Goal: Task Accomplishment & Management: Use online tool/utility

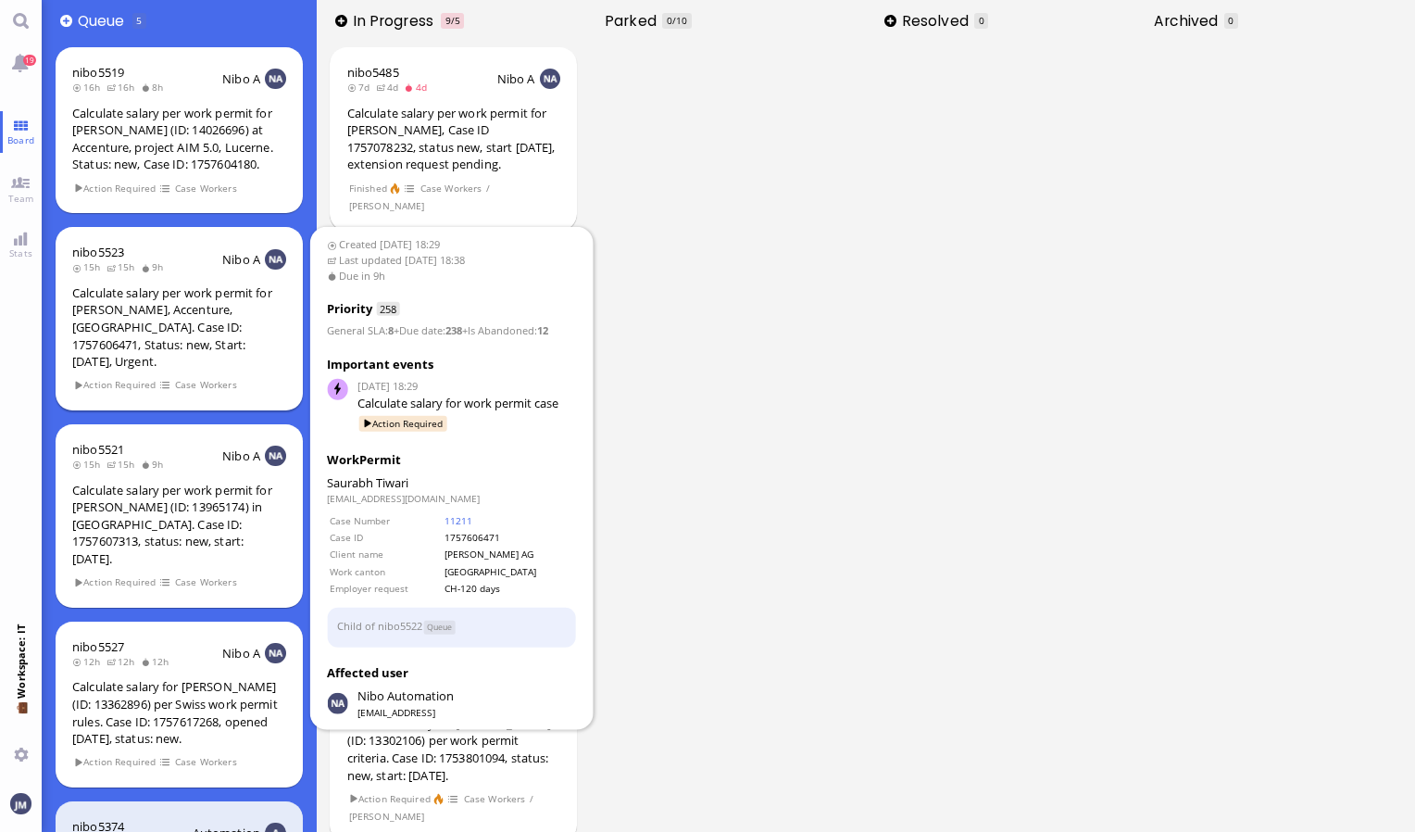
click at [180, 330] on div "Calculate salary per work permit for [PERSON_NAME], Accenture, [GEOGRAPHIC_DATA…" at bounding box center [179, 327] width 214 height 86
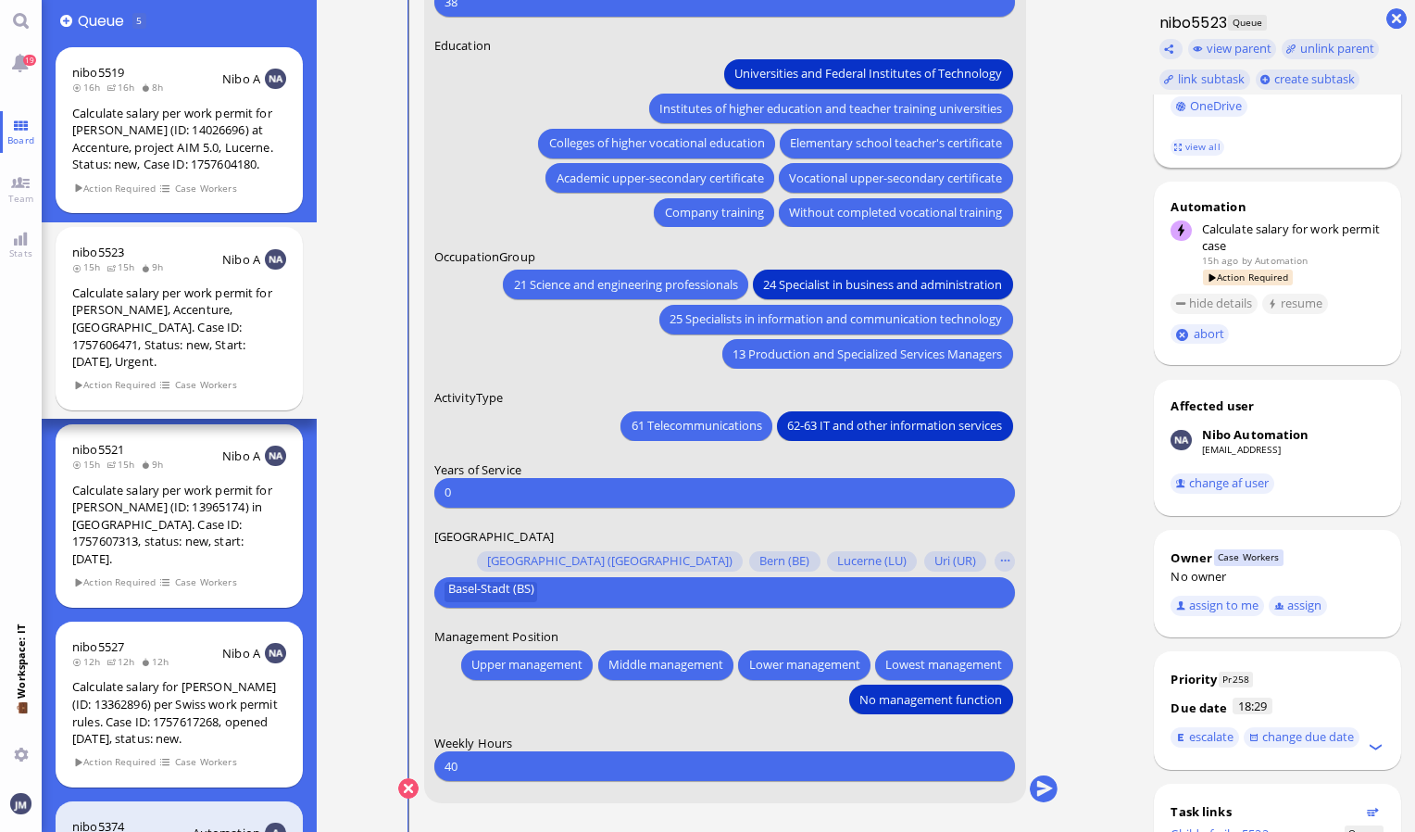
scroll to position [556, 0]
click at [1204, 594] on button "assign to me" at bounding box center [1218, 604] width 94 height 20
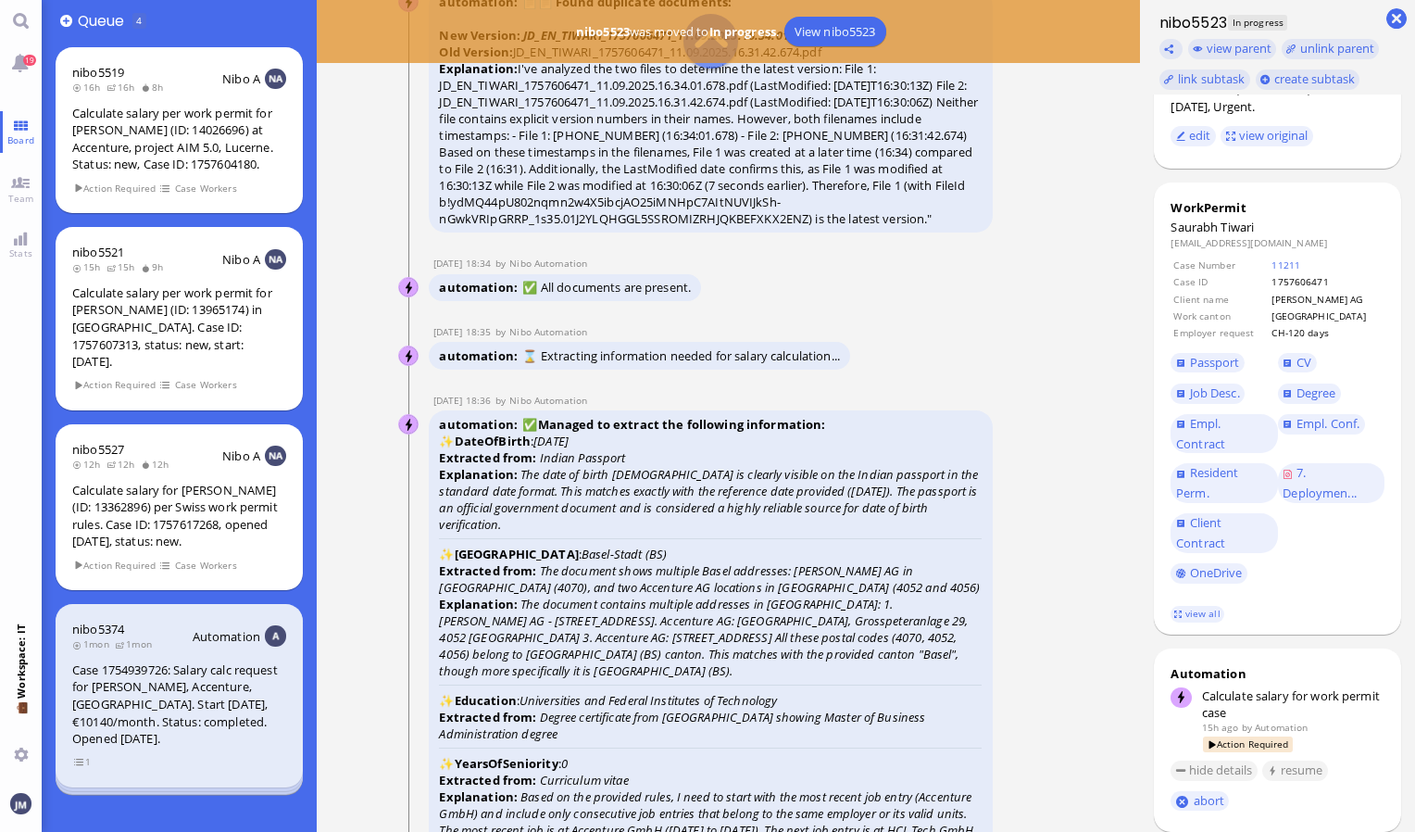
scroll to position [-3335, 0]
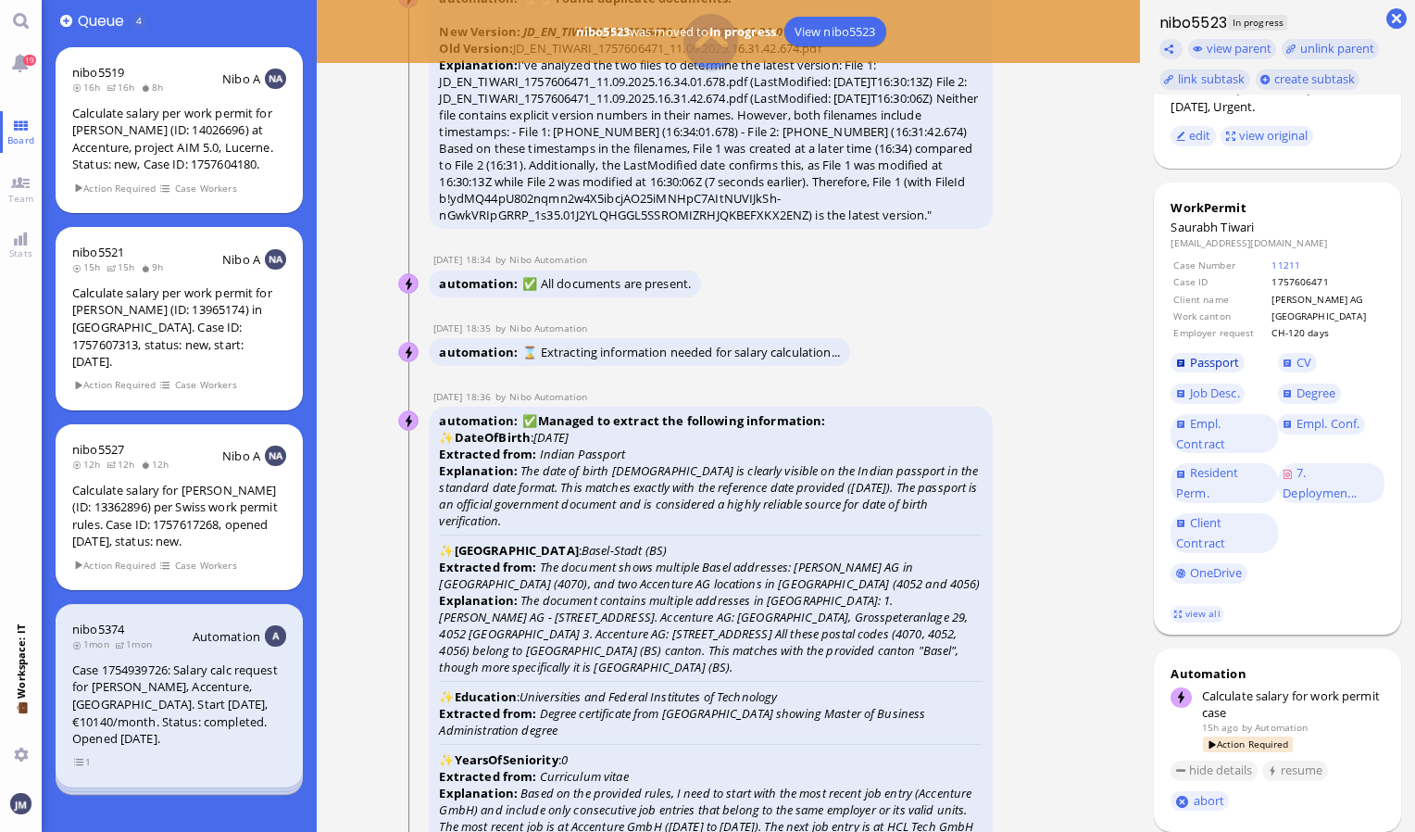
click at [1204, 354] on span "Passport" at bounding box center [1215, 362] width 50 height 17
click at [1224, 356] on link "Passport" at bounding box center [1208, 363] width 74 height 20
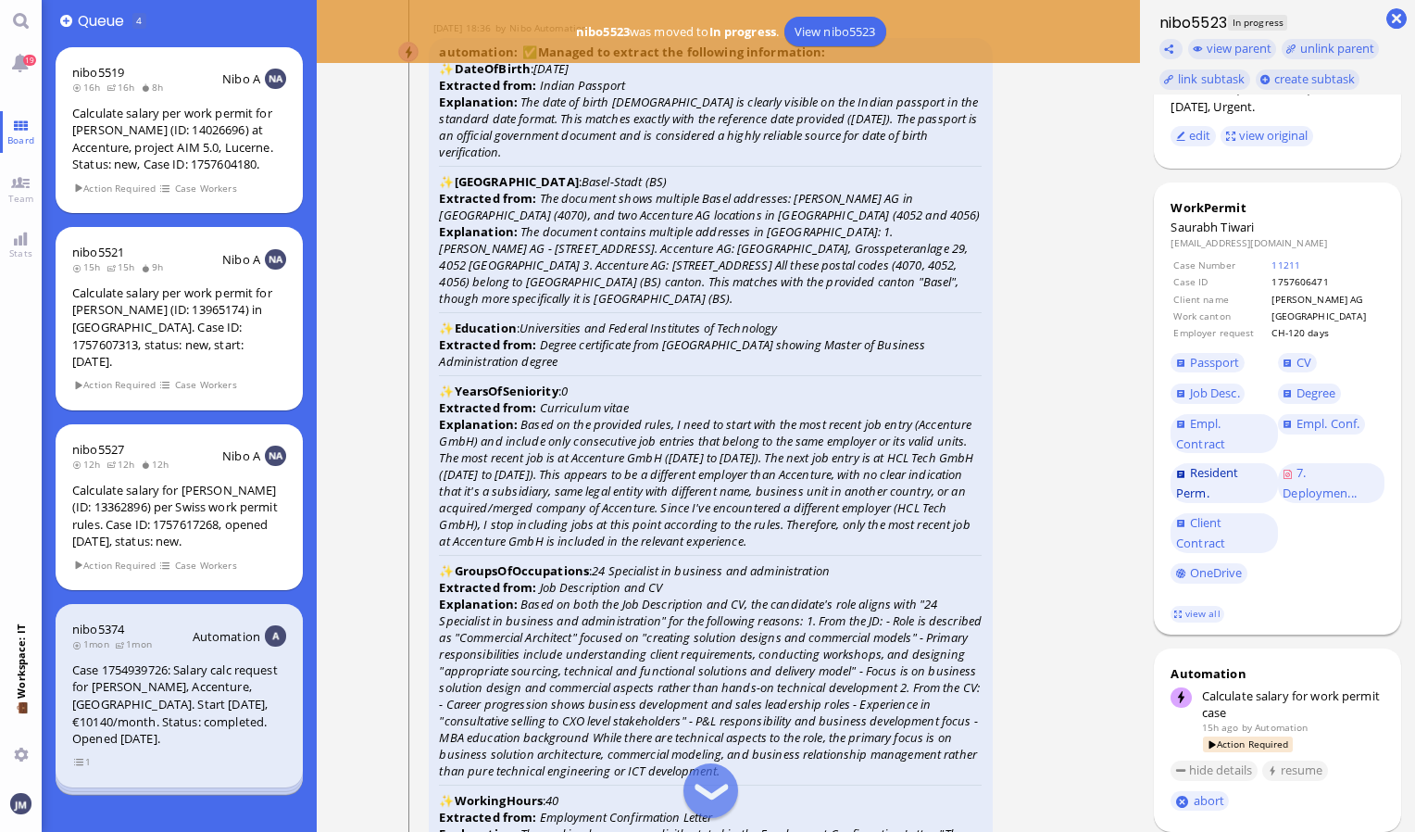
scroll to position [-2964, 0]
click at [1289, 384] on link "Degree" at bounding box center [1309, 394] width 63 height 20
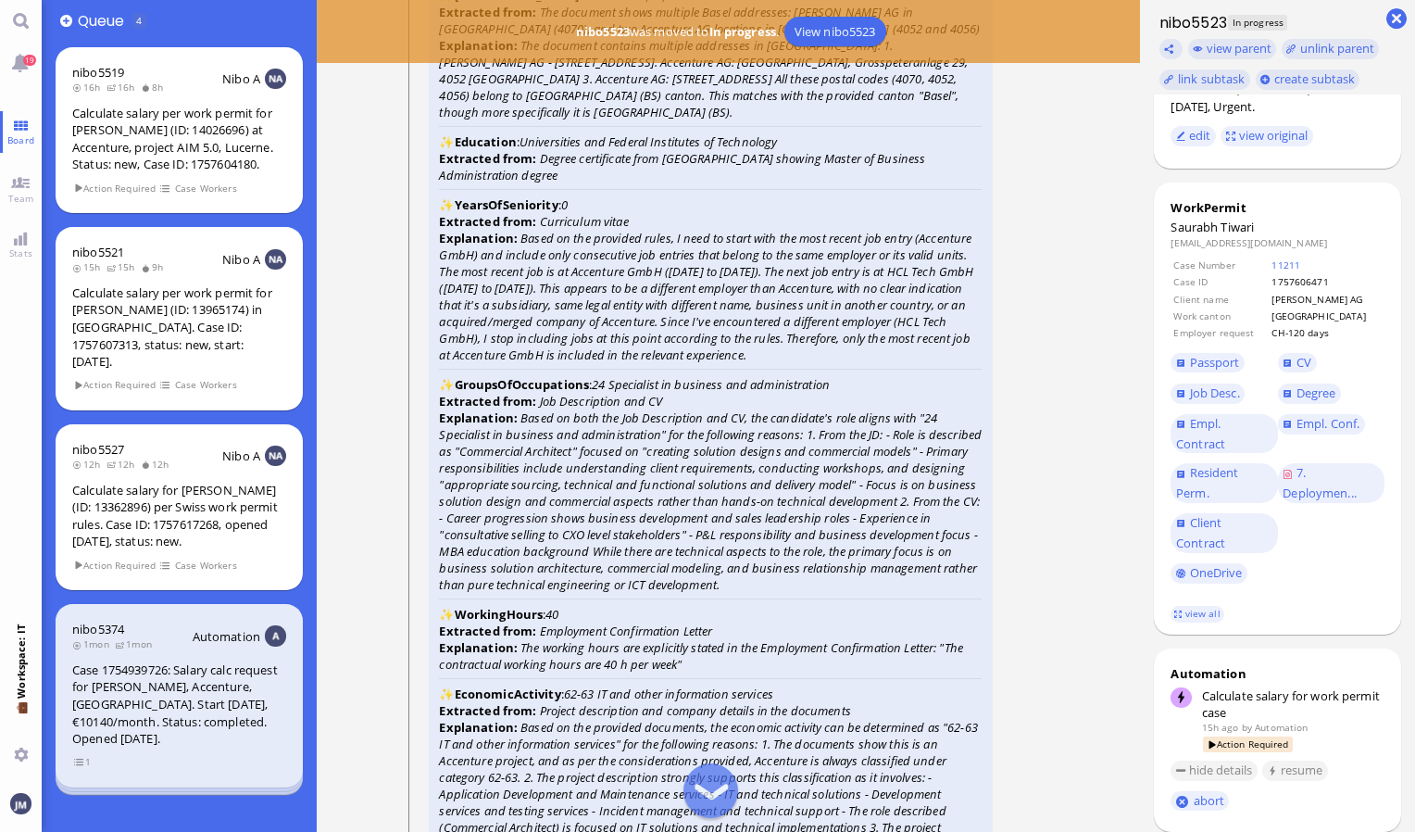
scroll to position [-2779, 0]
click at [1306, 354] on span "CV" at bounding box center [1304, 362] width 15 height 17
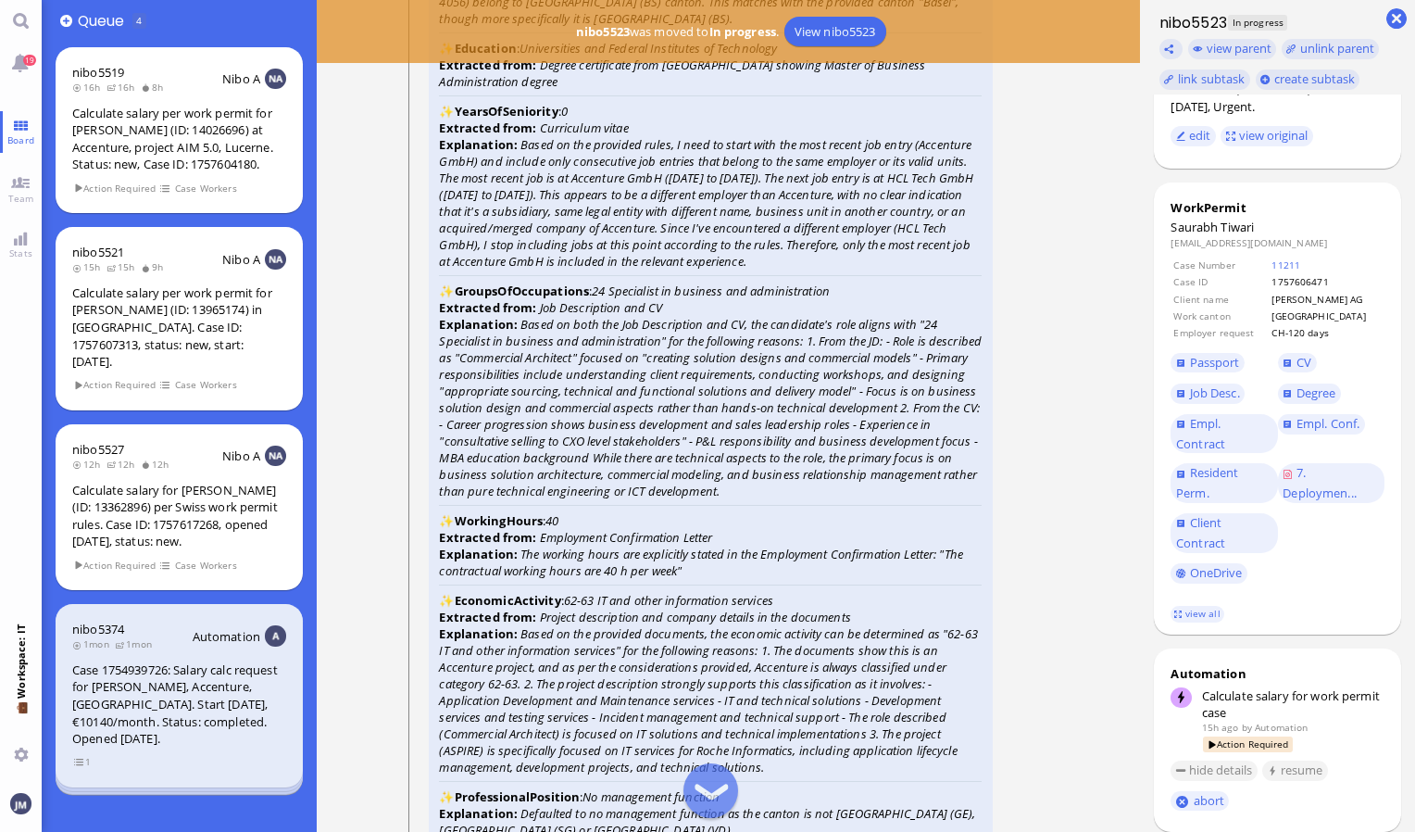
scroll to position [-2594, 0]
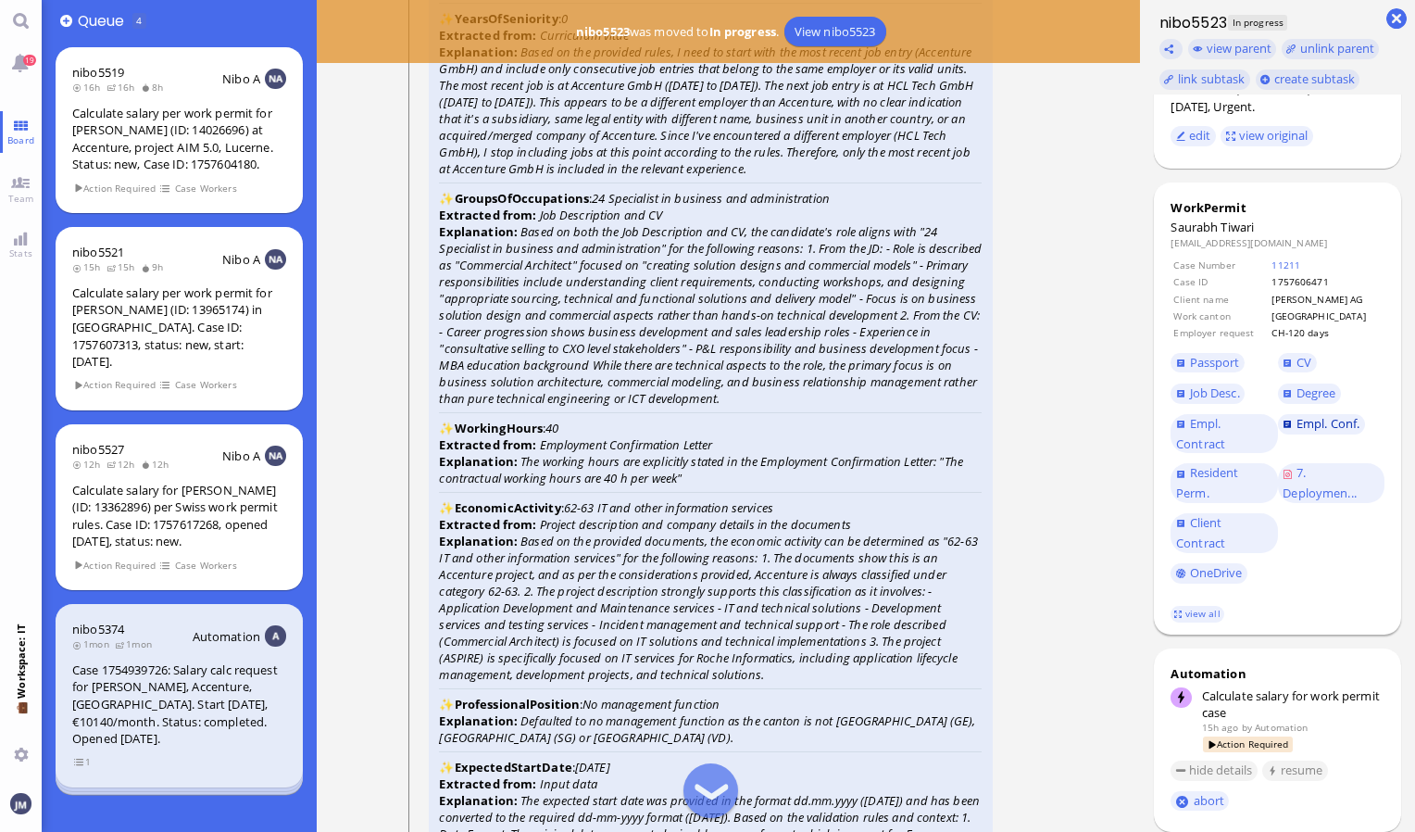
click at [1341, 415] on span "Empl. Conf." at bounding box center [1328, 423] width 63 height 17
click at [1194, 384] on span "Job Desc." at bounding box center [1215, 392] width 50 height 17
click at [1296, 353] on link "CV" at bounding box center [1297, 363] width 39 height 20
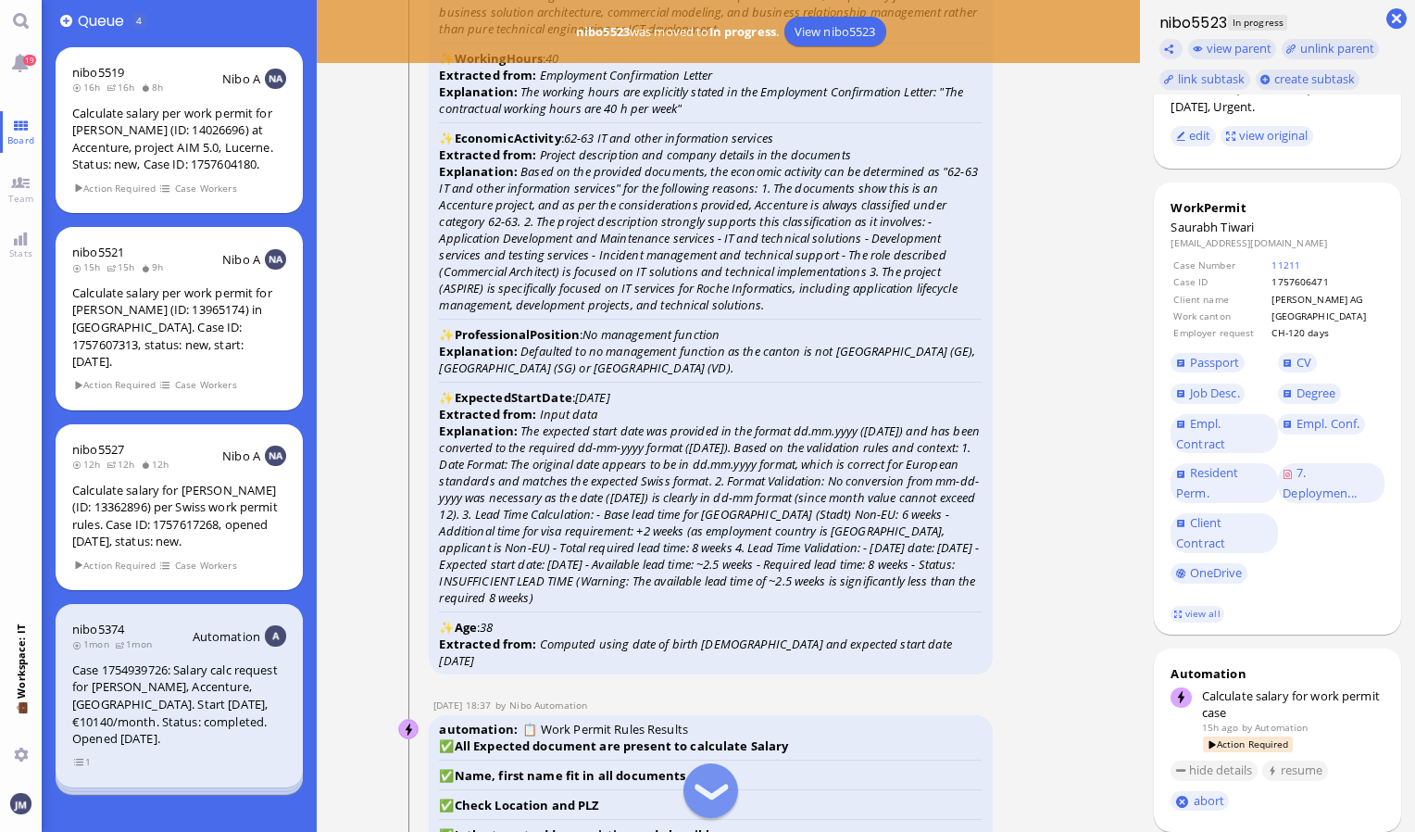
scroll to position [-2223, 0]
click at [1202, 606] on link "view all" at bounding box center [1198, 614] width 54 height 16
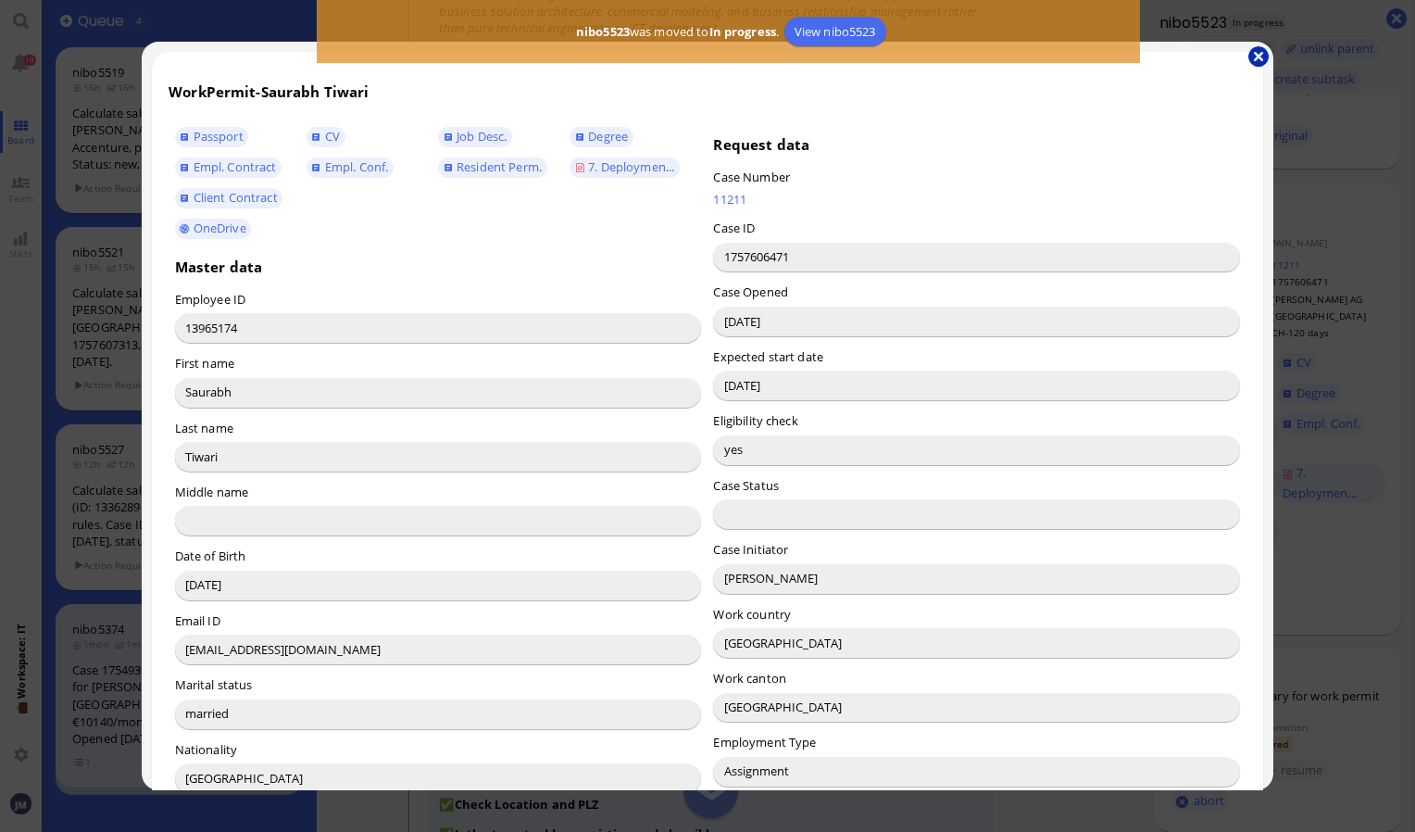
click at [1263, 57] on button "button" at bounding box center [1259, 56] width 20 height 20
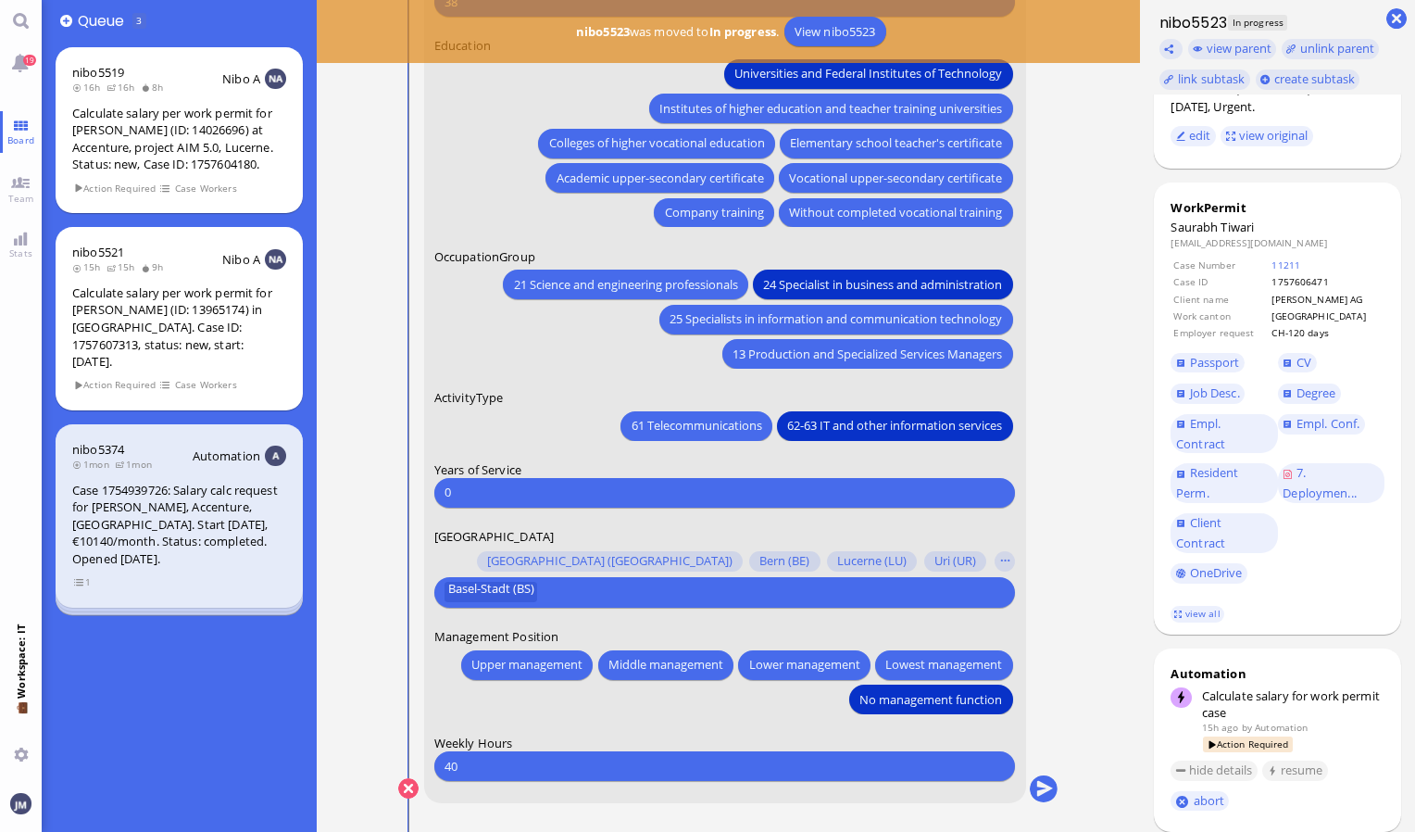
scroll to position [0, 0]
drag, startPoint x: 604, startPoint y: 578, endPoint x: 597, endPoint y: 638, distance: 60.7
drag, startPoint x: 597, startPoint y: 638, endPoint x: 1067, endPoint y: 677, distance: 472.2
click at [1067, 677] on nitautoscroll "11 Sep 18:29 by Automation Automation Calculate eligible salary for work permit…" at bounding box center [729, 416] width 734 height 832
click at [1041, 784] on button "submit" at bounding box center [1044, 789] width 28 height 28
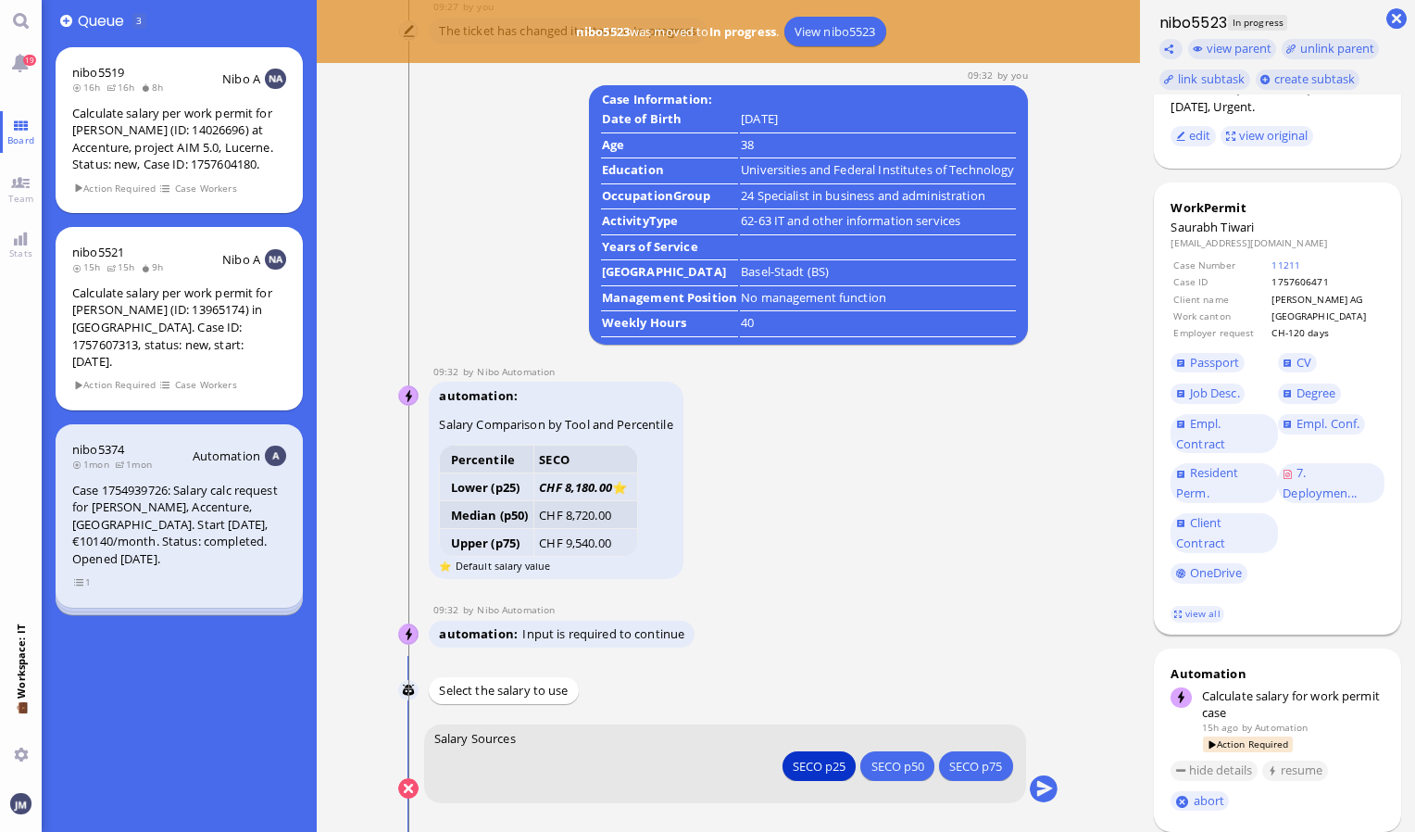
click at [1234, 219] on span "Tiwari" at bounding box center [1237, 227] width 33 height 17
copy span "Tiwari"
click at [829, 541] on div "automation Salary Comparison by Tool and Percentile Percentile SECO Lower (p25)…" at bounding box center [710, 482] width 563 height 201
click at [1037, 785] on button "submit" at bounding box center [1044, 789] width 28 height 28
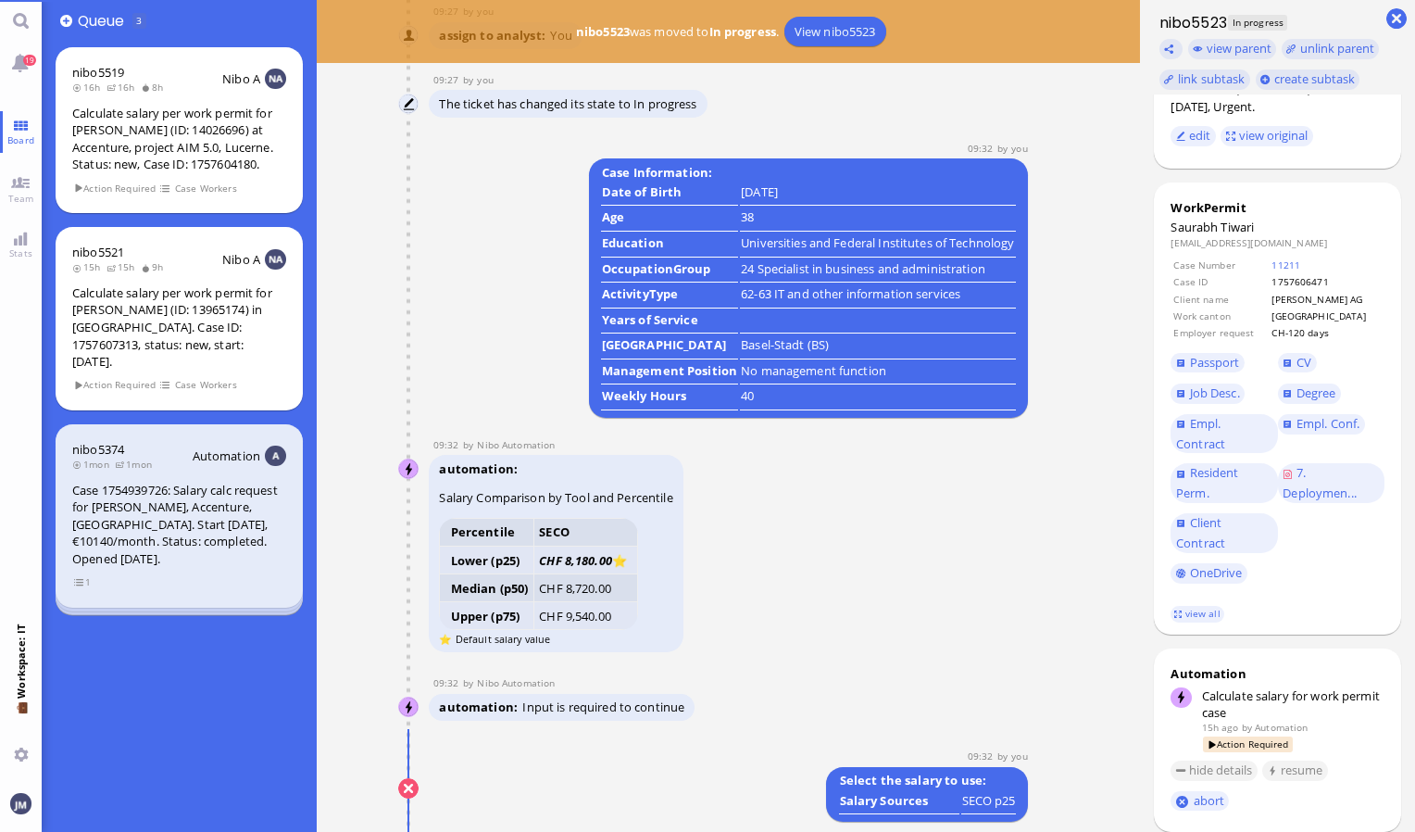
drag, startPoint x: 1037, startPoint y: 785, endPoint x: 866, endPoint y: 685, distance: 197.6
click at [866, 685] on div "09:32 by Nibo Automation" at bounding box center [710, 682] width 563 height 13
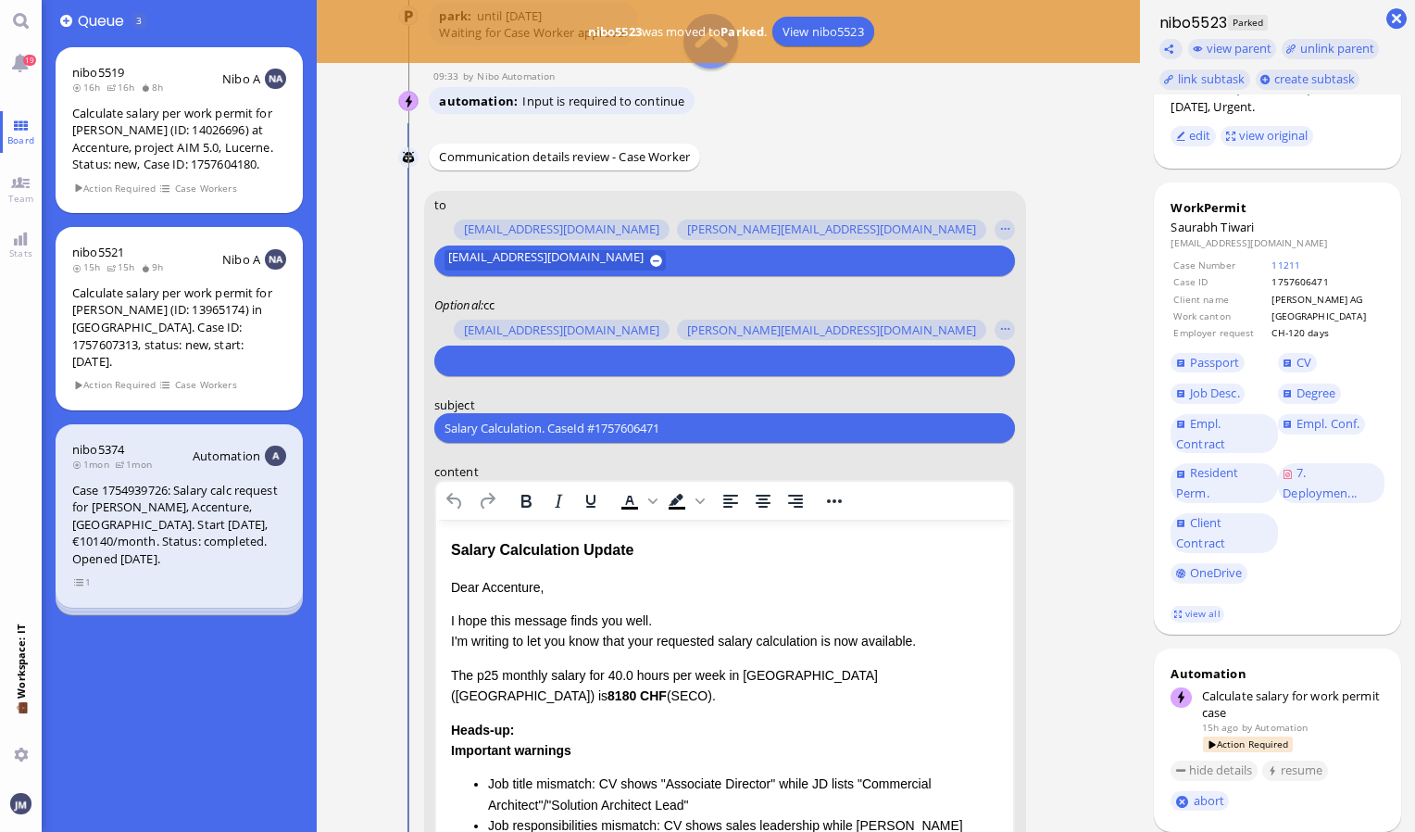
scroll to position [-463, 0]
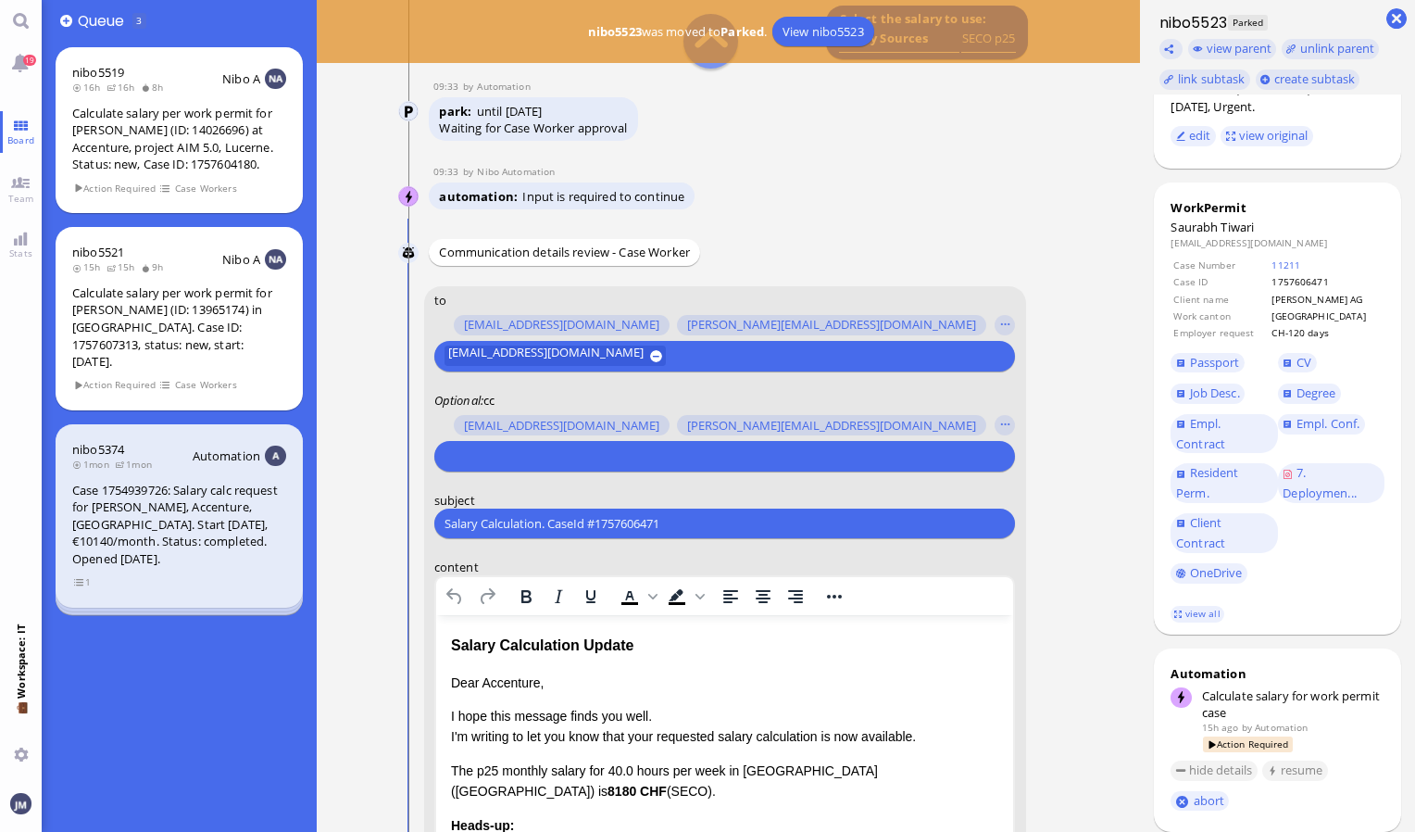
drag, startPoint x: 673, startPoint y: 520, endPoint x: 391, endPoint y: 504, distance: 282.0
click at [391, 504] on nitautoscroll "11 Sep 18:29 by Automation Automation Calculate eligible salary for work permit…" at bounding box center [729, 416] width 734 height 832
paste input "PazPerTout new case: Saurabh Tiwari (1757607313 / 13965174), Employer Request: …"
type input "PazPerTout new case: Saurabh Tiwari (1757607313 / 13965174), Employer Request: …"
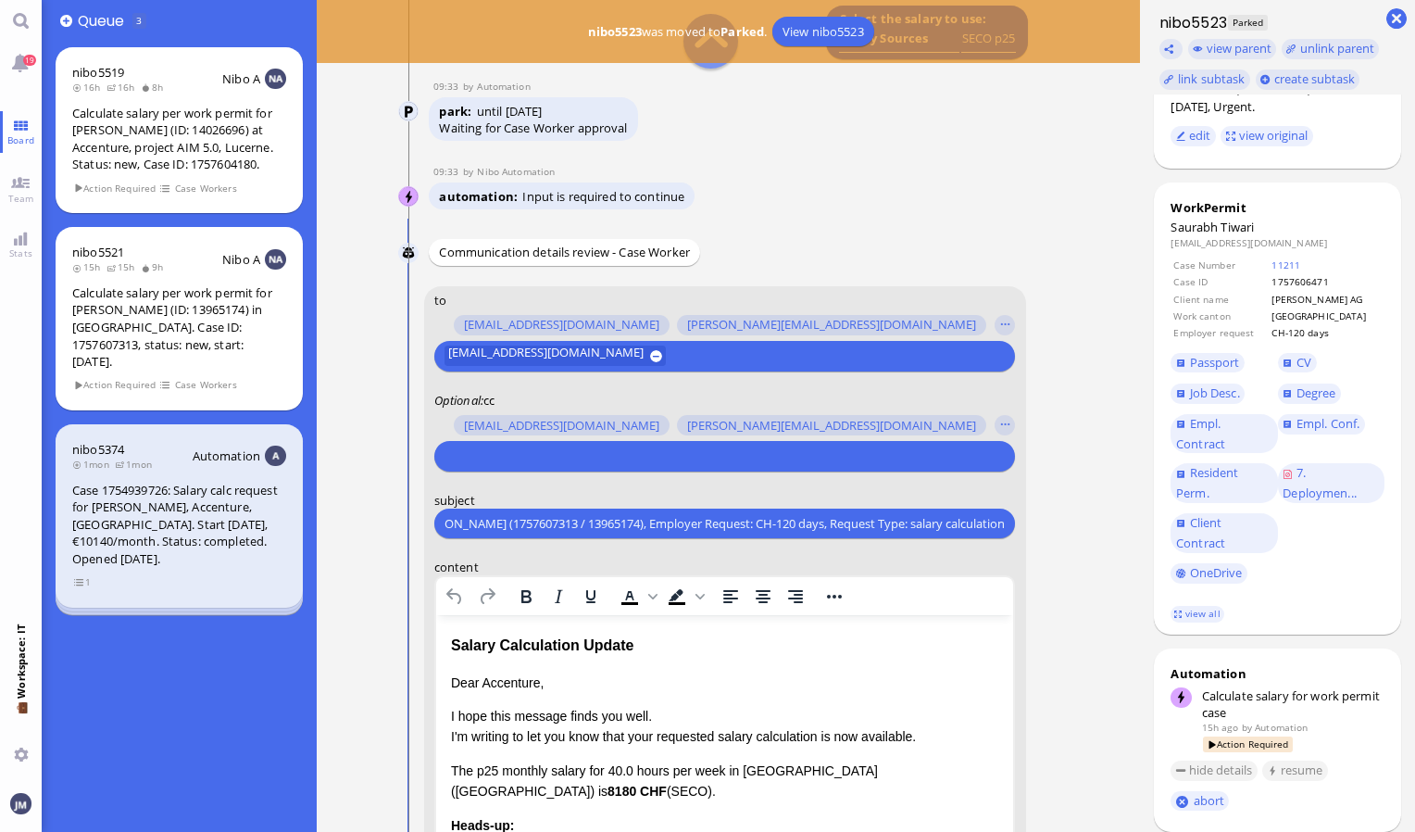
scroll to position [0, 0]
click at [575, 452] on input "text" at bounding box center [723, 455] width 556 height 19
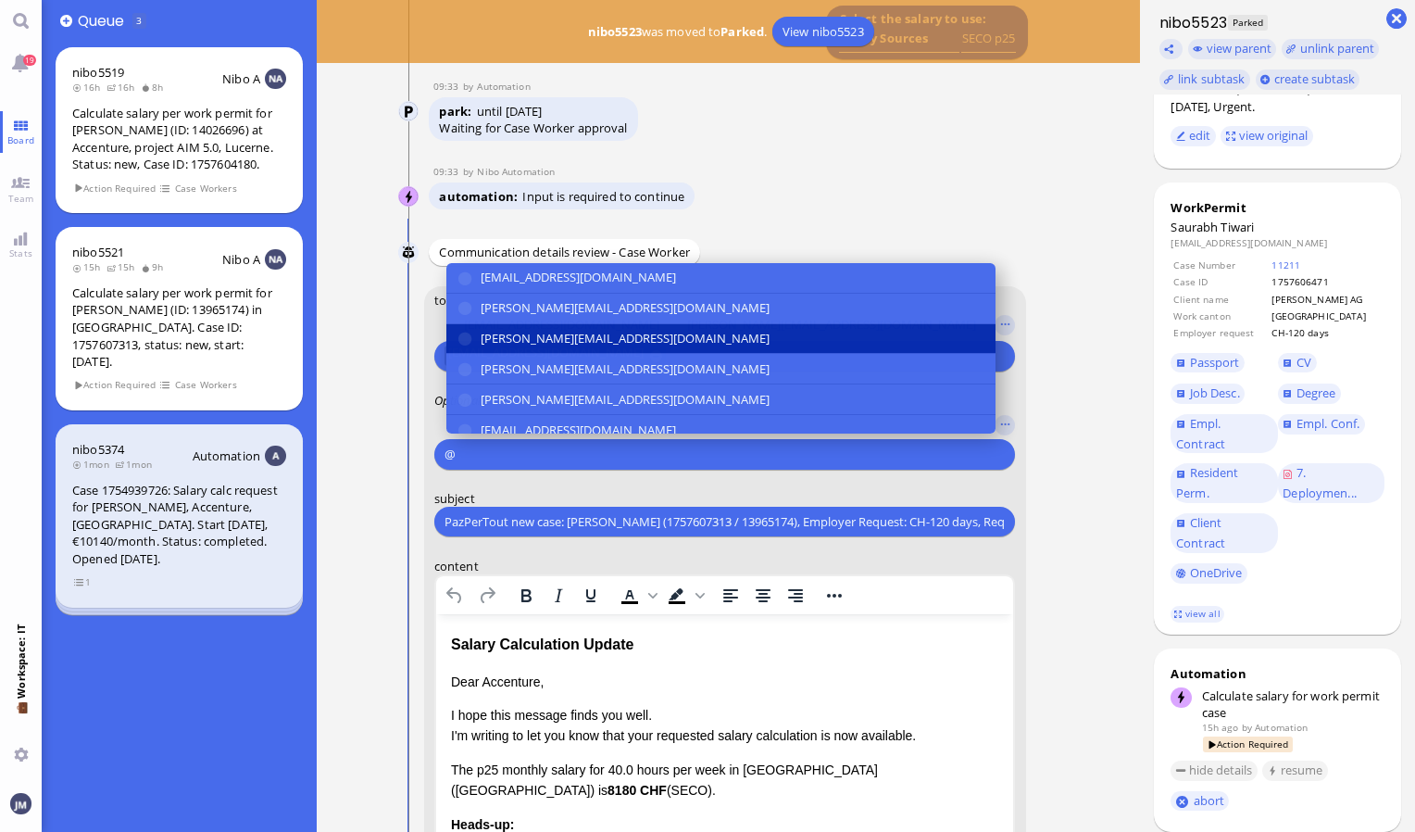
type input "@"
click at [550, 332] on span "[PERSON_NAME][EMAIL_ADDRESS][DOMAIN_NAME]" at bounding box center [625, 338] width 289 height 19
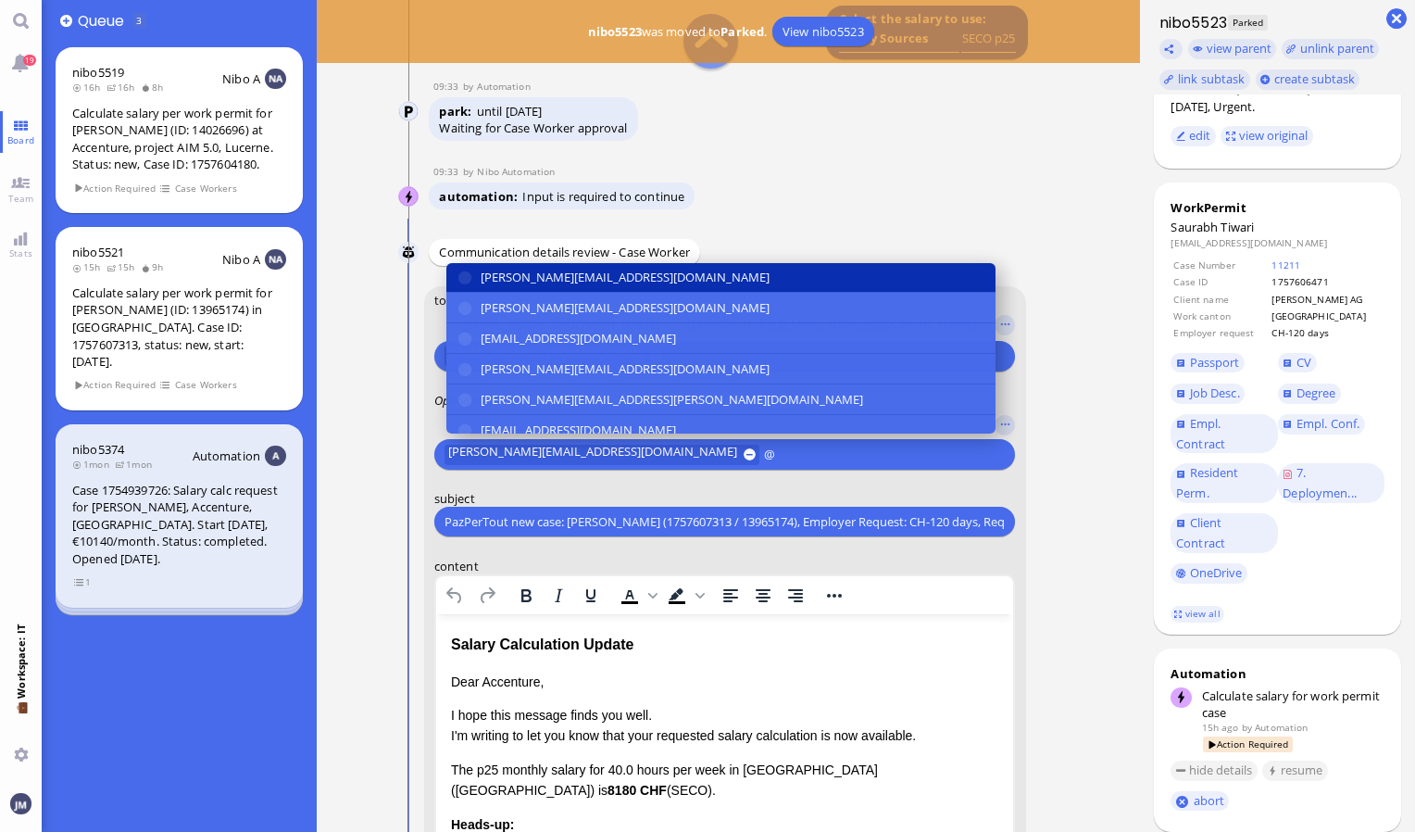
scroll to position [93, 0]
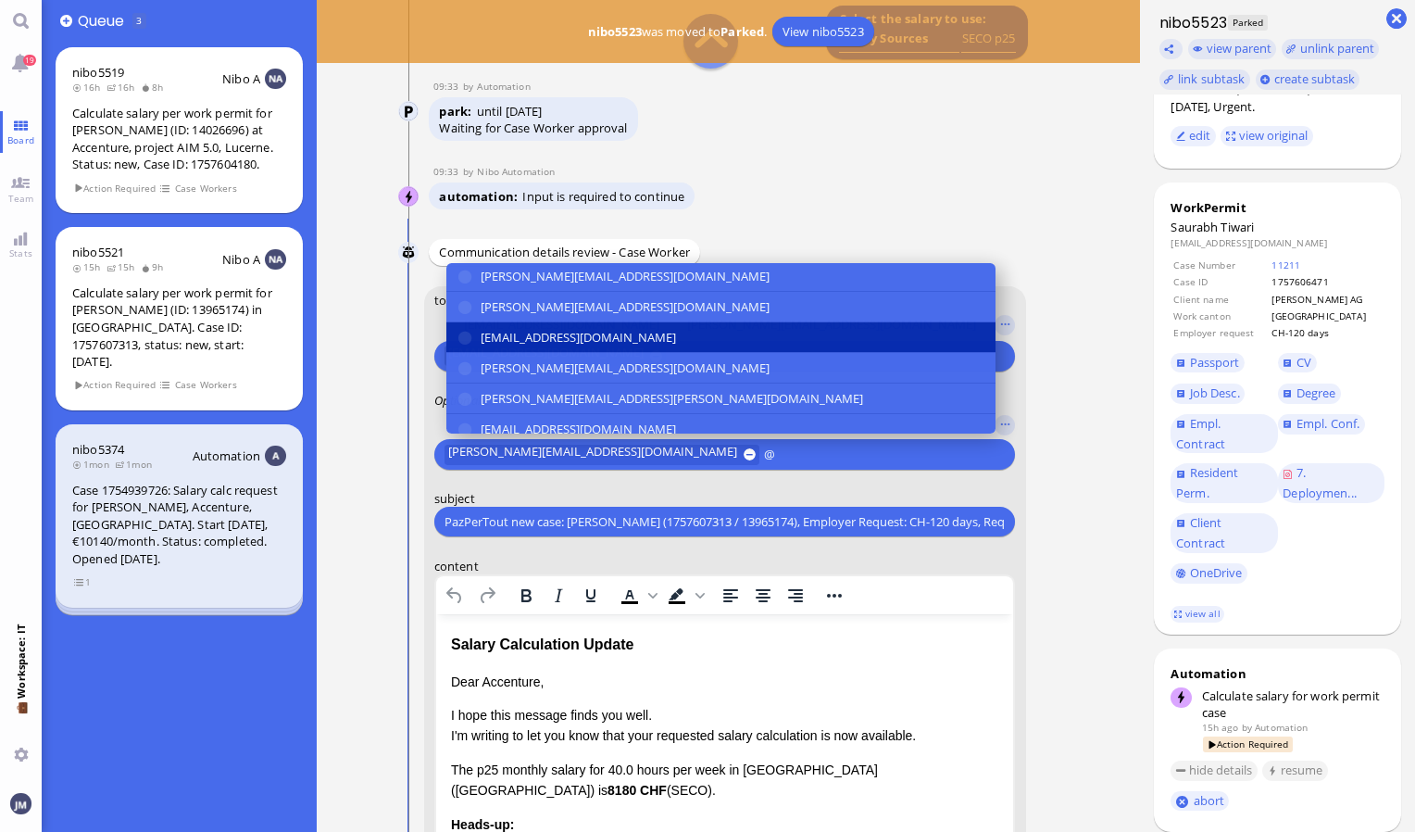
type input "@"
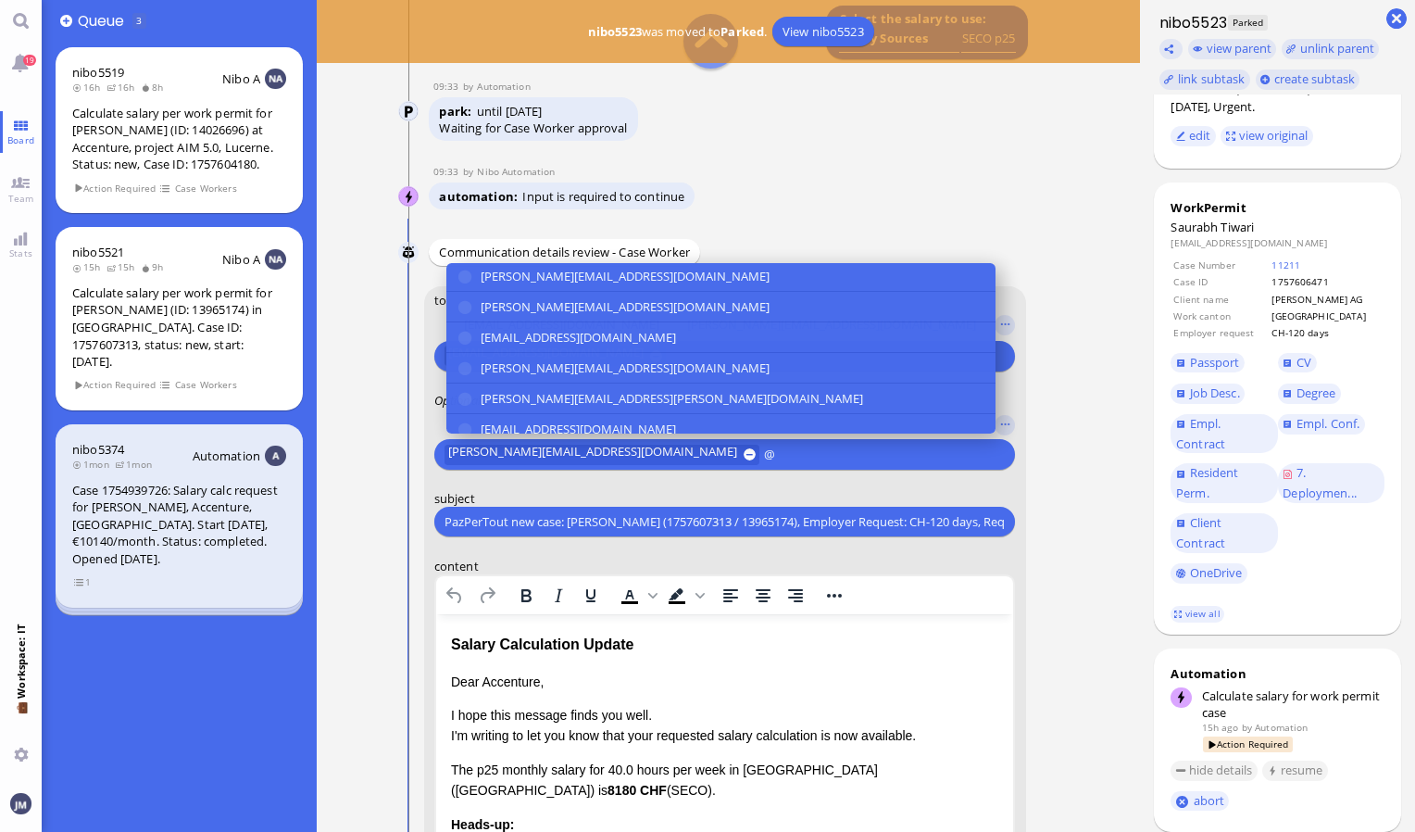
click at [553, 332] on span "[EMAIL_ADDRESS][DOMAIN_NAME]" at bounding box center [578, 337] width 195 height 19
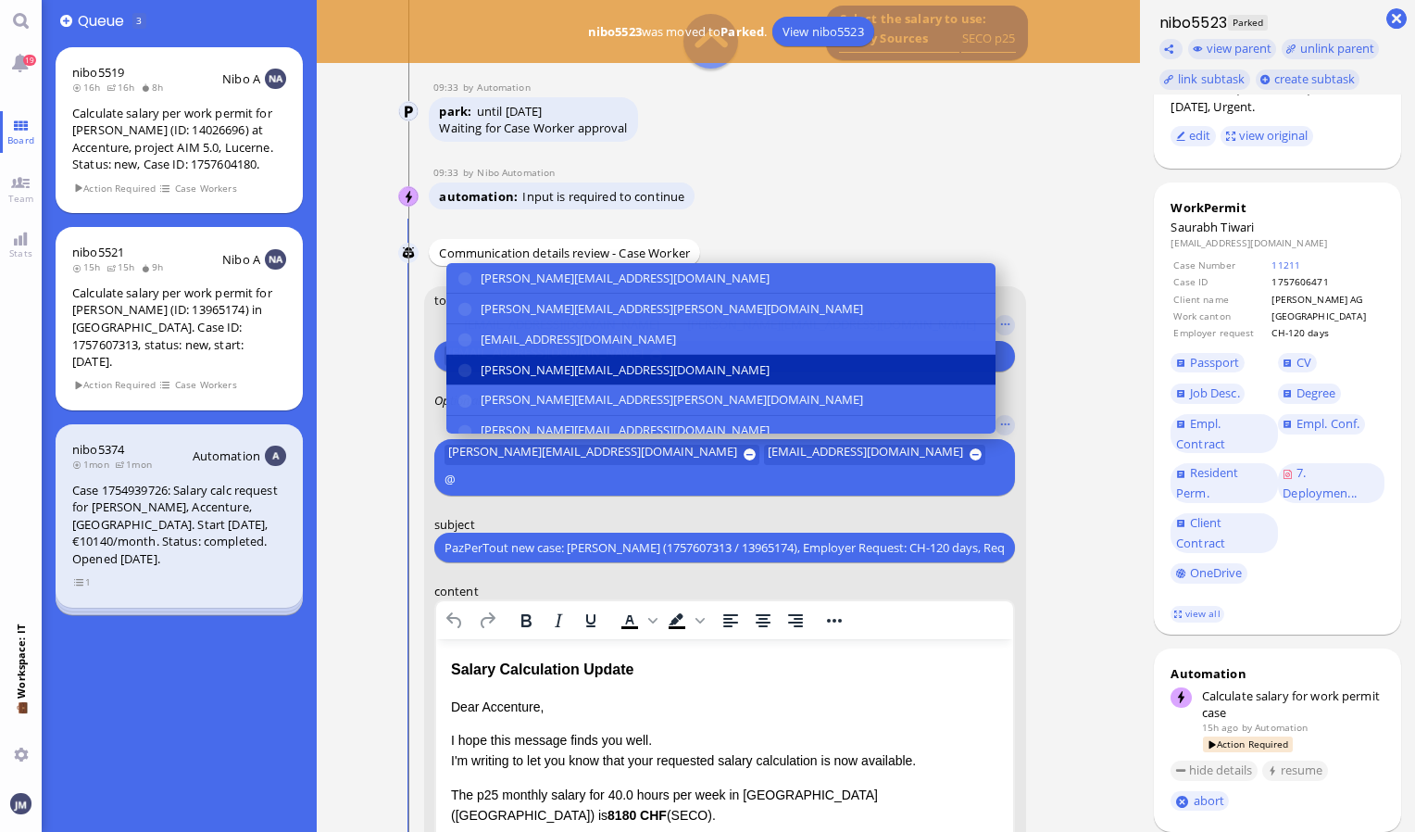
scroll to position [185, 0]
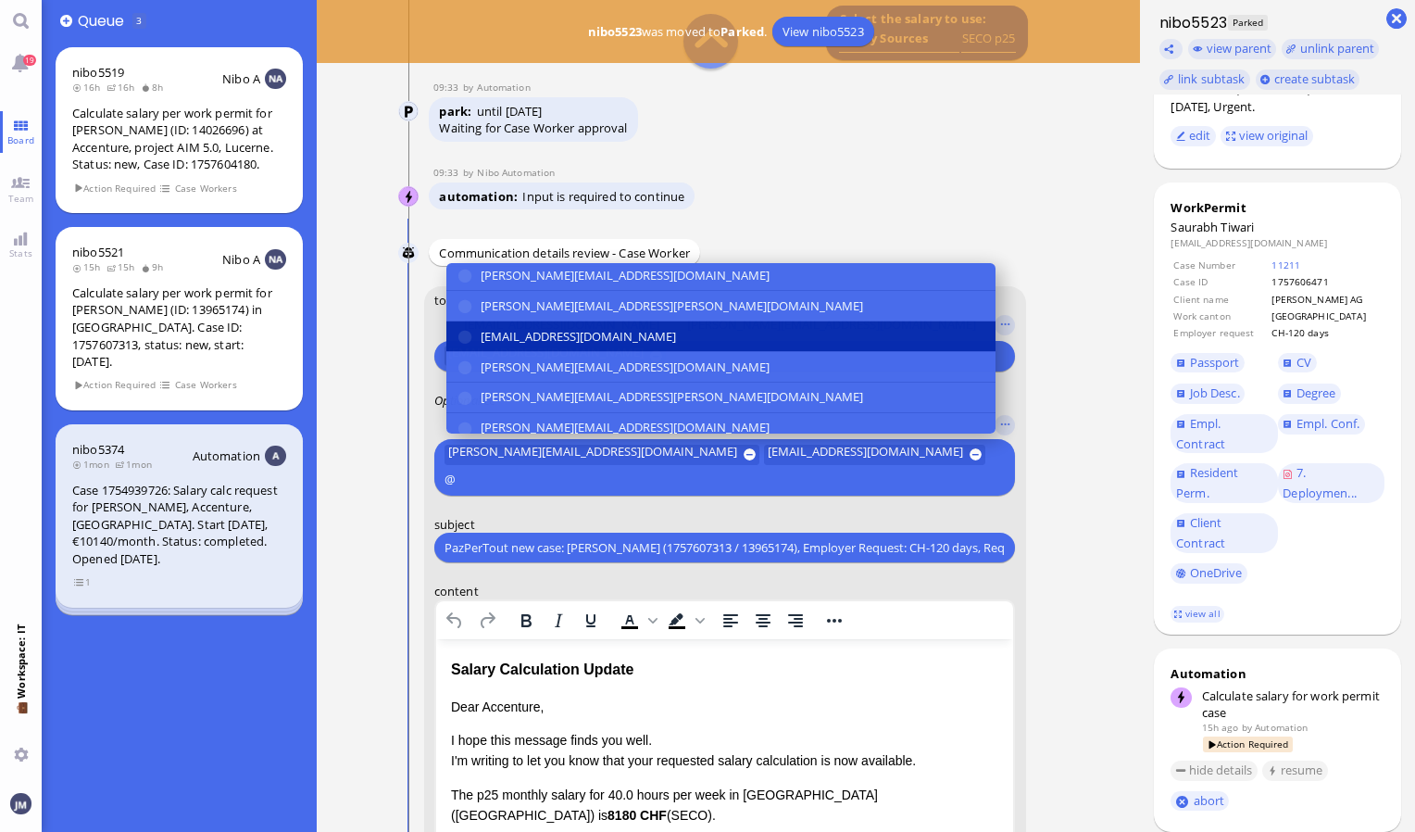
type input "@"
click at [537, 328] on span "[EMAIL_ADDRESS][DOMAIN_NAME]" at bounding box center [578, 336] width 195 height 19
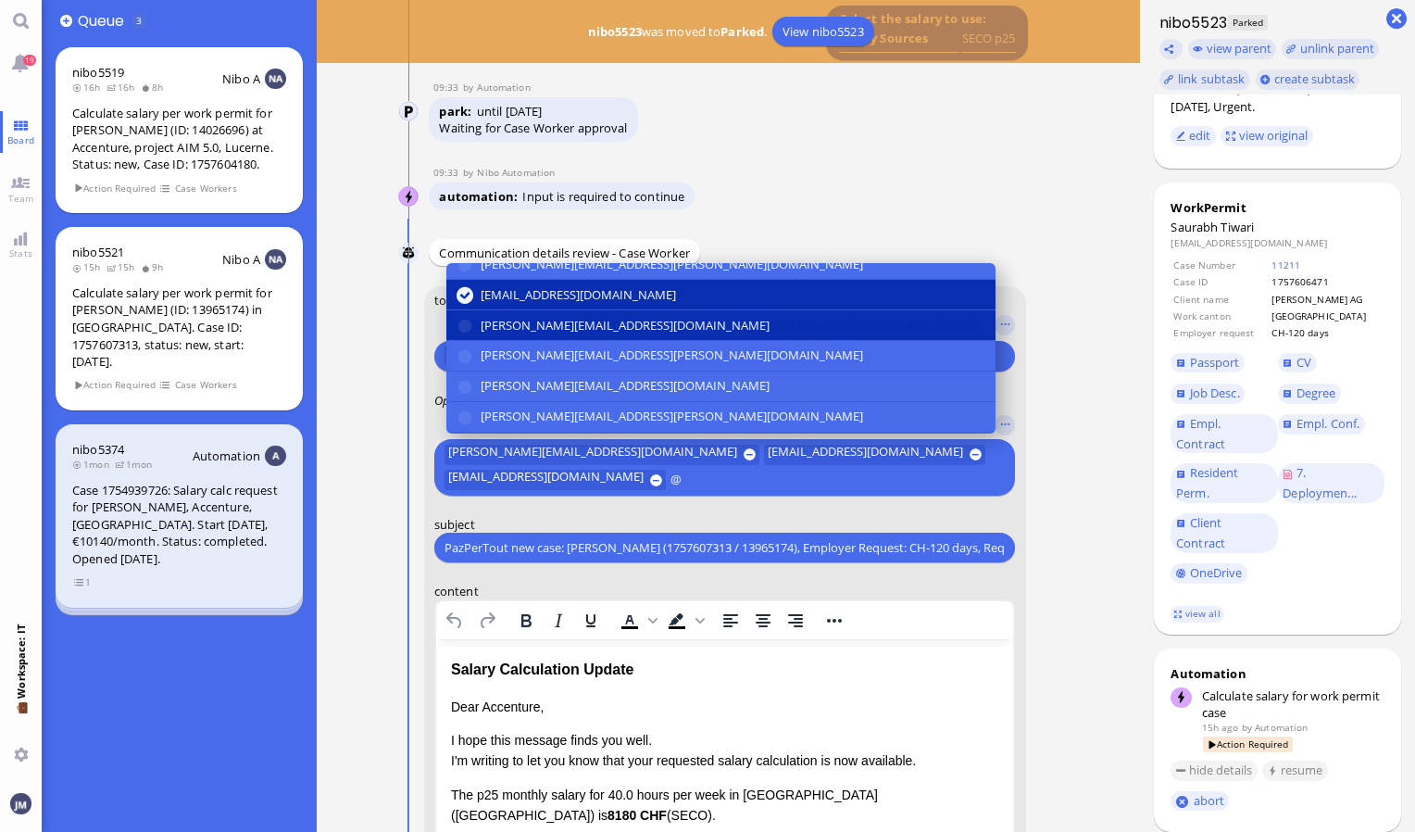
scroll to position [342, 0]
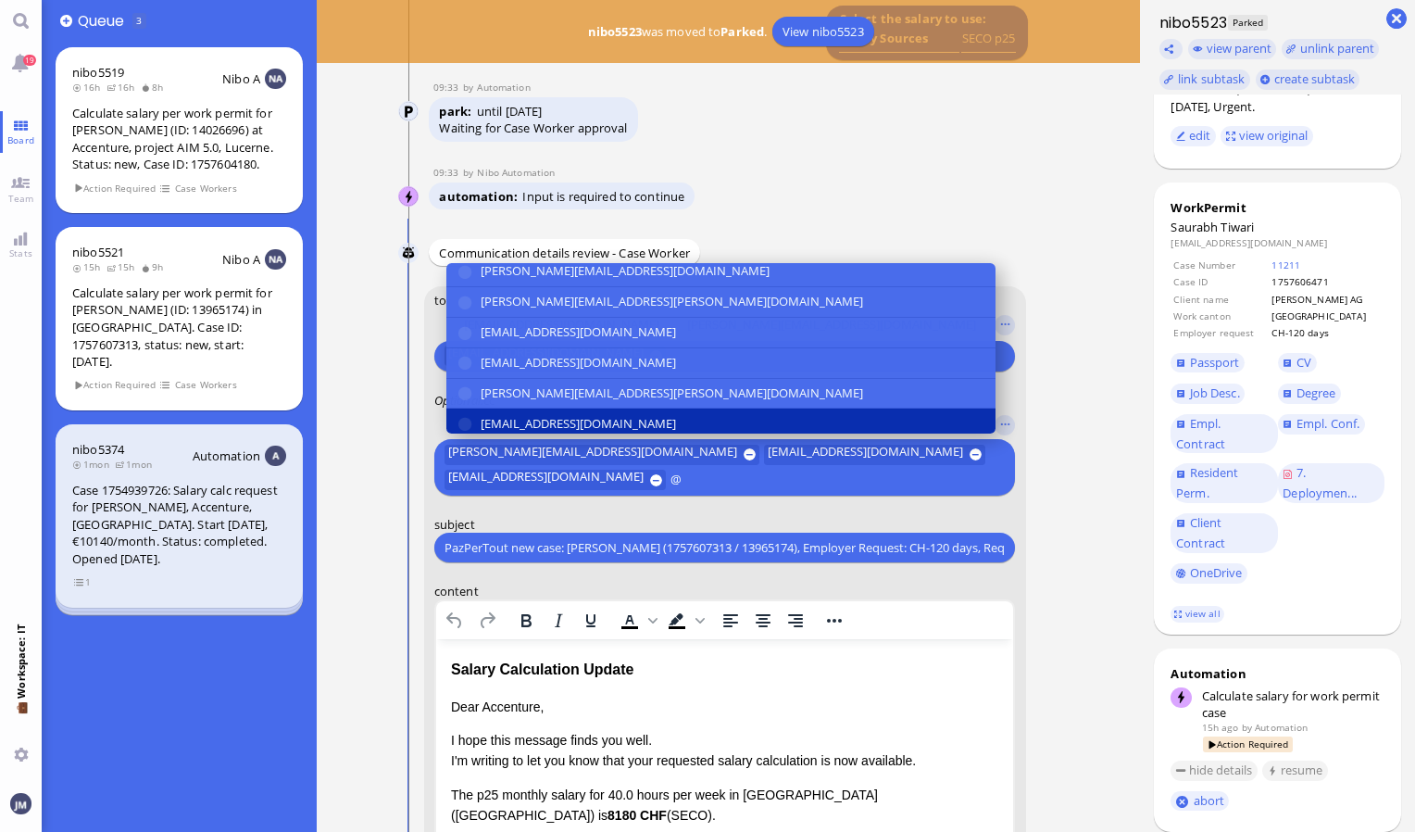
type input "@"
click at [538, 414] on span "[EMAIL_ADDRESS][DOMAIN_NAME]" at bounding box center [578, 423] width 195 height 19
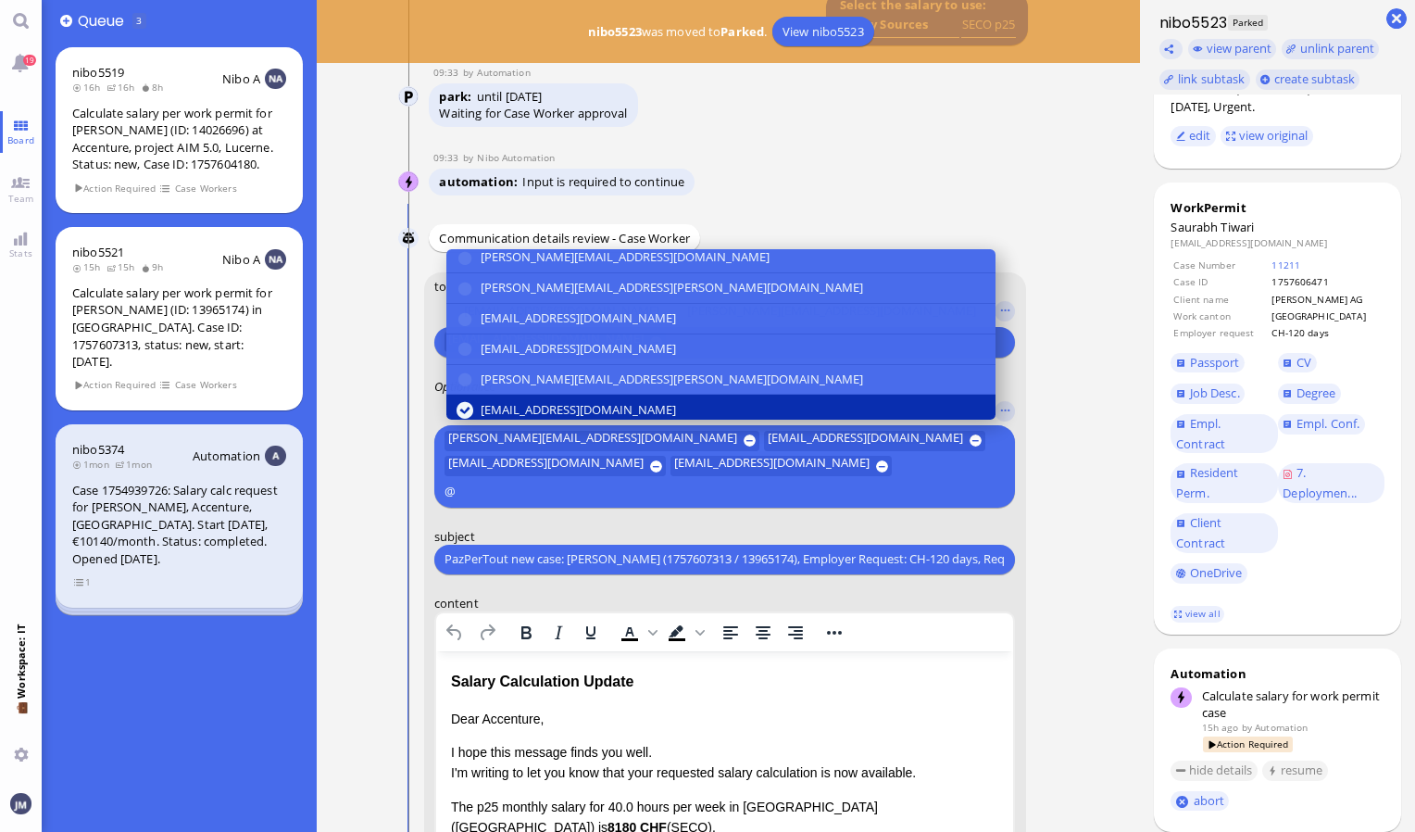
scroll to position [-497, 0]
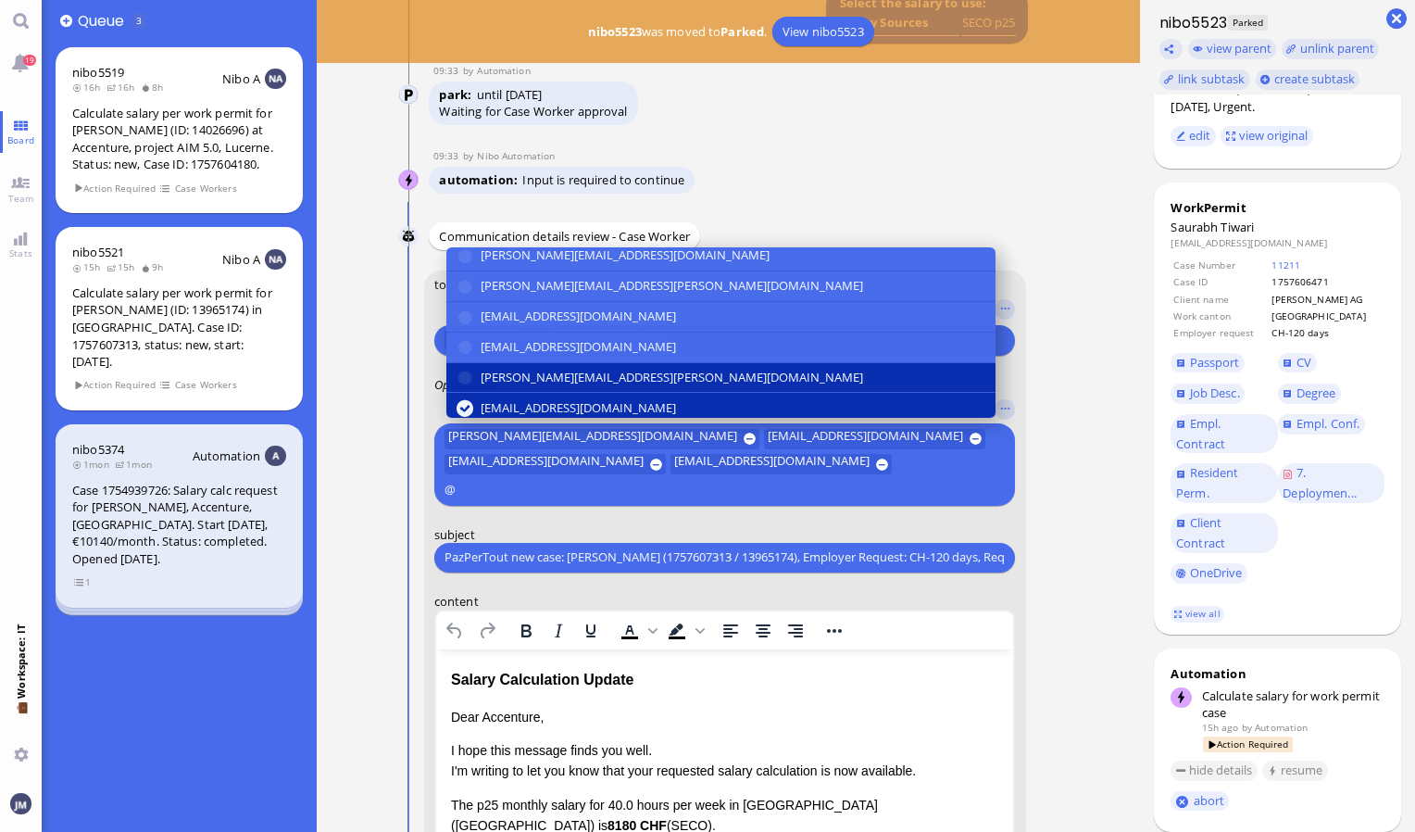
type input "@"
click at [548, 369] on span "[PERSON_NAME][EMAIL_ADDRESS][PERSON_NAME][DOMAIN_NAME]" at bounding box center [672, 377] width 383 height 19
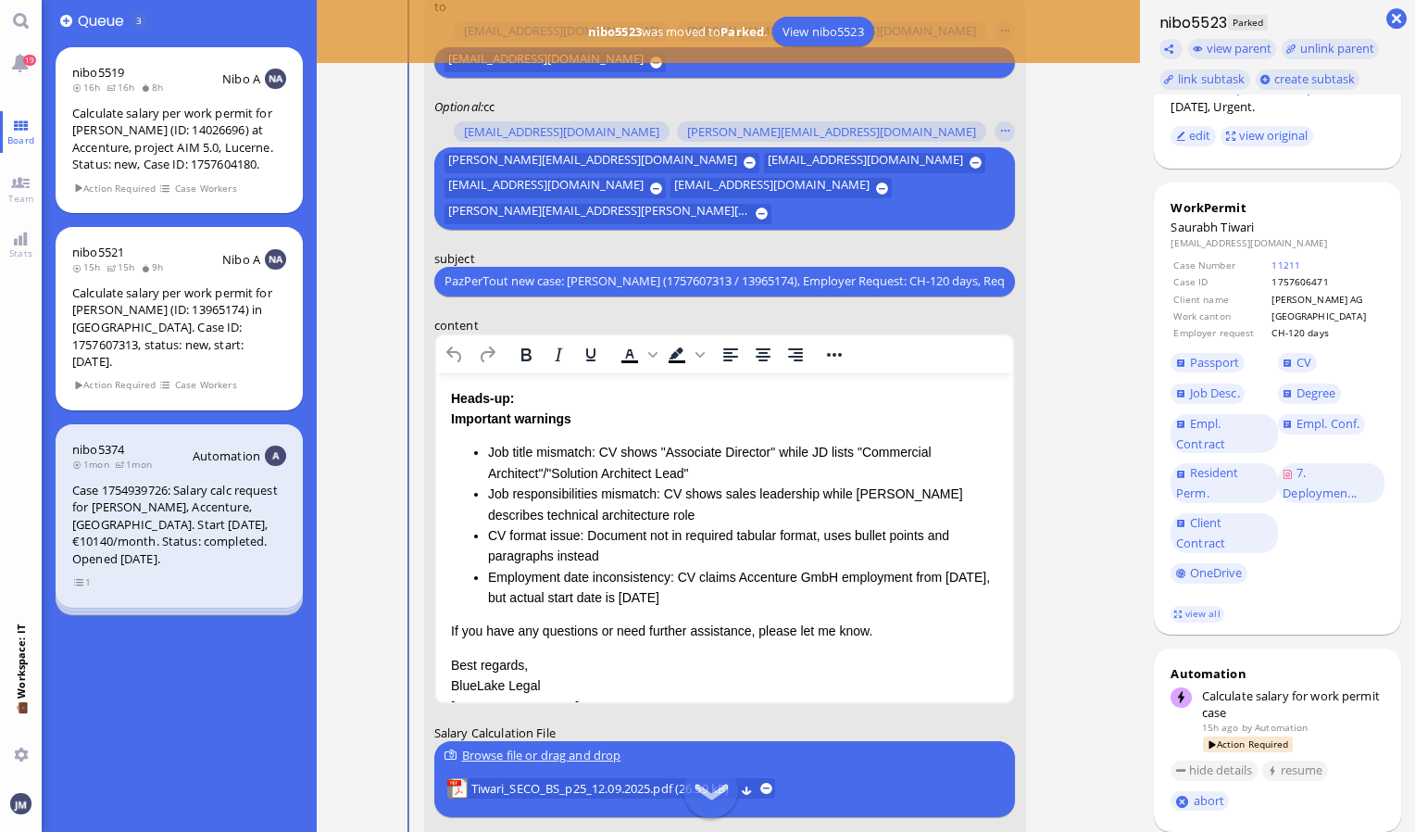
scroll to position [0, 0]
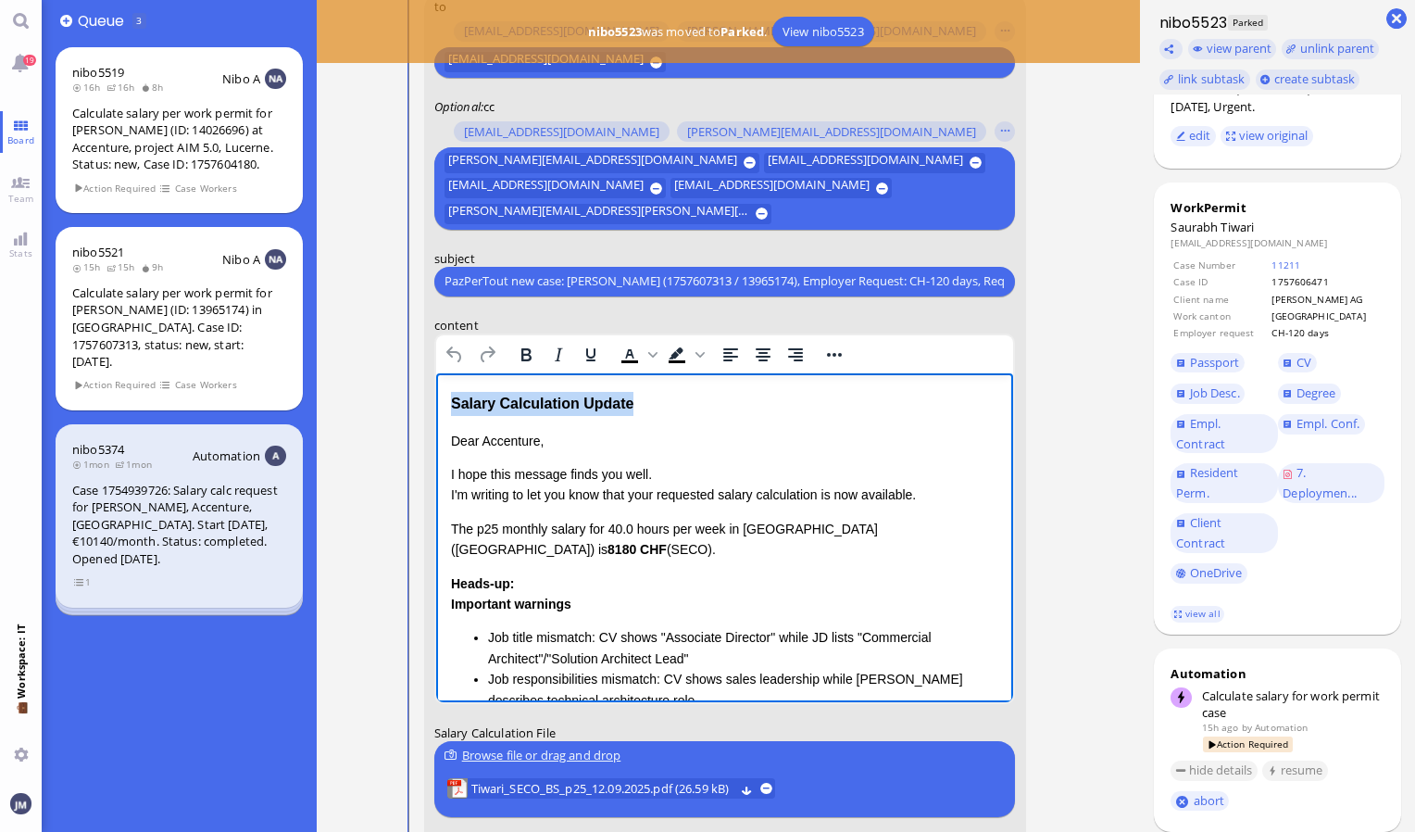
drag, startPoint x: 649, startPoint y: 409, endPoint x: 428, endPoint y: 403, distance: 221.5
click at [435, 403] on html "Salary Calculation Update Dear Accenture, I hope this message finds you well. I…" at bounding box center [724, 665] width 578 height 586
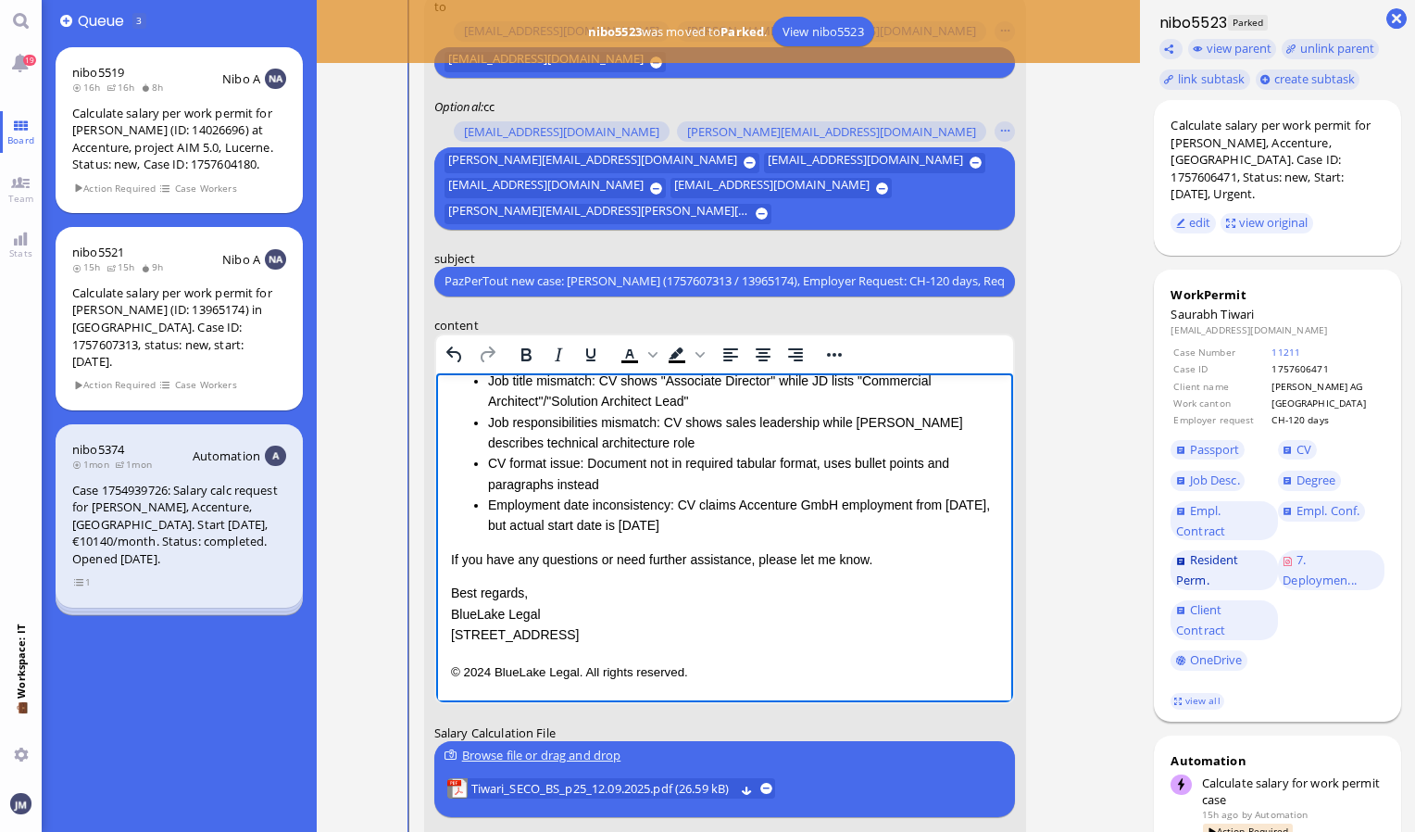
click at [1217, 565] on link "Resident Perm." at bounding box center [1224, 570] width 107 height 40
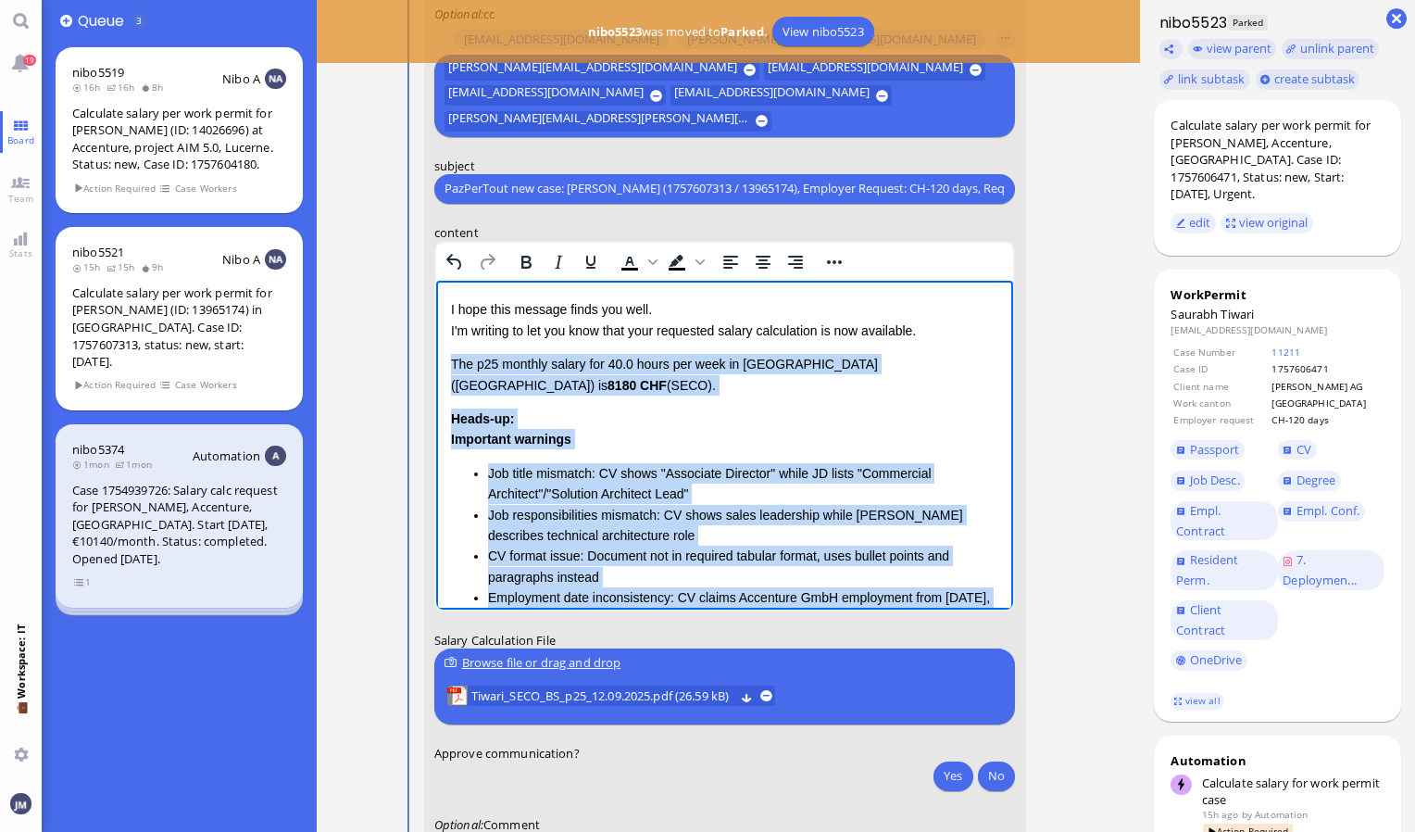
scroll to position [219, 0]
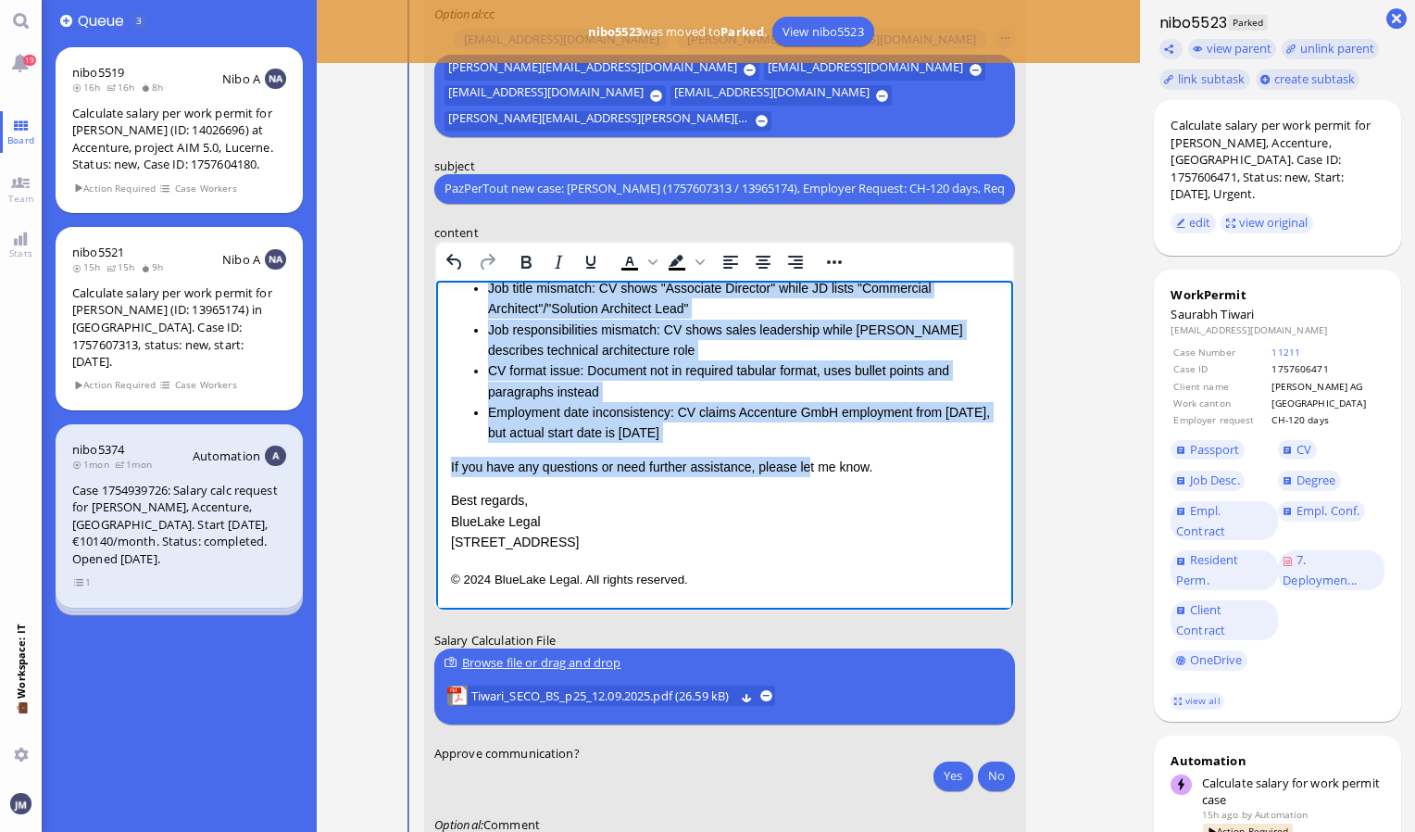
drag, startPoint x: 451, startPoint y: 360, endPoint x: 860, endPoint y: 426, distance: 413.8
click at [860, 426] on div "Dear Accenture, I hope this message finds you well. I'm writing to let you know…" at bounding box center [724, 316] width 548 height 472
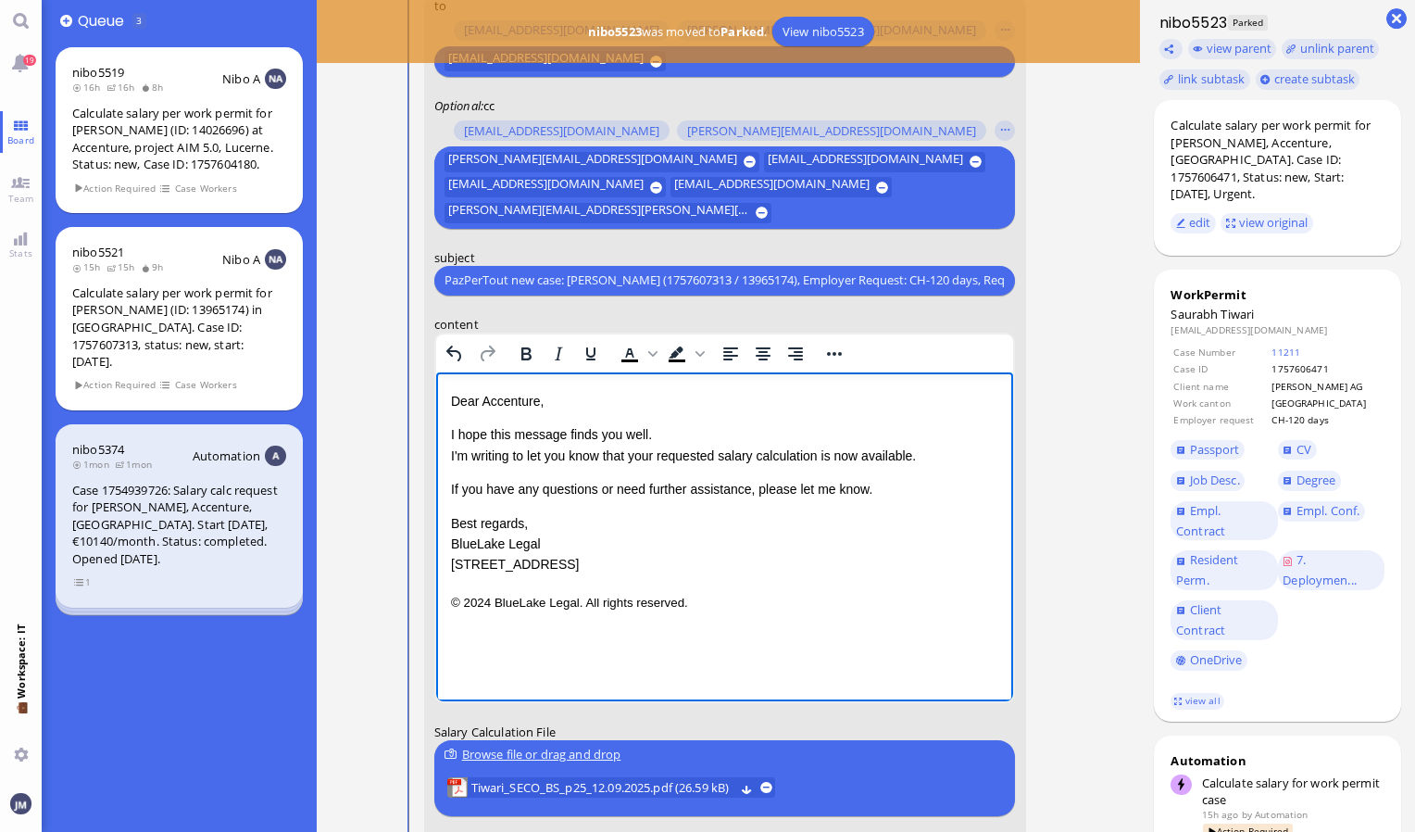
scroll to position [-220, 0]
click at [1205, 693] on link "view all" at bounding box center [1198, 701] width 54 height 16
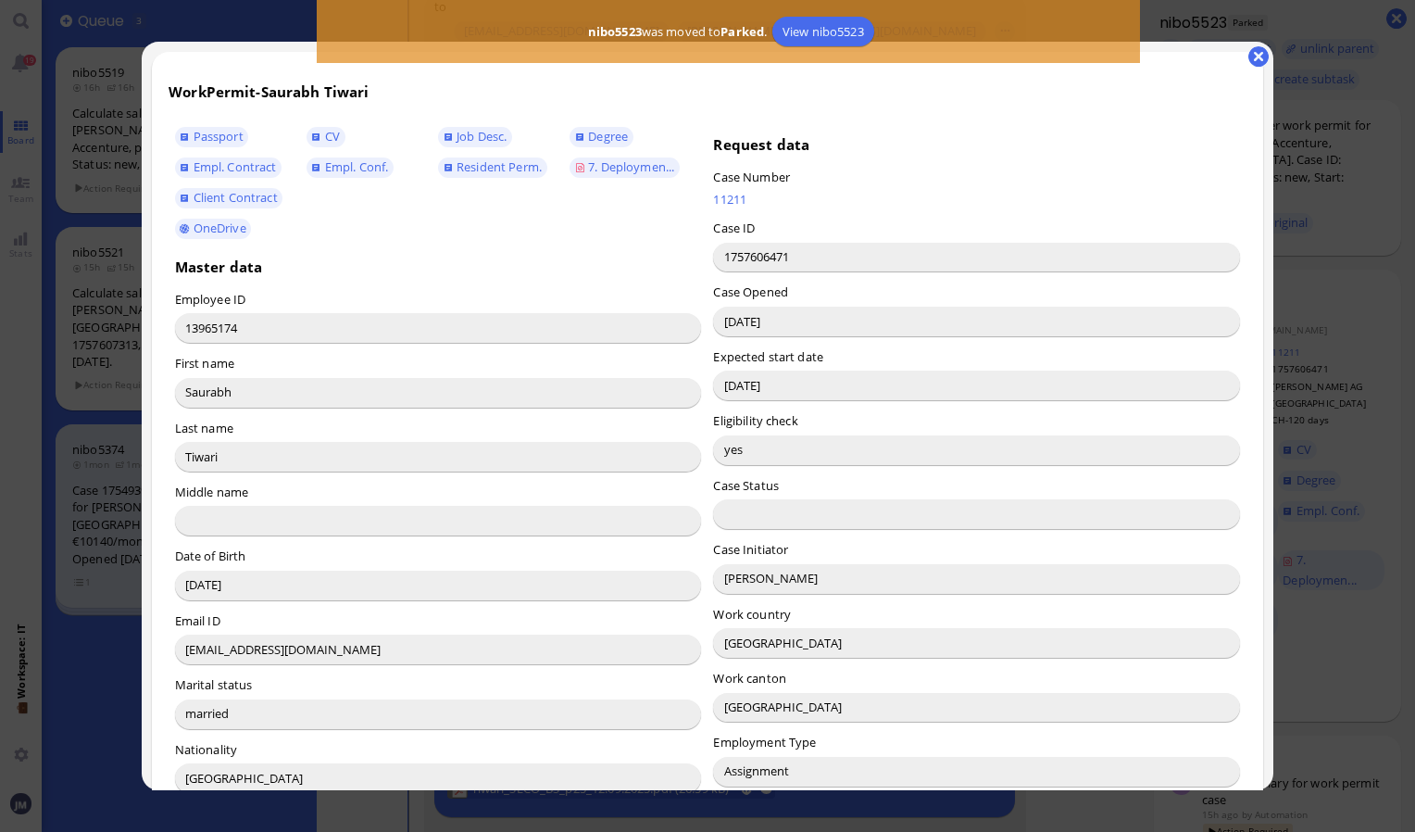
click at [736, 584] on input "Emiliano Flaherty" at bounding box center [976, 579] width 527 height 30
click at [1259, 57] on button "button" at bounding box center [1259, 56] width 20 height 20
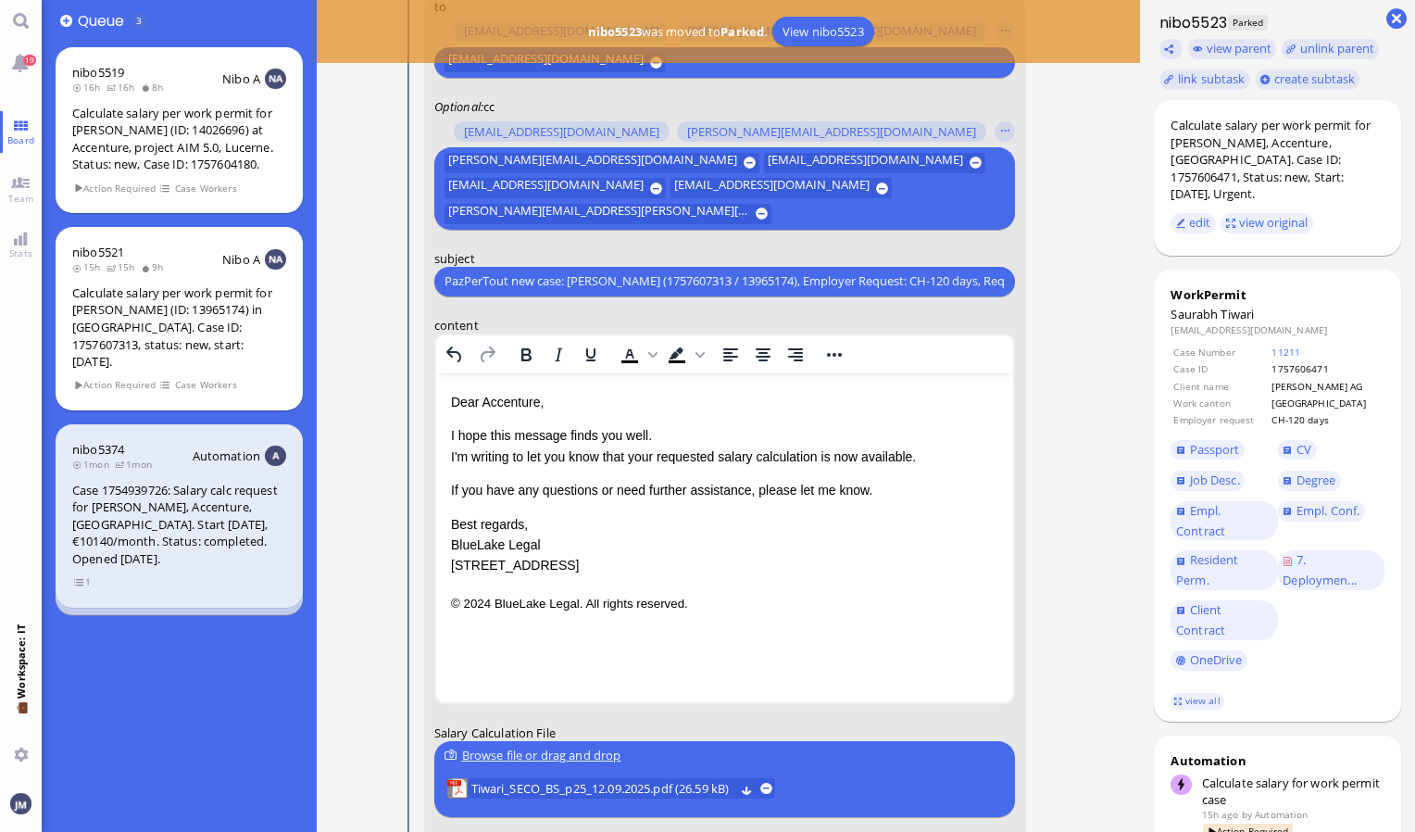
click at [509, 402] on p "Dear Accenture," at bounding box center [724, 401] width 548 height 20
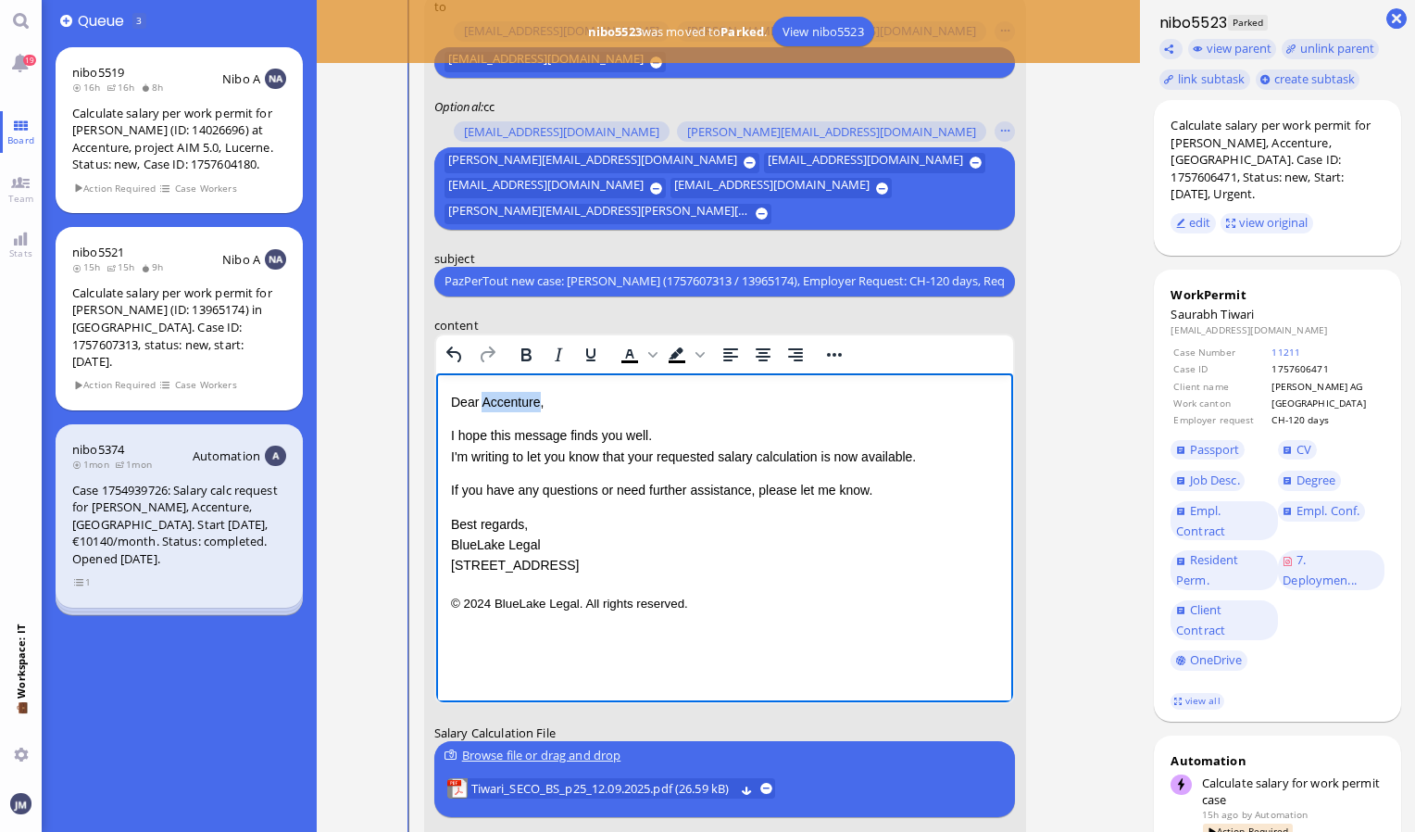
click at [509, 402] on p "Dear Accenture," at bounding box center [724, 401] width 548 height 20
click at [451, 475] on div "Dear Emiliano, I hope this message finds you well. I'm writing to let you know …" at bounding box center [724, 483] width 548 height 184
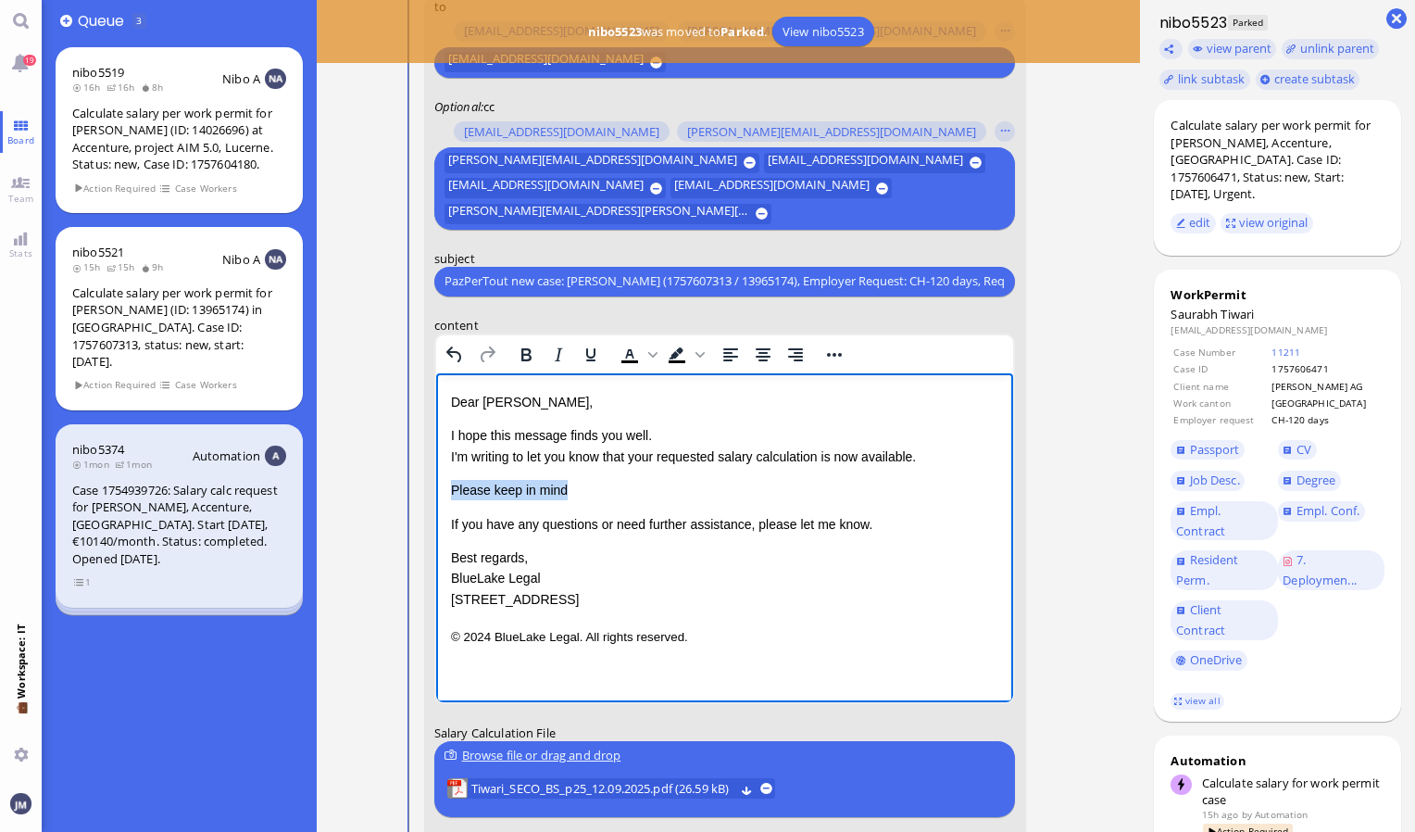
drag, startPoint x: 566, startPoint y: 489, endPoint x: 446, endPoint y: 492, distance: 120.5
click at [446, 492] on html "Dear Emiliano, I hope this message finds you well. I'm writing to let you know …" at bounding box center [724, 519] width 578 height 294
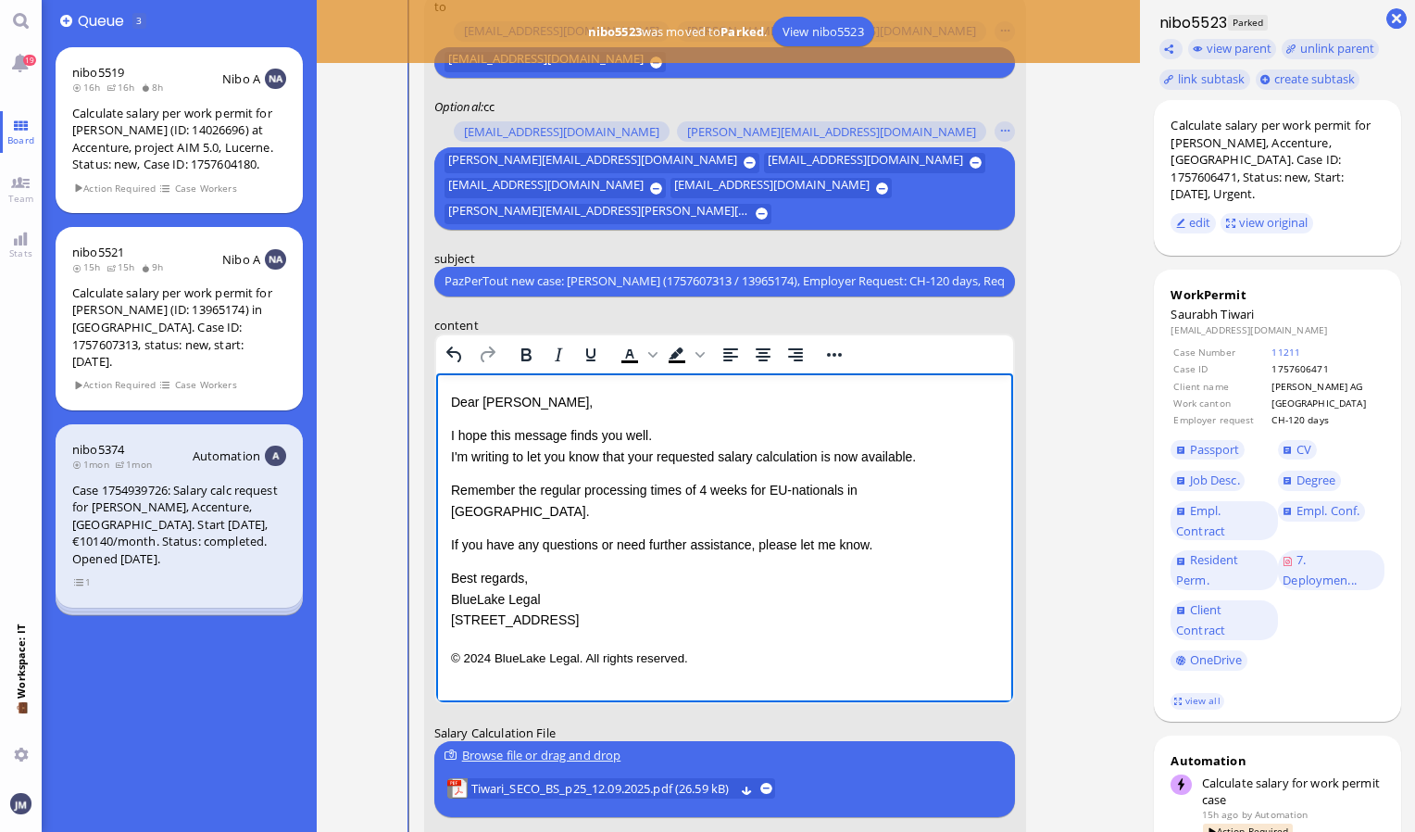
click at [814, 490] on p "Remember the regular processing times of 4 weeks for EU-nationals in [GEOGRAPHI…" at bounding box center [724, 500] width 548 height 42
drag, startPoint x: 935, startPoint y: 495, endPoint x: 447, endPoint y: 494, distance: 487.3
click at [447, 494] on html "Dear Emiliano, I hope this message finds you well. I'm writing to let you know …" at bounding box center [724, 529] width 578 height 314
copy p "Remember the regular processing times of 4 weeks for Schengen residents in Base…"
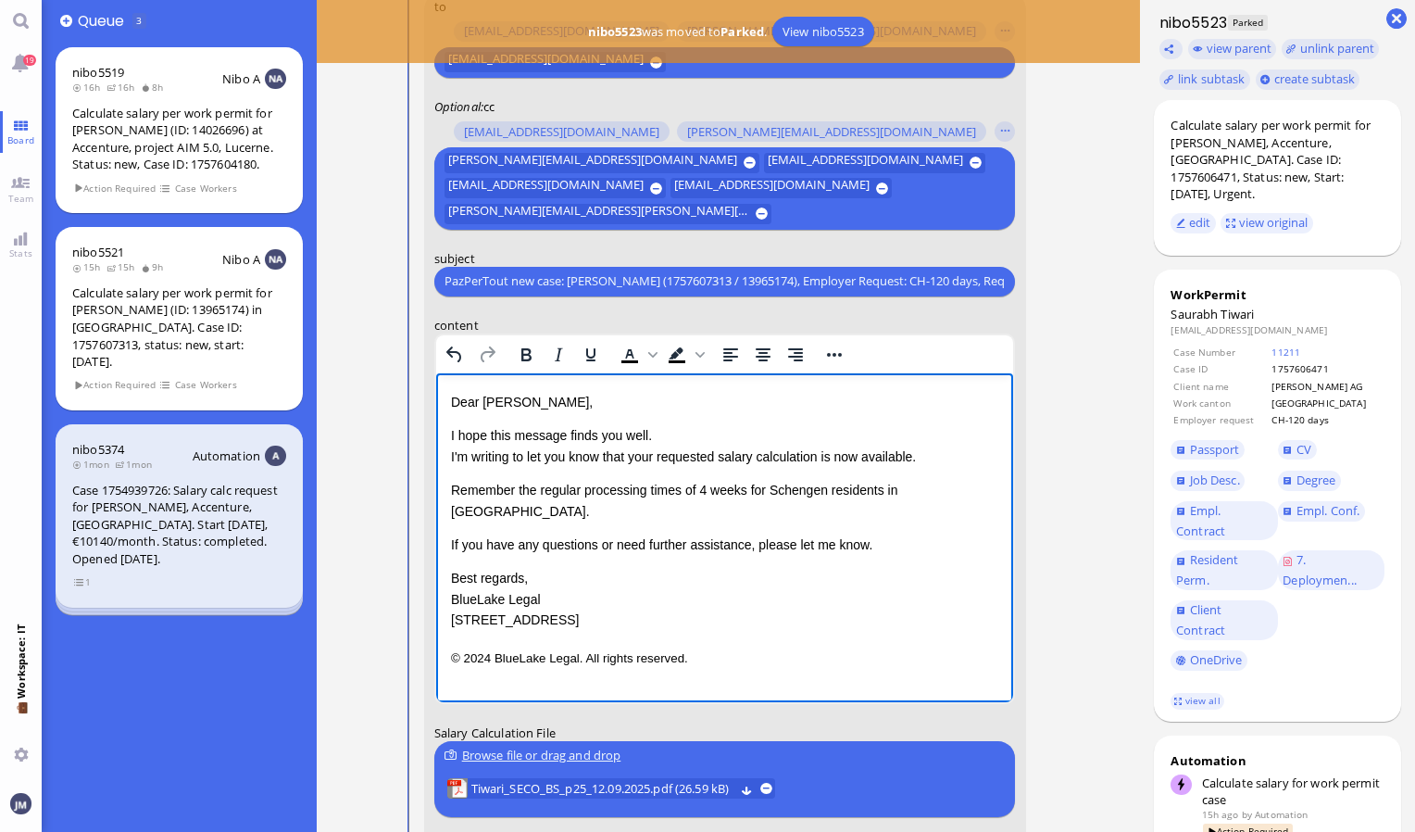
click at [935, 499] on div "Dear Emiliano, I hope this message finds you well. I'm writing to let you know …" at bounding box center [724, 510] width 548 height 239
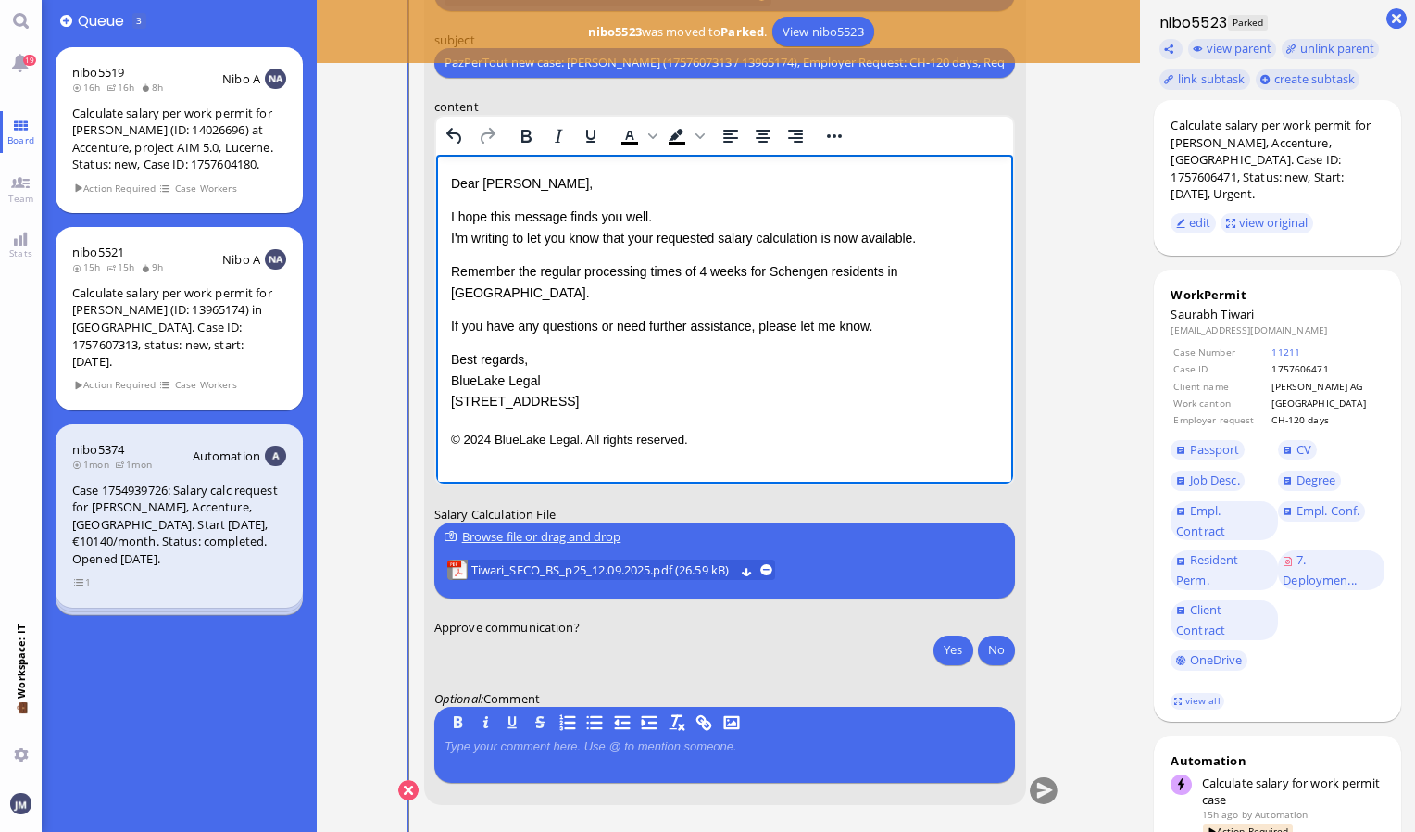
scroll to position [0, 0]
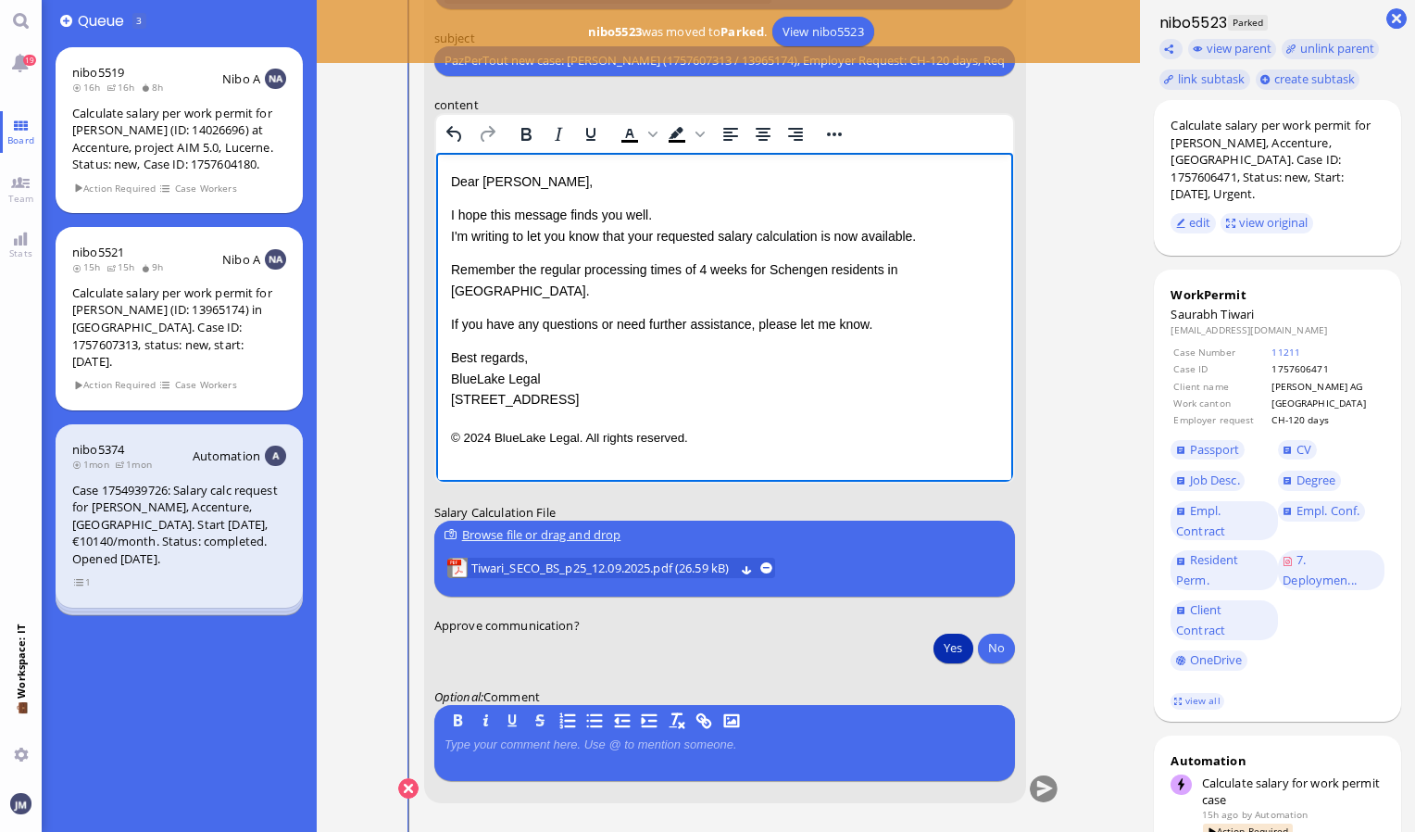
click at [959, 648] on button "Yes" at bounding box center [953, 648] width 39 height 30
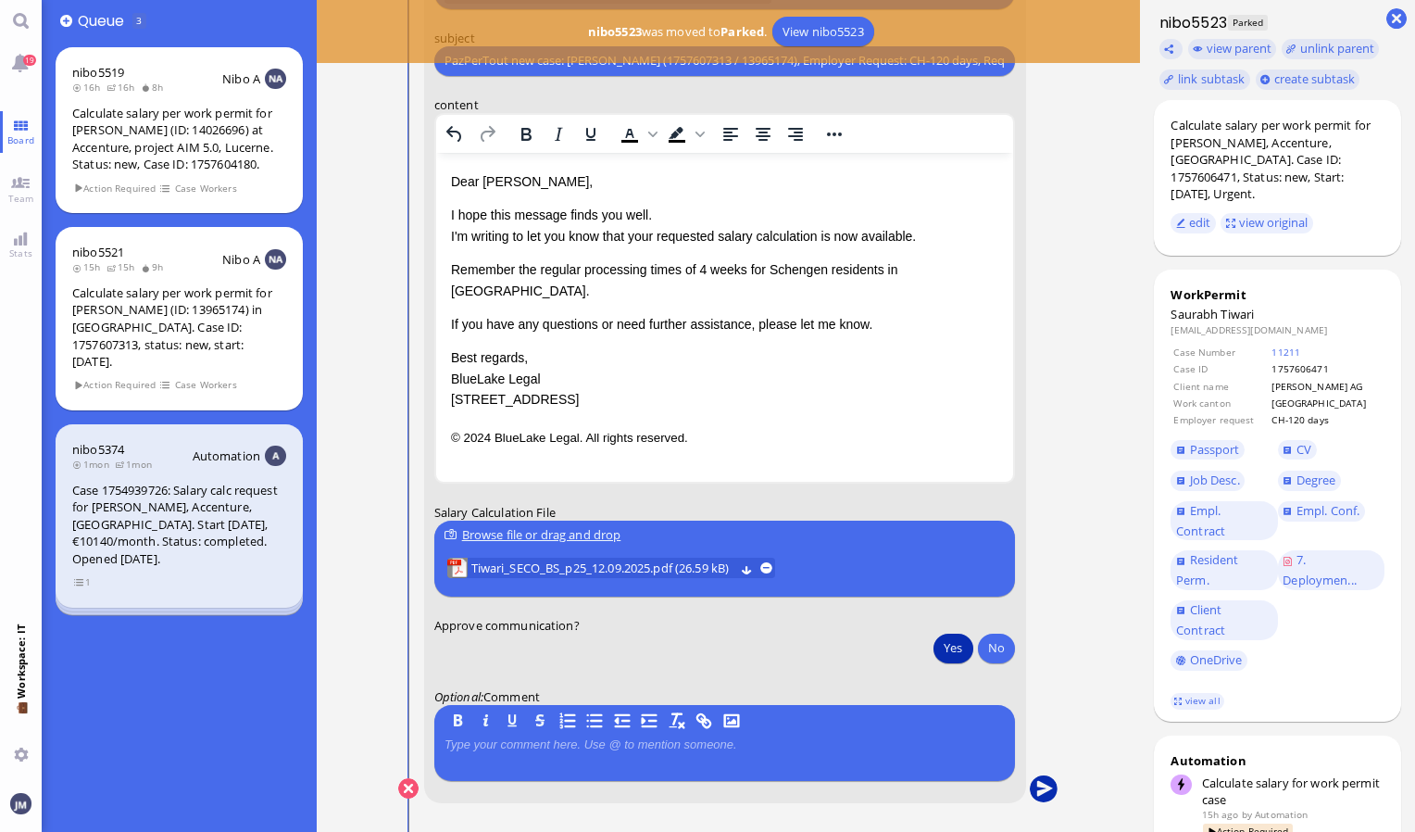
click at [1049, 793] on button "submit" at bounding box center [1044, 789] width 28 height 28
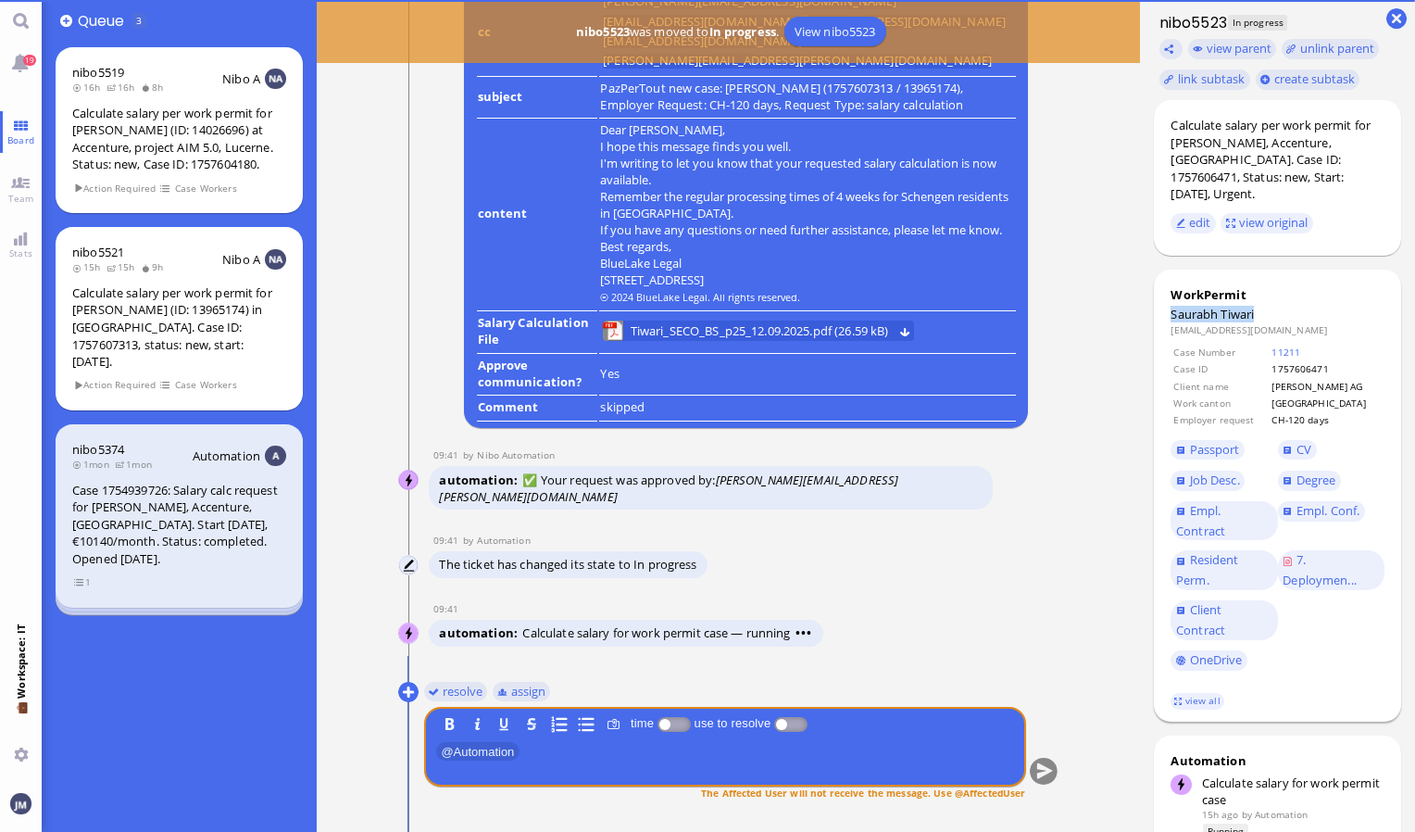
drag, startPoint x: 1256, startPoint y: 296, endPoint x: 1163, endPoint y: 302, distance: 92.9
click at [1163, 302] on div "WorkPermit Saurabh Tiwari saurabh.o.tiwari@accenture.com Case Number 11211 Case…" at bounding box center [1277, 496] width 247 height 452
copy dt "Saurabh Tiwari"
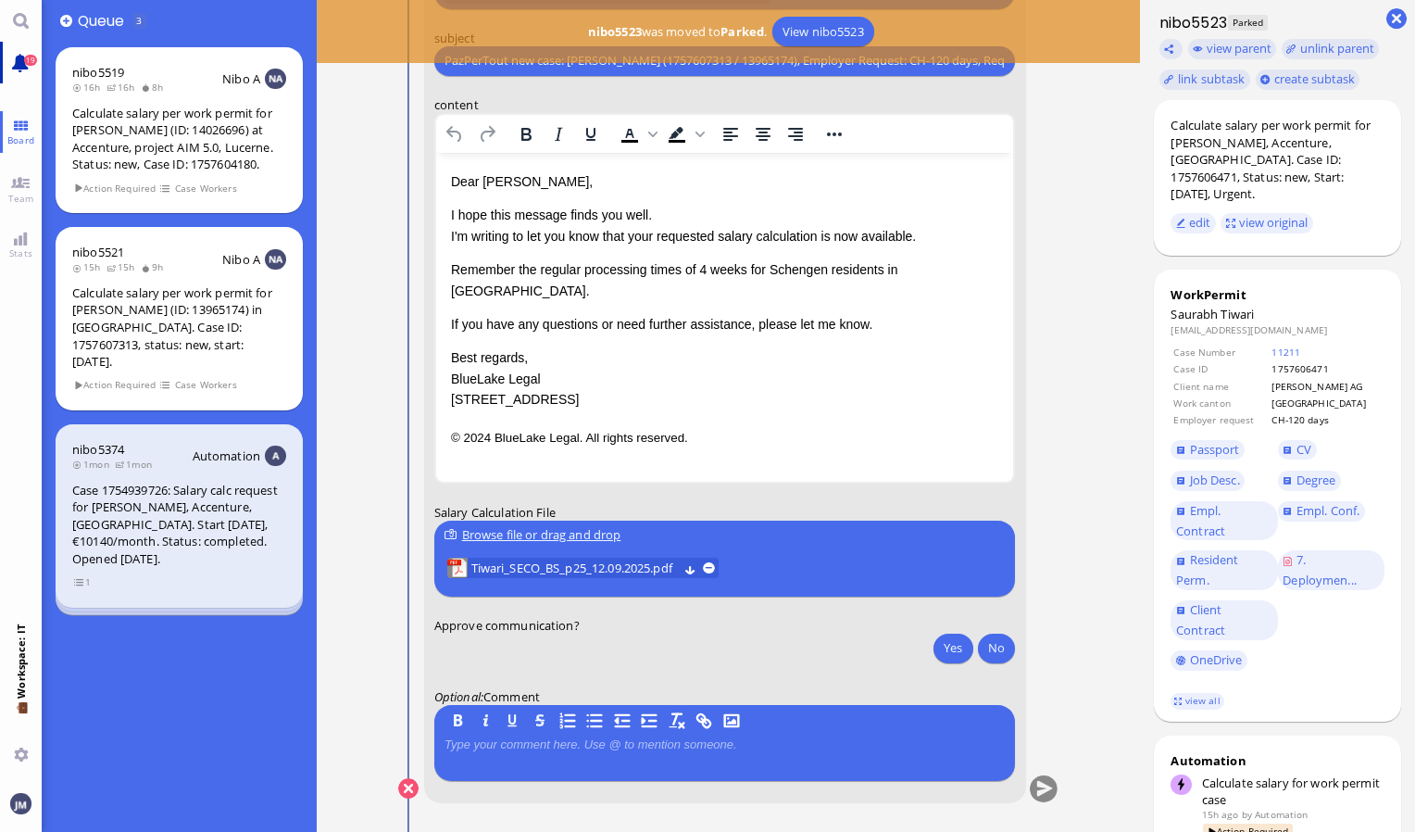
click at [12, 70] on link "19" at bounding box center [21, 63] width 42 height 42
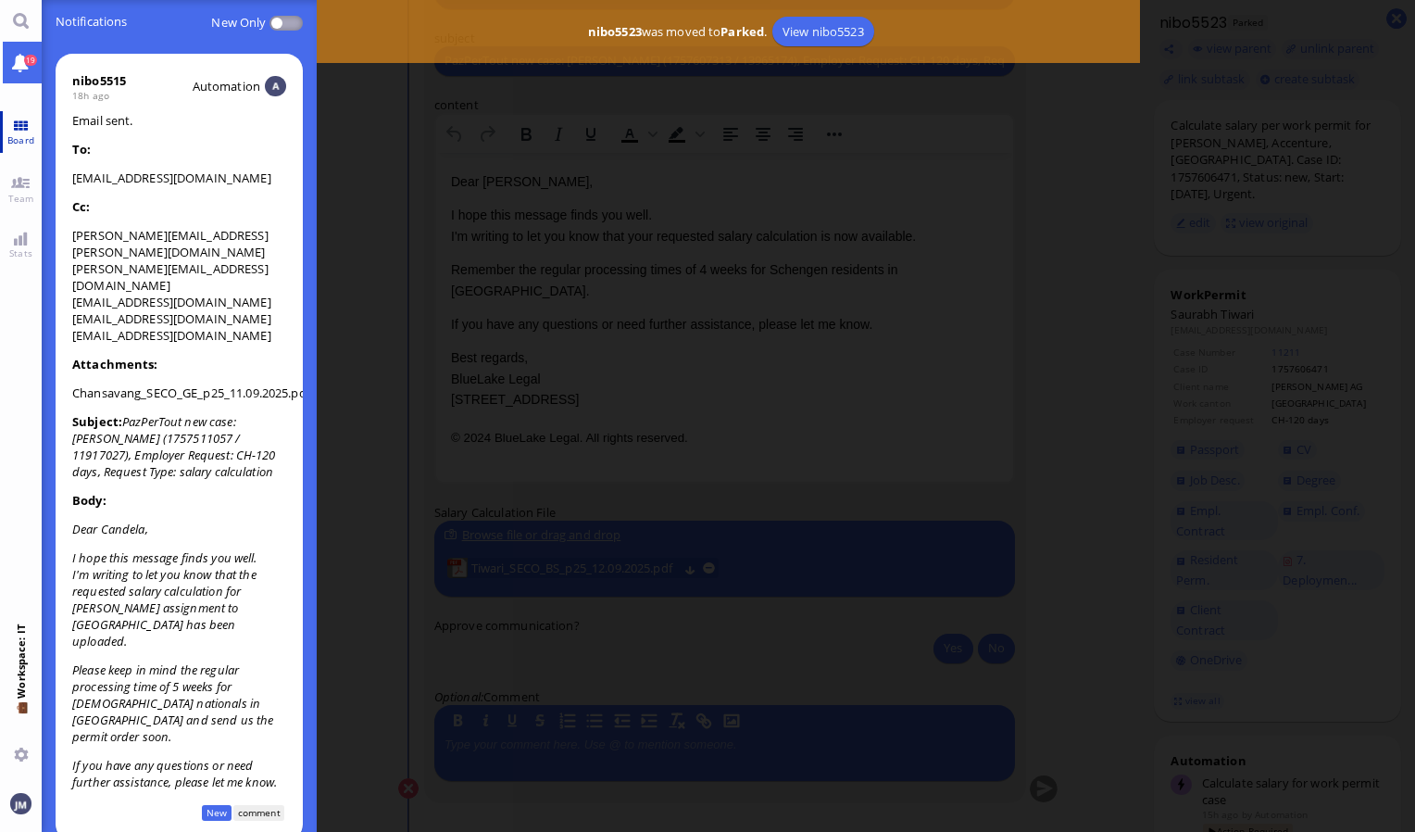
click at [4, 139] on span "Board" at bounding box center [21, 139] width 36 height 13
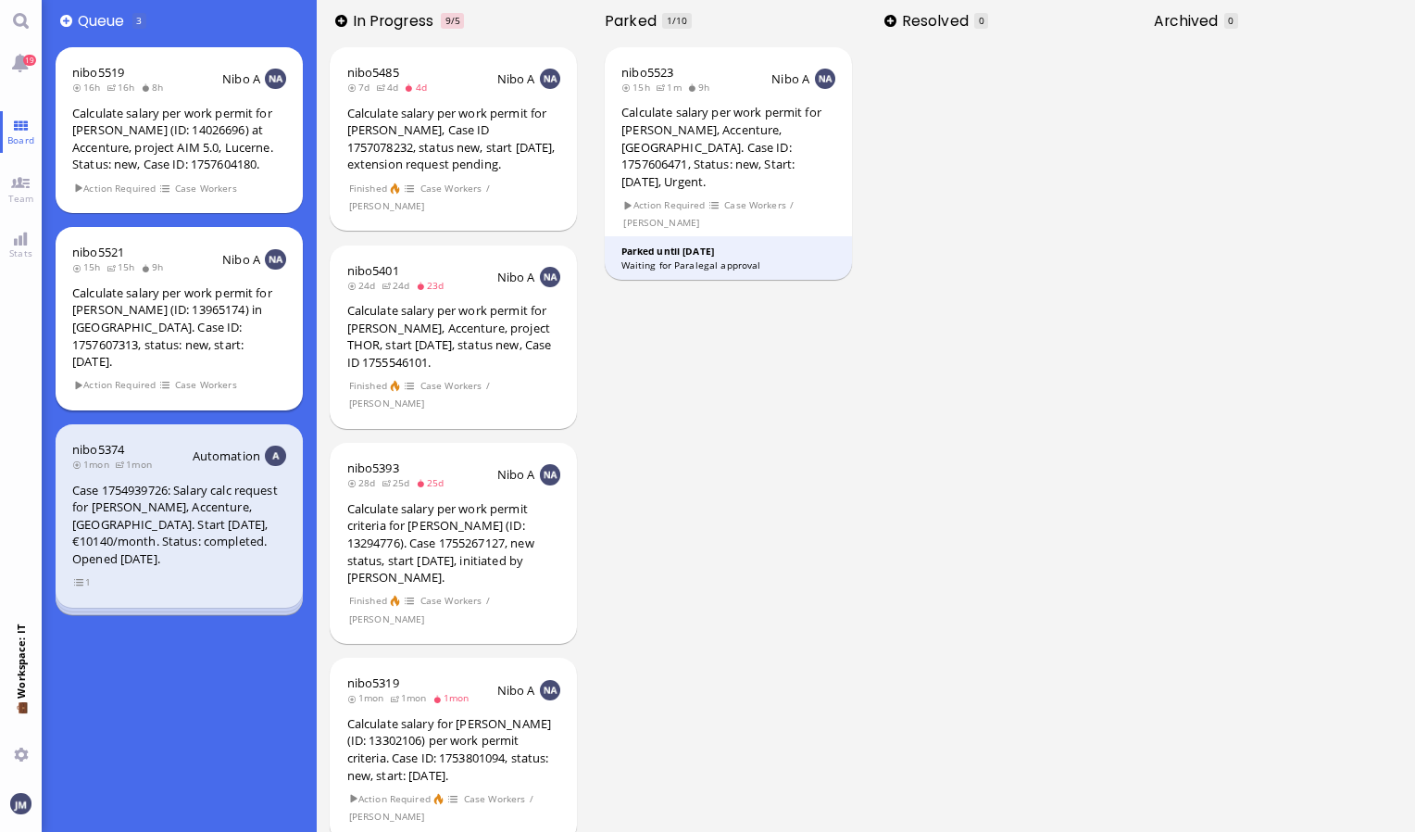
click at [164, 308] on div "Calculate salary per work permit for [PERSON_NAME] (ID: 13965174) in [GEOGRAPHI…" at bounding box center [179, 327] width 214 height 86
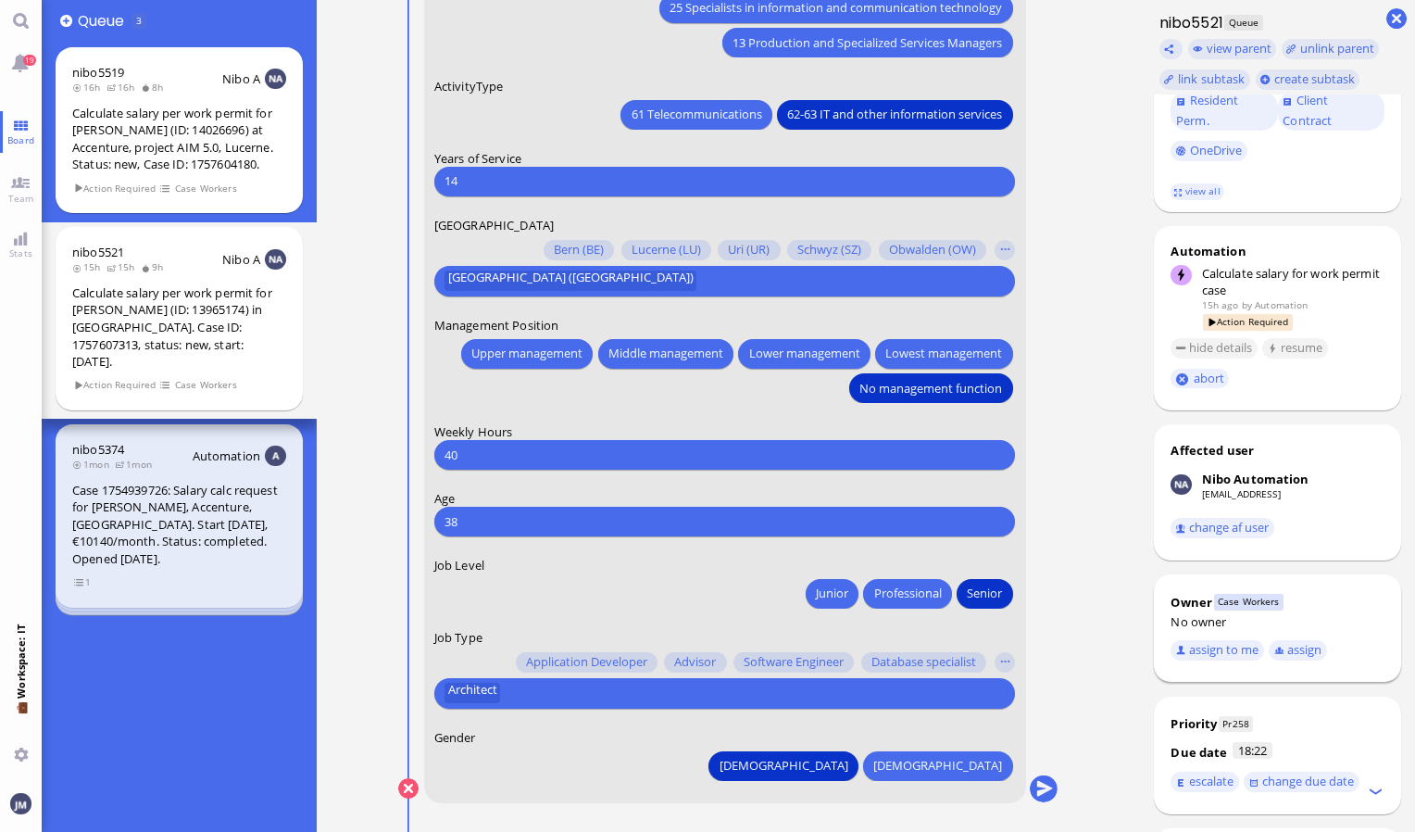
scroll to position [463, 0]
click at [1212, 637] on button "assign to me" at bounding box center [1218, 646] width 94 height 20
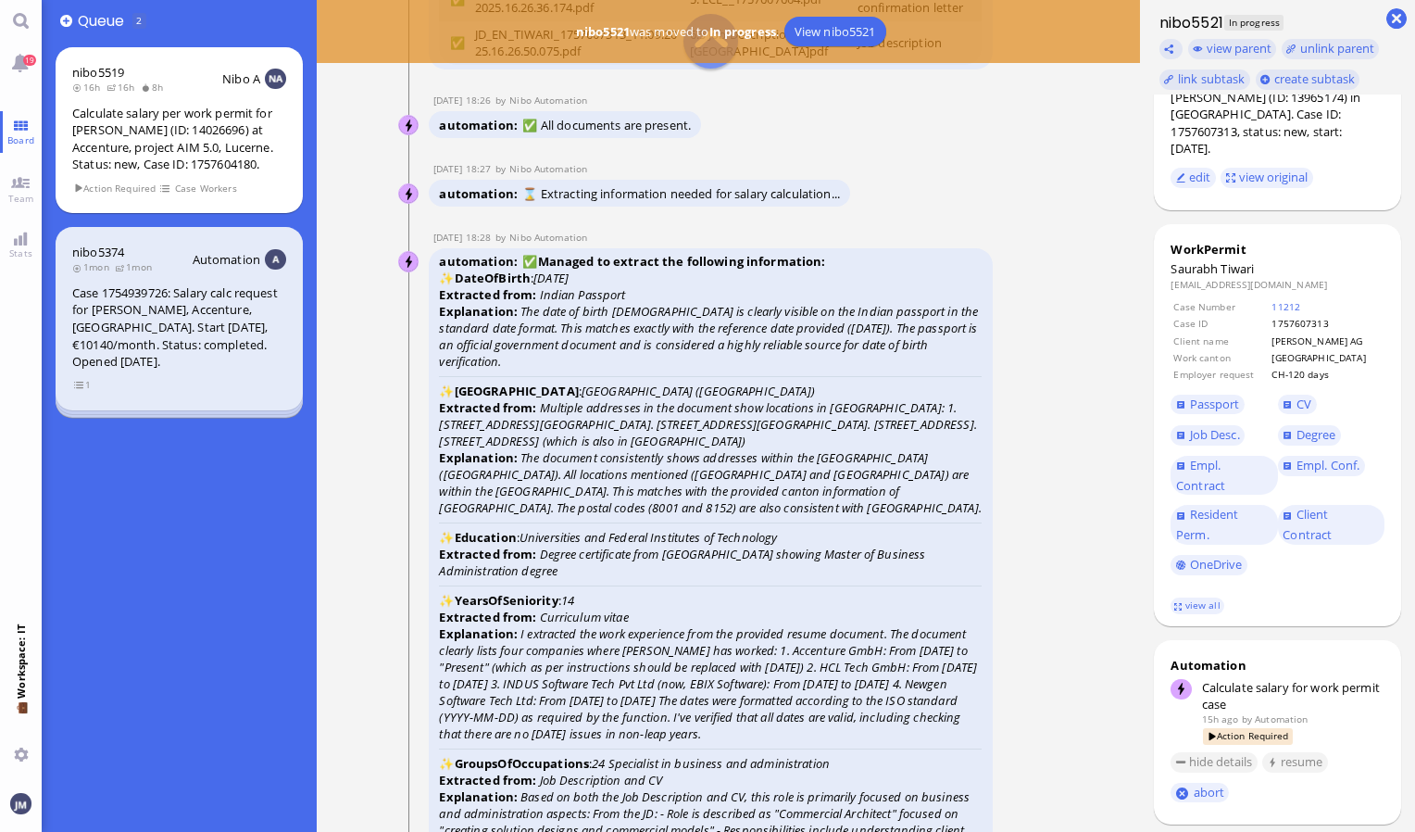
scroll to position [-3613, 0]
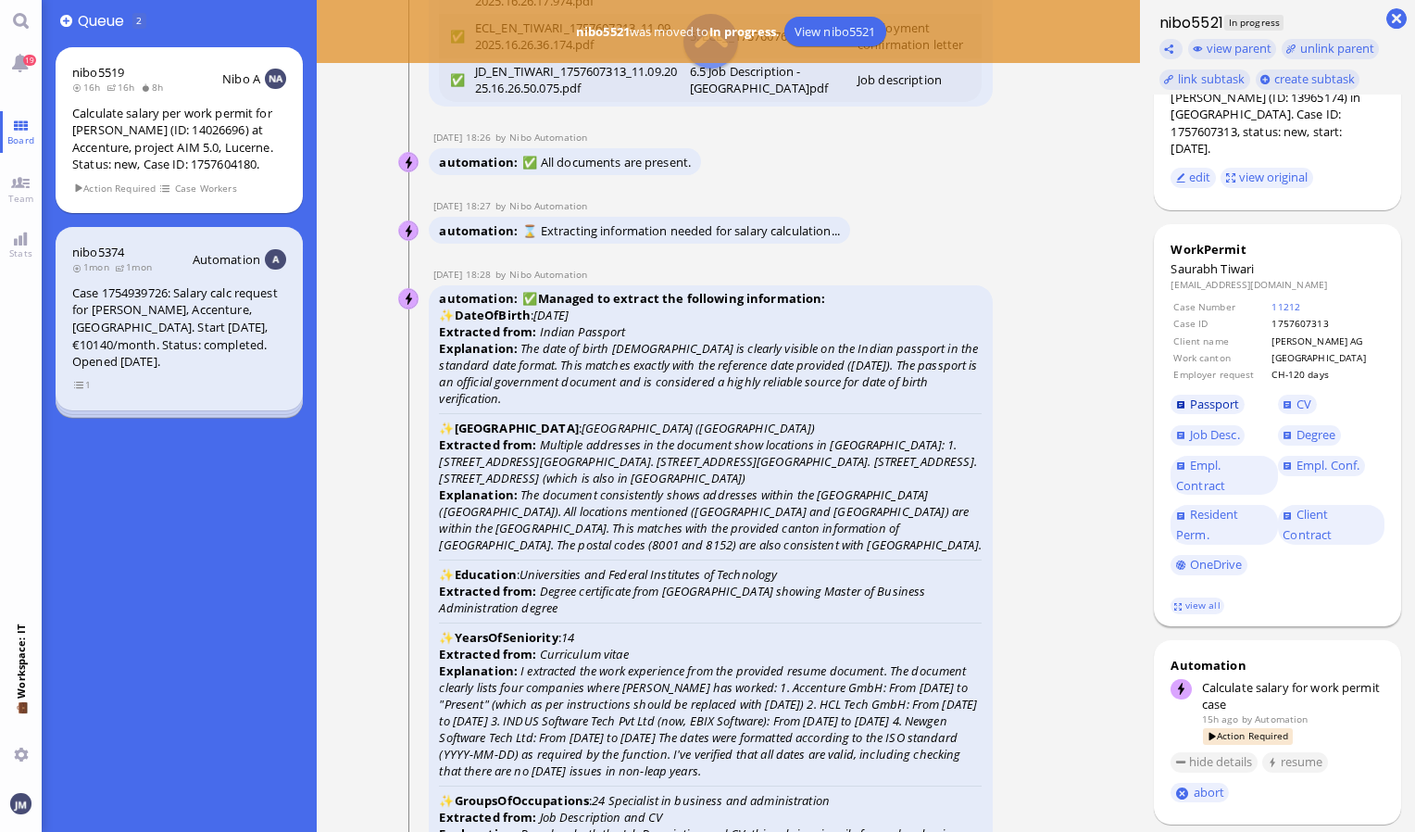
click at [1216, 396] on span "Passport" at bounding box center [1215, 404] width 50 height 17
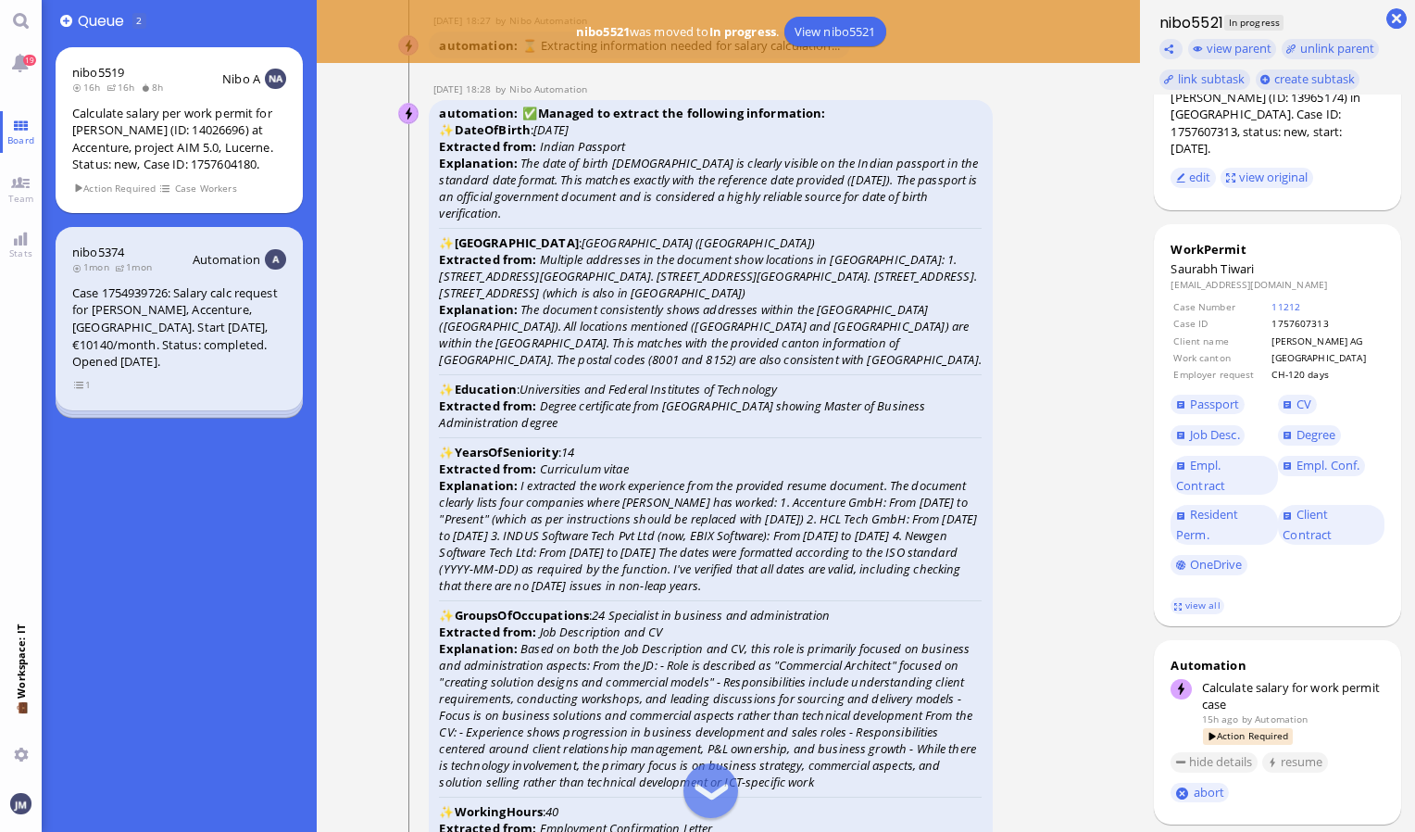
scroll to position [-3335, 0]
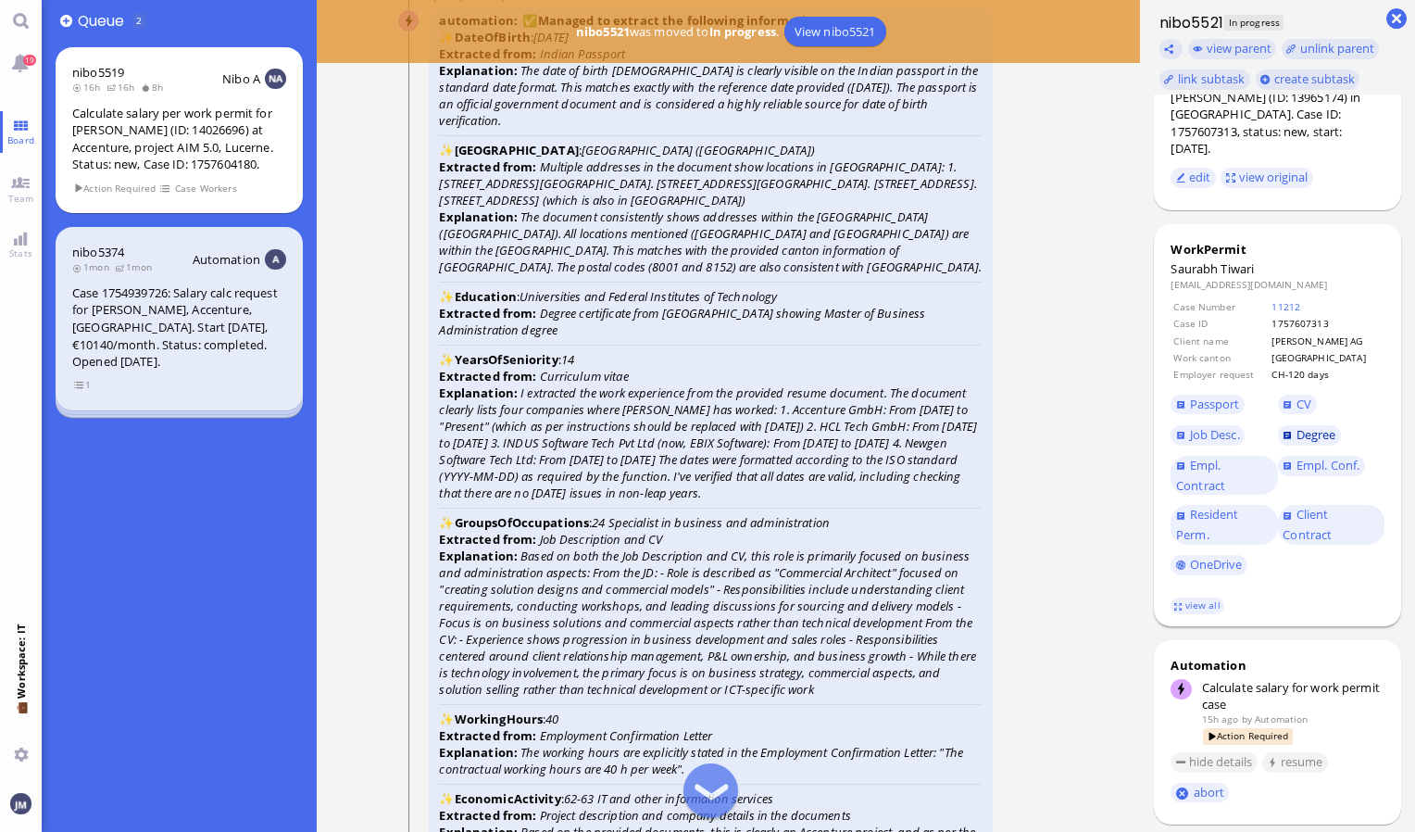
click at [1303, 426] on span "Degree" at bounding box center [1317, 434] width 40 height 17
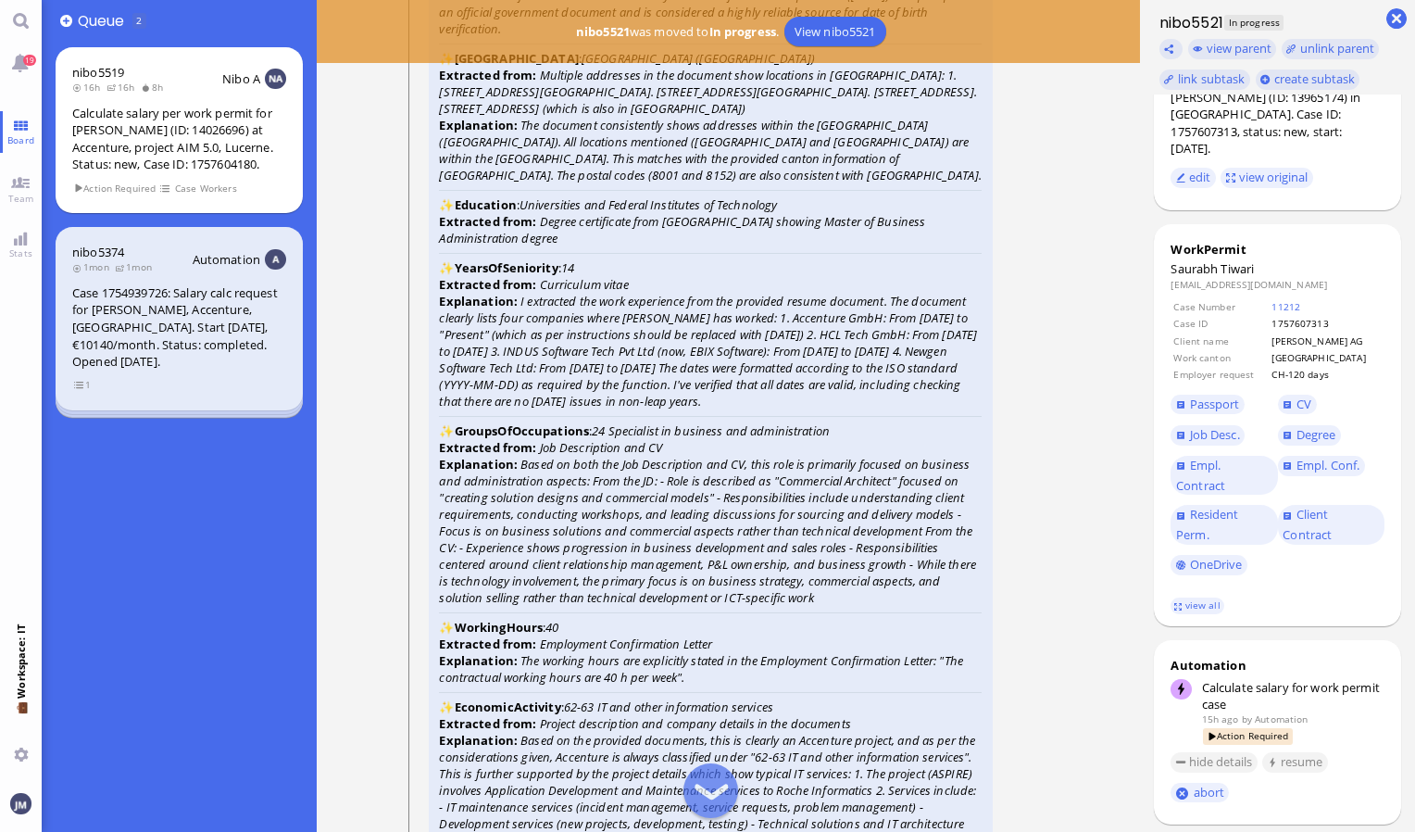
scroll to position [-3242, 0]
click at [1290, 395] on link "CV" at bounding box center [1297, 405] width 39 height 20
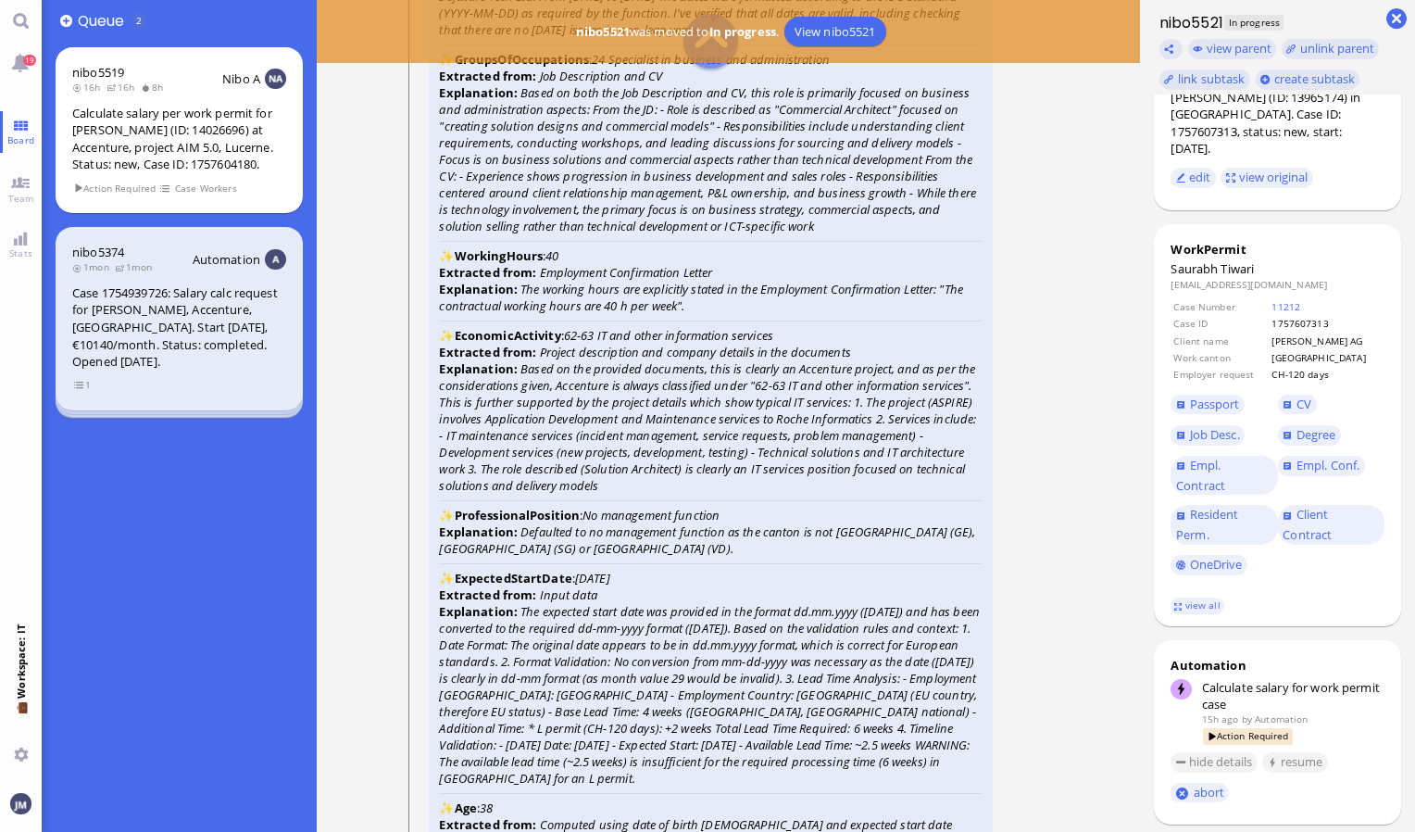
scroll to position [-2779, 0]
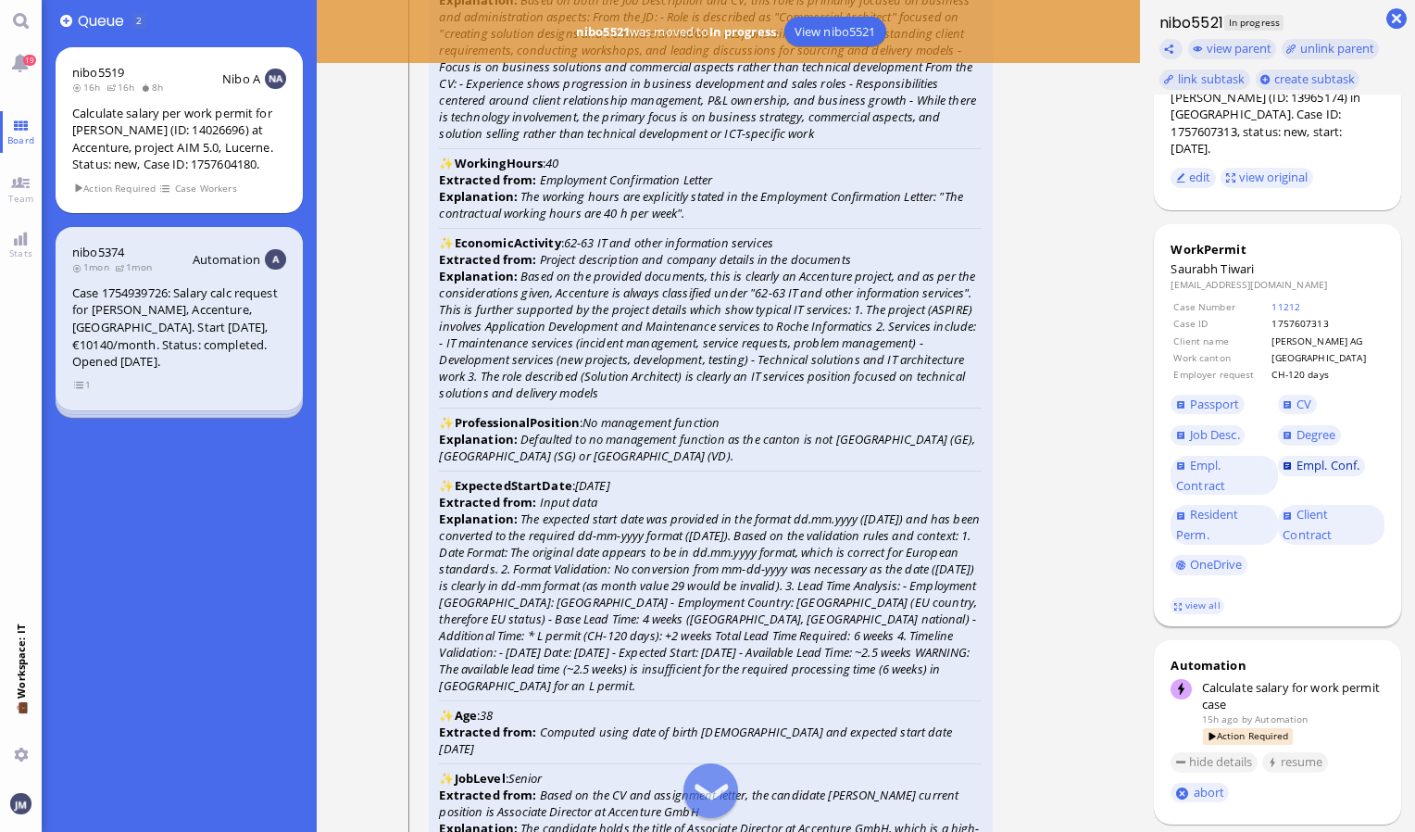
click at [1316, 457] on span "Empl. Conf." at bounding box center [1328, 465] width 63 height 17
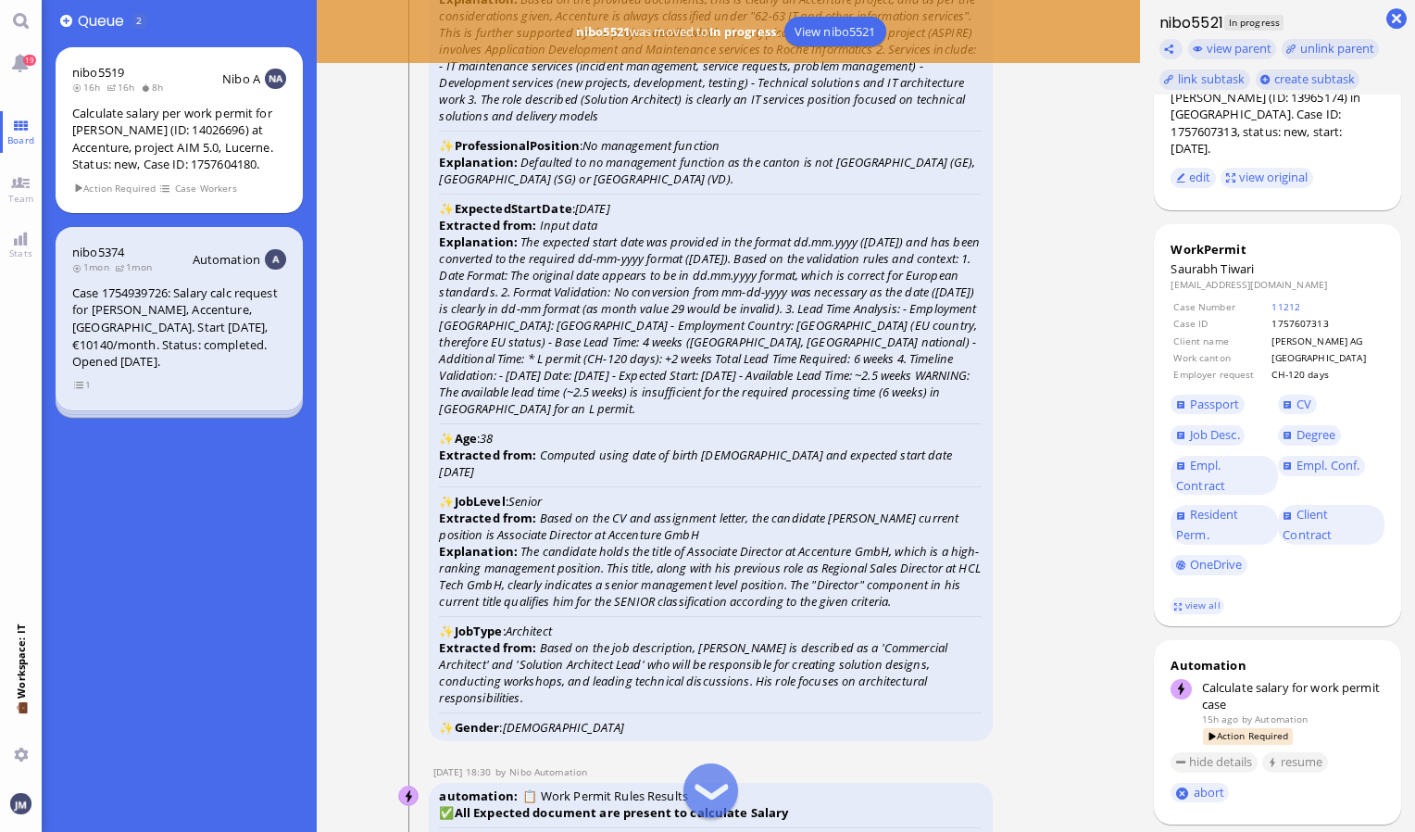
scroll to position [-2501, 0]
click at [1210, 597] on link "view all" at bounding box center [1198, 605] width 54 height 16
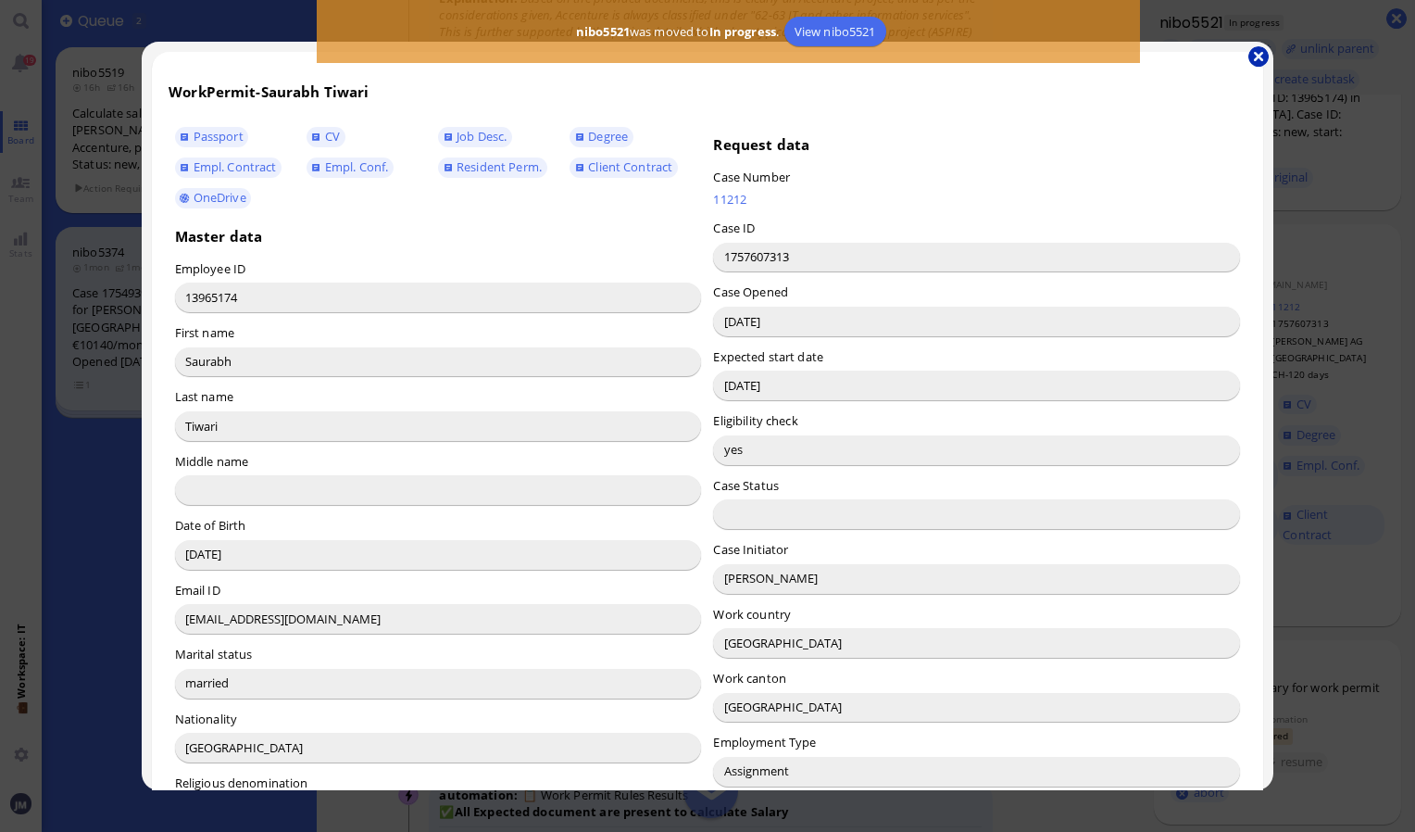
click at [1259, 61] on button "button" at bounding box center [1259, 56] width 20 height 20
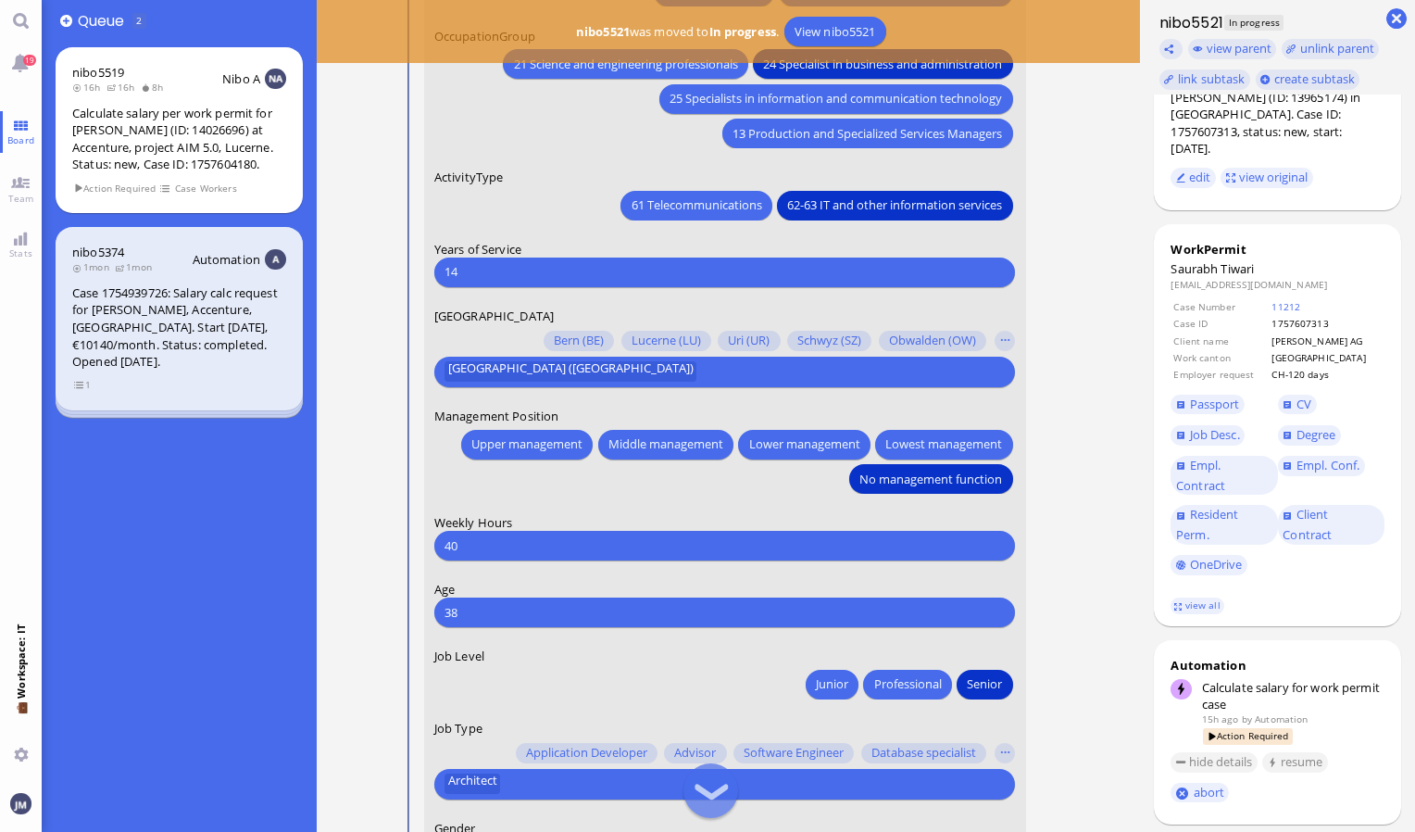
scroll to position [0, 0]
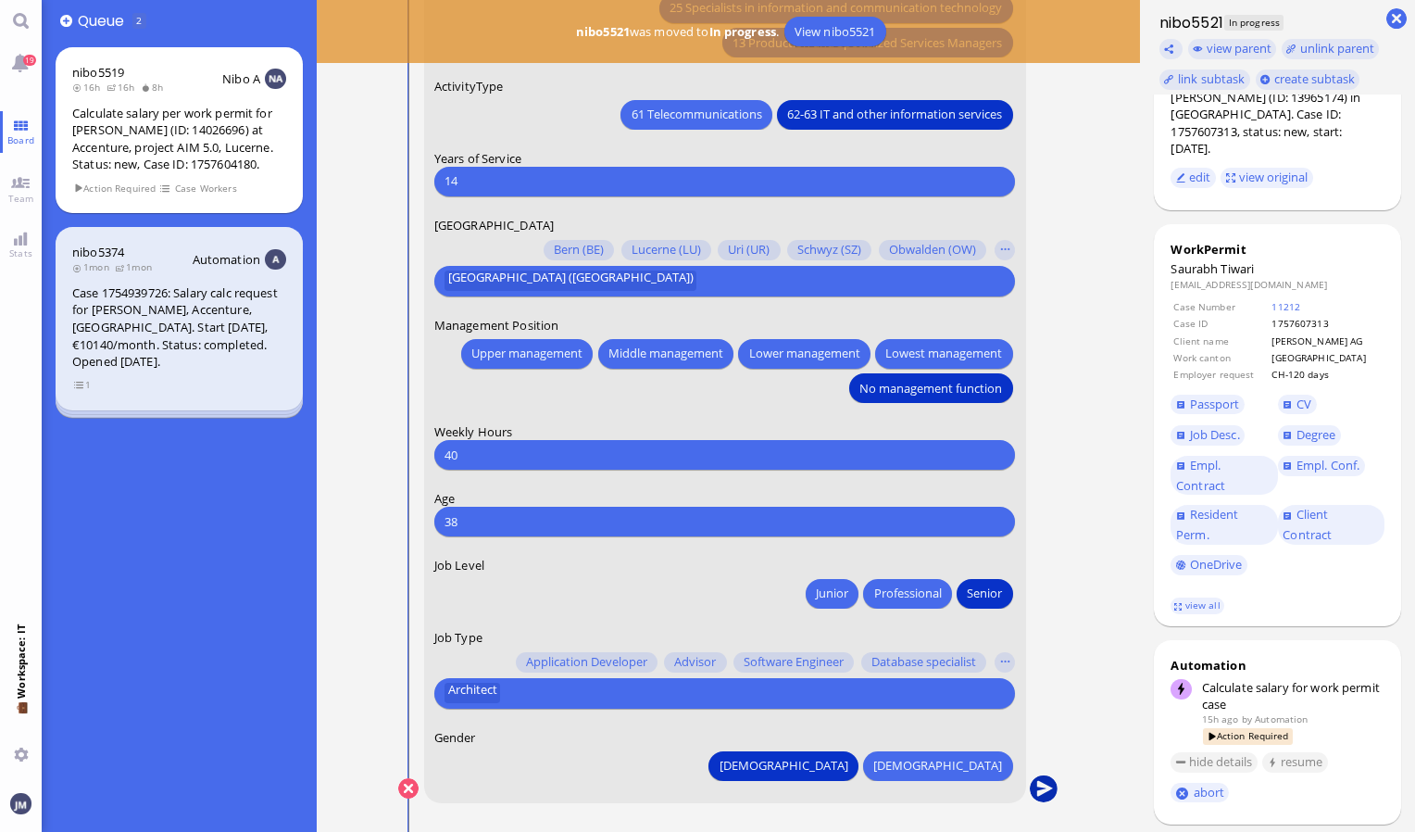
click at [1050, 790] on button "submit" at bounding box center [1044, 789] width 28 height 28
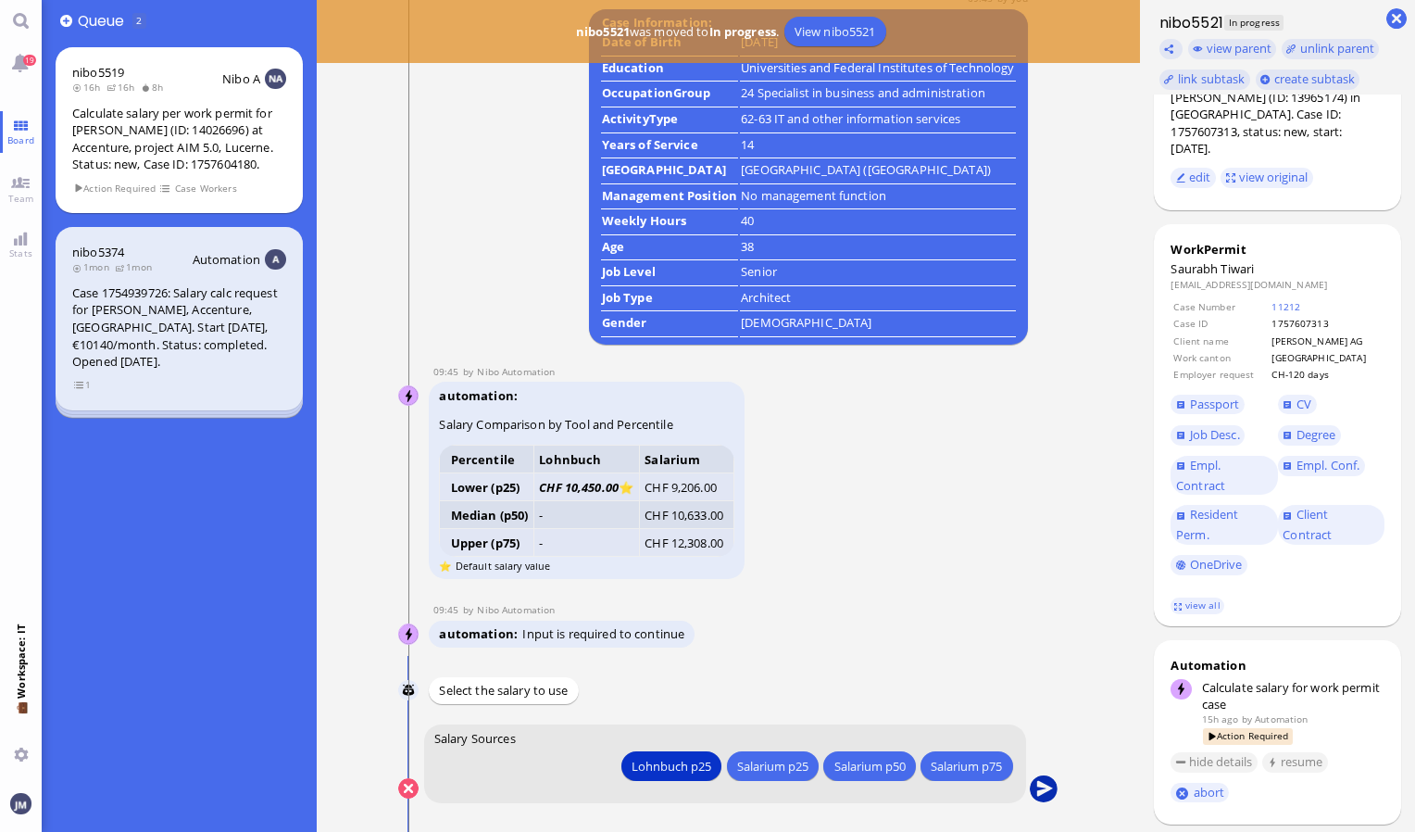
click at [1045, 788] on button "submit" at bounding box center [1044, 789] width 28 height 28
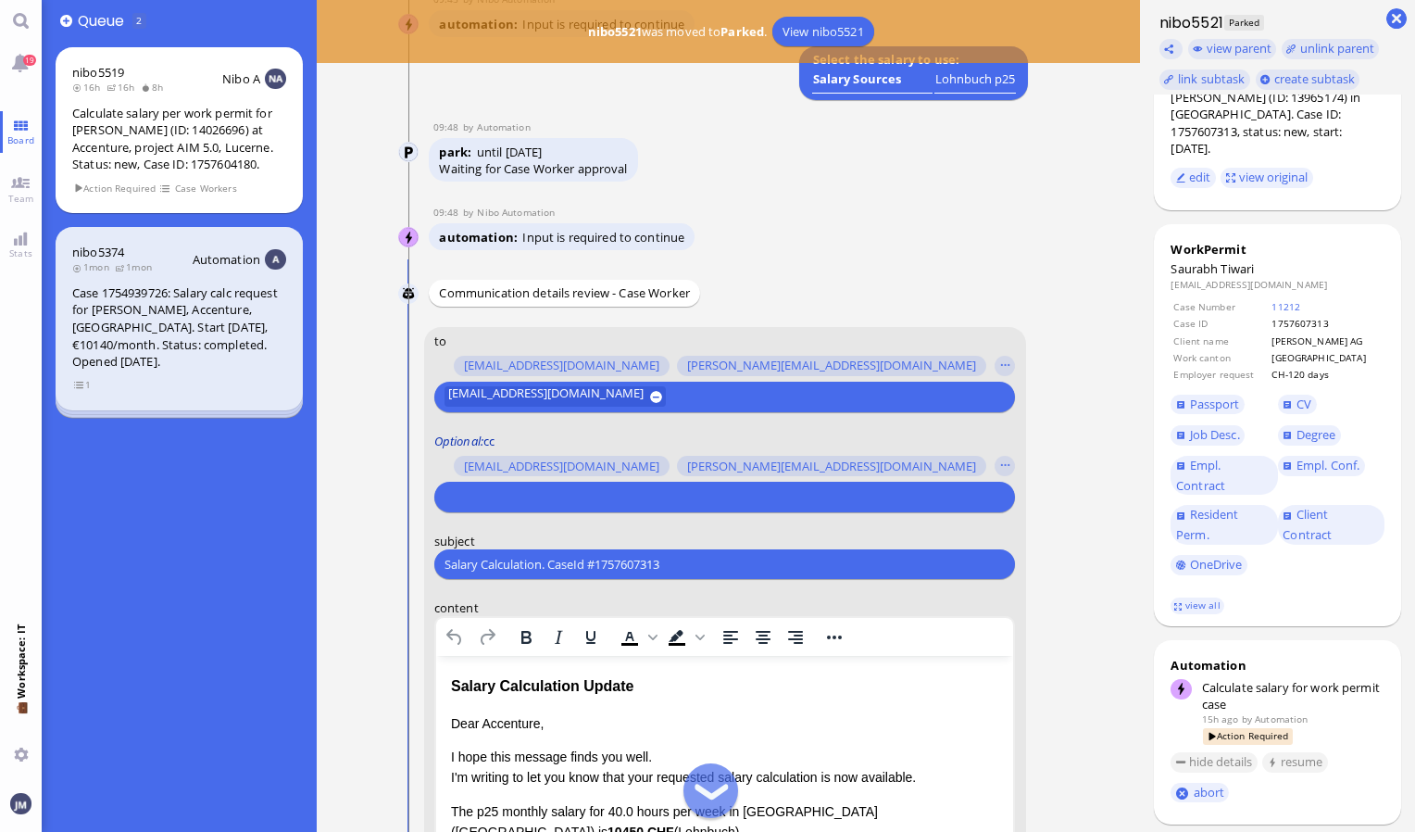
scroll to position [-463, 0]
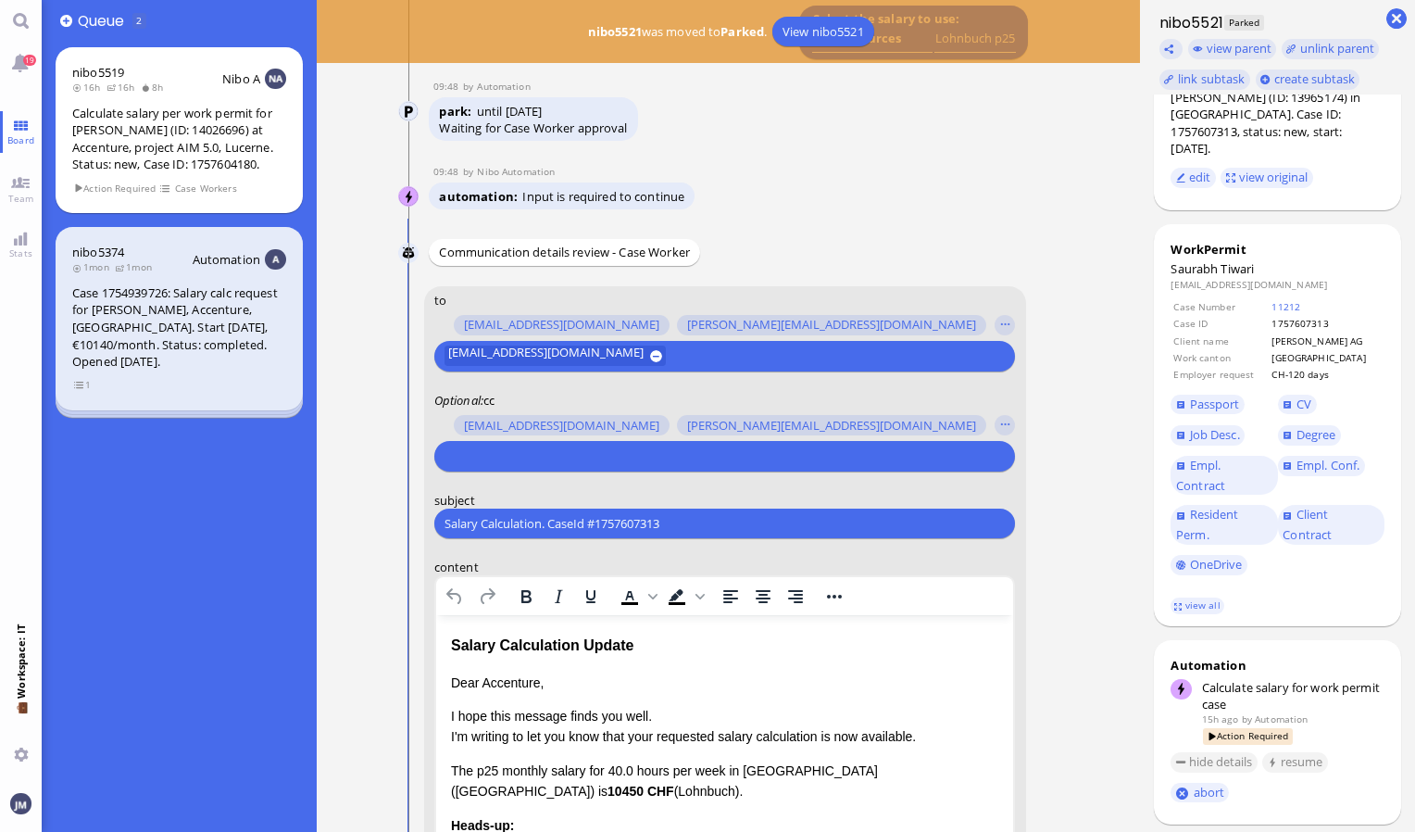
click at [684, 464] on input "text" at bounding box center [723, 455] width 556 height 19
drag, startPoint x: 702, startPoint y: 519, endPoint x: 267, endPoint y: 509, distance: 435.5
click at [267, 509] on board-view "👥 Queue 2 nibo5519 16h 16h 8h Nibo A Calculate salary per work permit for Domin…" at bounding box center [729, 416] width 1374 height 832
paste input "PazPerTout new case: Saurabh Tiwari (1757607313 / 13965174), Employer Request: …"
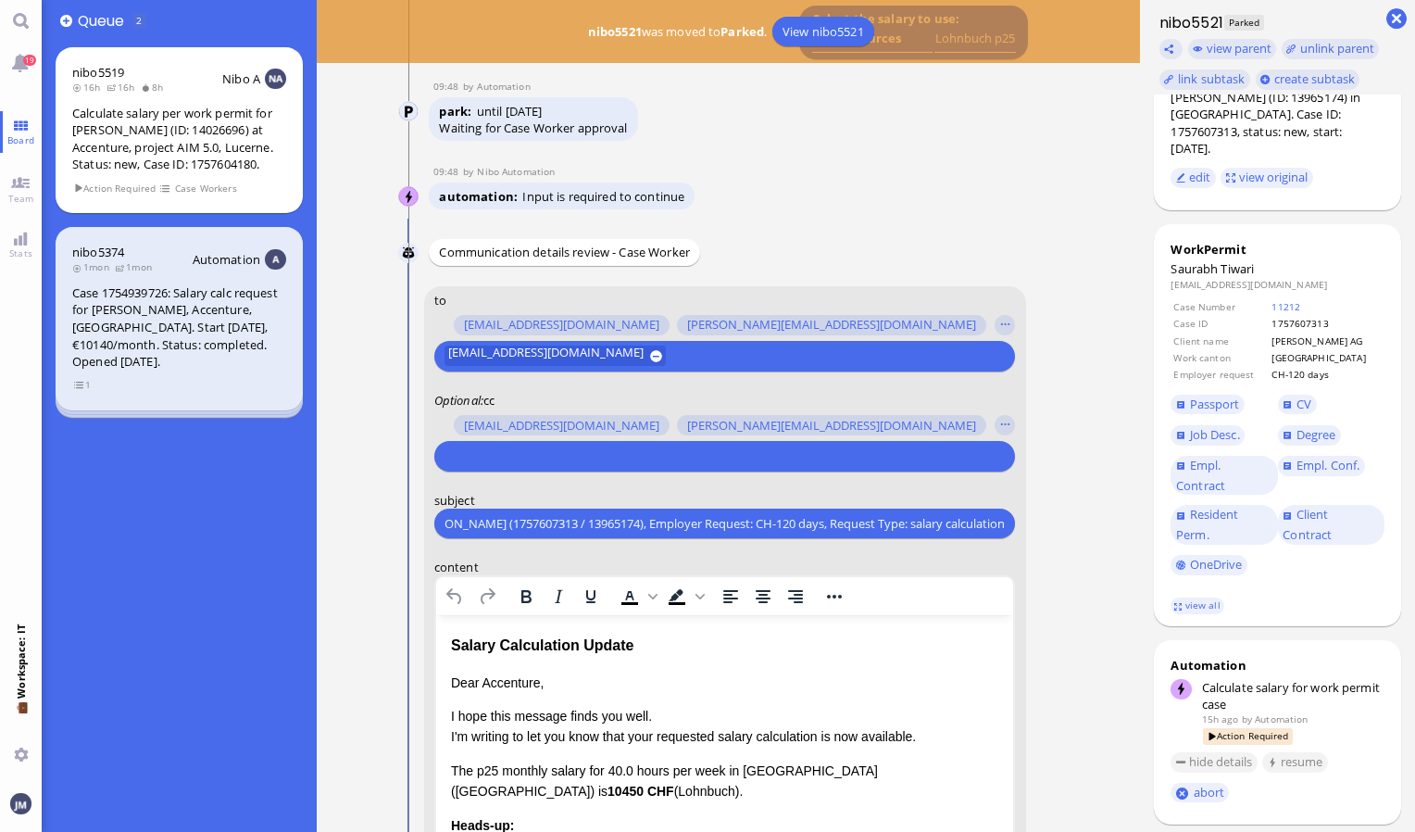
type input "PazPerTout new case: Saurabh Tiwari (1757607313 / 13965174), Employer Request: …"
click at [491, 446] on input "text" at bounding box center [723, 455] width 556 height 19
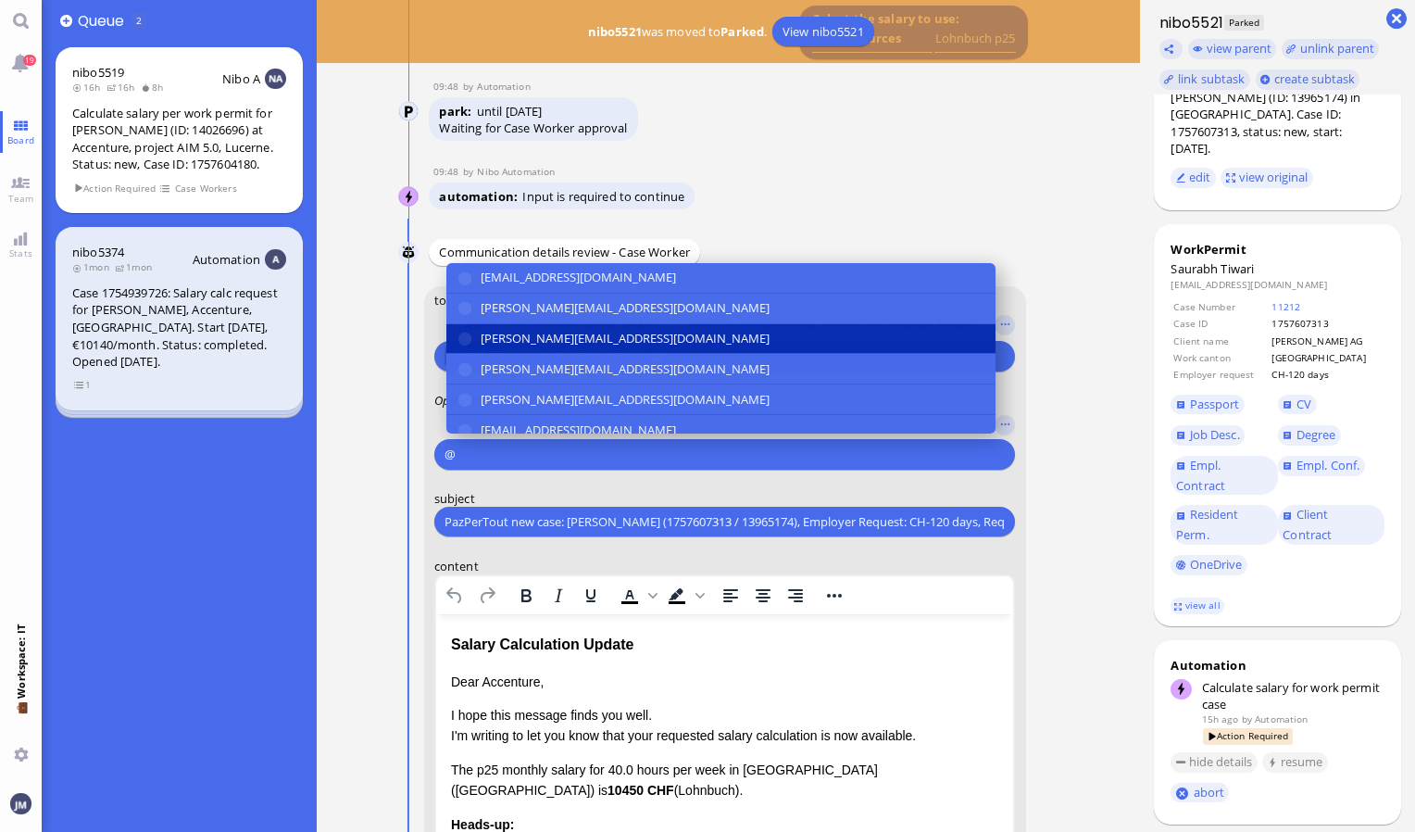
type input "@"
click at [529, 343] on span "[PERSON_NAME][EMAIL_ADDRESS][DOMAIN_NAME]" at bounding box center [625, 338] width 289 height 19
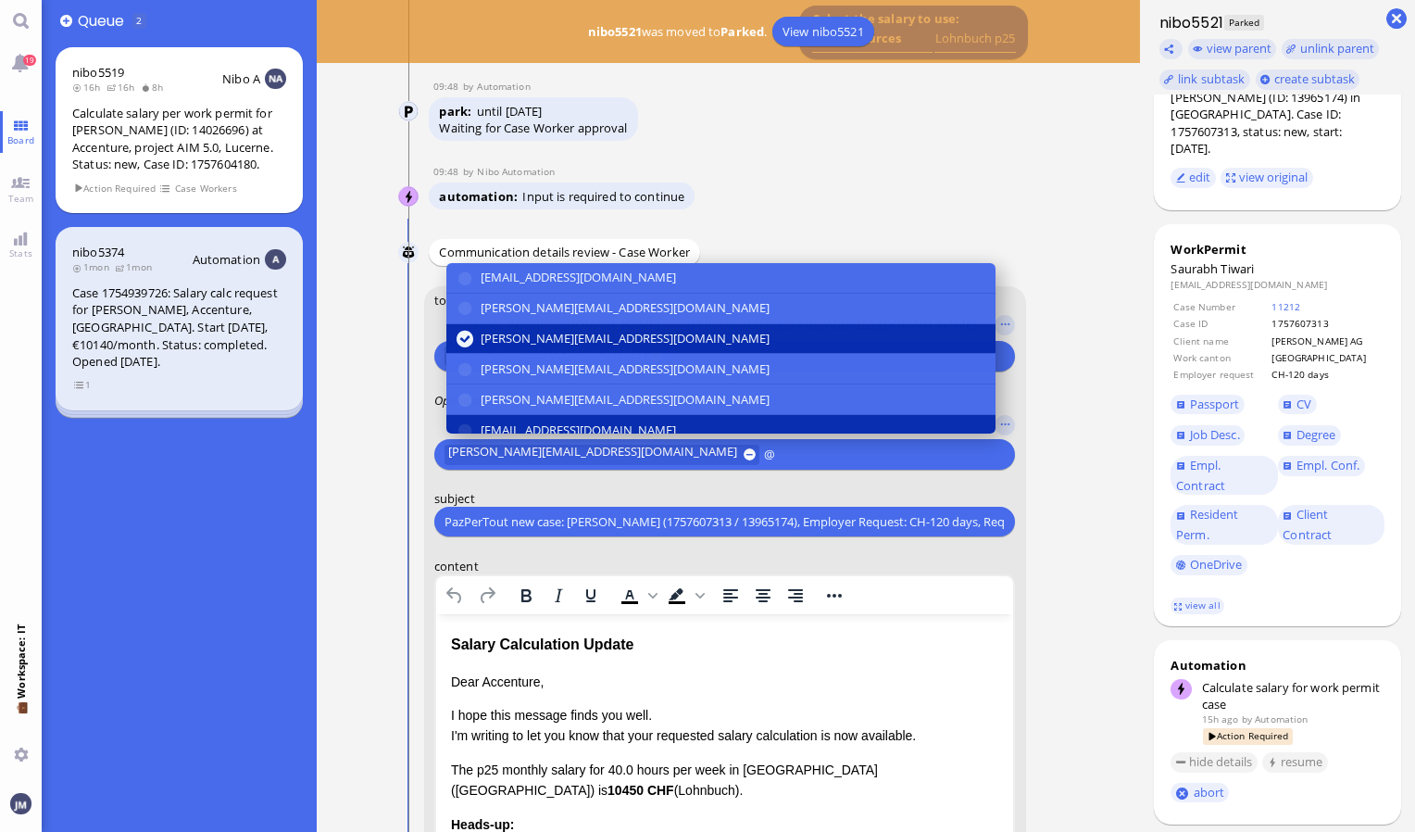
type input "@"
click at [530, 424] on span "[EMAIL_ADDRESS][DOMAIN_NAME]" at bounding box center [578, 430] width 195 height 19
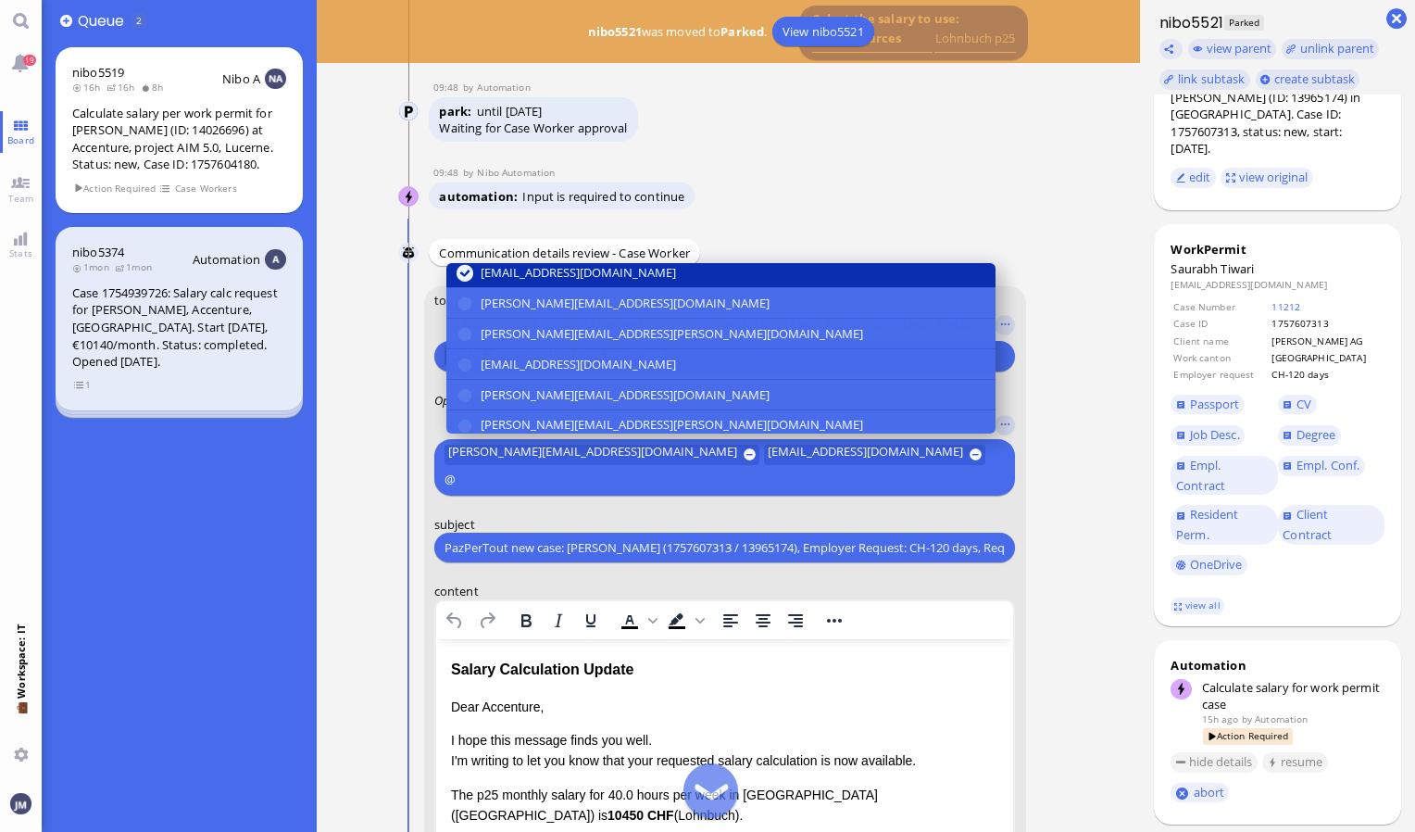
scroll to position [185, 0]
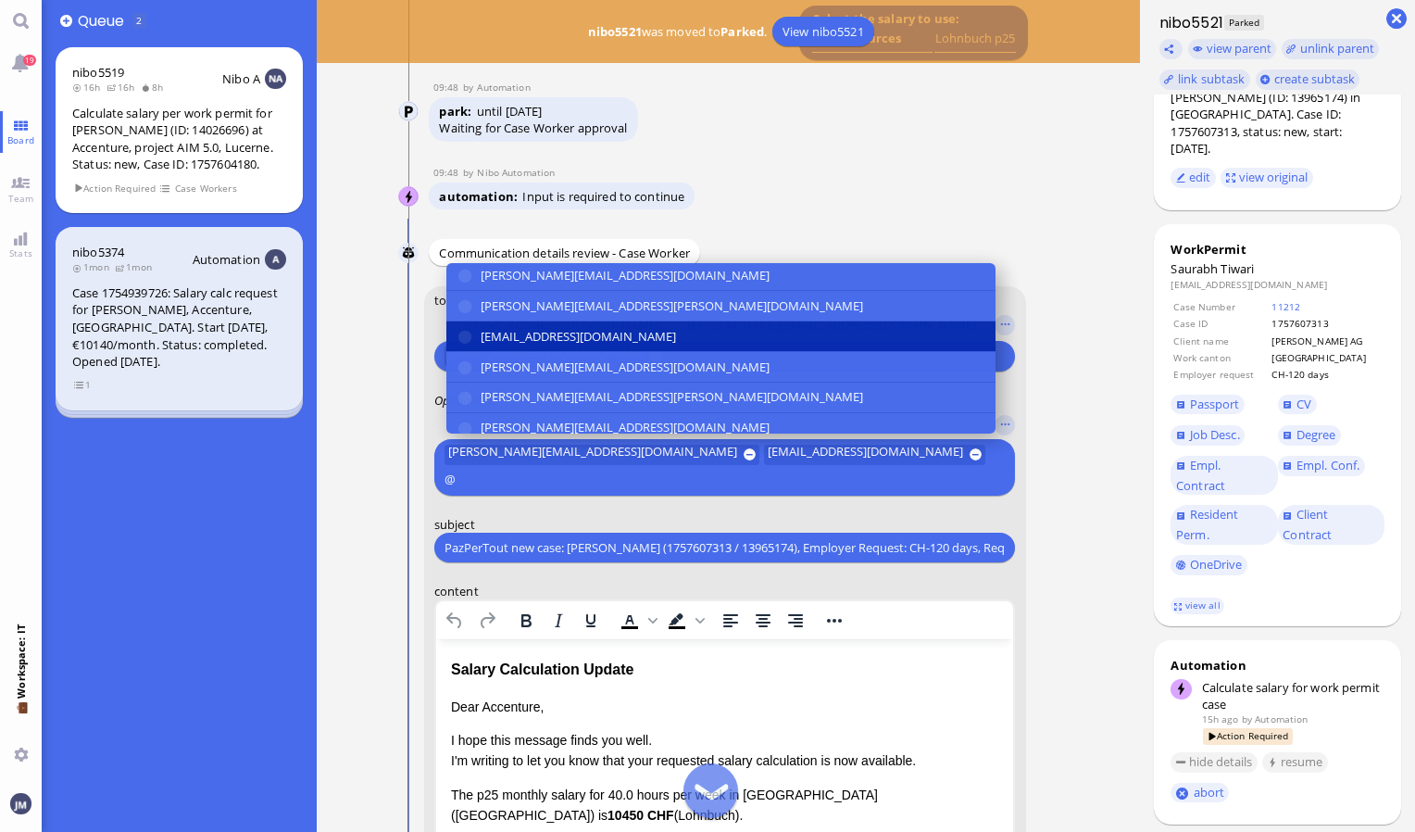
type input "@"
click at [533, 339] on span "[EMAIL_ADDRESS][DOMAIN_NAME]" at bounding box center [578, 336] width 195 height 19
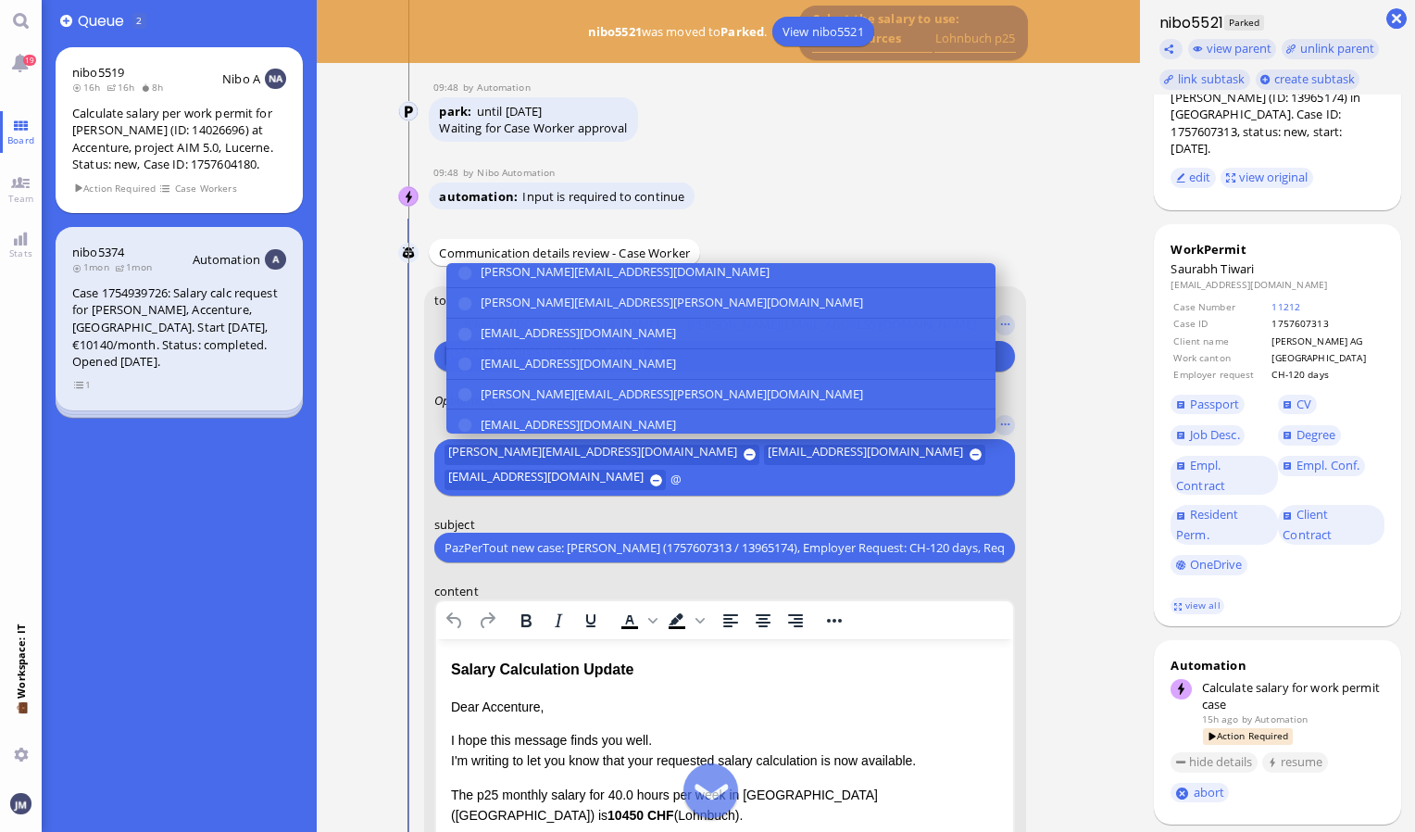
scroll to position [342, 0]
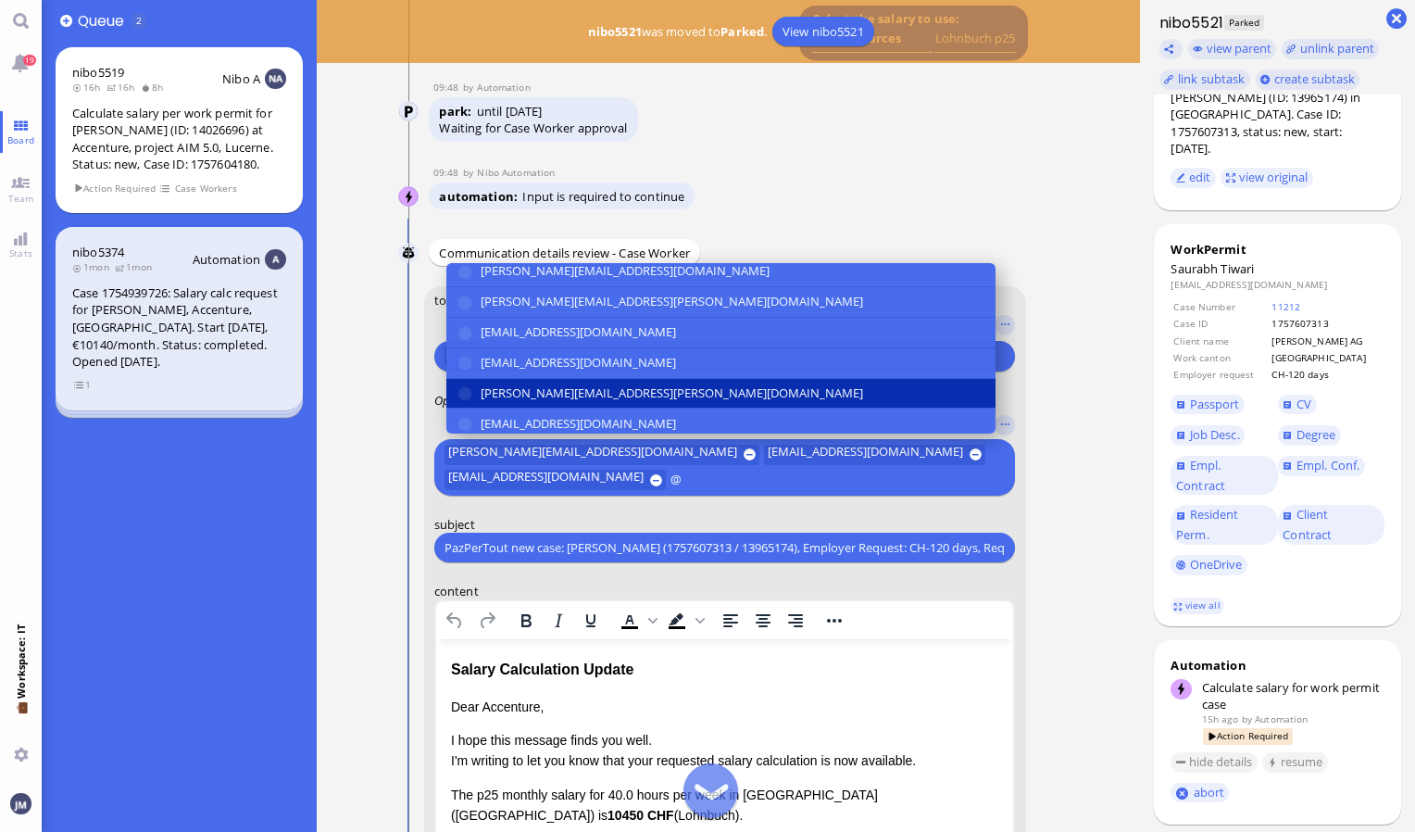
type input "@"
click at [501, 392] on span "[PERSON_NAME][EMAIL_ADDRESS][PERSON_NAME][DOMAIN_NAME]" at bounding box center [672, 393] width 383 height 19
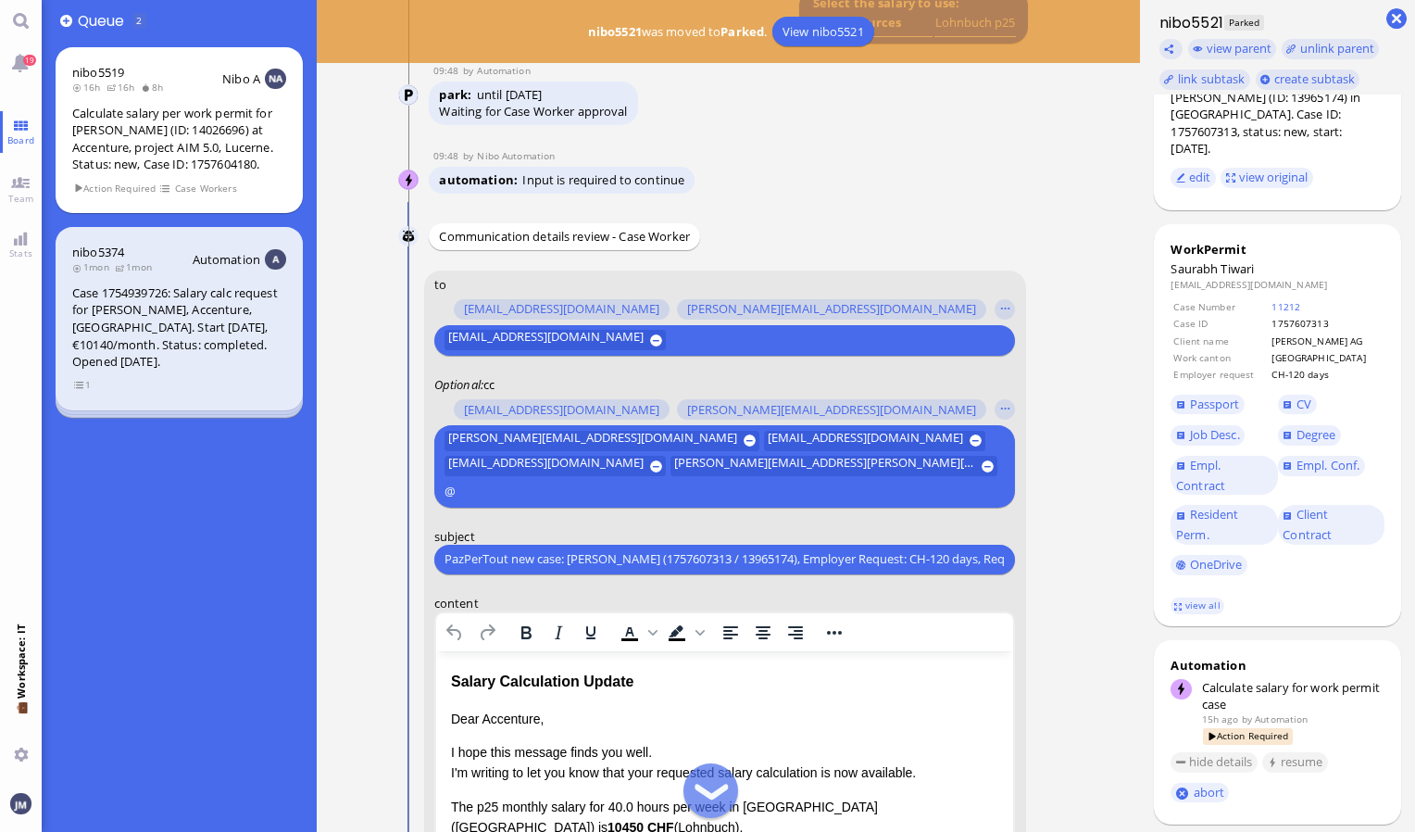
scroll to position [-497, 0]
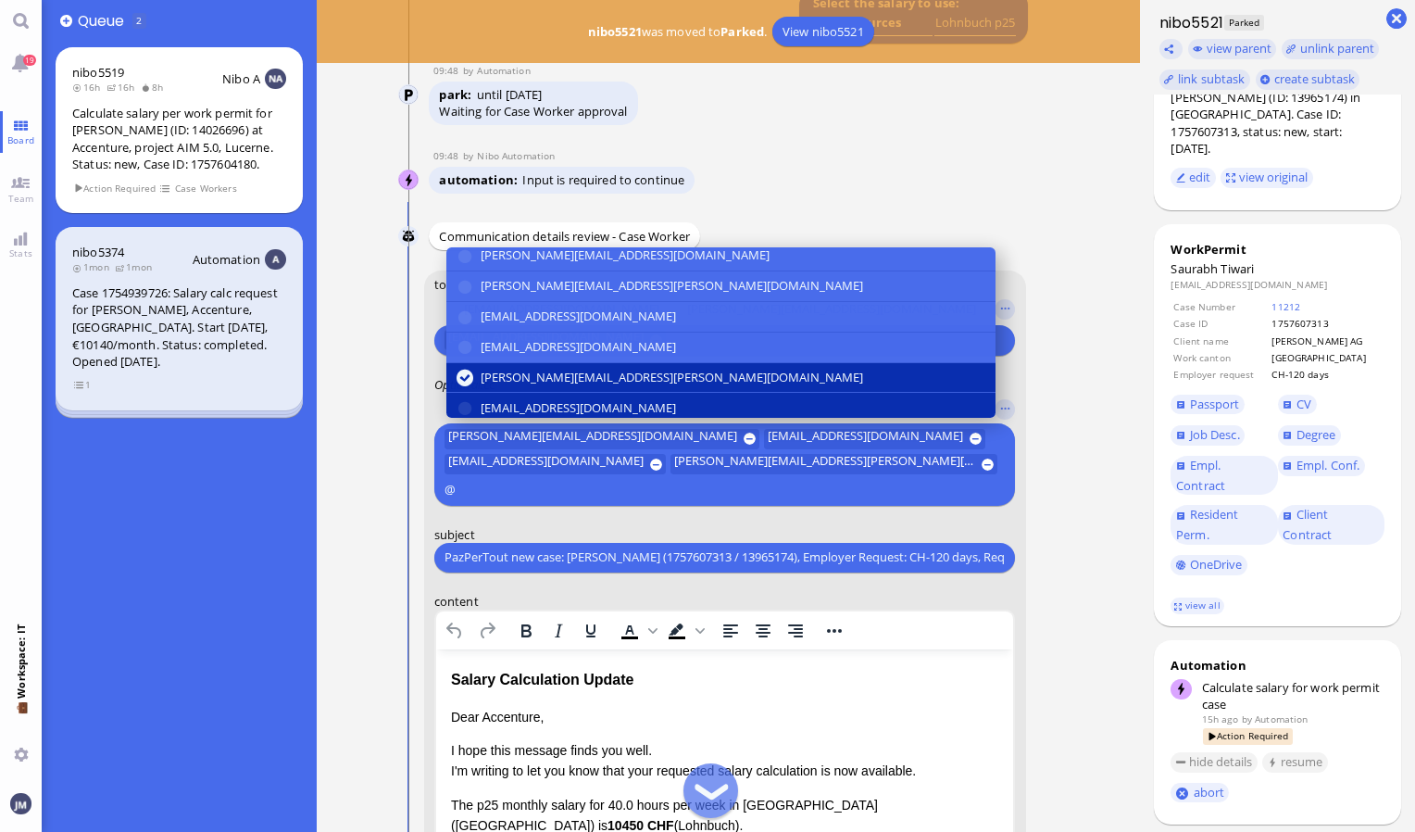
type input "@"
click at [521, 408] on span "[EMAIL_ADDRESS][DOMAIN_NAME]" at bounding box center [578, 407] width 195 height 19
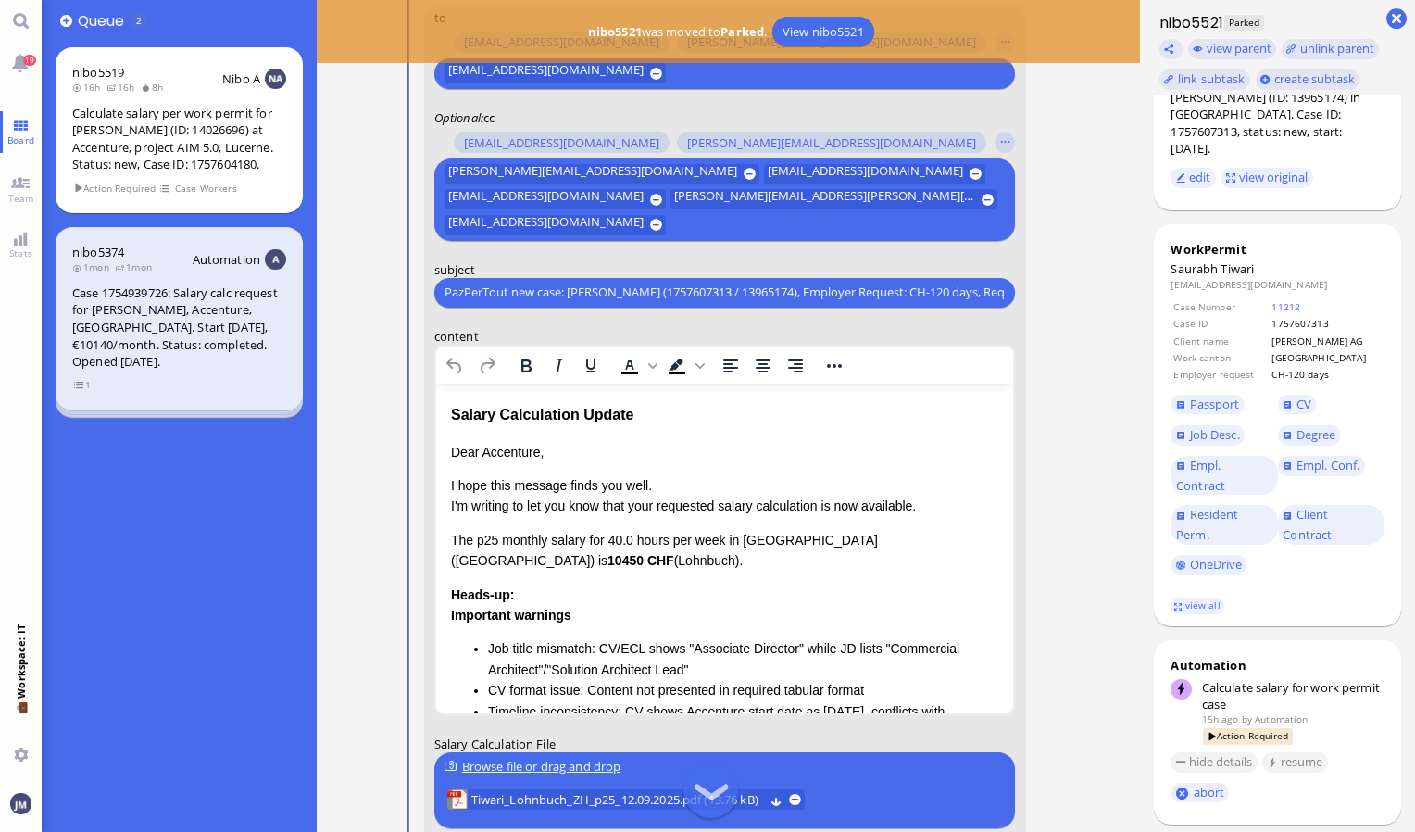
scroll to position [-220, 0]
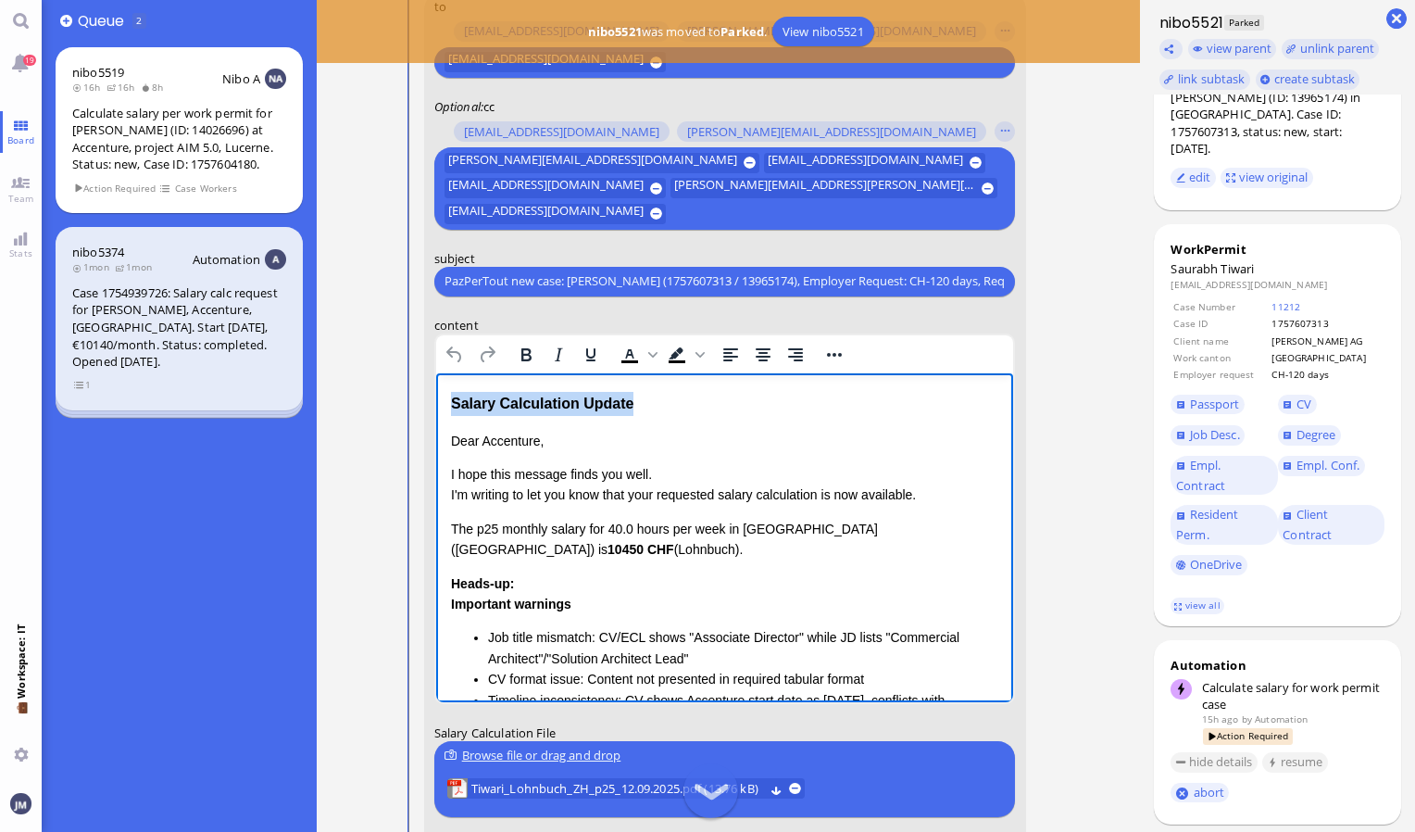
drag, startPoint x: 643, startPoint y: 410, endPoint x: 849, endPoint y: 761, distance: 406.1
click at [435, 388] on html "Salary Calculation Update Dear Accenture, I hope this message finds you well. I…" at bounding box center [724, 633] width 578 height 523
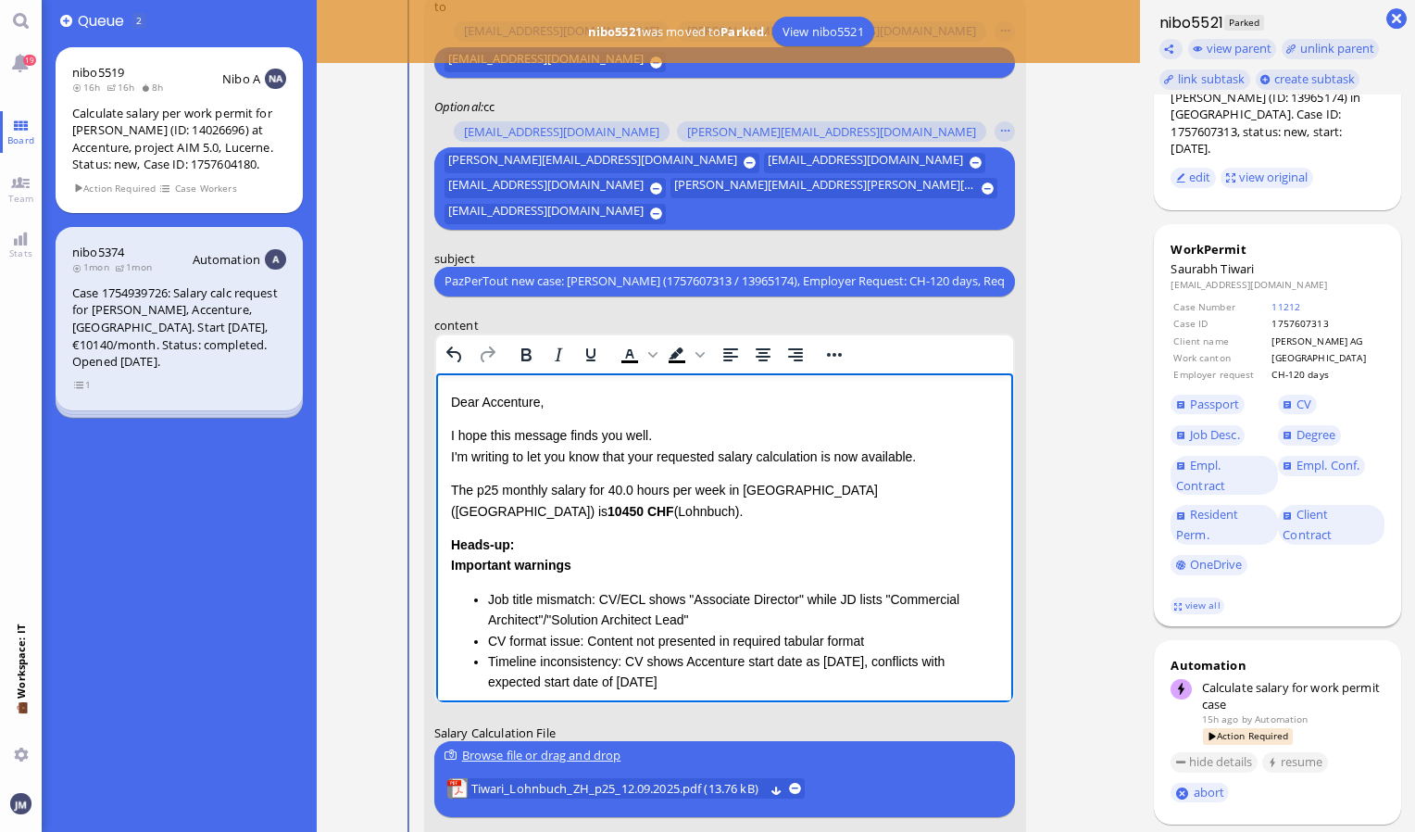
click at [1165, 585] on footer "view all" at bounding box center [1277, 605] width 247 height 41
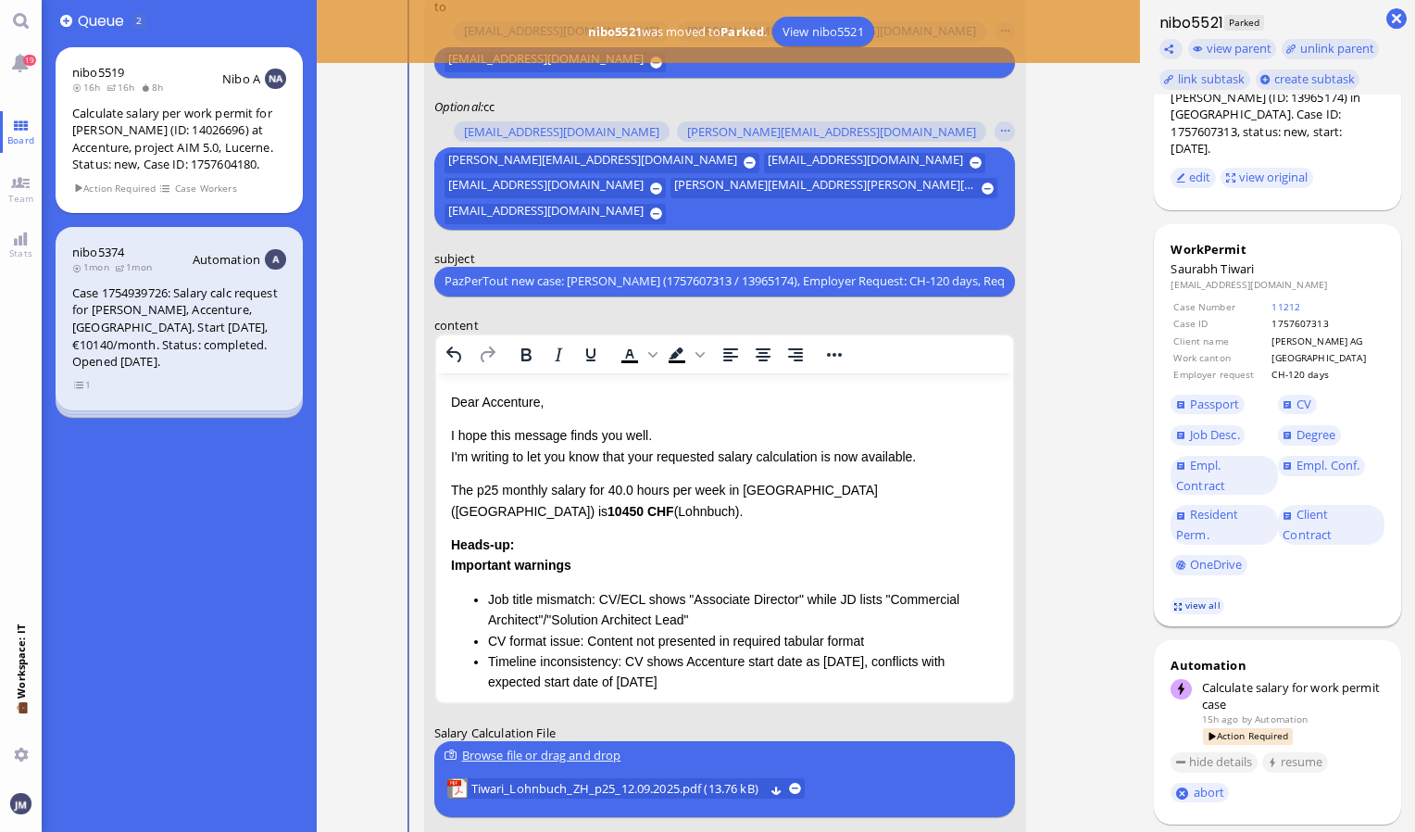
click at [1199, 597] on link "view all" at bounding box center [1198, 605] width 54 height 16
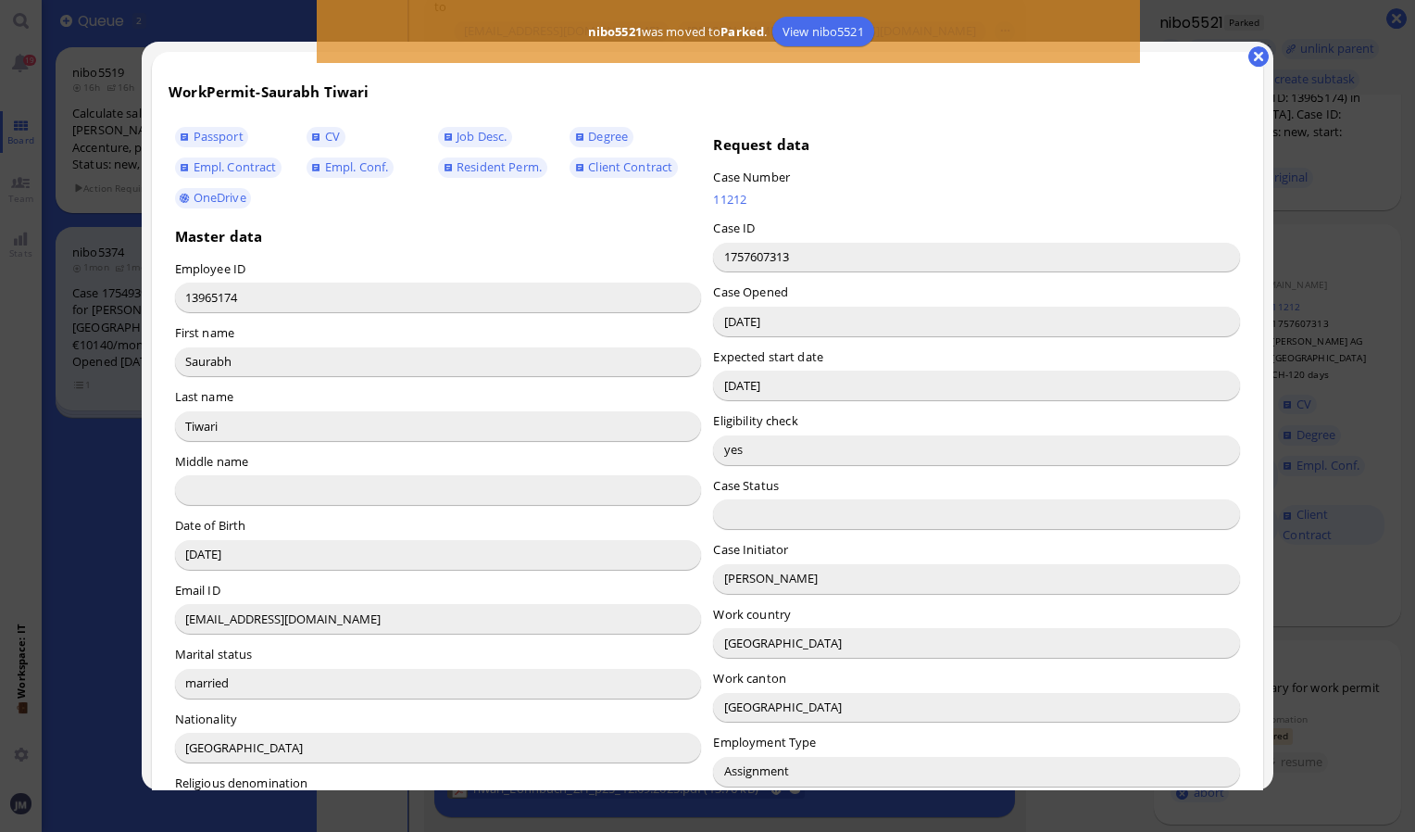
click at [745, 582] on input "Emiliano Flaherty" at bounding box center [976, 579] width 527 height 30
click at [1252, 55] on button "button" at bounding box center [1259, 56] width 20 height 20
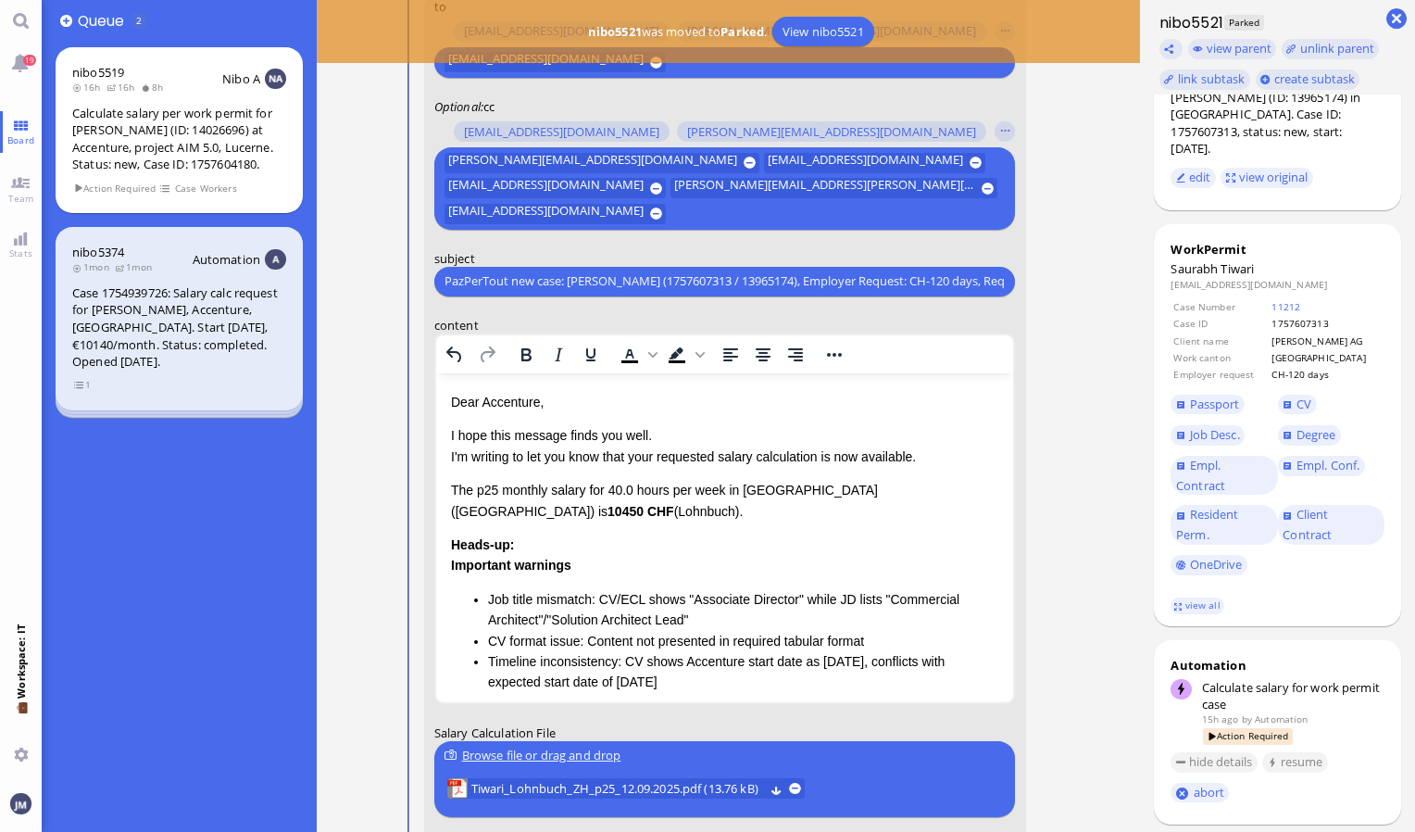
click at [496, 406] on p "Dear Accenture," at bounding box center [724, 401] width 548 height 20
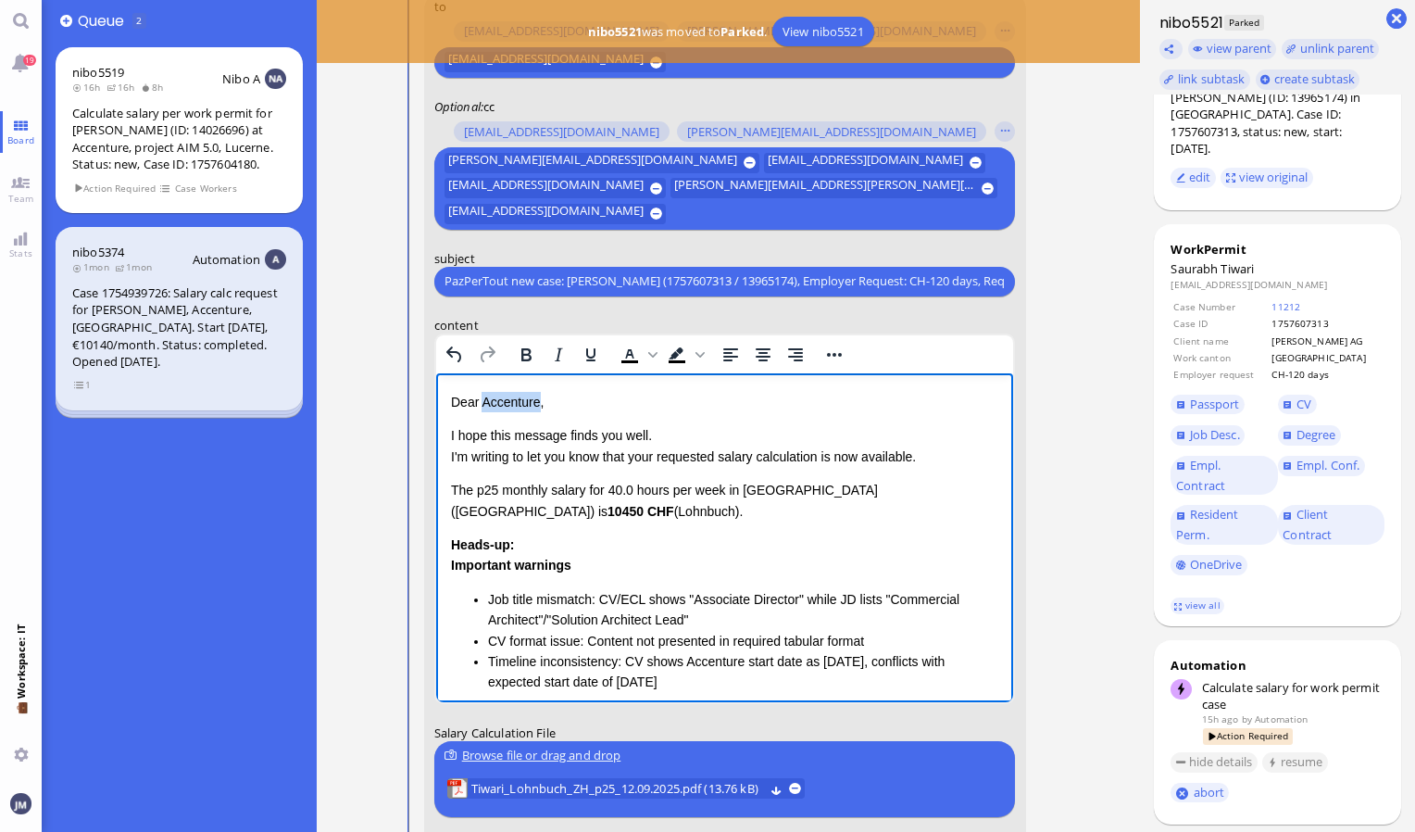
click at [496, 406] on p "Dear Accenture," at bounding box center [724, 401] width 548 height 20
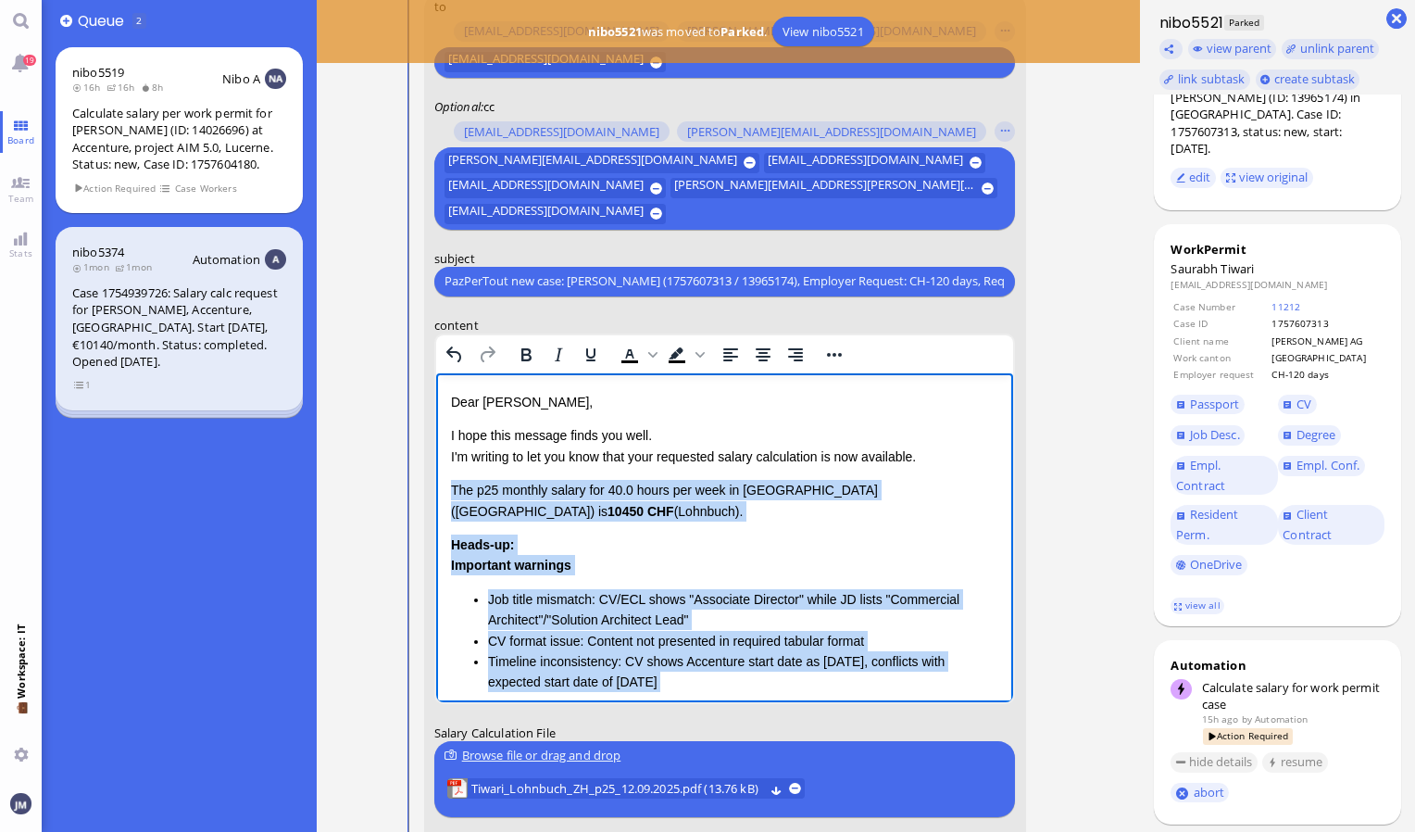
scroll to position [156, 0]
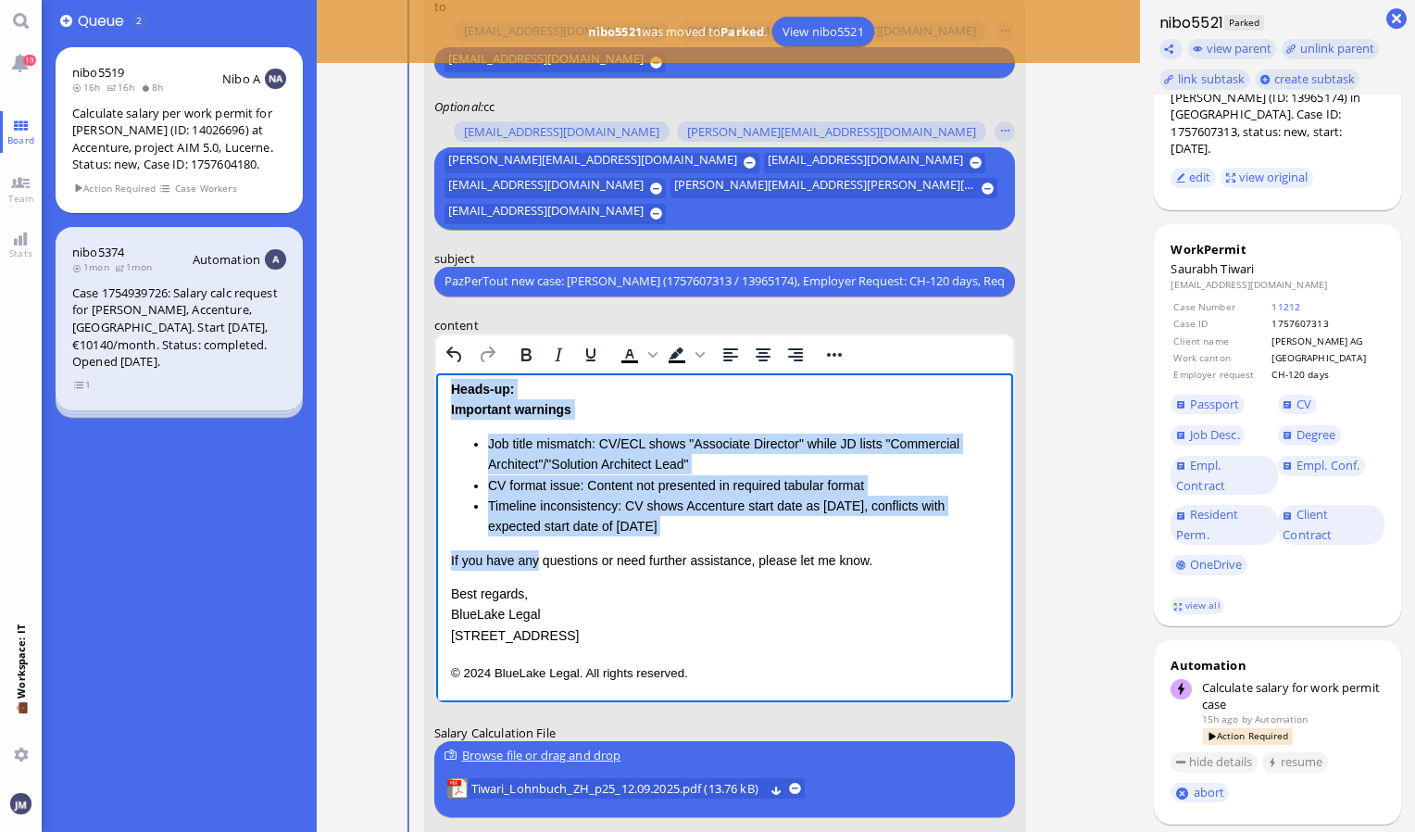
drag, startPoint x: 452, startPoint y: 486, endPoint x: 727, endPoint y: 526, distance: 278.0
click at [727, 526] on div "Dear Emiliano, I hope this message finds you well. I'm writing to let you know …" at bounding box center [724, 439] width 548 height 409
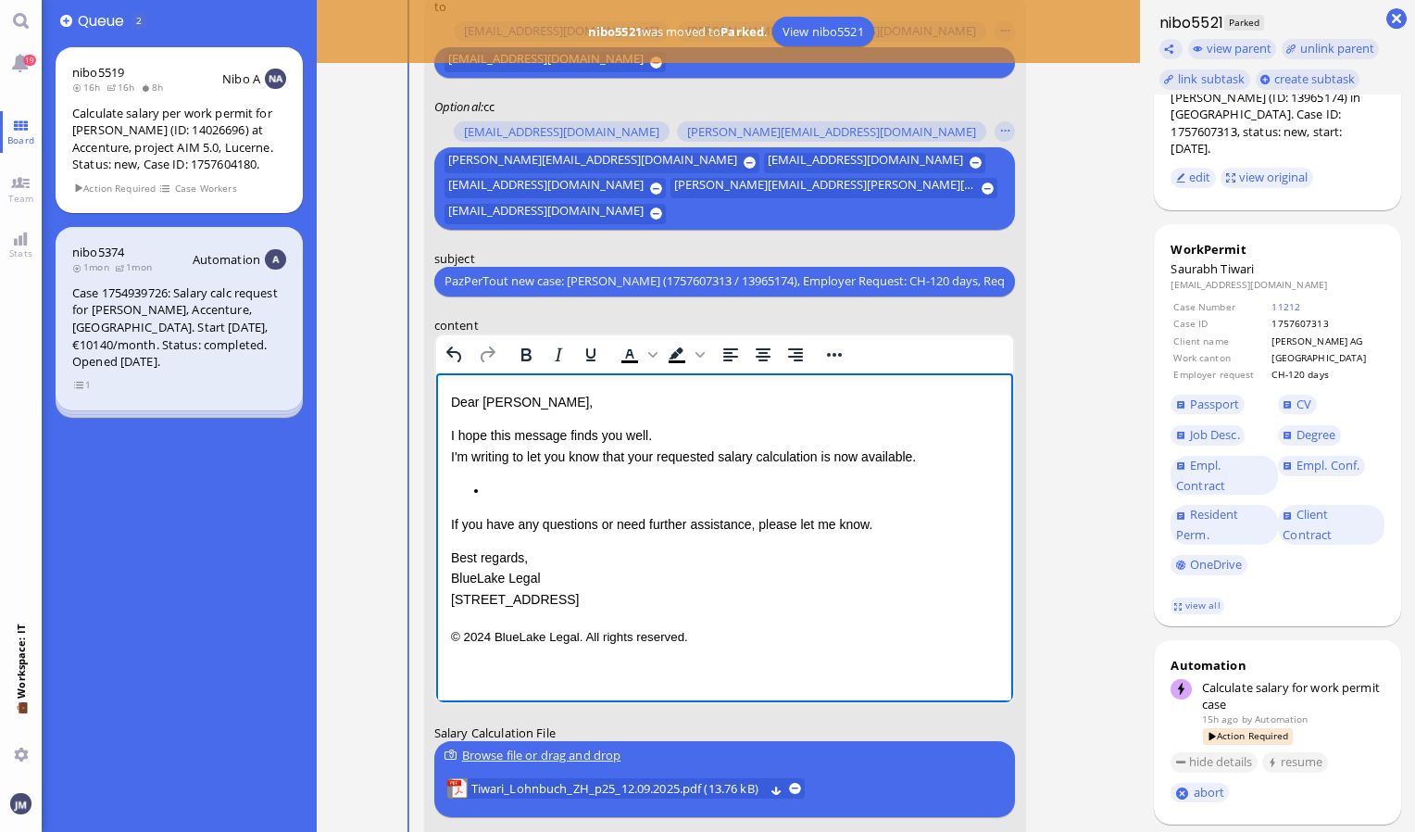
scroll to position [0, 0]
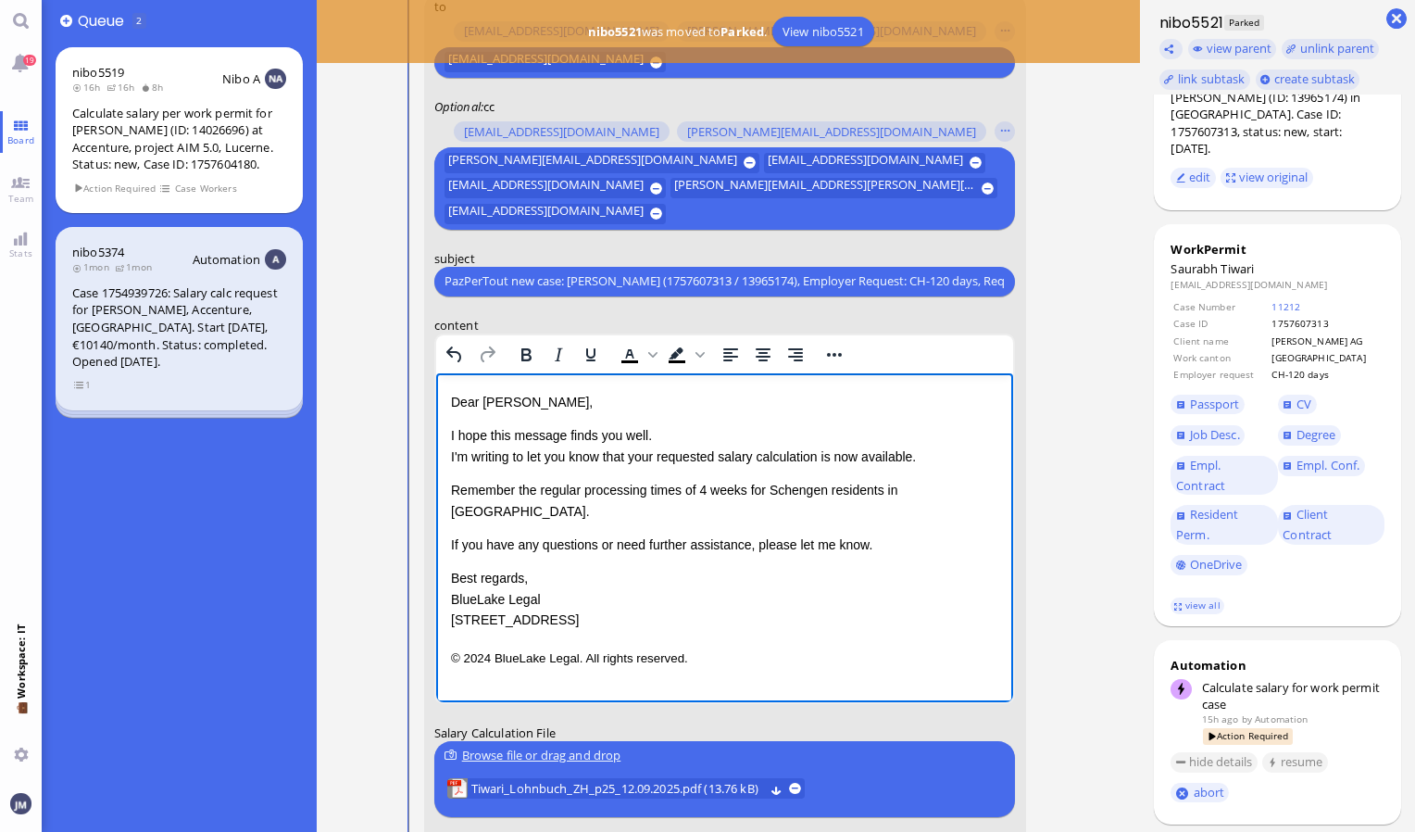
click at [905, 490] on p "Remember the regular processing times of 4 weeks for Schengen residents in Base…" at bounding box center [724, 500] width 548 height 42
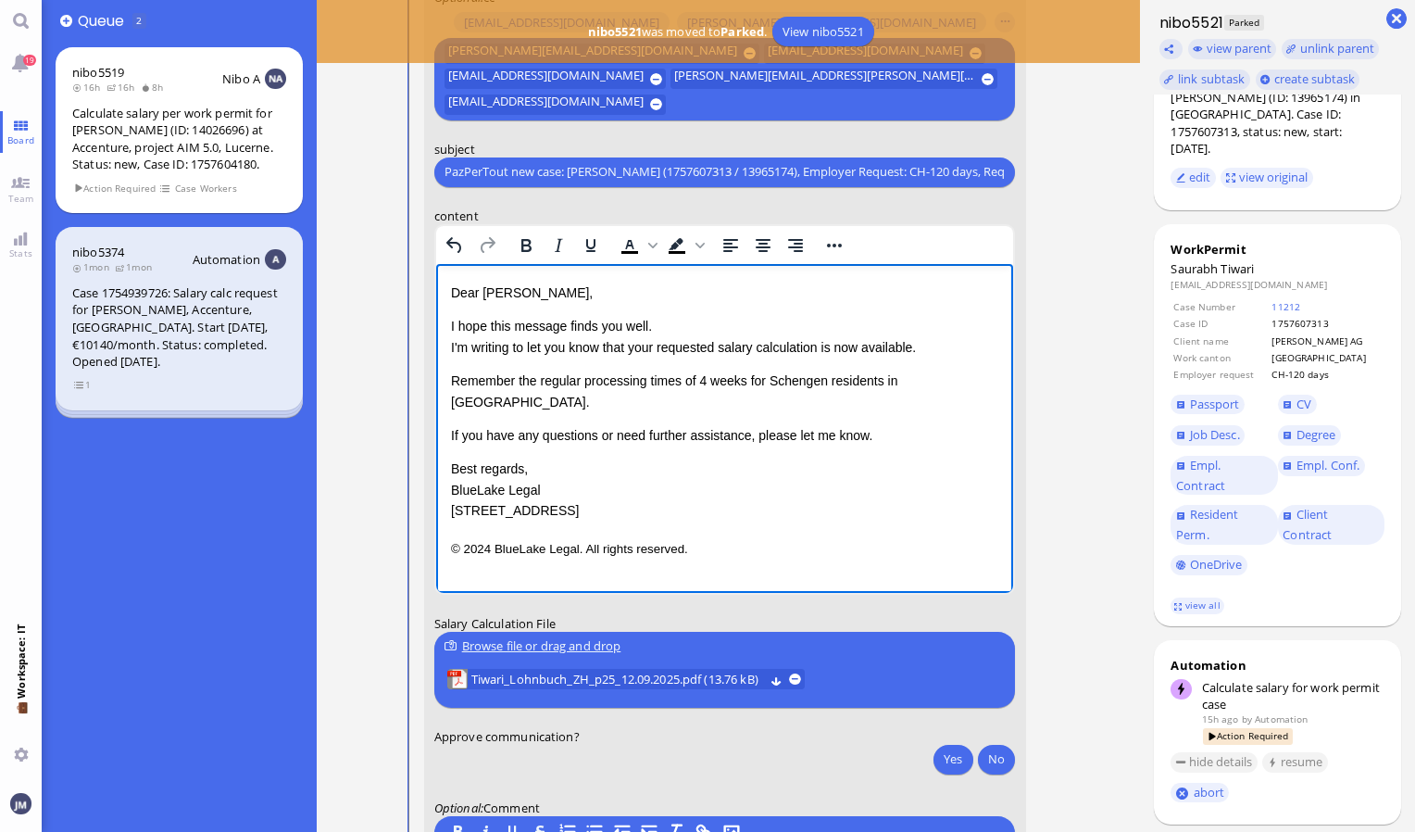
scroll to position [-35, 0]
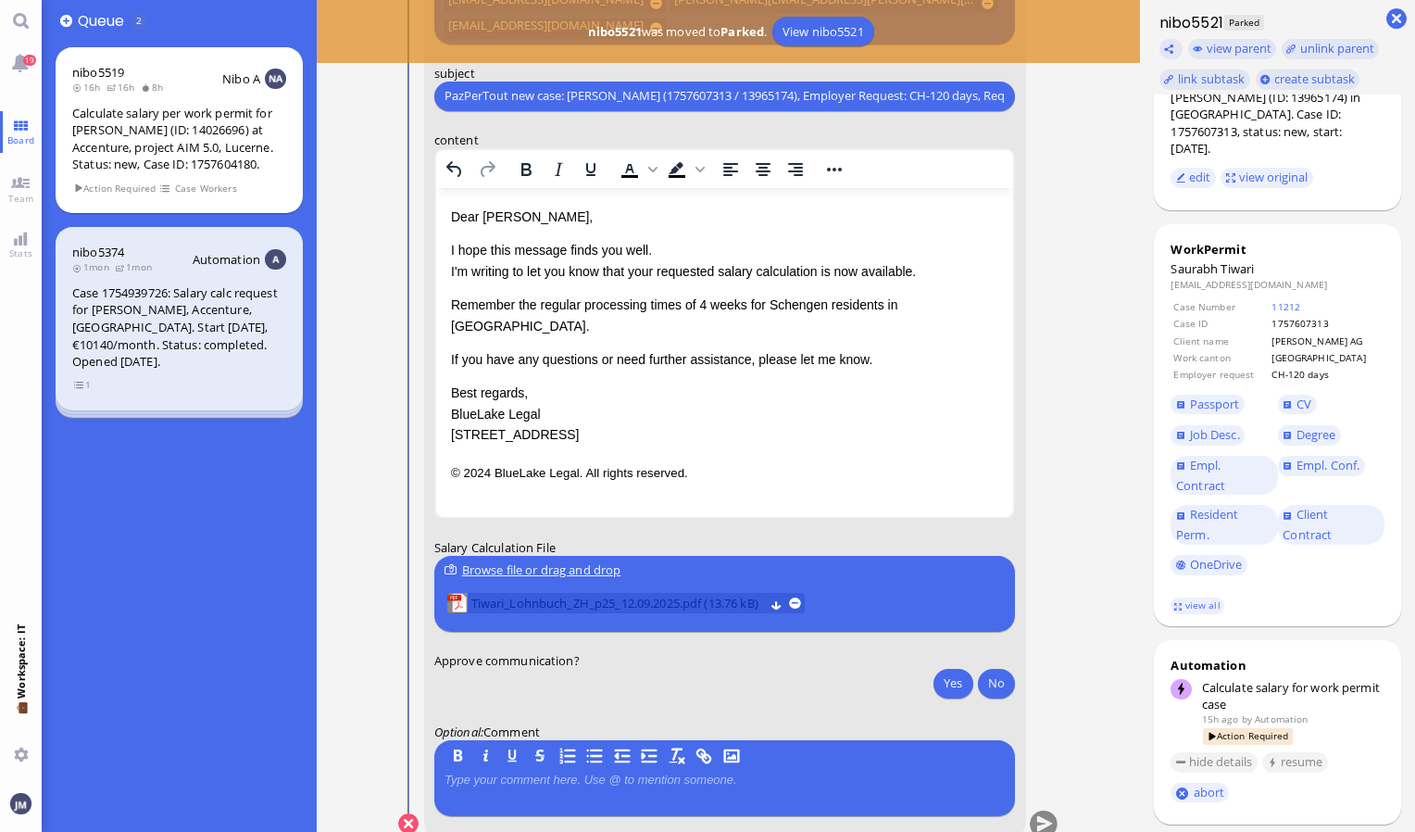
click at [595, 601] on span "Tiwari_Lohnbuch_ZH_p25_12.09.2025.pdf (13.76 kB)" at bounding box center [618, 603] width 293 height 20
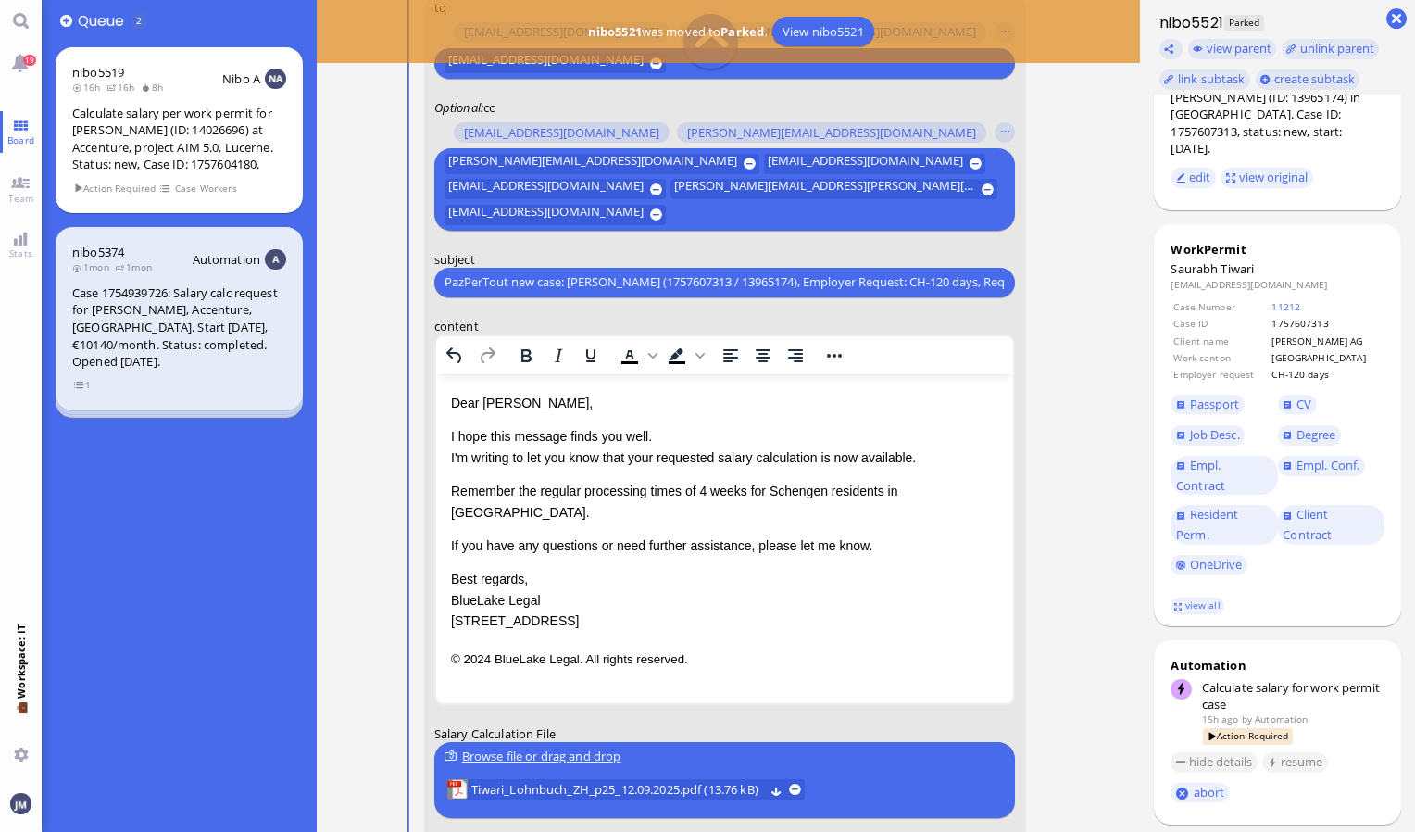
scroll to position [-220, 0]
click at [572, 748] on div "Browse file or drag and drop" at bounding box center [725, 755] width 560 height 19
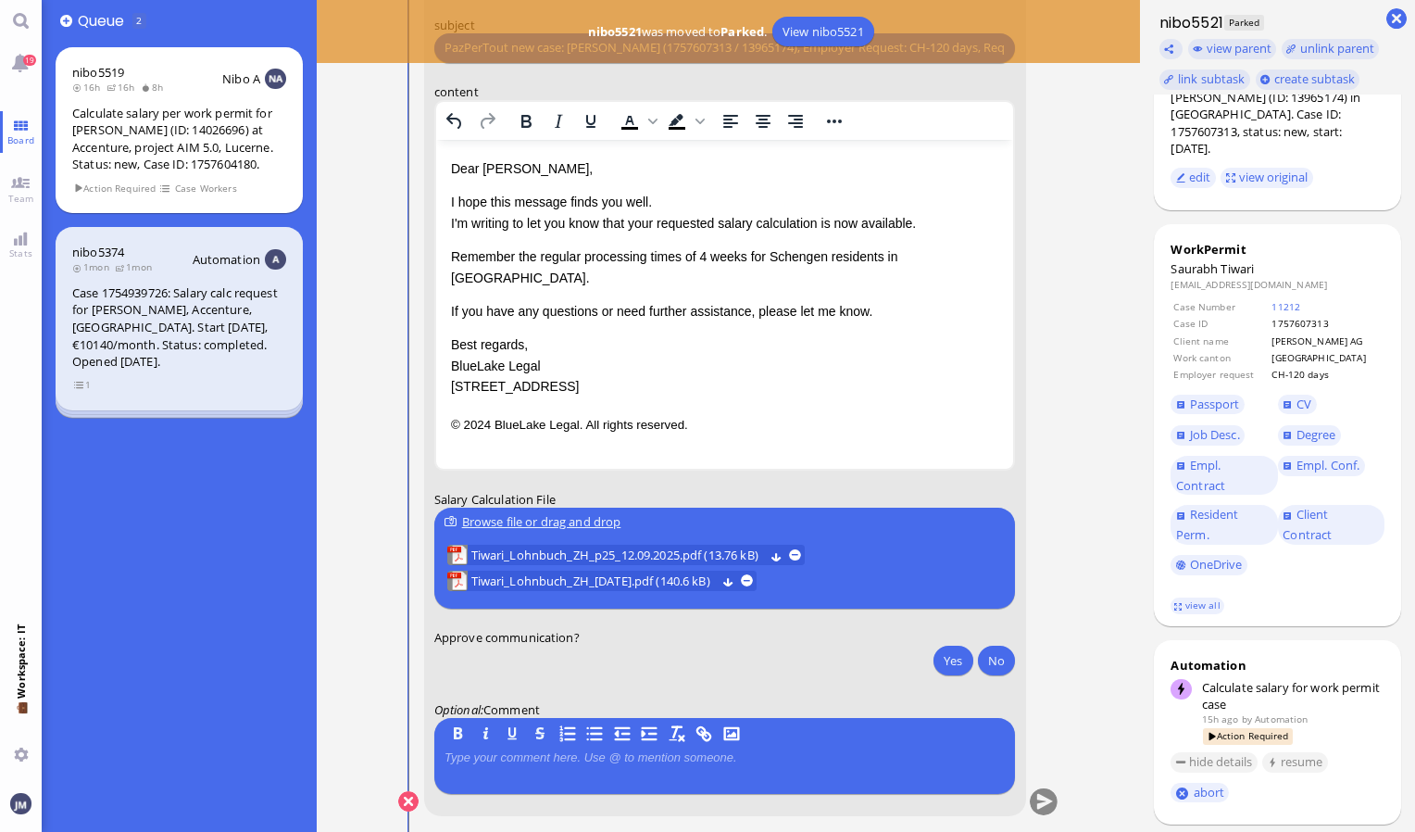
scroll to position [0, 0]
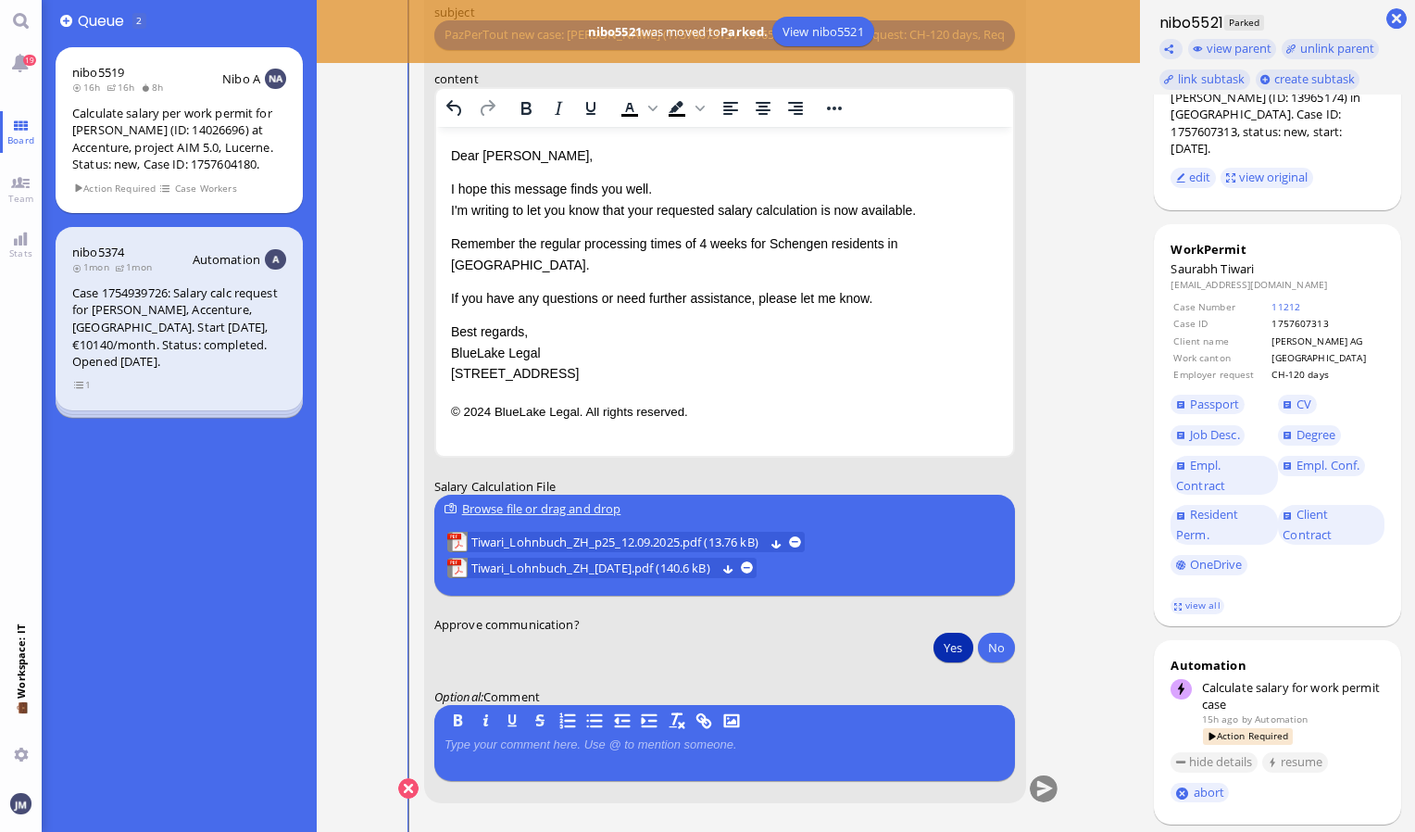
click at [956, 654] on button "Yes" at bounding box center [953, 648] width 39 height 30
click at [1041, 794] on button "submit" at bounding box center [1044, 789] width 28 height 28
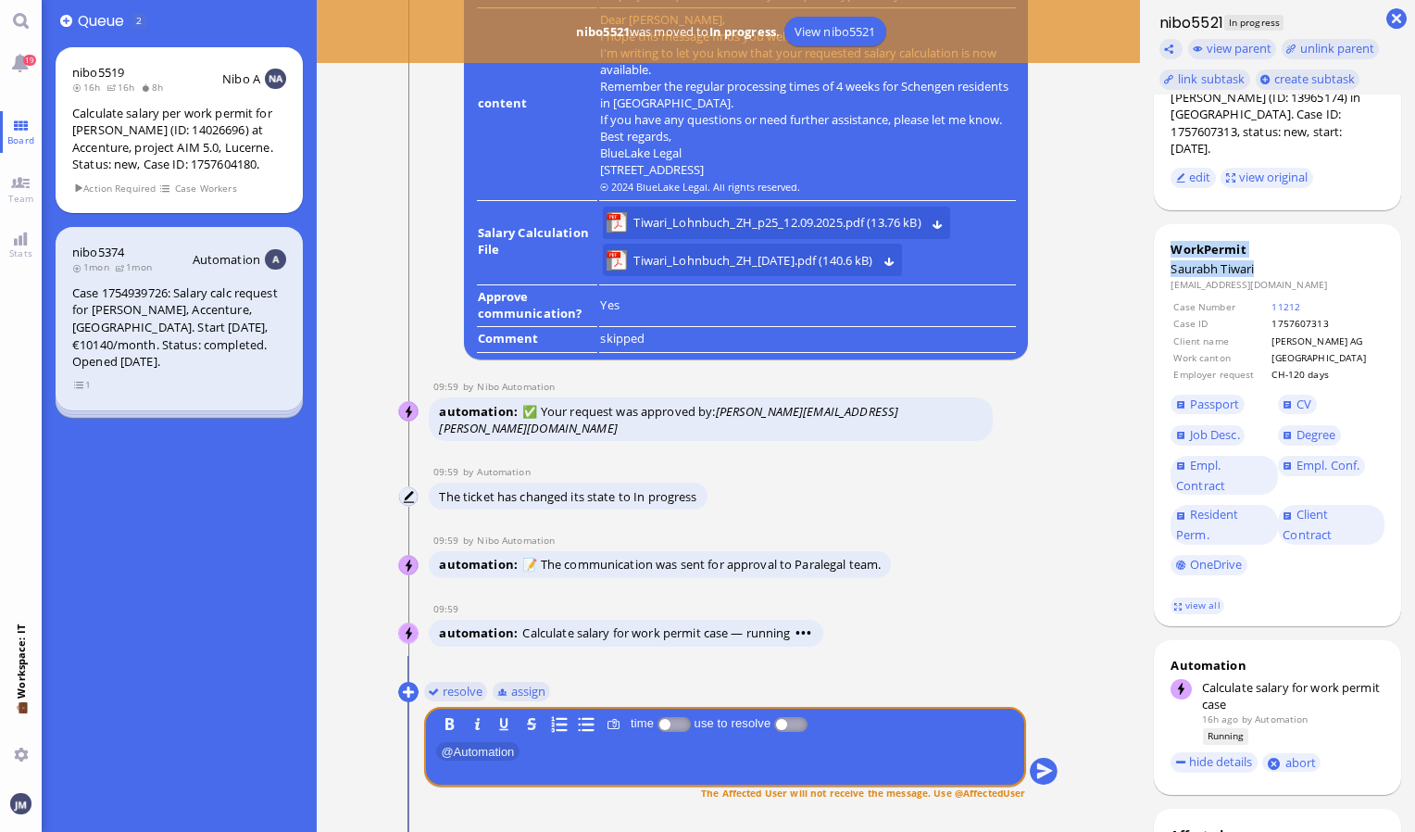
drag, startPoint x: 1280, startPoint y: 248, endPoint x: 1152, endPoint y: 252, distance: 127.9
click at [1152, 252] on div "Calculate salary per work permit for Saurabh Tiwari (ID: 13965174) in Zurich. C…" at bounding box center [1277, 462] width 275 height 737
drag, startPoint x: 1152, startPoint y: 252, endPoint x: 1231, endPoint y: 258, distance: 78.9
click at [1231, 260] on span "Tiwari" at bounding box center [1237, 268] width 33 height 17
click at [1262, 260] on dt "Saurabh Tiwari" at bounding box center [1278, 268] width 214 height 17
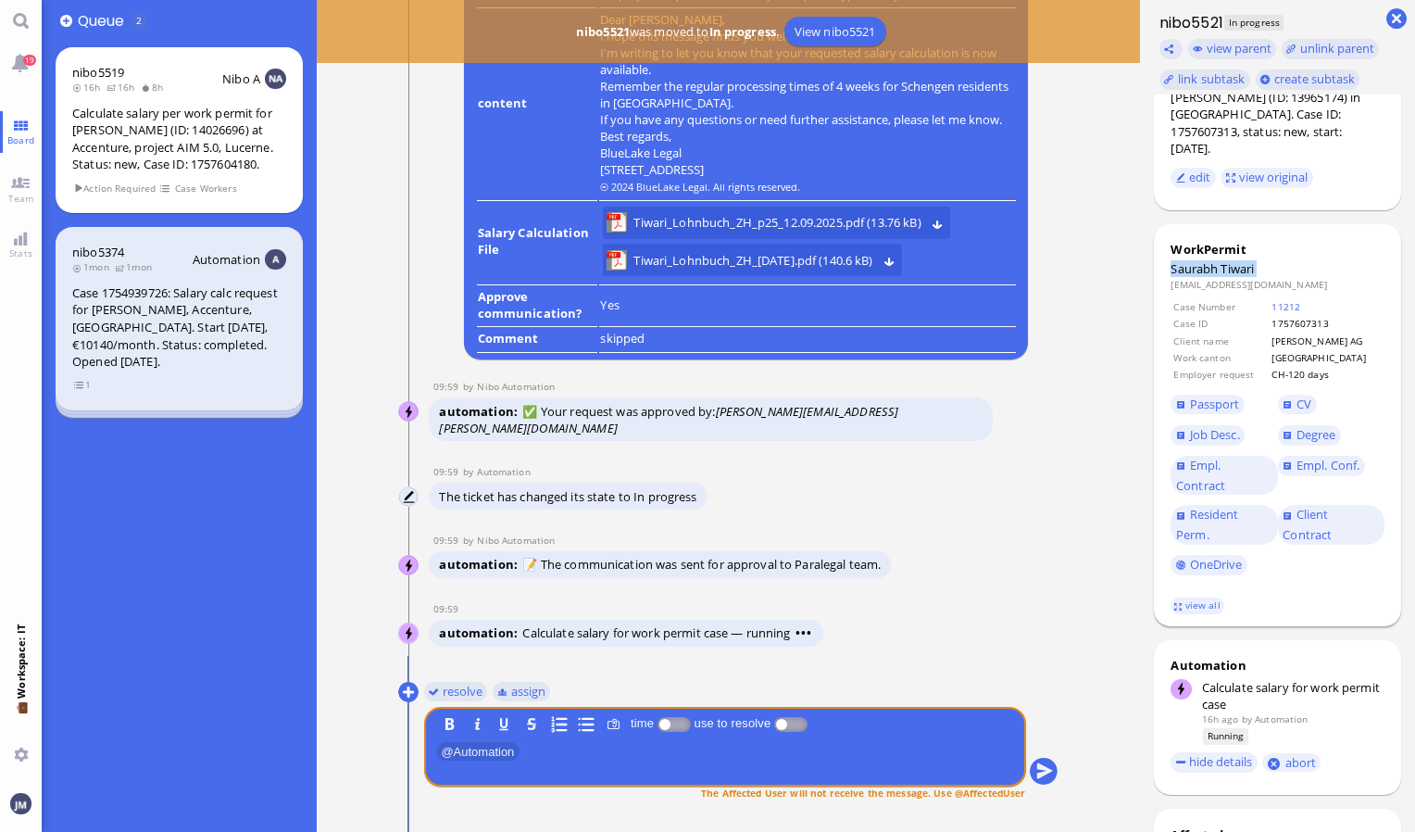
drag, startPoint x: 1262, startPoint y: 254, endPoint x: 1165, endPoint y: 252, distance: 96.4
click at [1165, 252] on div "WorkPermit Saurabh Tiwari saurabh.o.tiwari@accenture.com Case Number 11212 Case…" at bounding box center [1277, 425] width 247 height 402
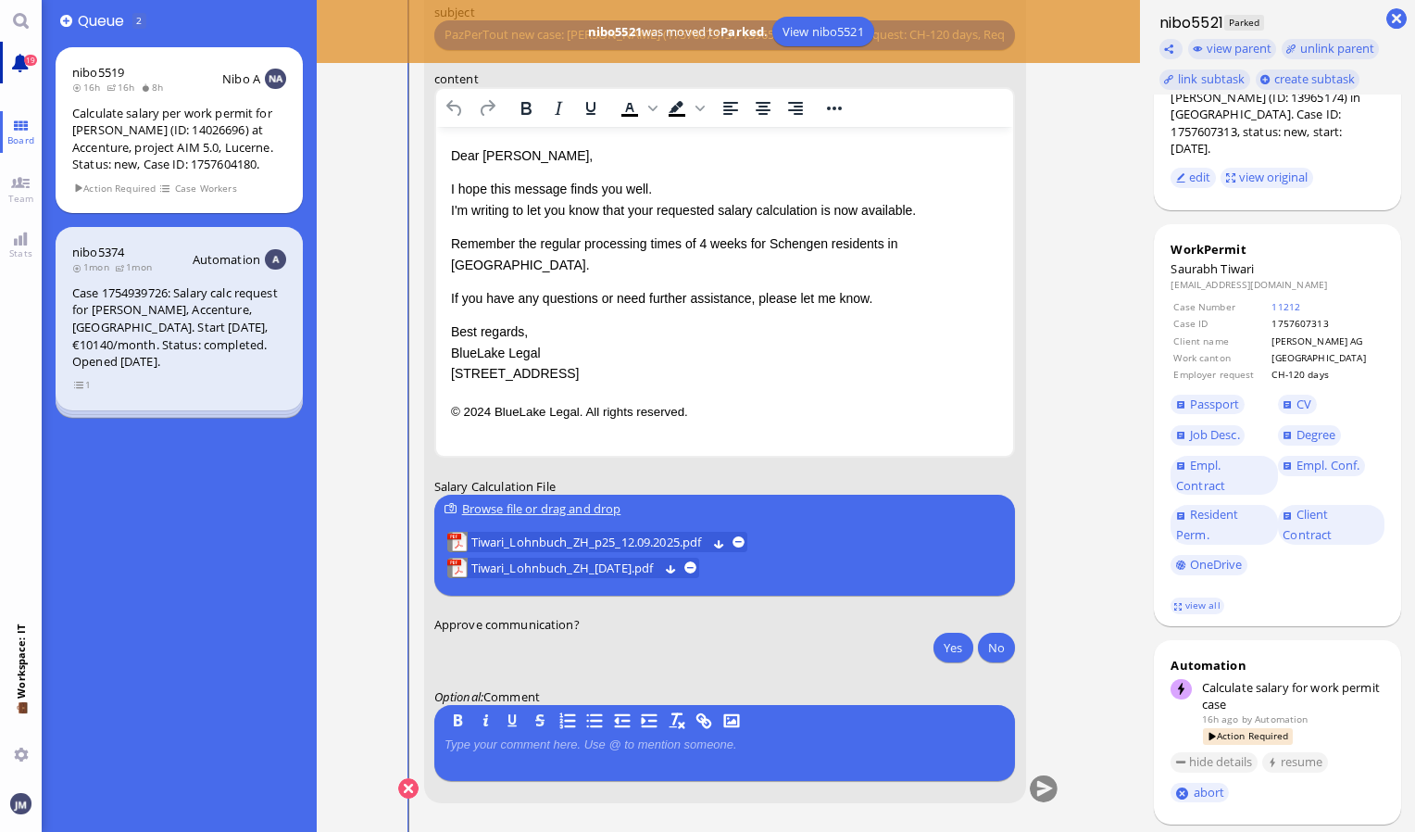
click at [33, 75] on link "19" at bounding box center [21, 63] width 42 height 42
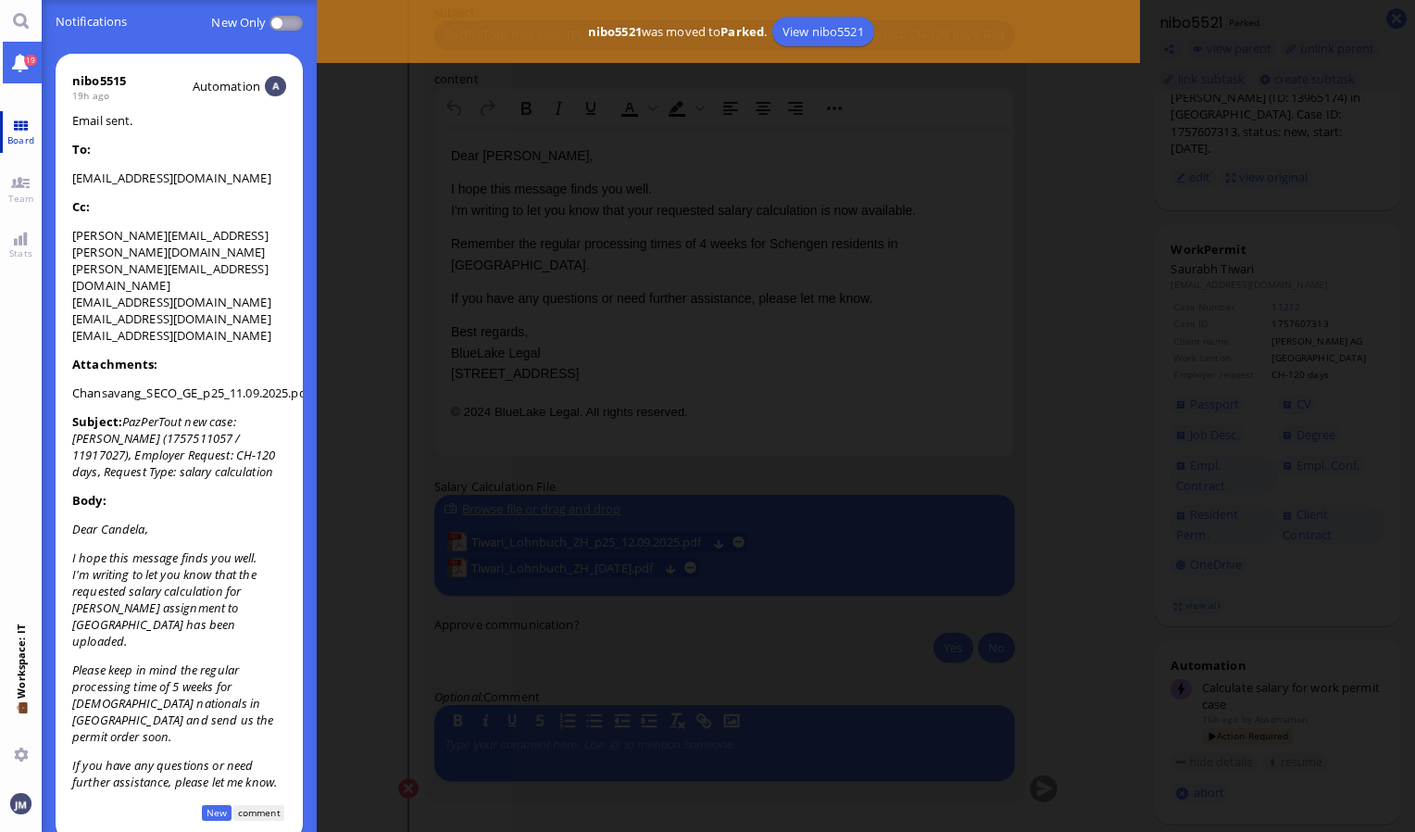
click at [7, 129] on link "Board" at bounding box center [21, 132] width 42 height 42
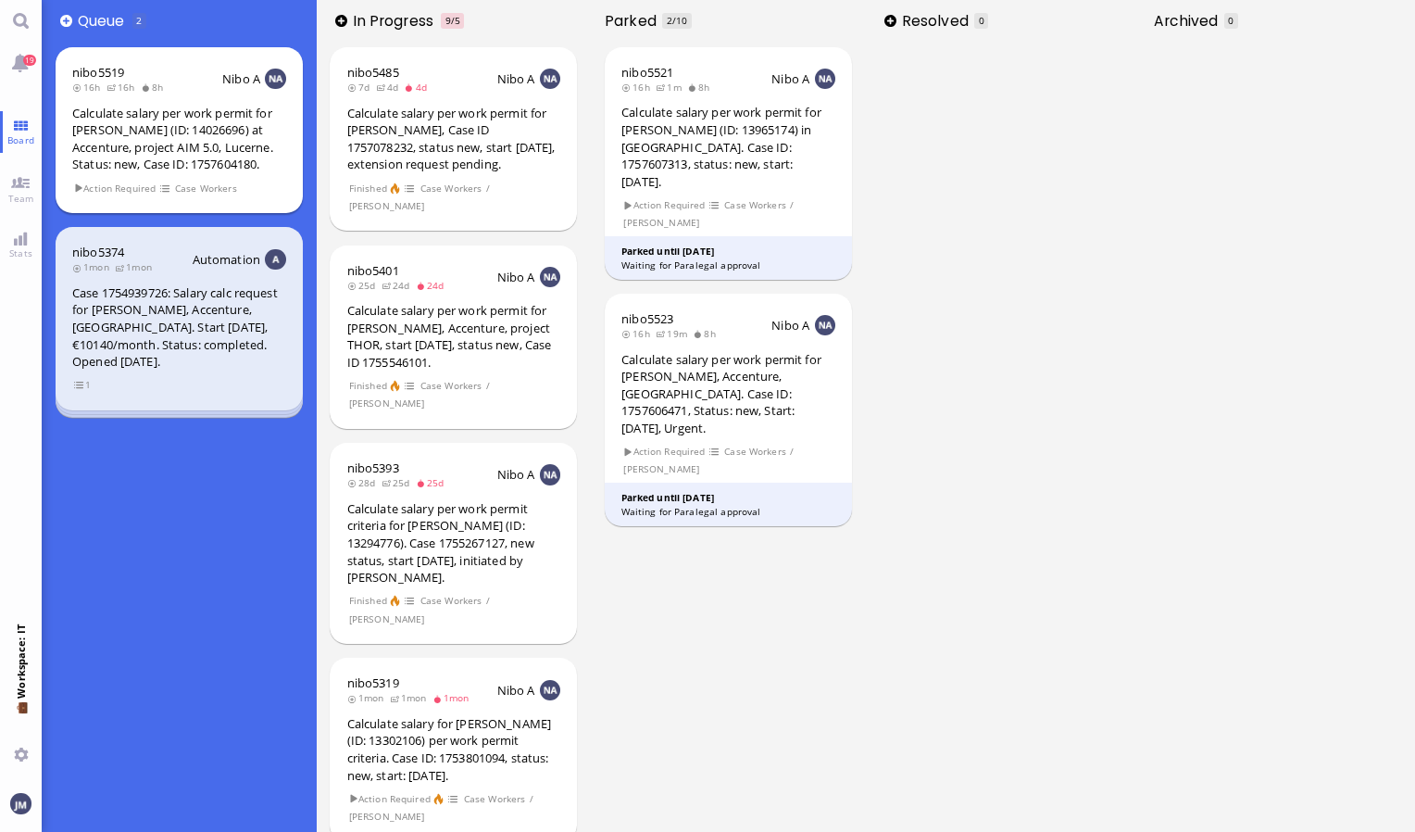
click at [158, 129] on div "Calculate salary per work permit for [PERSON_NAME] (ID: 14026696) at Accenture,…" at bounding box center [179, 139] width 214 height 69
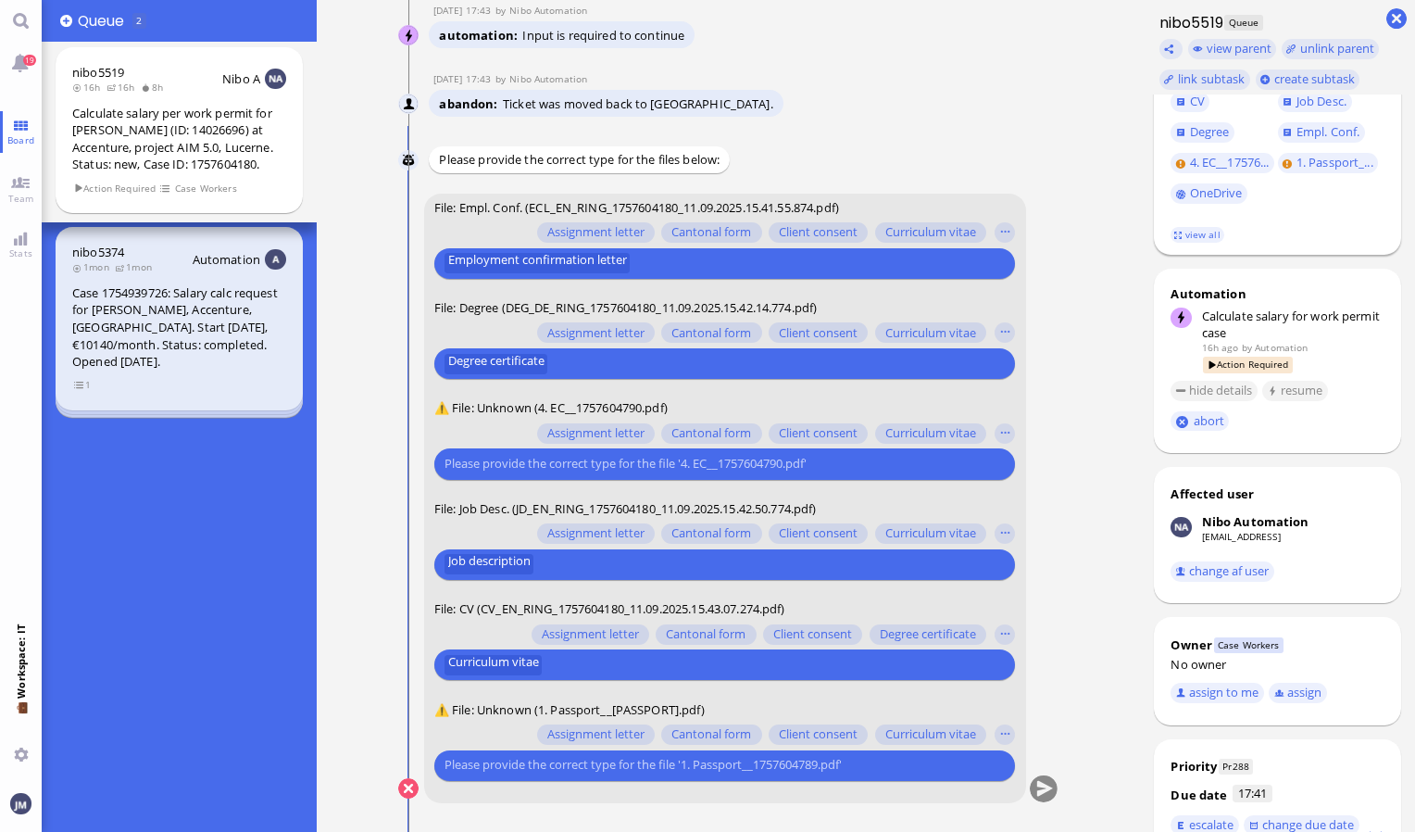
scroll to position [371, 0]
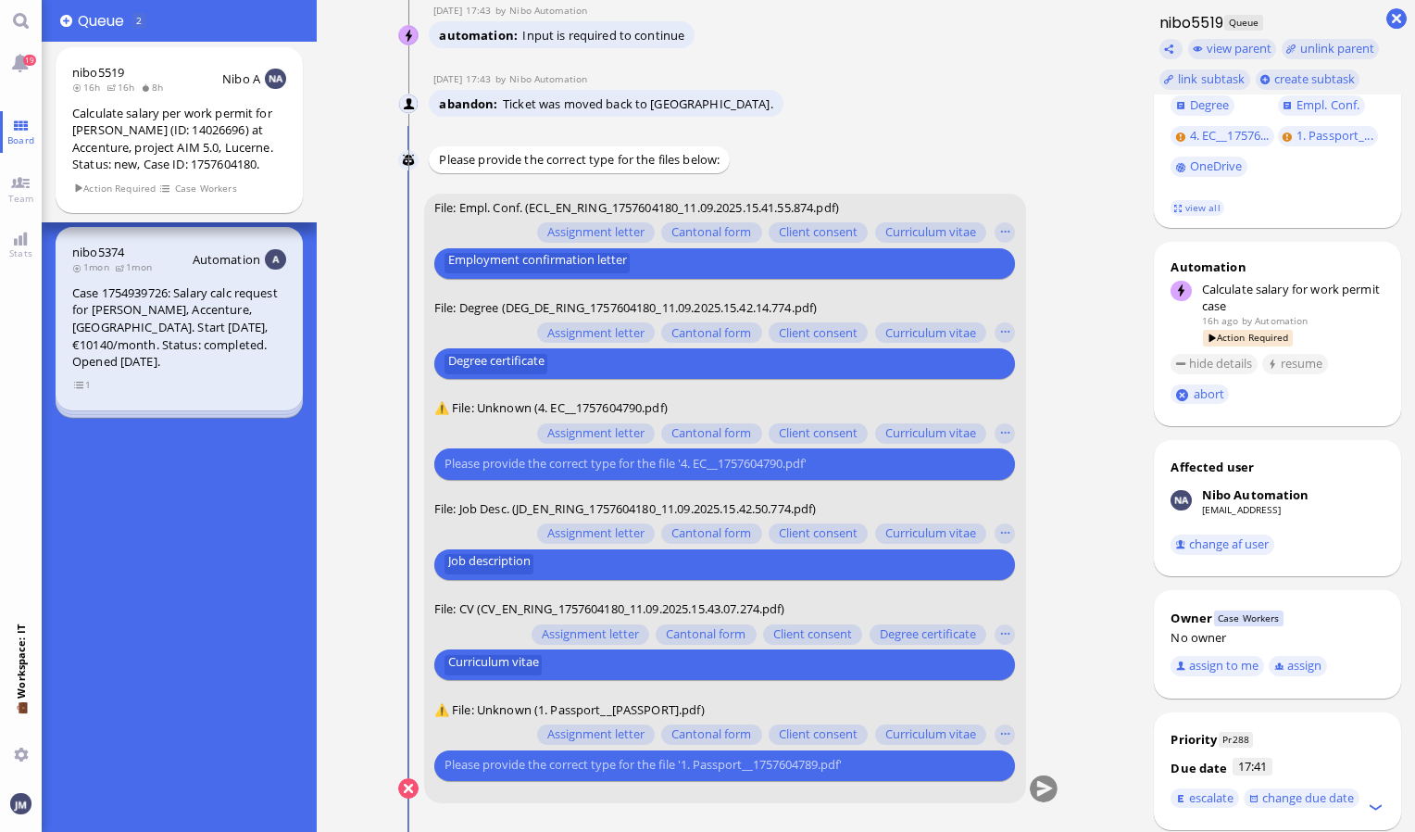
click at [598, 765] on input "text" at bounding box center [723, 764] width 556 height 19
click at [1000, 739] on button "button" at bounding box center [1005, 734] width 20 height 20
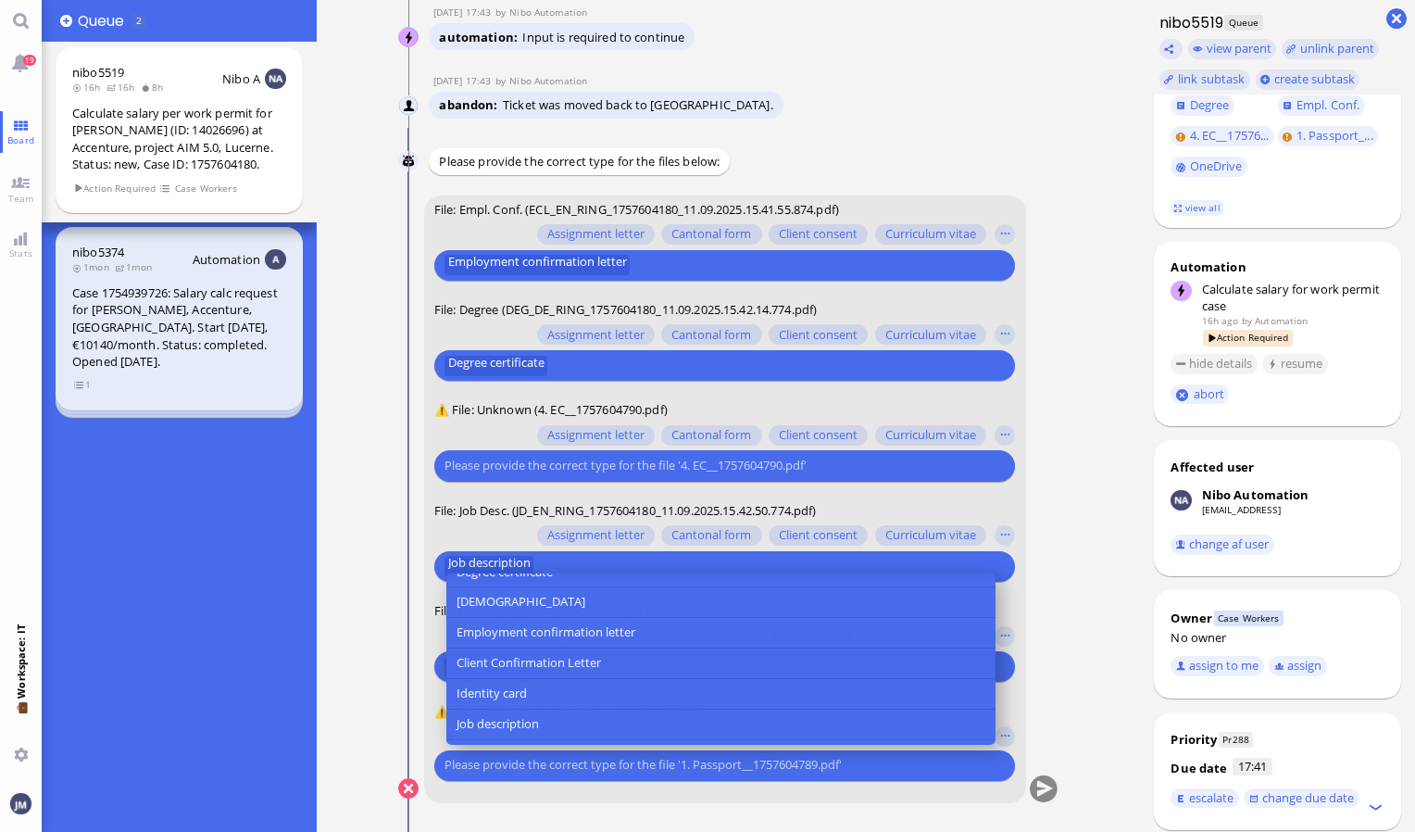
scroll to position [185, 0]
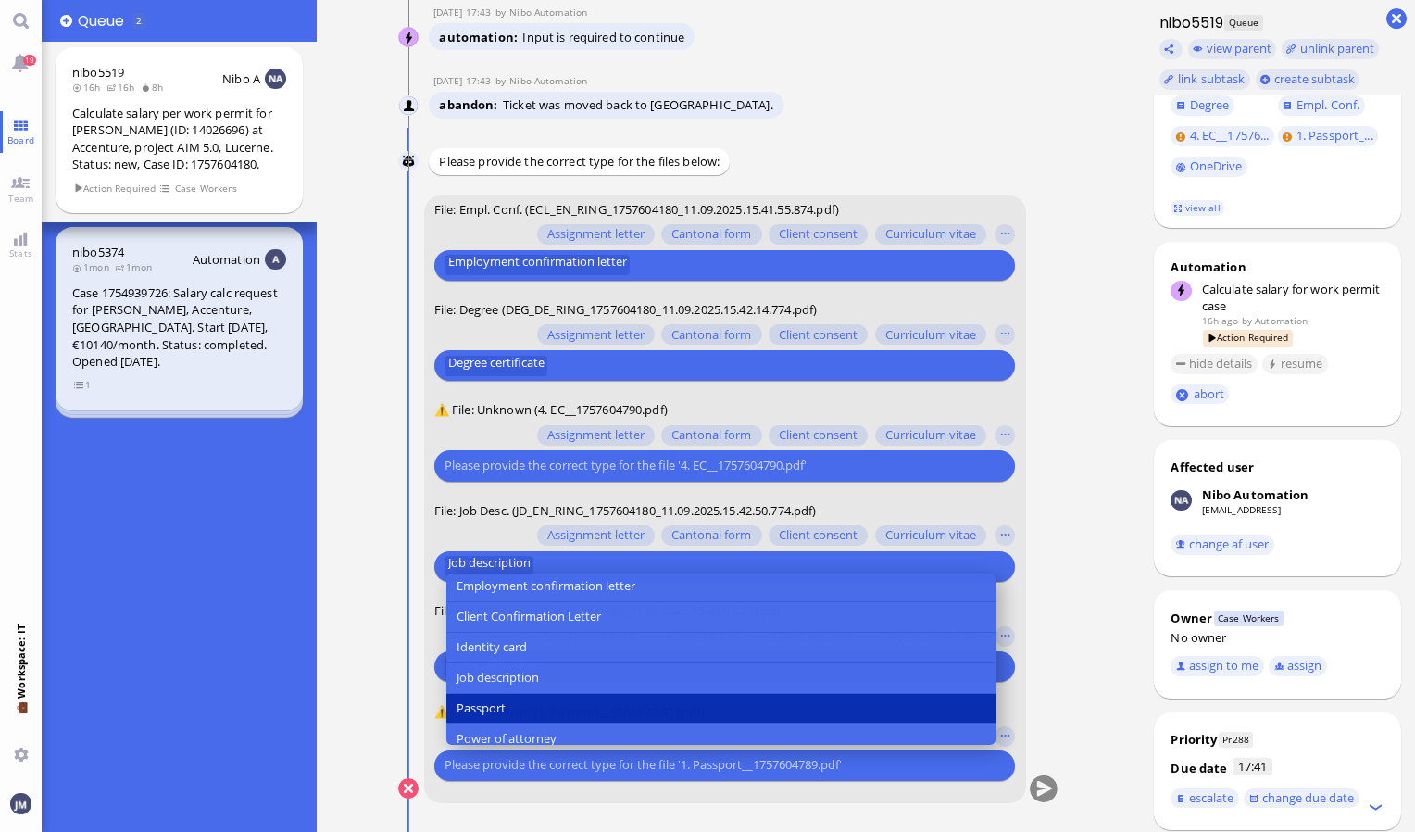
click at [762, 695] on button "Passport" at bounding box center [720, 708] width 549 height 31
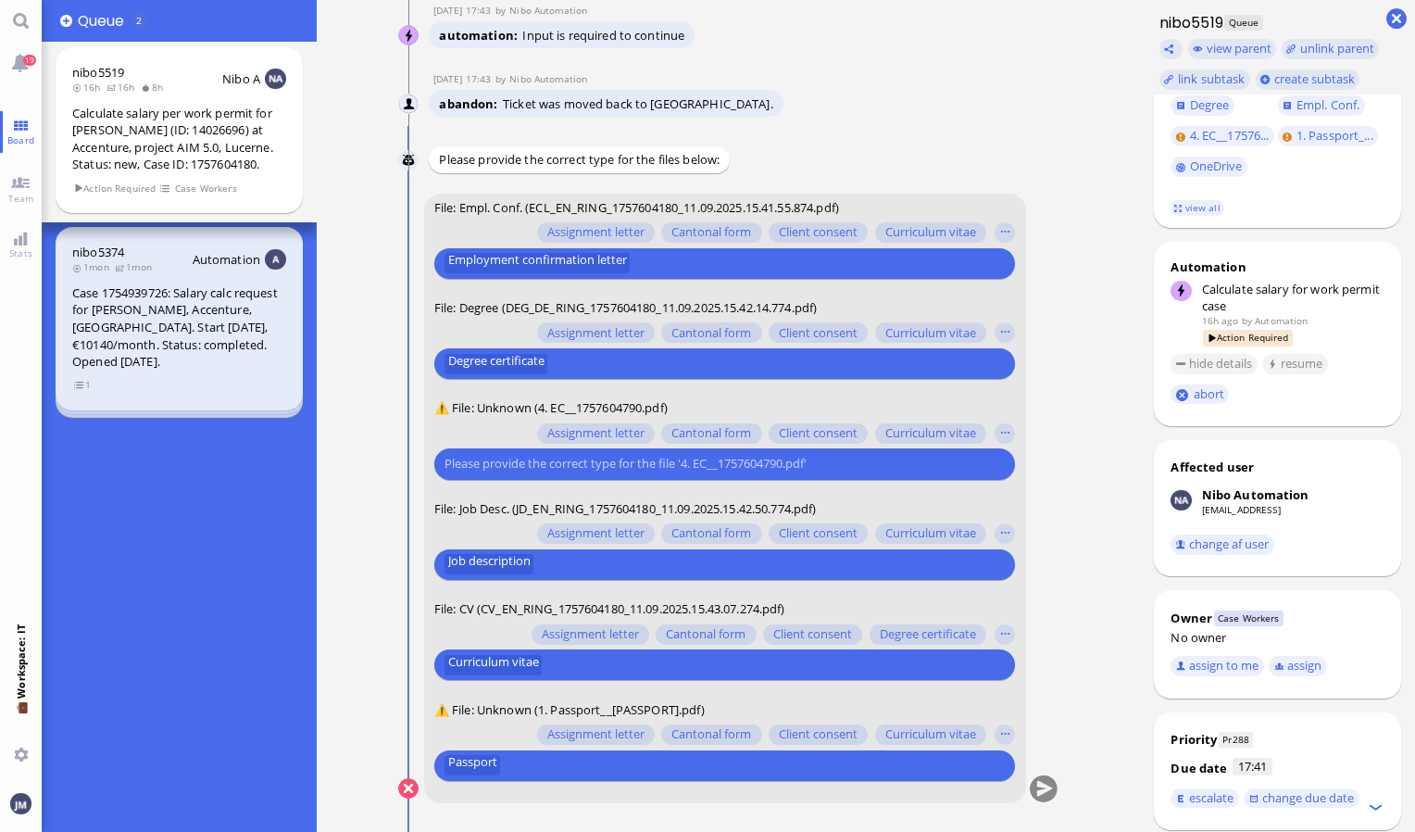
click at [1093, 674] on nitautoscroll "11 Sep 17:41 by Automation Automation Calculate eligible salary for work permit…" at bounding box center [729, 416] width 734 height 832
click at [1002, 432] on button "button" at bounding box center [1005, 433] width 20 height 20
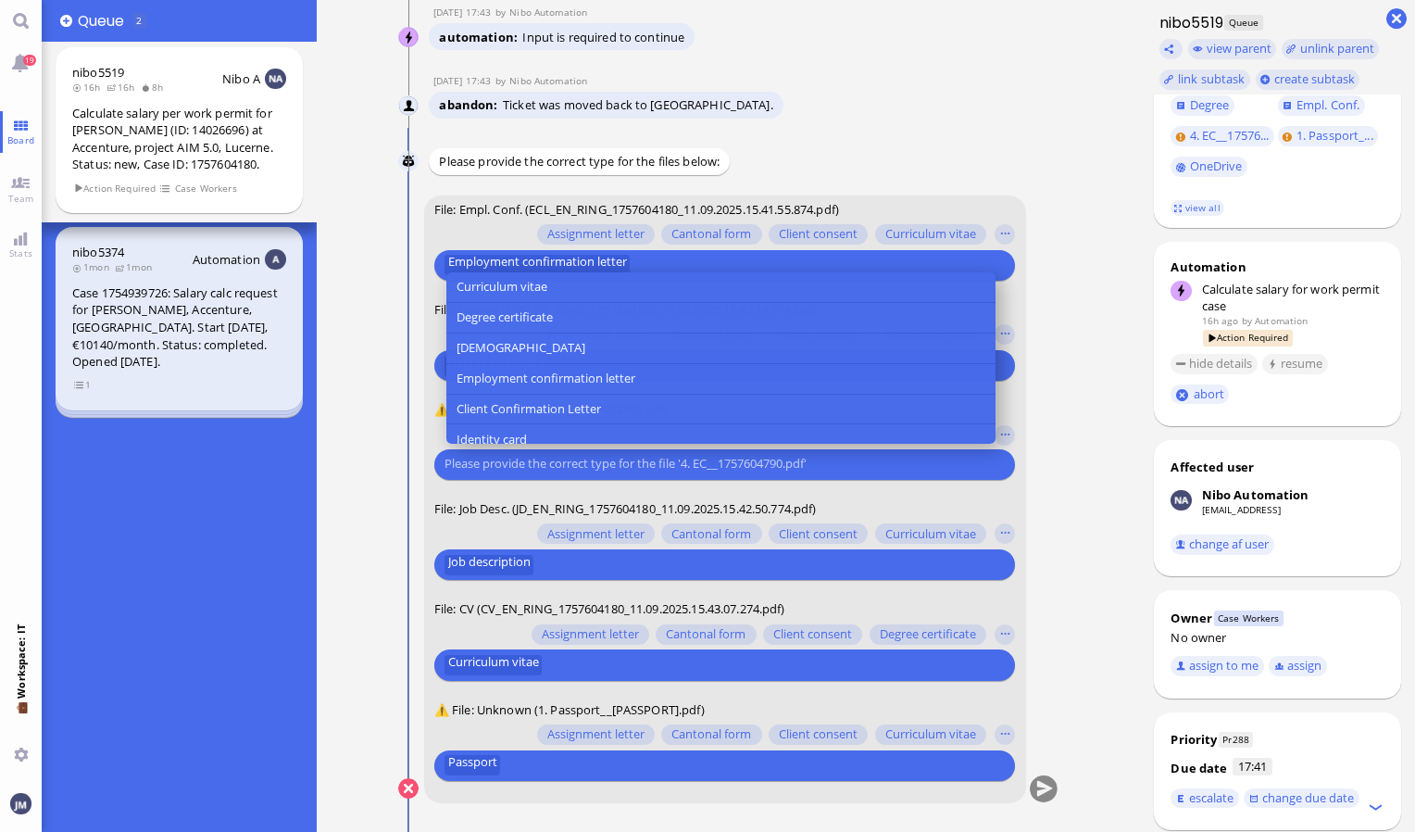
scroll to position [93, 0]
click at [726, 335] on button "[DEMOGRAPHIC_DATA]" at bounding box center [720, 348] width 549 height 31
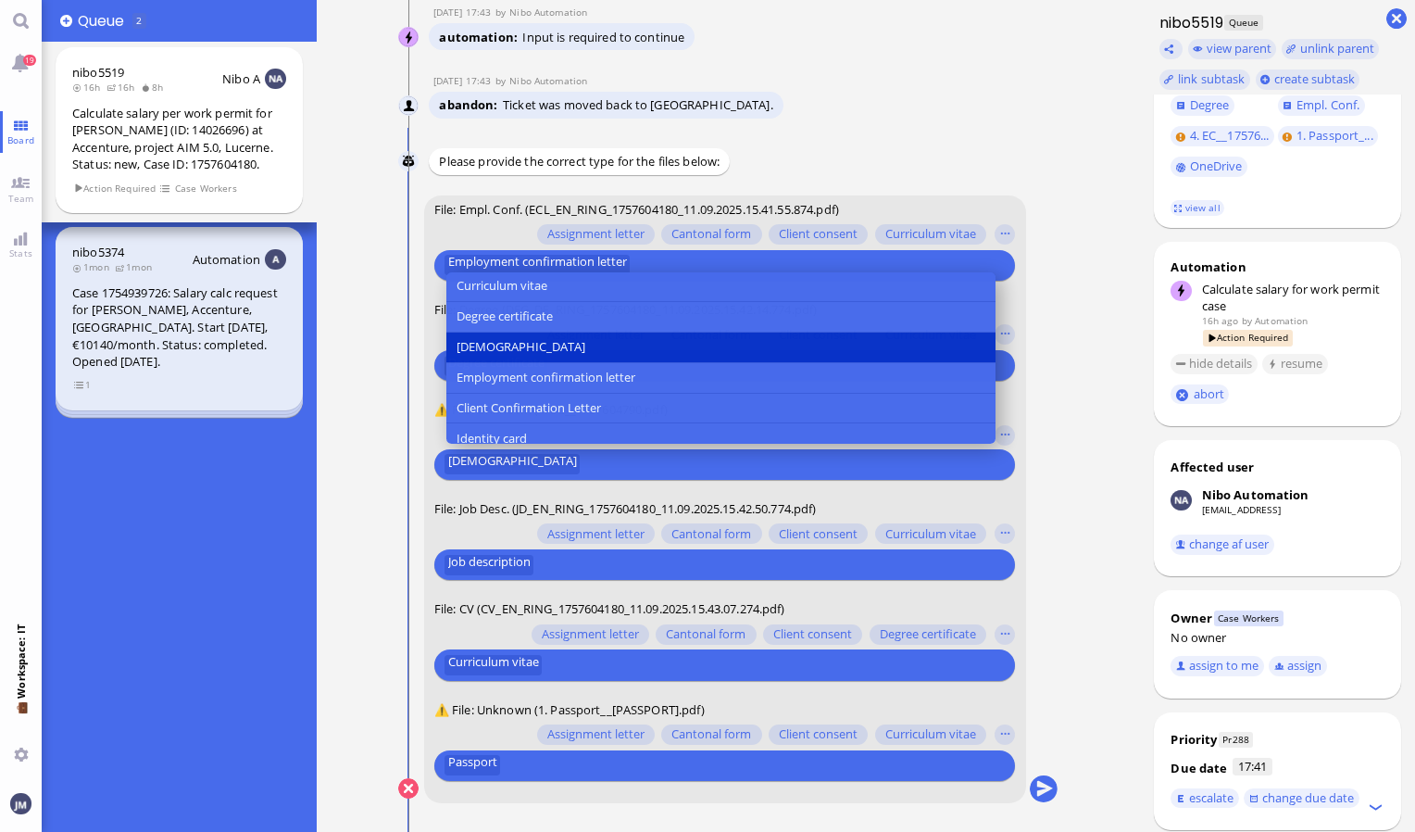
click at [1088, 459] on nitautoscroll "11 Sep 17:41 by Automation Automation Calculate eligible salary for work permit…" at bounding box center [729, 416] width 734 height 832
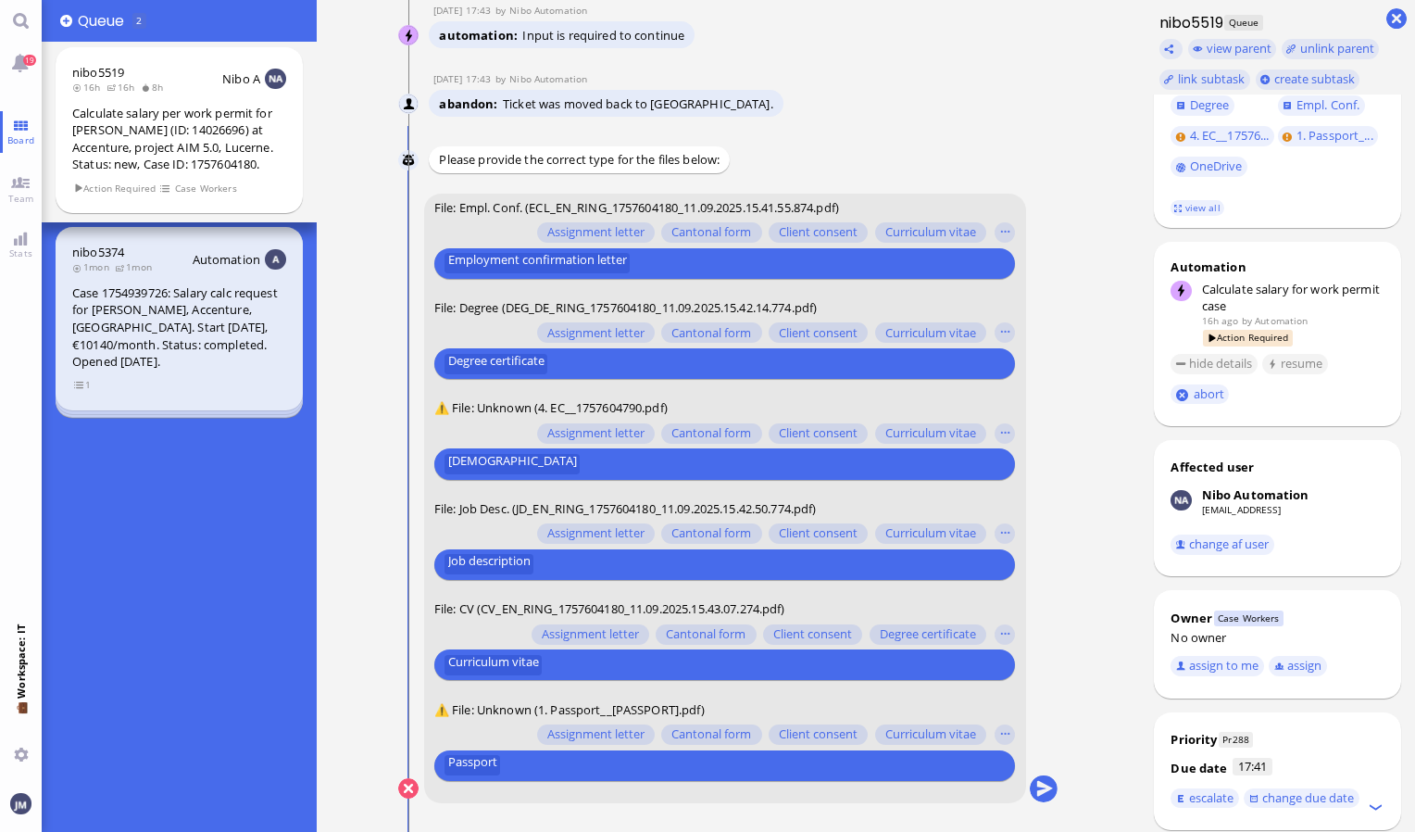
click at [1027, 782] on conversation-line "You File: Empl. Conf. (ECL_EN_RING_1757604180_11.09.2025.15.41.55.874.pdf) Assi…" at bounding box center [728, 510] width 660 height 633
click at [1050, 792] on button "submit" at bounding box center [1044, 789] width 28 height 28
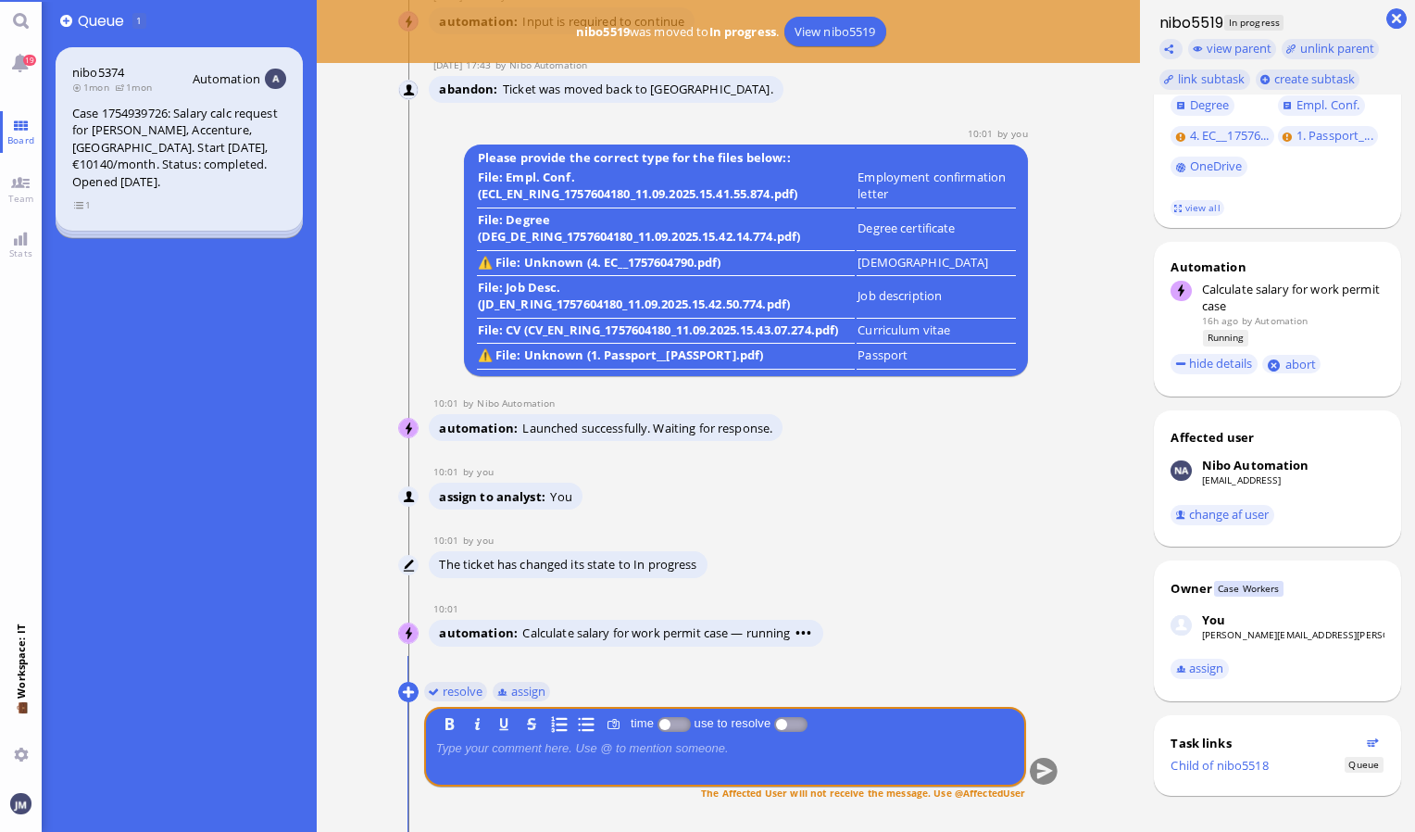
scroll to position [3, 0]
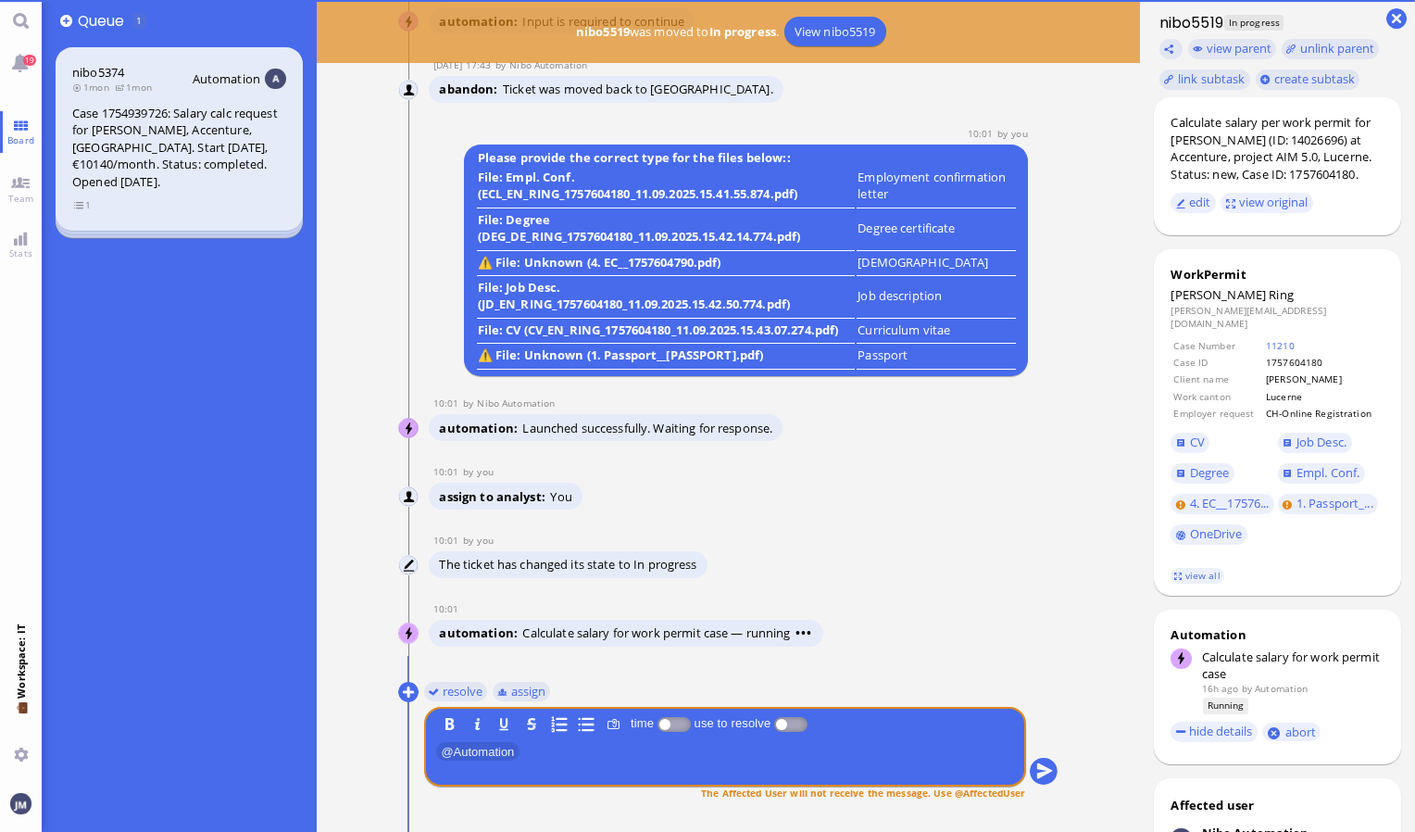
click at [991, 567] on div "The ticket has changed its state to In progress" at bounding box center [710, 566] width 563 height 31
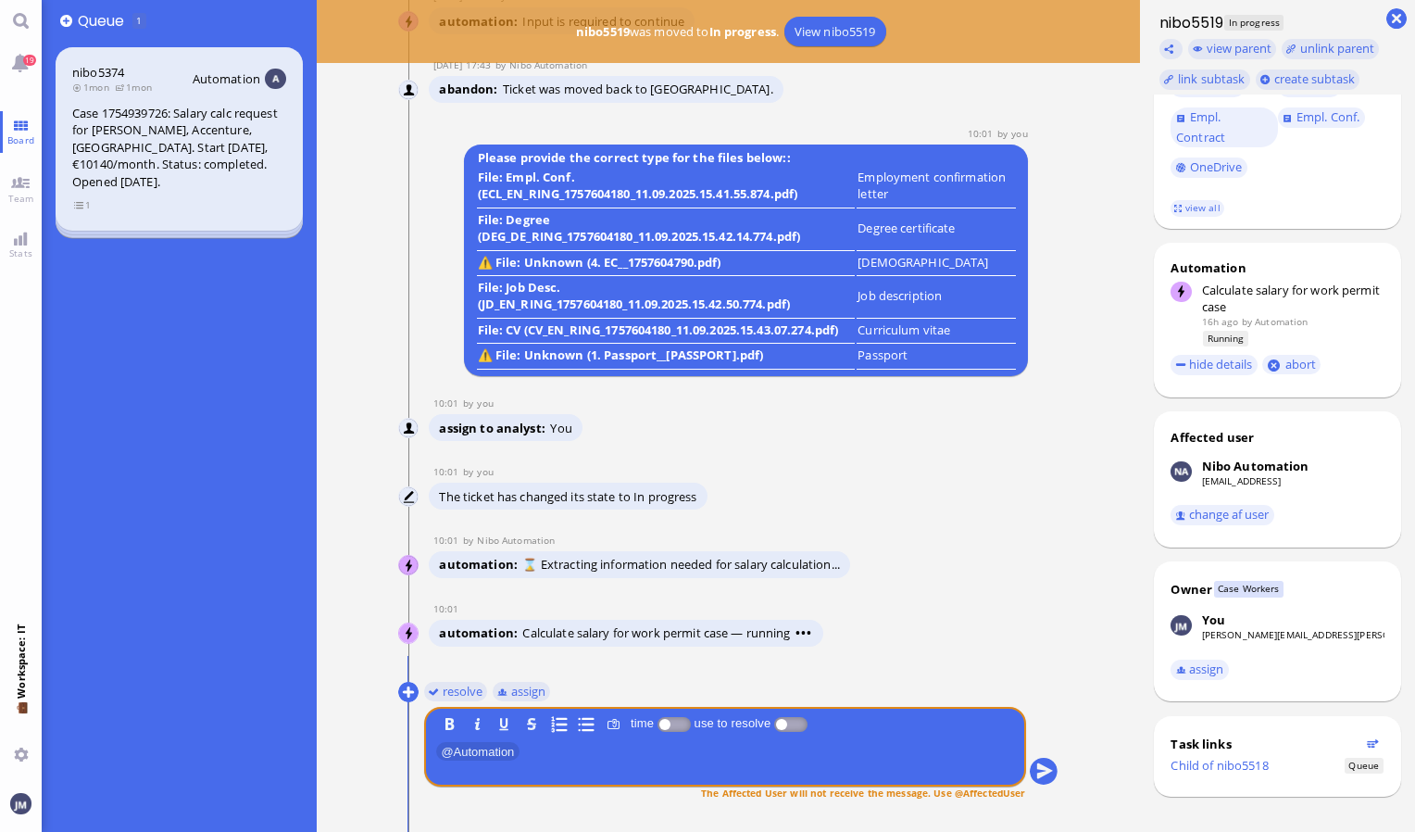
scroll to position [22, 0]
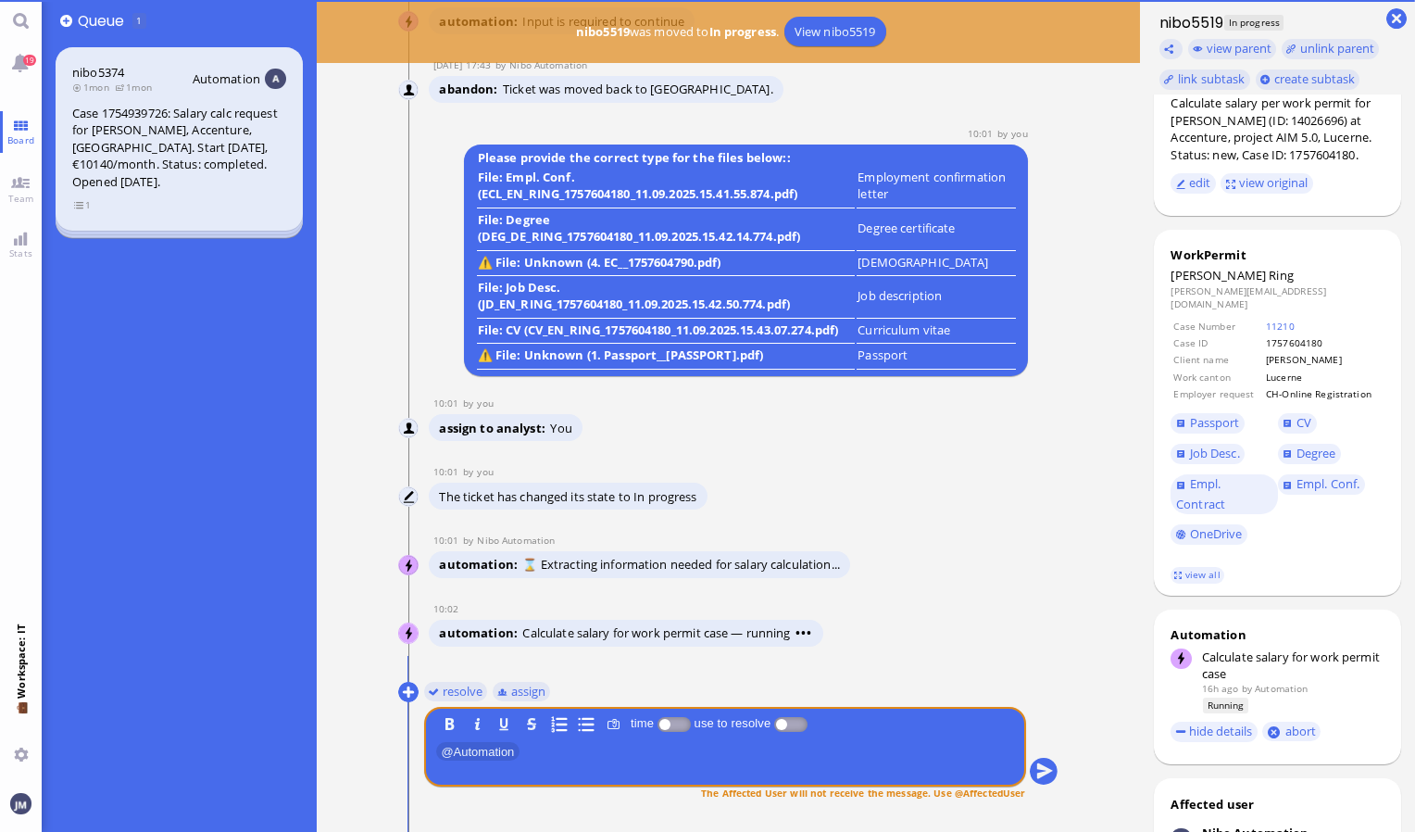
drag, startPoint x: 1017, startPoint y: 230, endPoint x: 998, endPoint y: 296, distance: 68.6
drag, startPoint x: 998, startPoint y: 296, endPoint x: 921, endPoint y: 487, distance: 206.6
click at [921, 487] on div "The ticket has changed its state to In progress" at bounding box center [710, 498] width 563 height 31
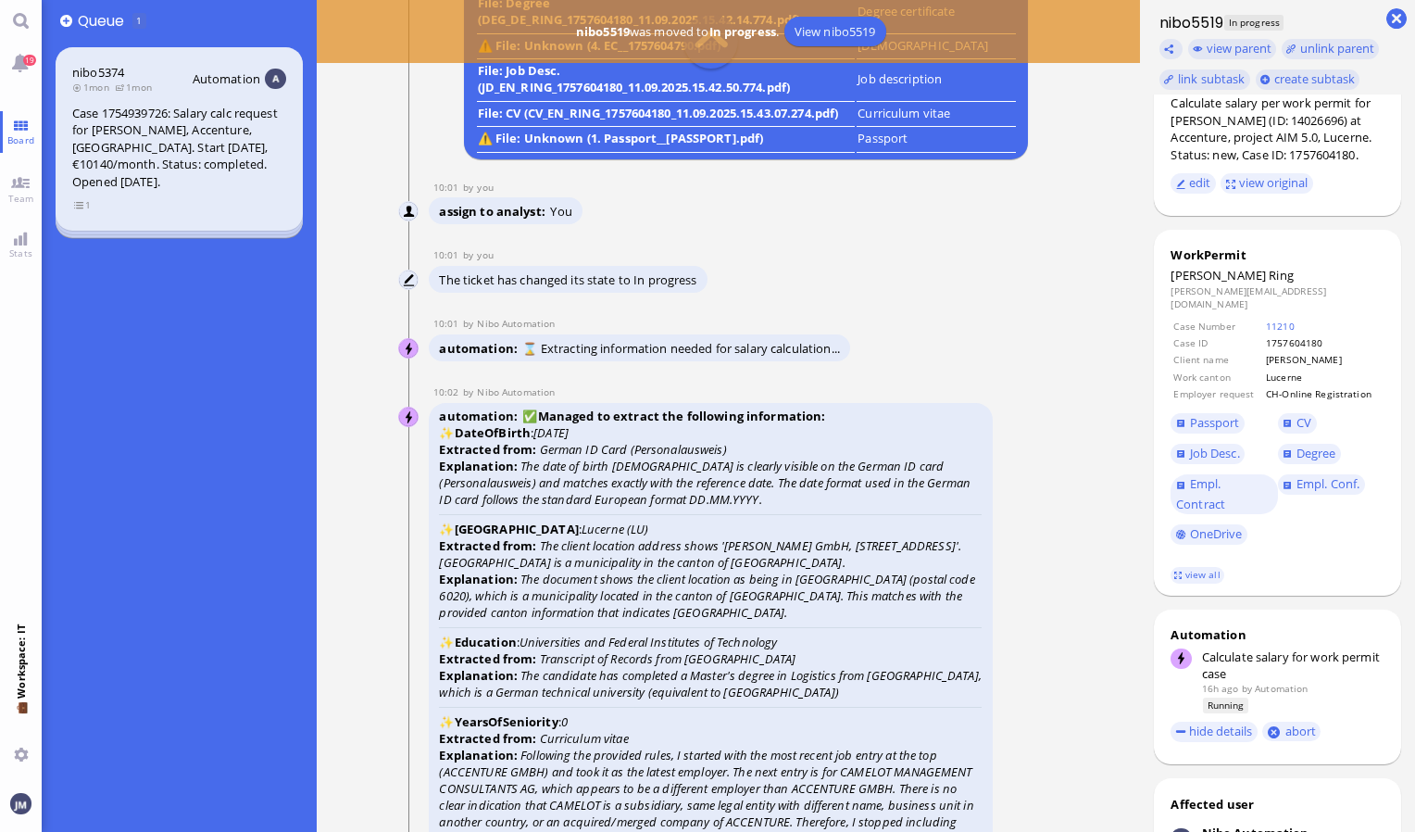
scroll to position [-1197, 0]
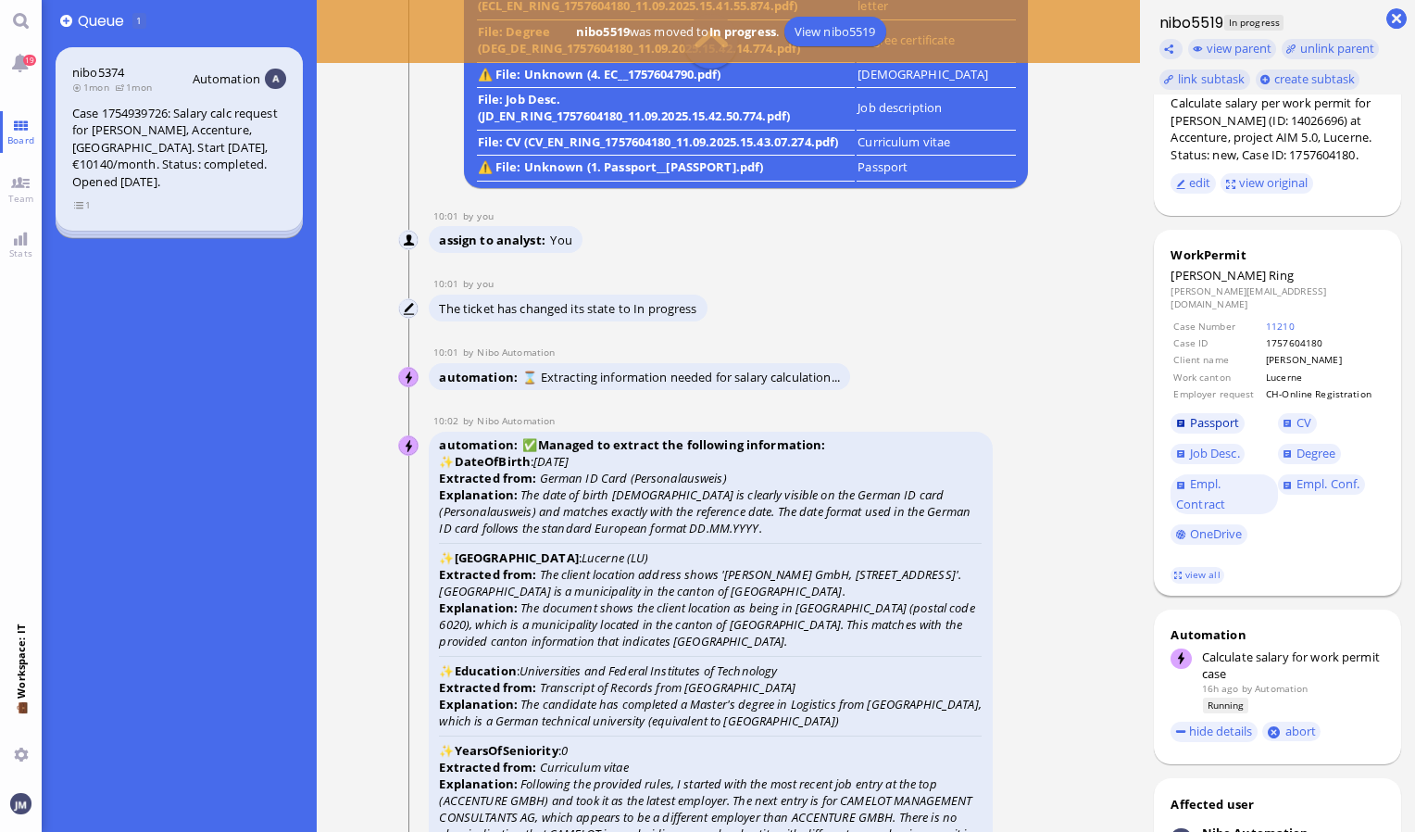
click at [1189, 413] on link "Passport" at bounding box center [1208, 423] width 74 height 20
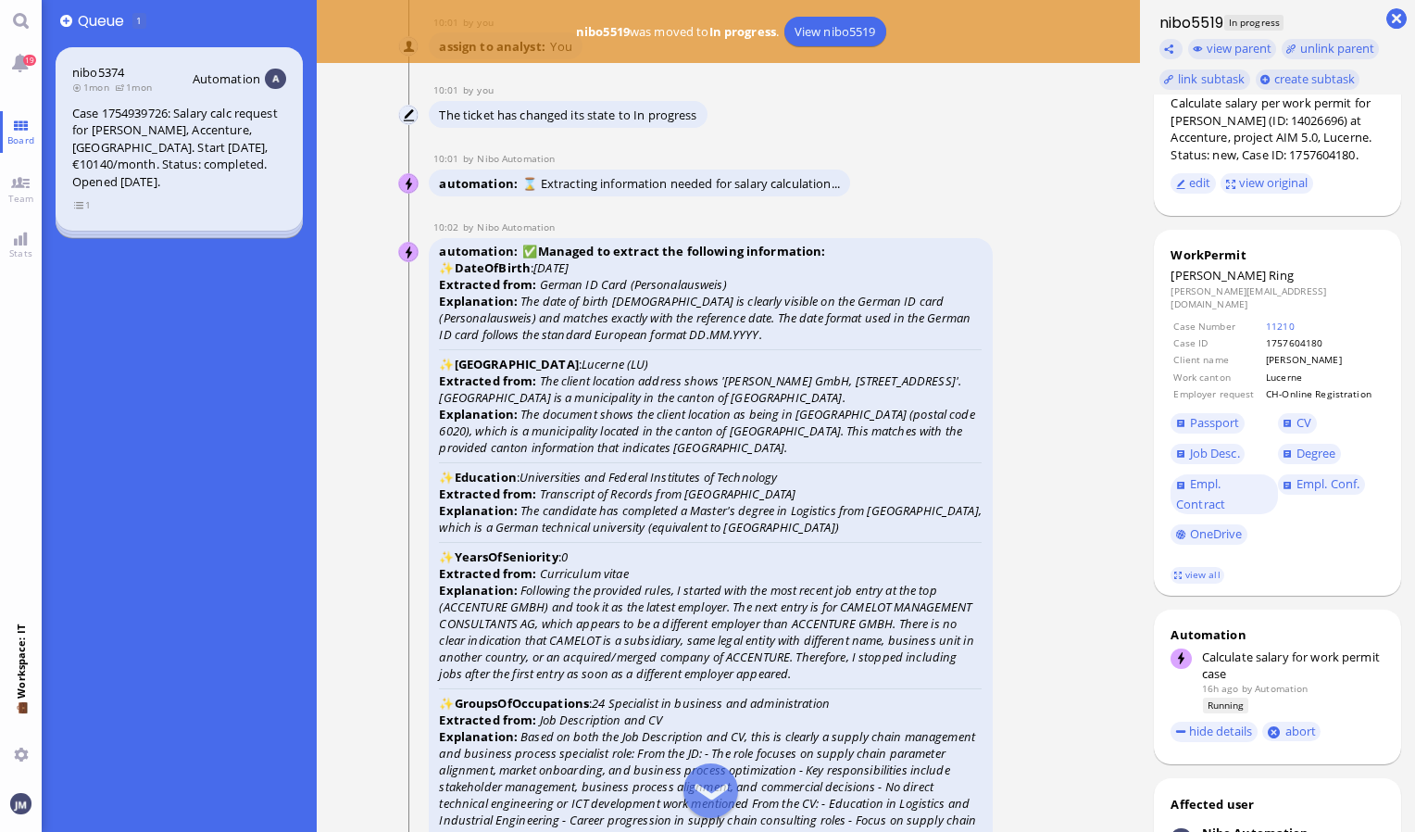
scroll to position [-919, 0]
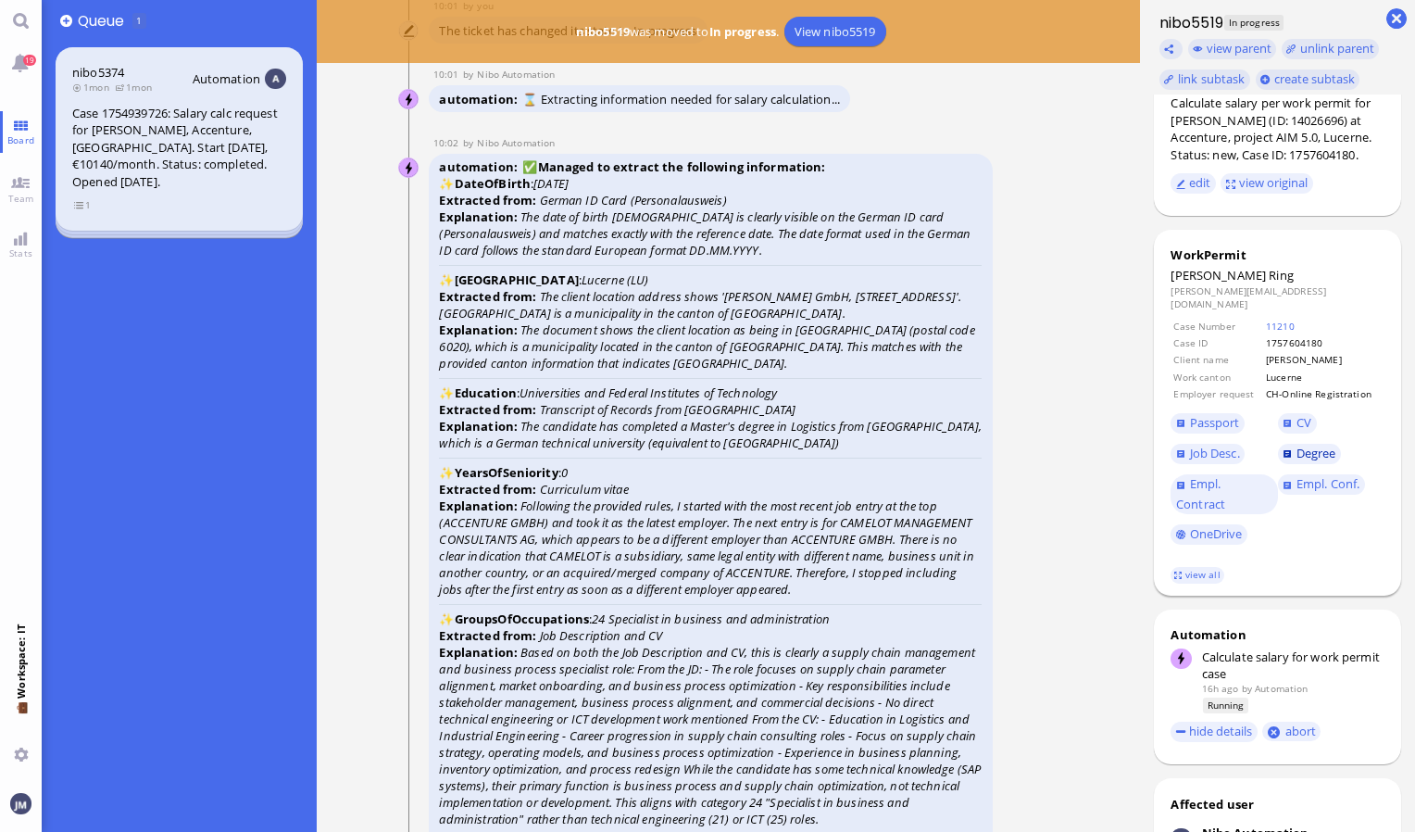
click at [1325, 445] on span "Degree" at bounding box center [1317, 453] width 40 height 17
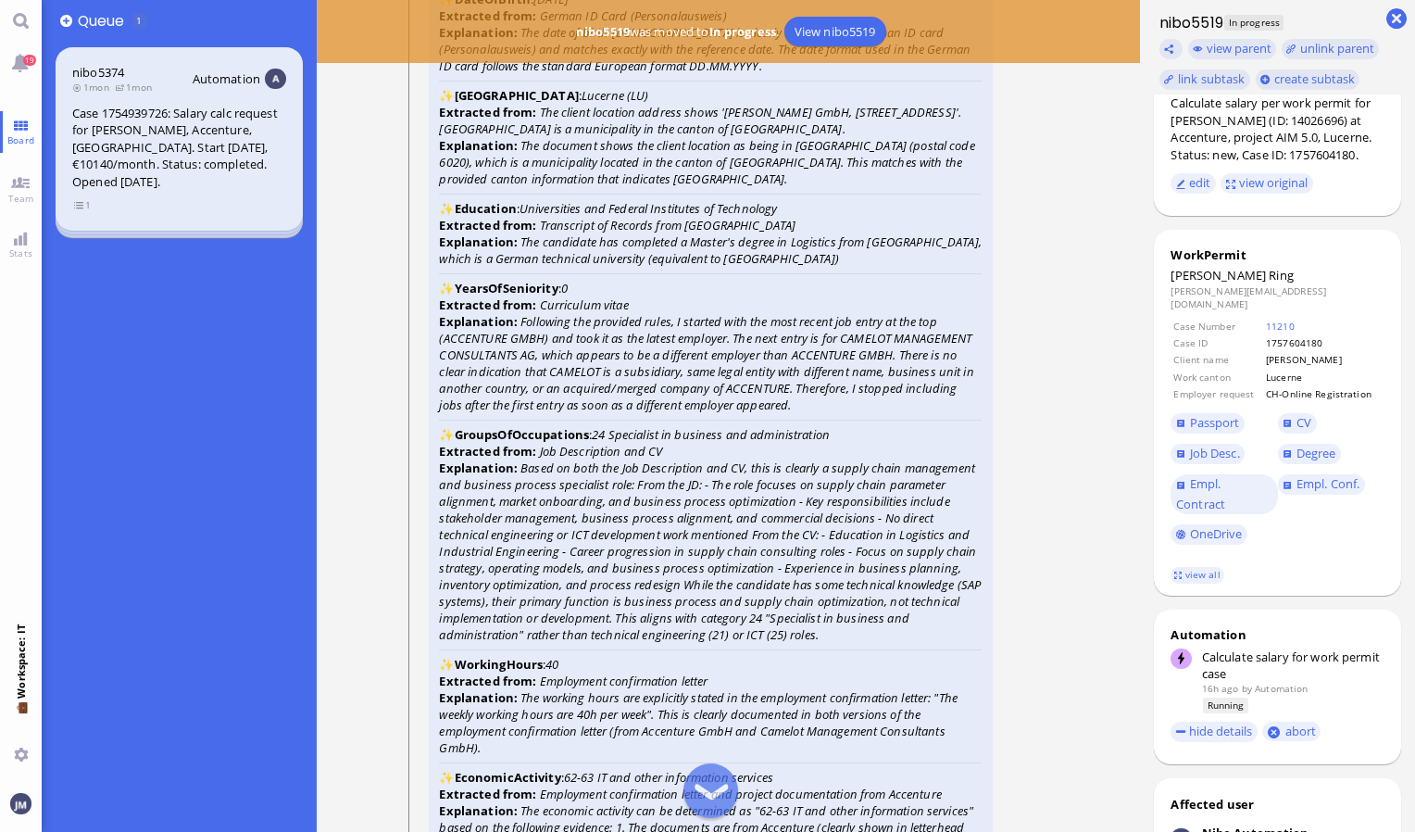
scroll to position [-734, 0]
click at [1302, 414] on span "CV" at bounding box center [1304, 422] width 15 height 17
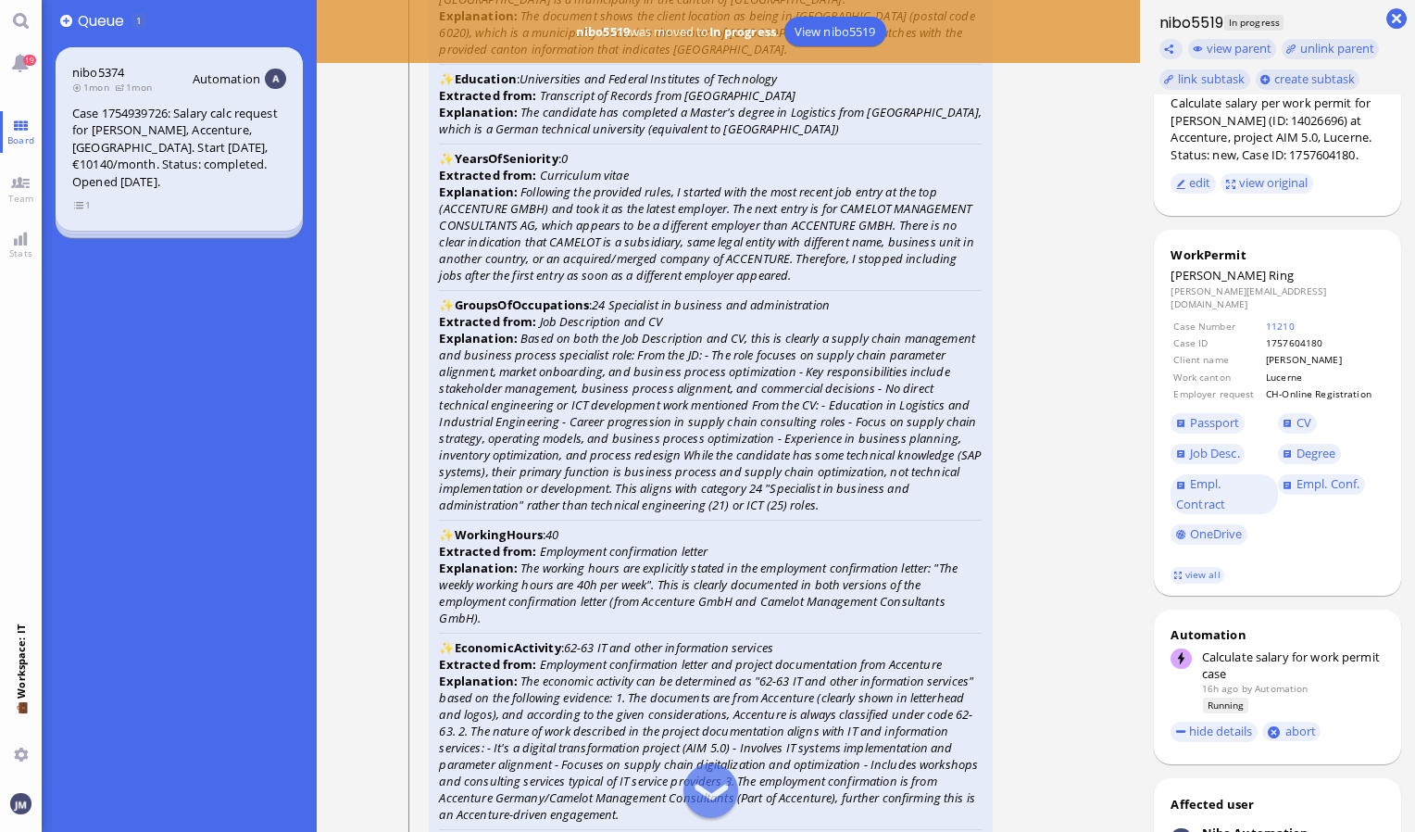
scroll to position [-548, 0]
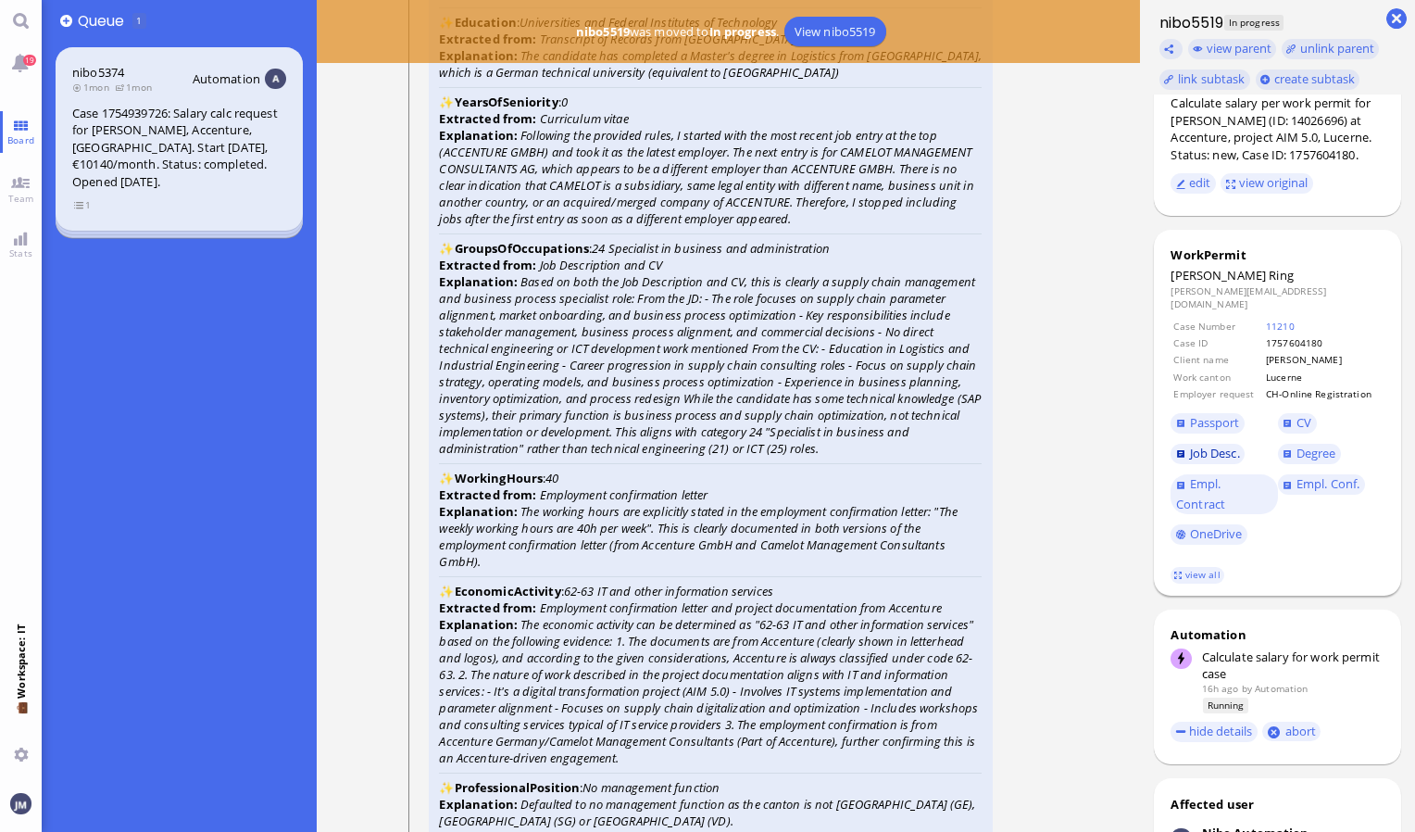
click at [1232, 446] on span "Job Desc." at bounding box center [1215, 453] width 50 height 17
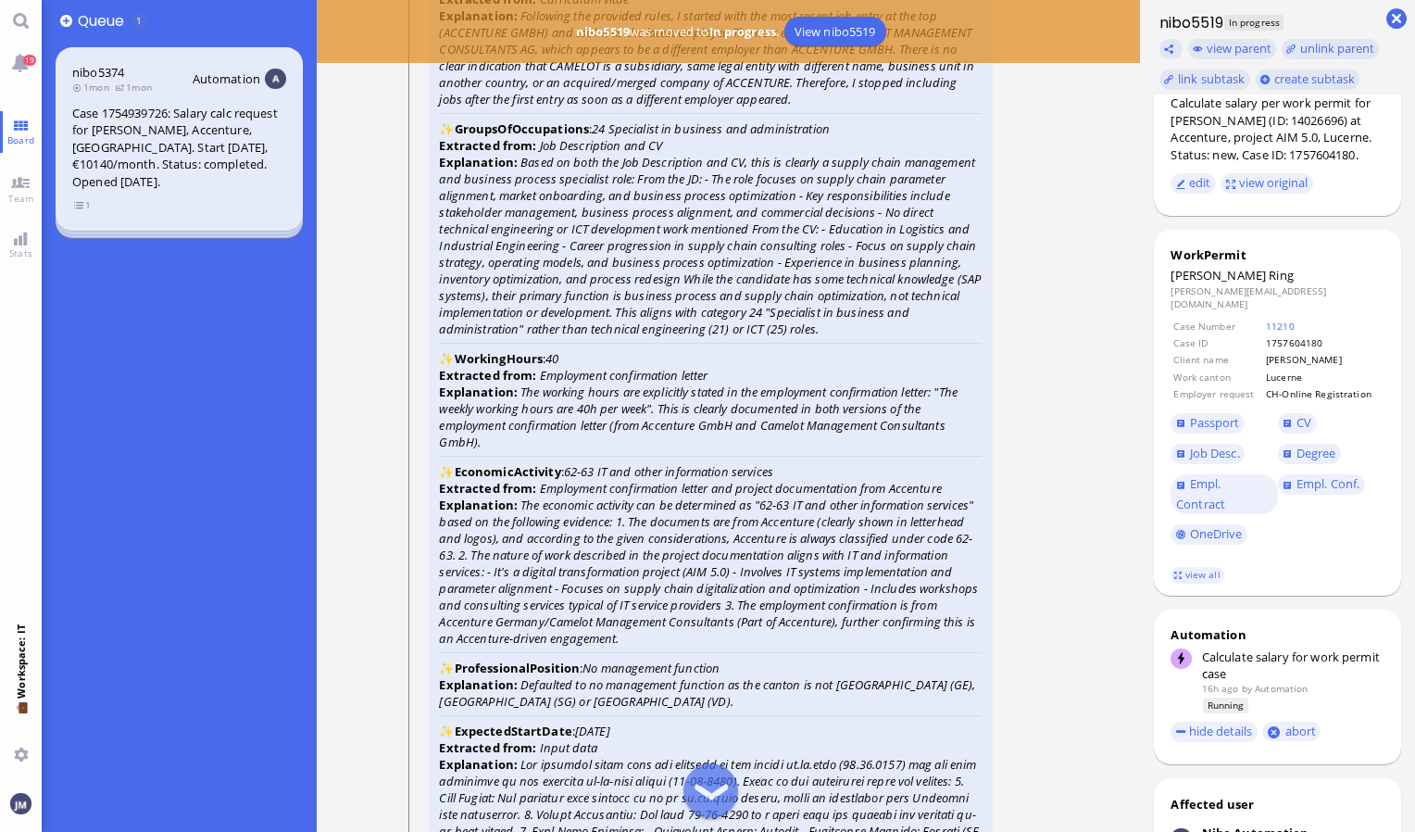
scroll to position [-1070, 0]
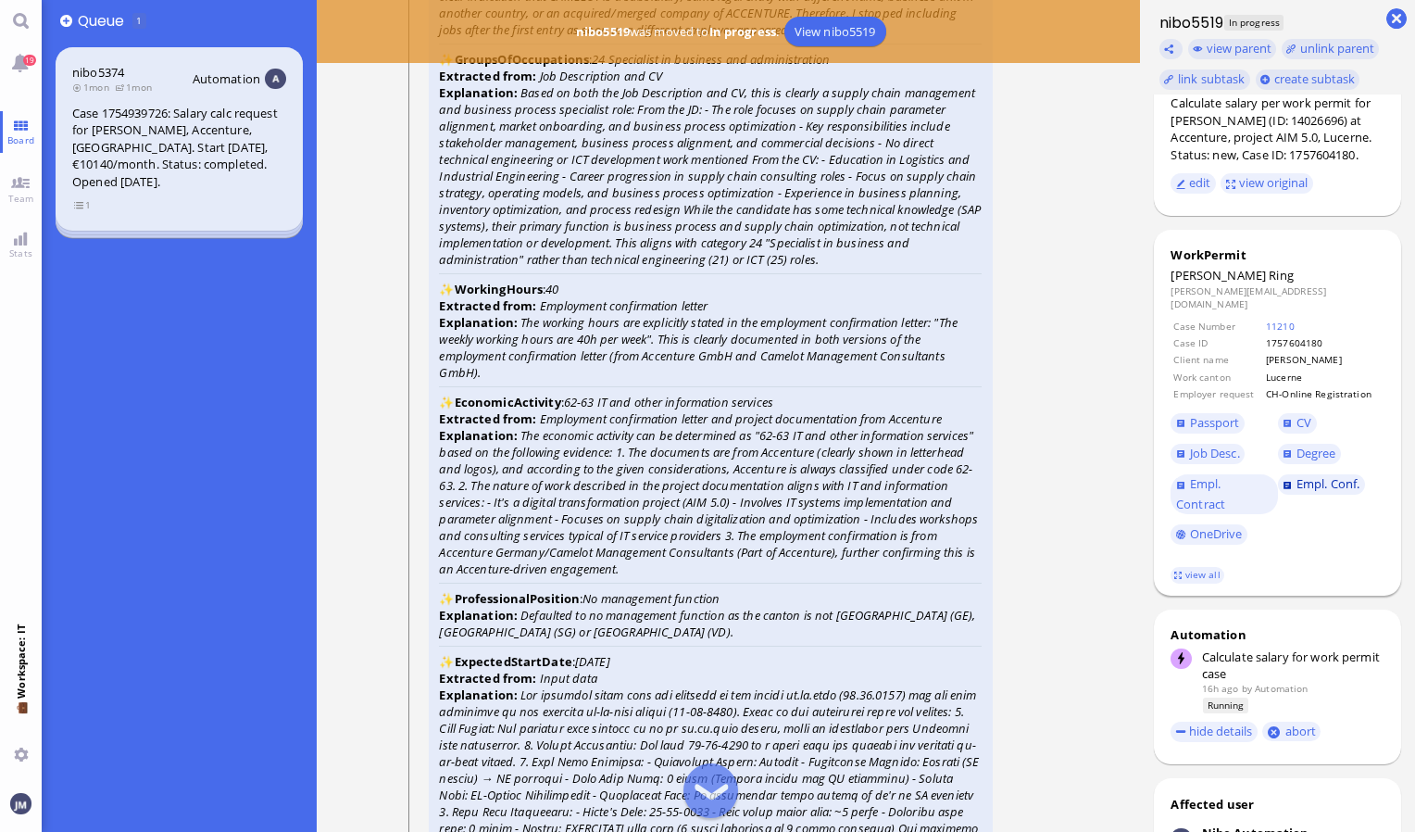
click at [1301, 476] on span "Empl. Conf." at bounding box center [1328, 483] width 63 height 17
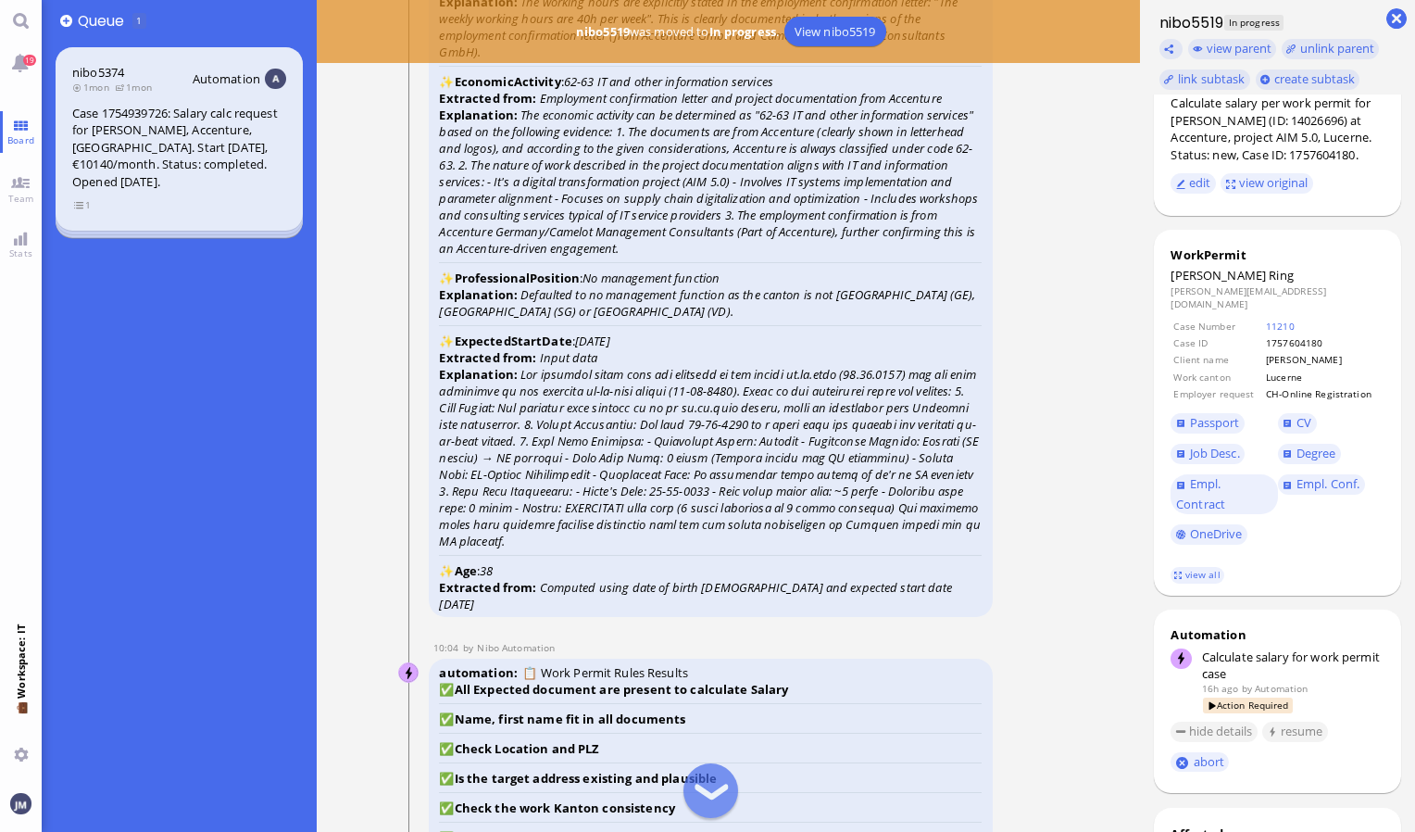
scroll to position [-1860, 0]
click at [1182, 567] on link "view all" at bounding box center [1198, 575] width 54 height 16
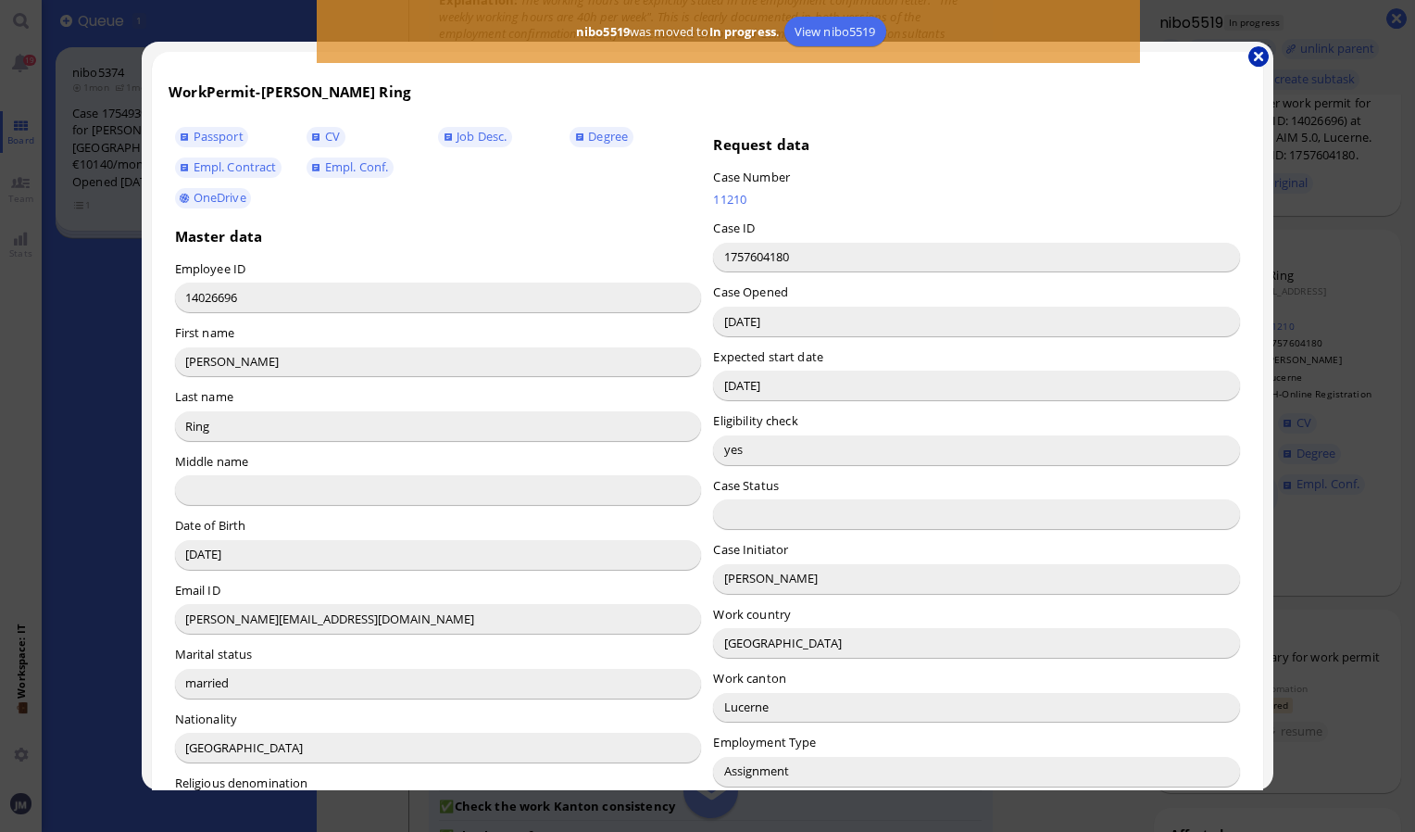
click at [1249, 57] on button "button" at bounding box center [1259, 56] width 20 height 20
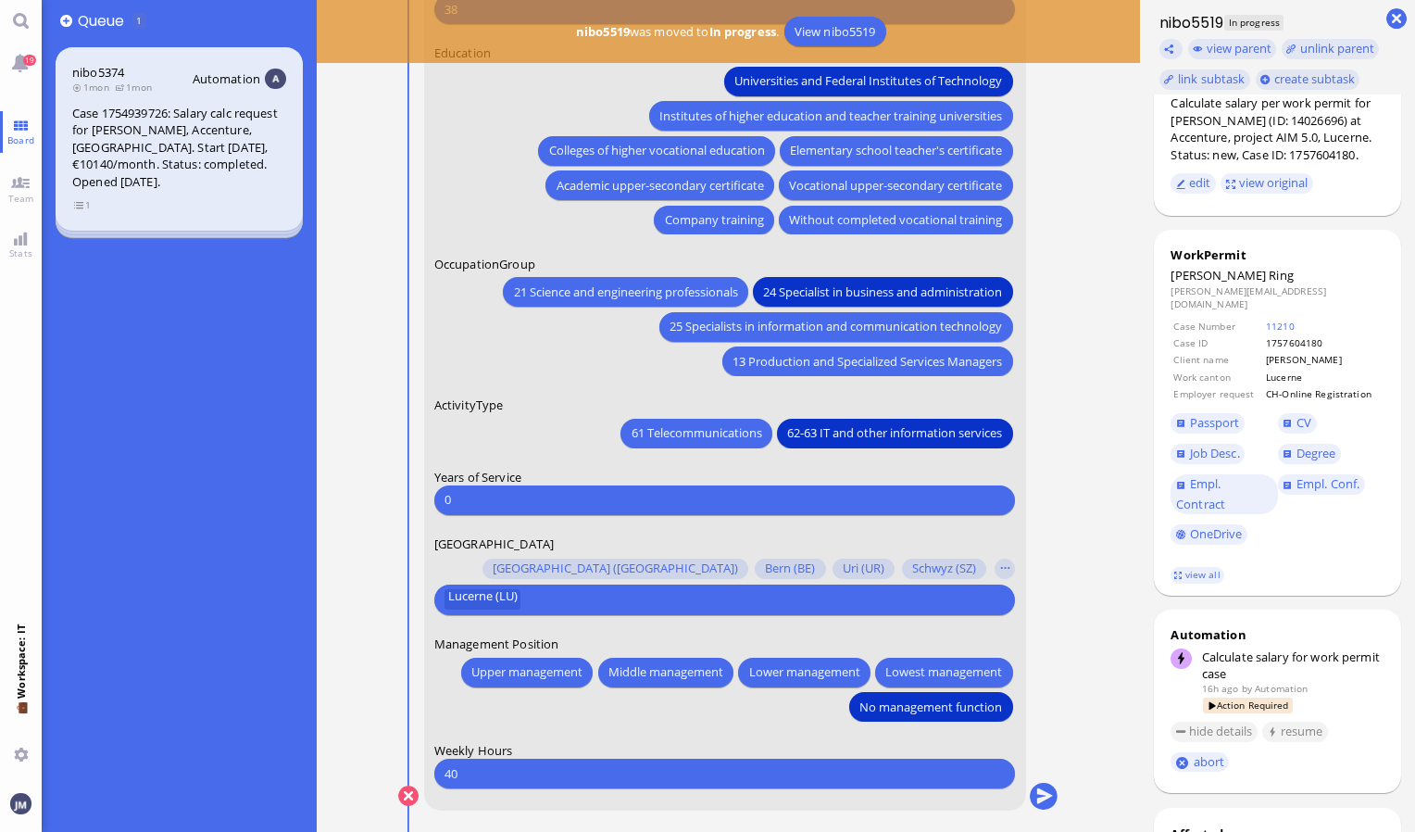
scroll to position [0, 0]
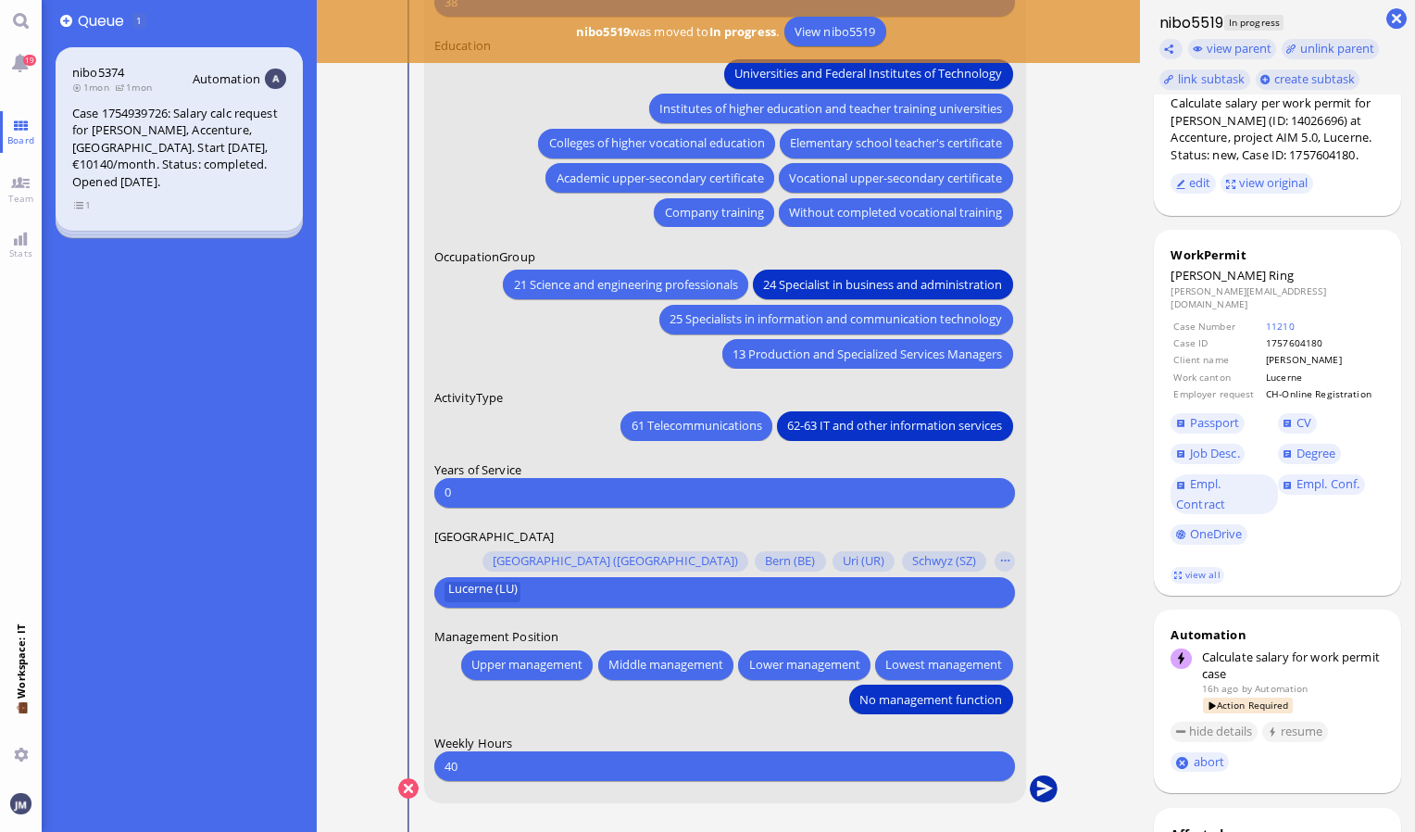
click at [1034, 785] on button "submit" at bounding box center [1044, 789] width 28 height 28
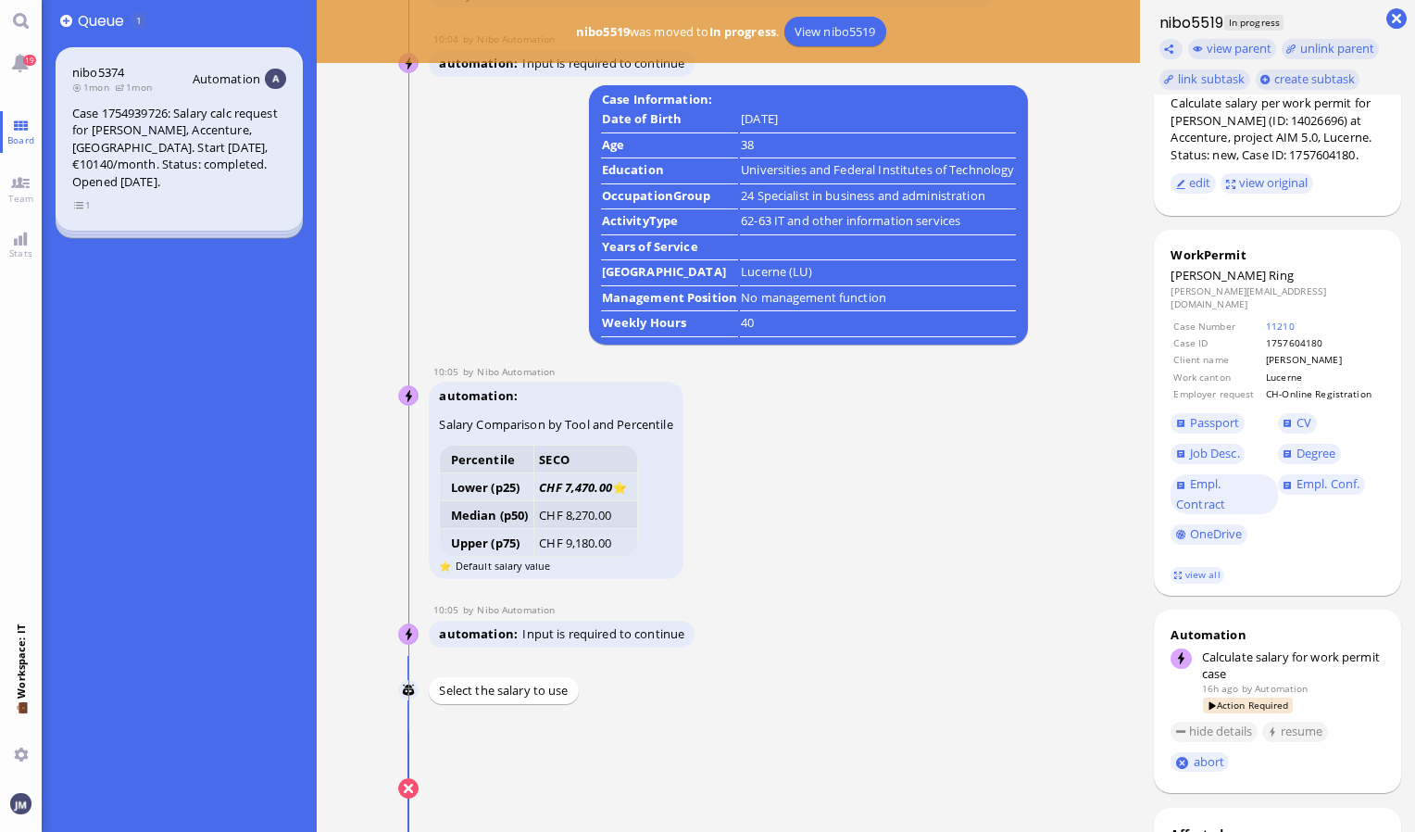
click at [1050, 789] on button "submit" at bounding box center [1044, 789] width 28 height 28
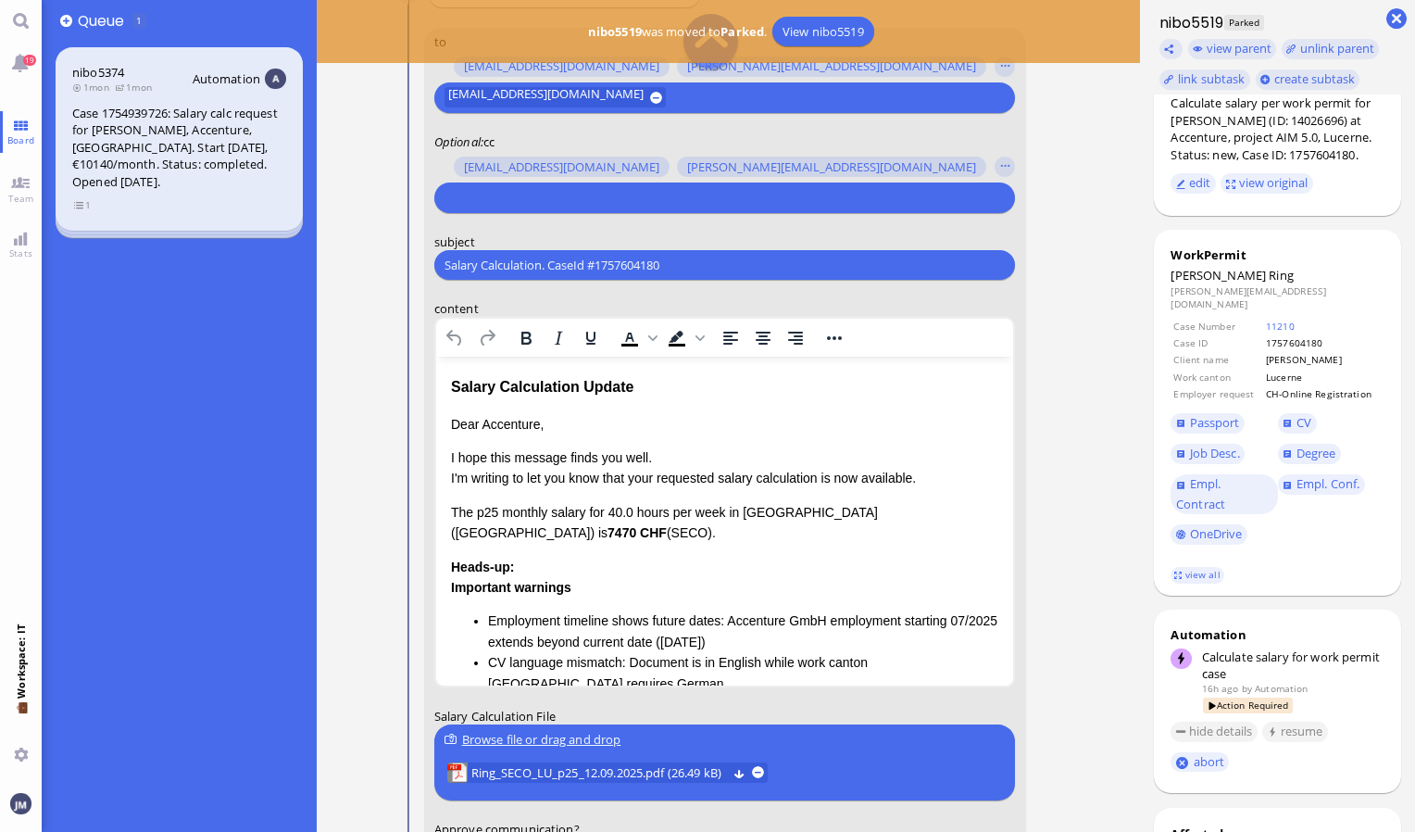
scroll to position [-278, 0]
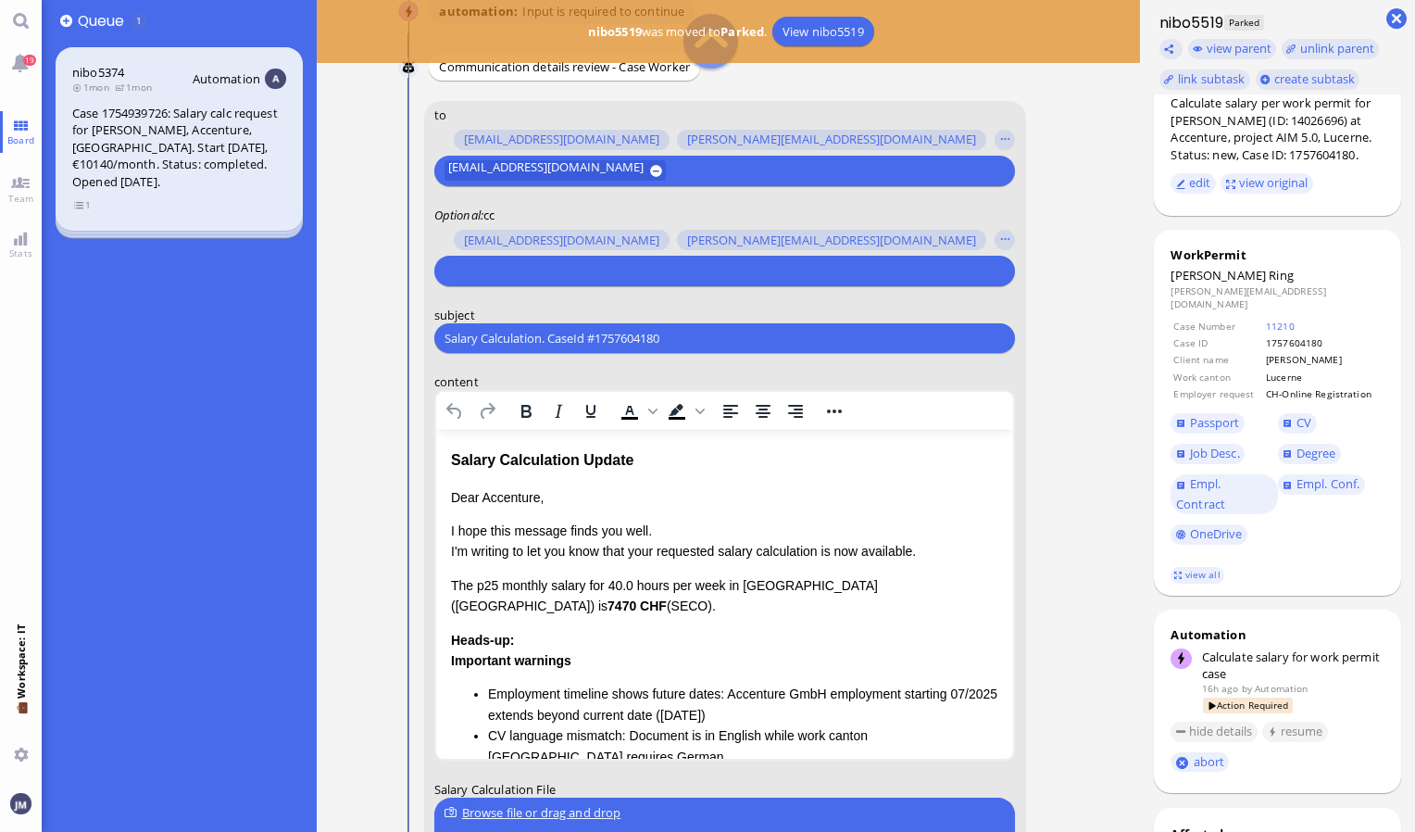
drag, startPoint x: 693, startPoint y: 328, endPoint x: 308, endPoint y: 358, distance: 385.6
click at [308, 358] on board-view "👥 Queue 1 nibo5374 1mon 1mon Automation Case 1754939726: Salary calc request fo…" at bounding box center [729, 416] width 1374 height 832
paste input "PazPerTout new case: Dominik Ring (1757604180 / 14026696), Employer Request: CH…"
type input "PazPerTout new case: Dominik Ring (1757604180 / 14026696), Employer Request: CH…"
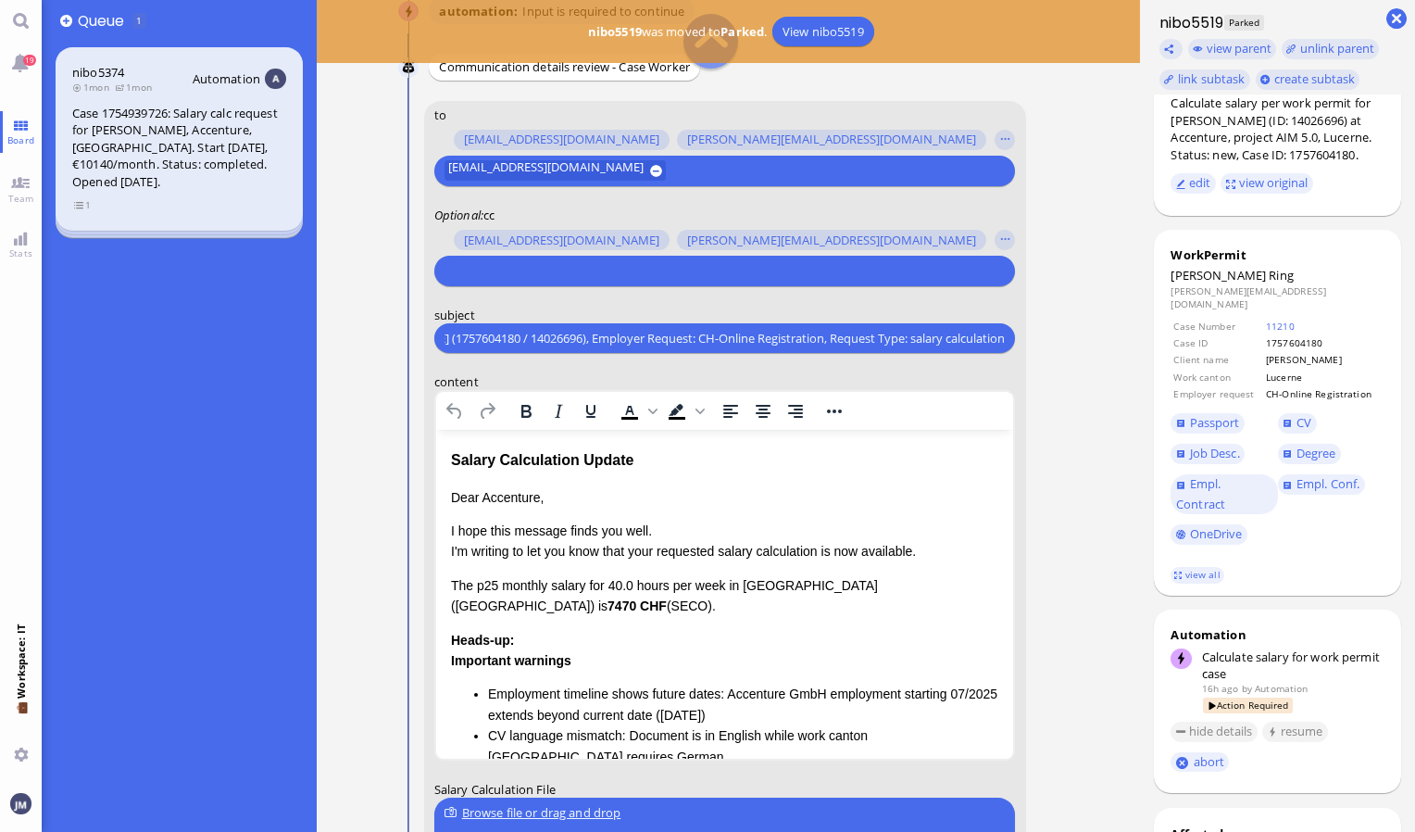
click at [493, 279] on div at bounding box center [722, 271] width 560 height 26
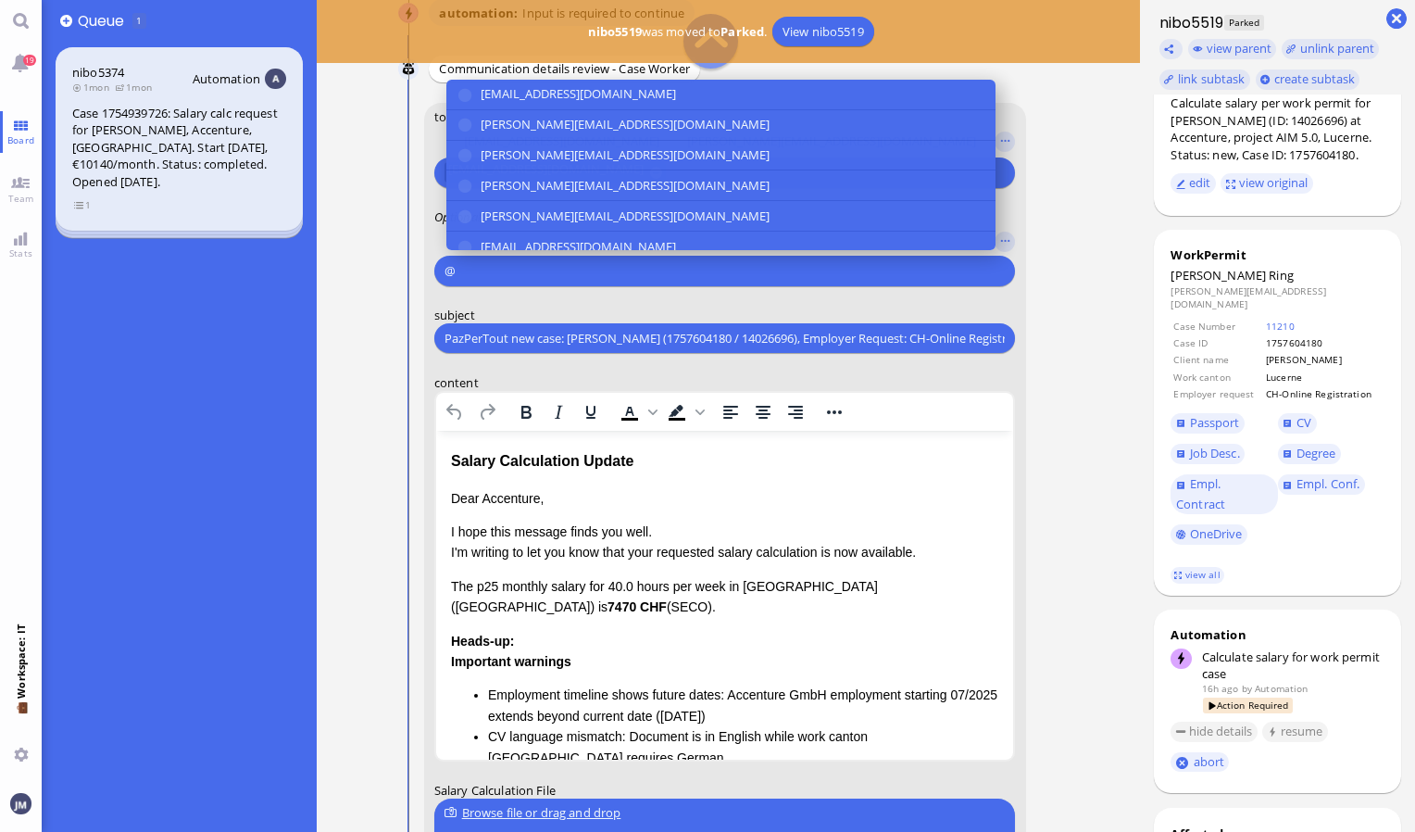
scroll to position [-276, 0]
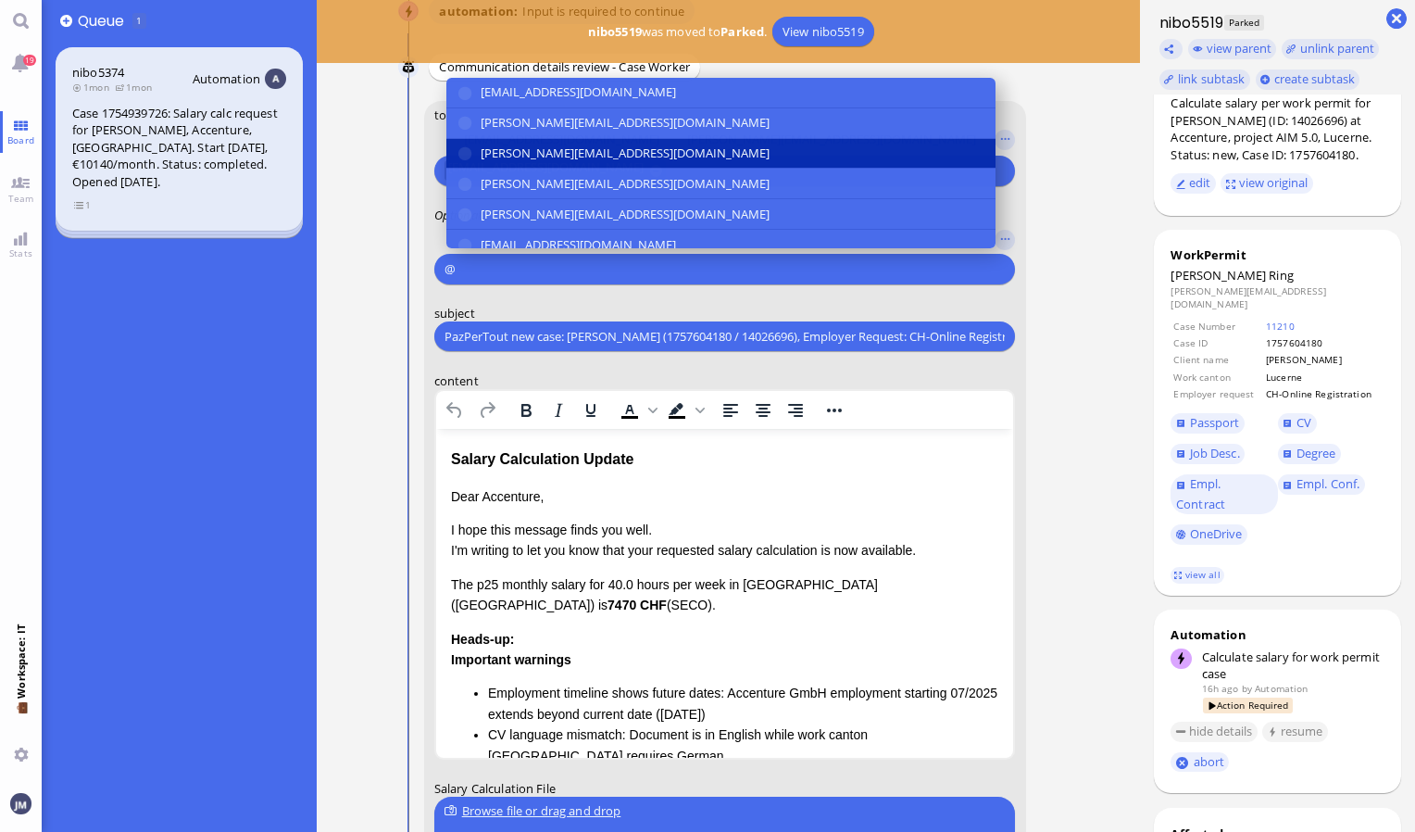
type input "@"
click at [513, 156] on span "[PERSON_NAME][EMAIL_ADDRESS][DOMAIN_NAME]" at bounding box center [625, 153] width 289 height 19
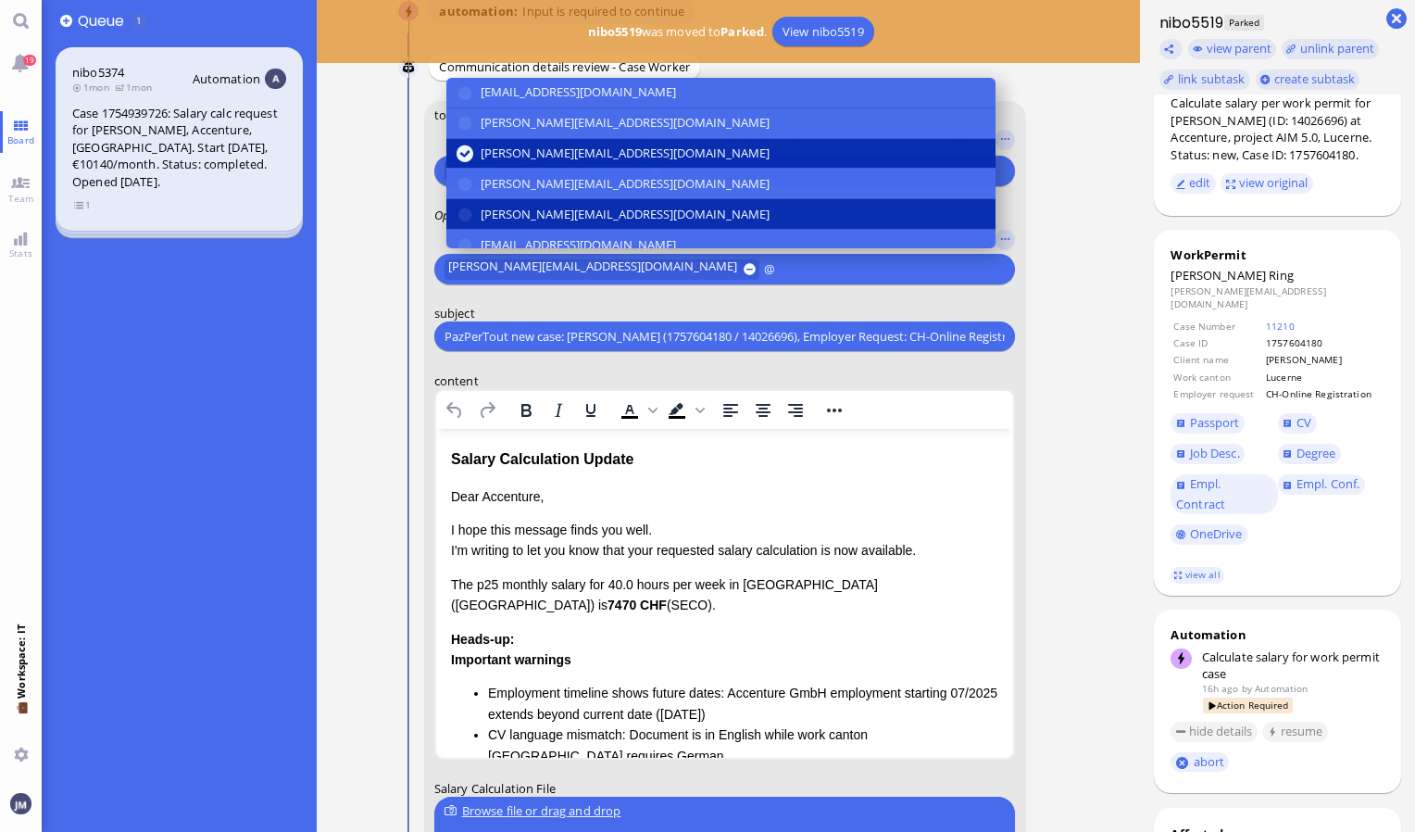
type input "@"
click at [515, 227] on button "claudia.plueer@bluelakelegal.com" at bounding box center [720, 214] width 549 height 31
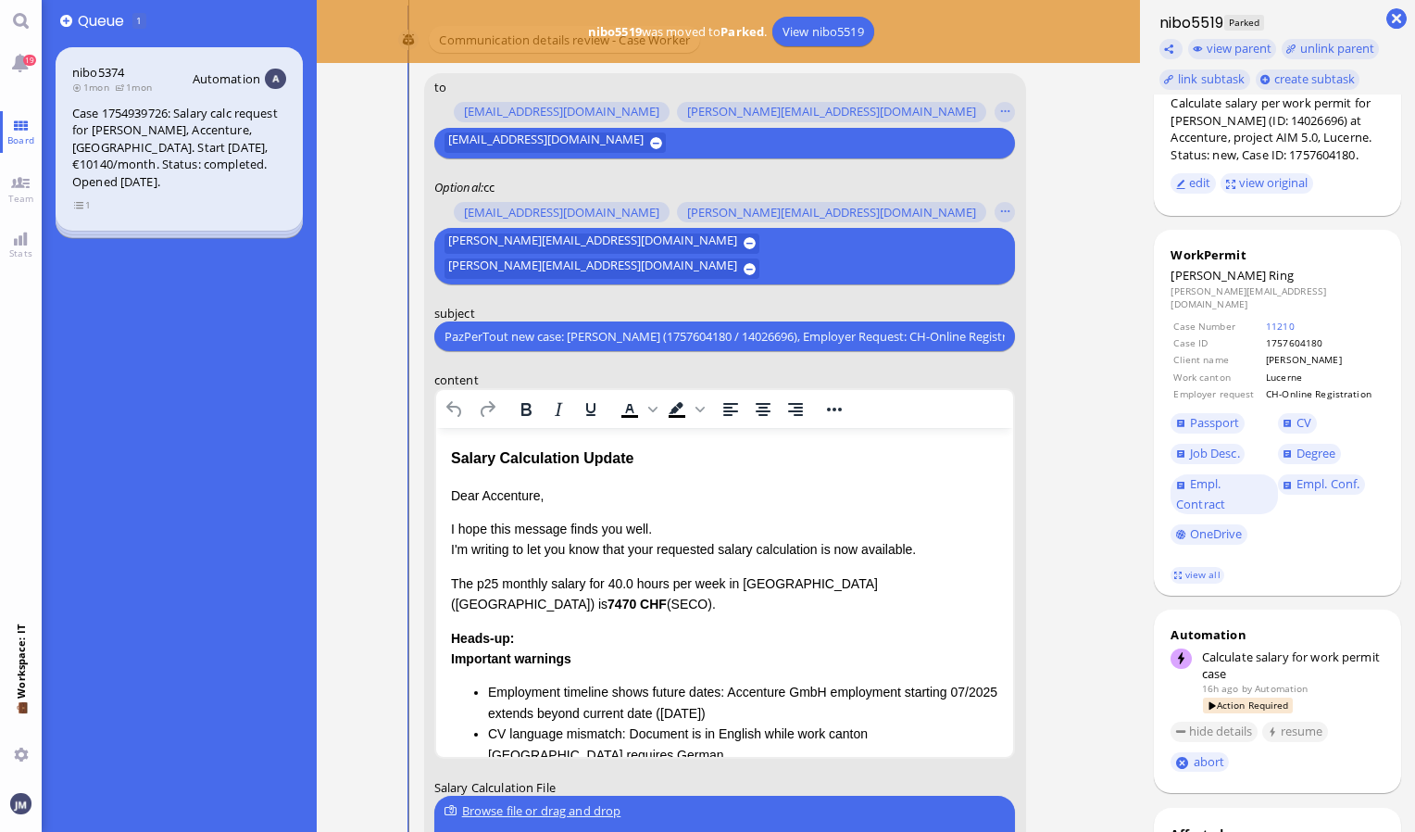
scroll to position [-304, 0]
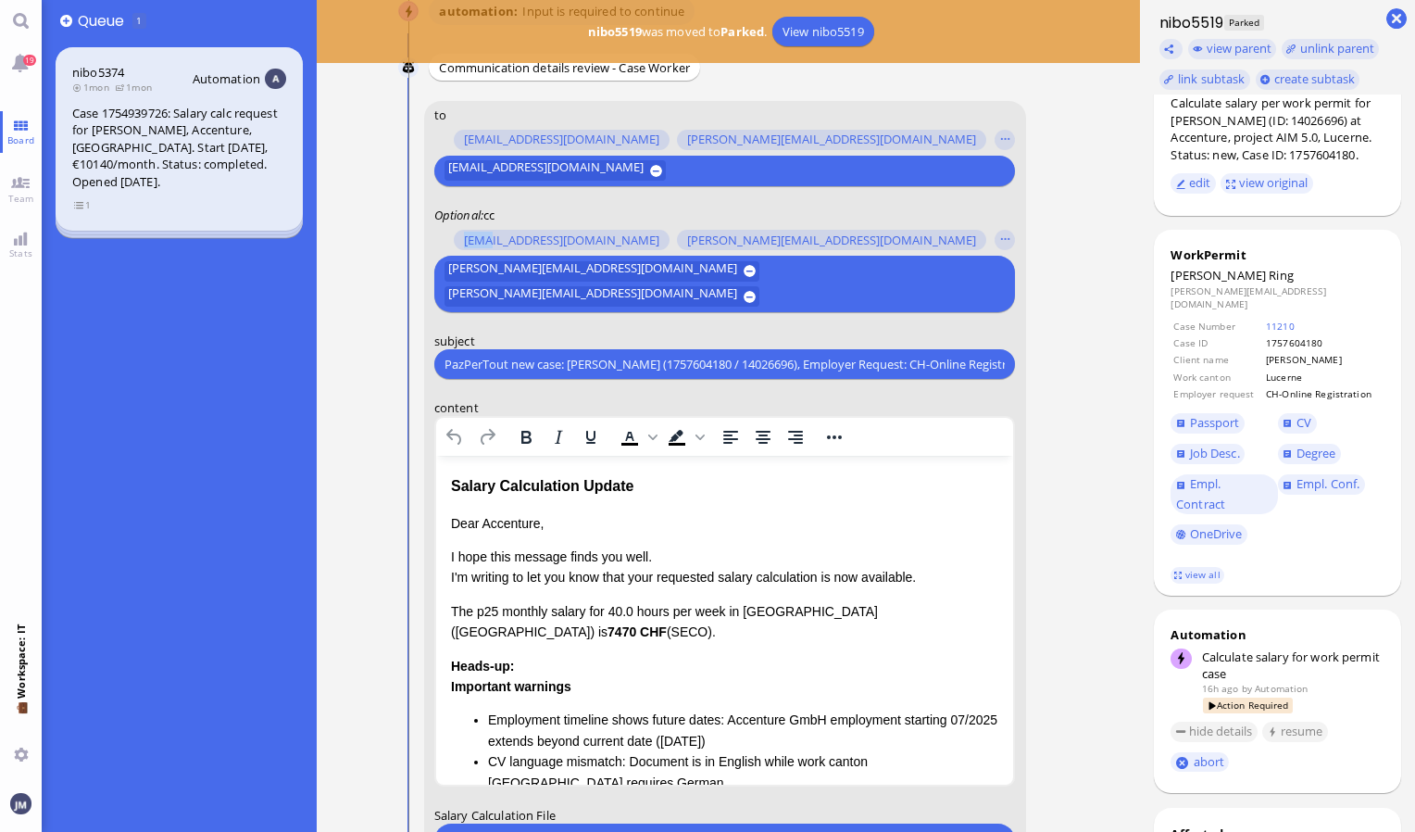
click at [515, 227] on div "amit.thakur@bluelakelegal.com anand.pazhenkottil@bluelakelegal.com anusha.thaku…" at bounding box center [712, 240] width 556 height 26
click at [924, 282] on div "anusha.thakur@bluelakelegal.com claudia.plueer@bluelakelegal.com" at bounding box center [722, 283] width 560 height 51
click at [917, 274] on div "anusha.thakur@bluelakelegal.com claudia.plueer@bluelakelegal.com" at bounding box center [722, 283] width 560 height 51
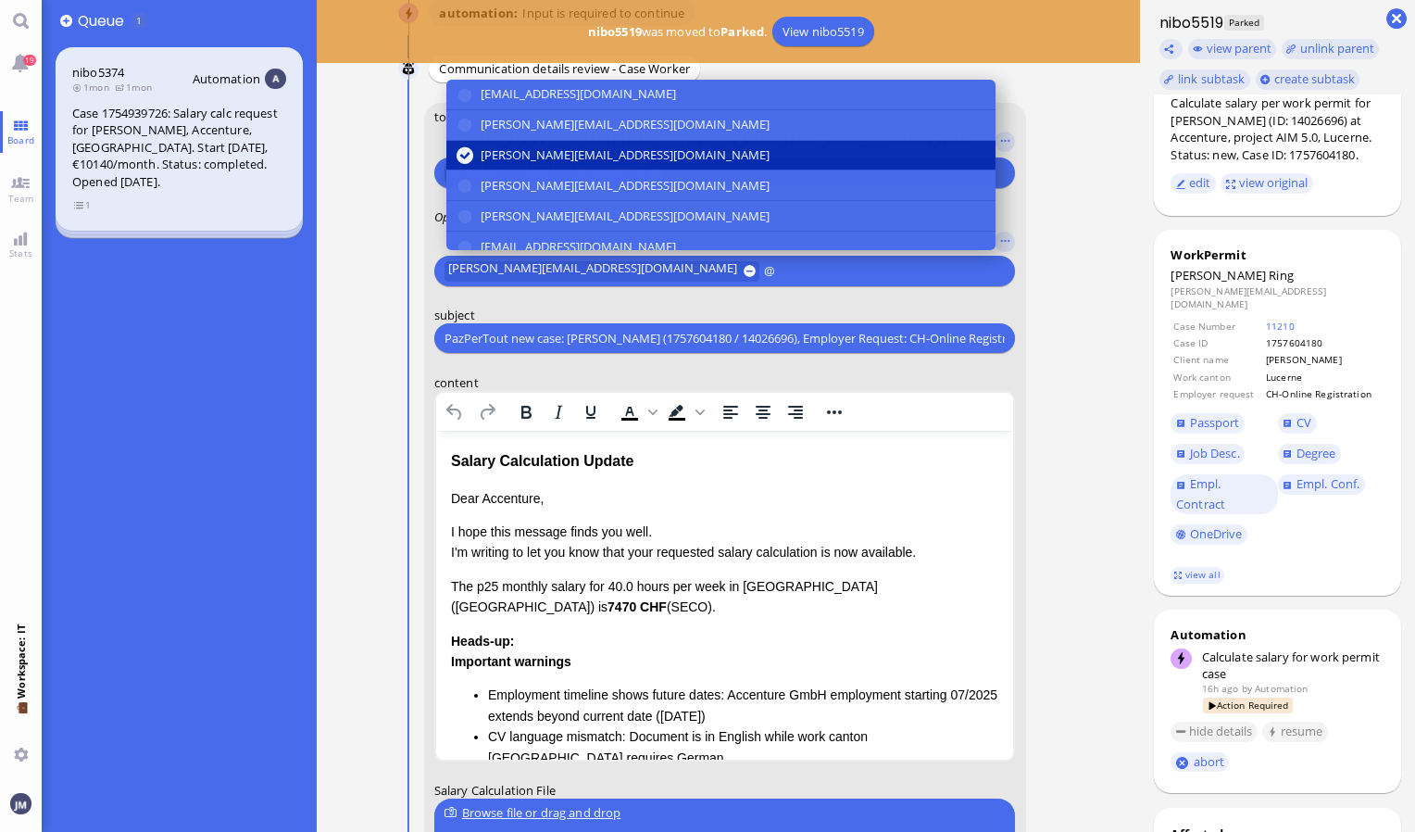
scroll to position [-276, 0]
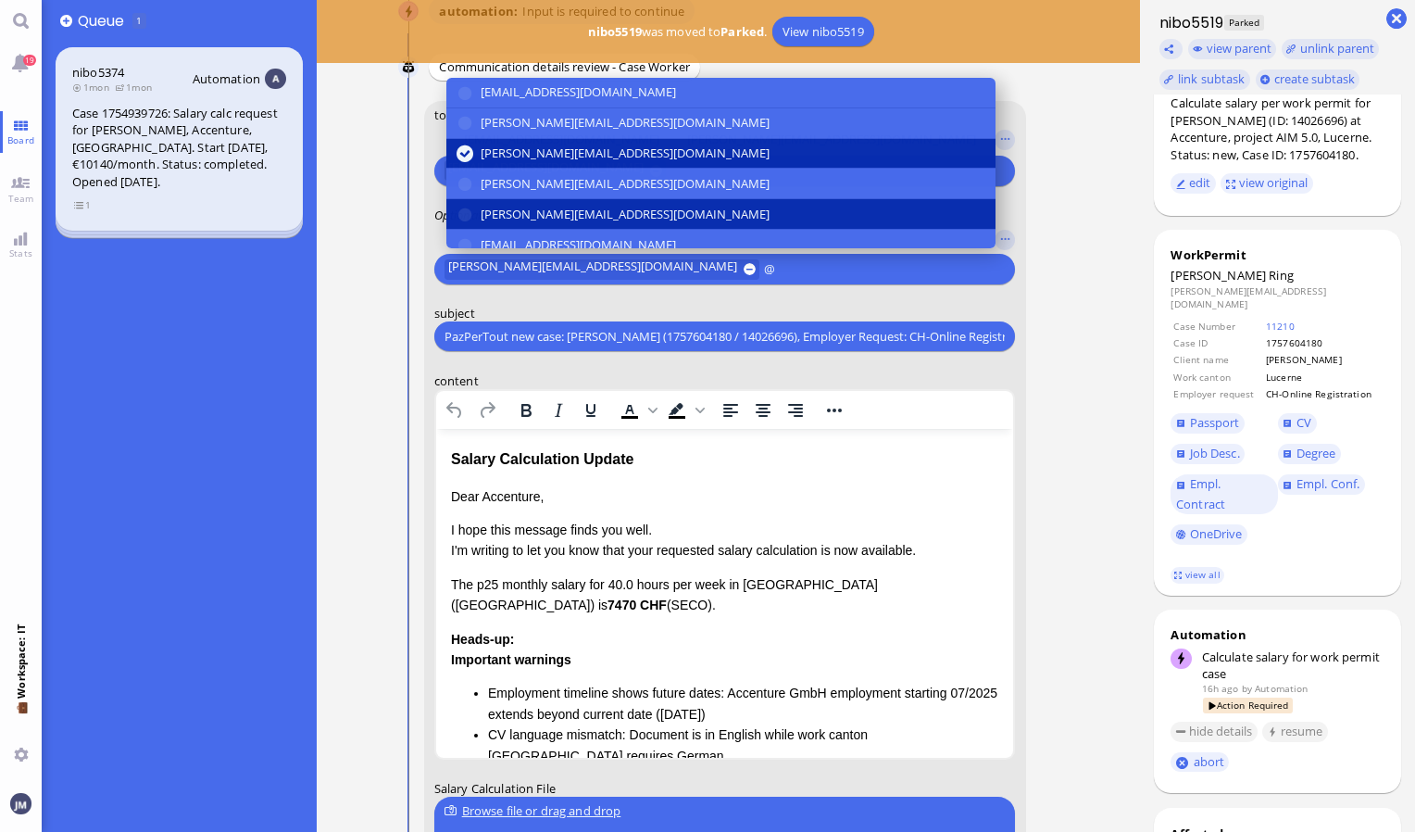
type input "@"
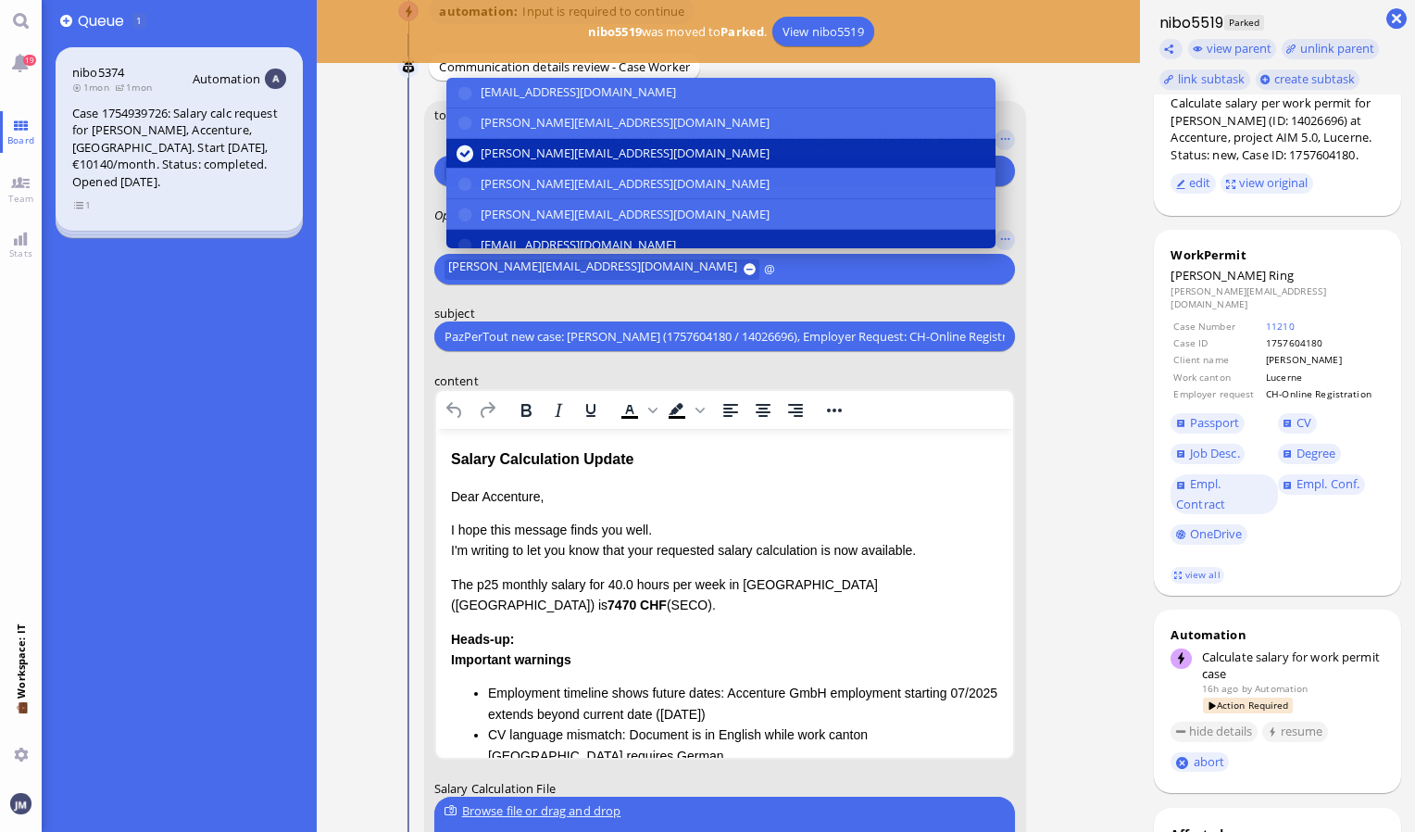
drag, startPoint x: 874, startPoint y: 226, endPoint x: 871, endPoint y: 241, distance: 15.1
click at [871, 241] on div "amit.thakur@bluelakelegal.com anand.pazhenkottil@bluelakelegal.com anusha.thaku…" at bounding box center [720, 337] width 549 height 518
click at [870, 235] on button "[EMAIL_ADDRESS][DOMAIN_NAME]" at bounding box center [720, 245] width 549 height 31
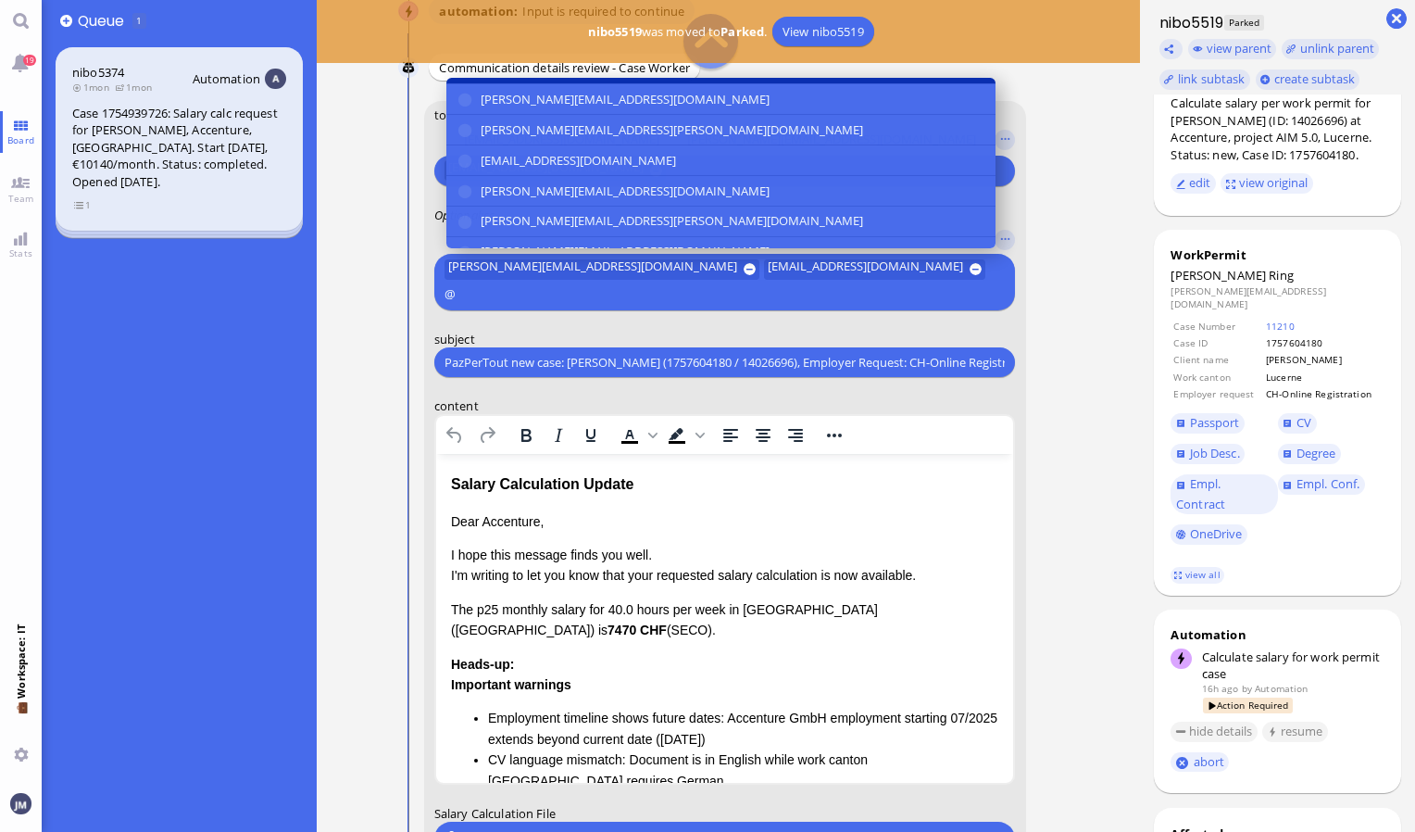
scroll to position [185, 0]
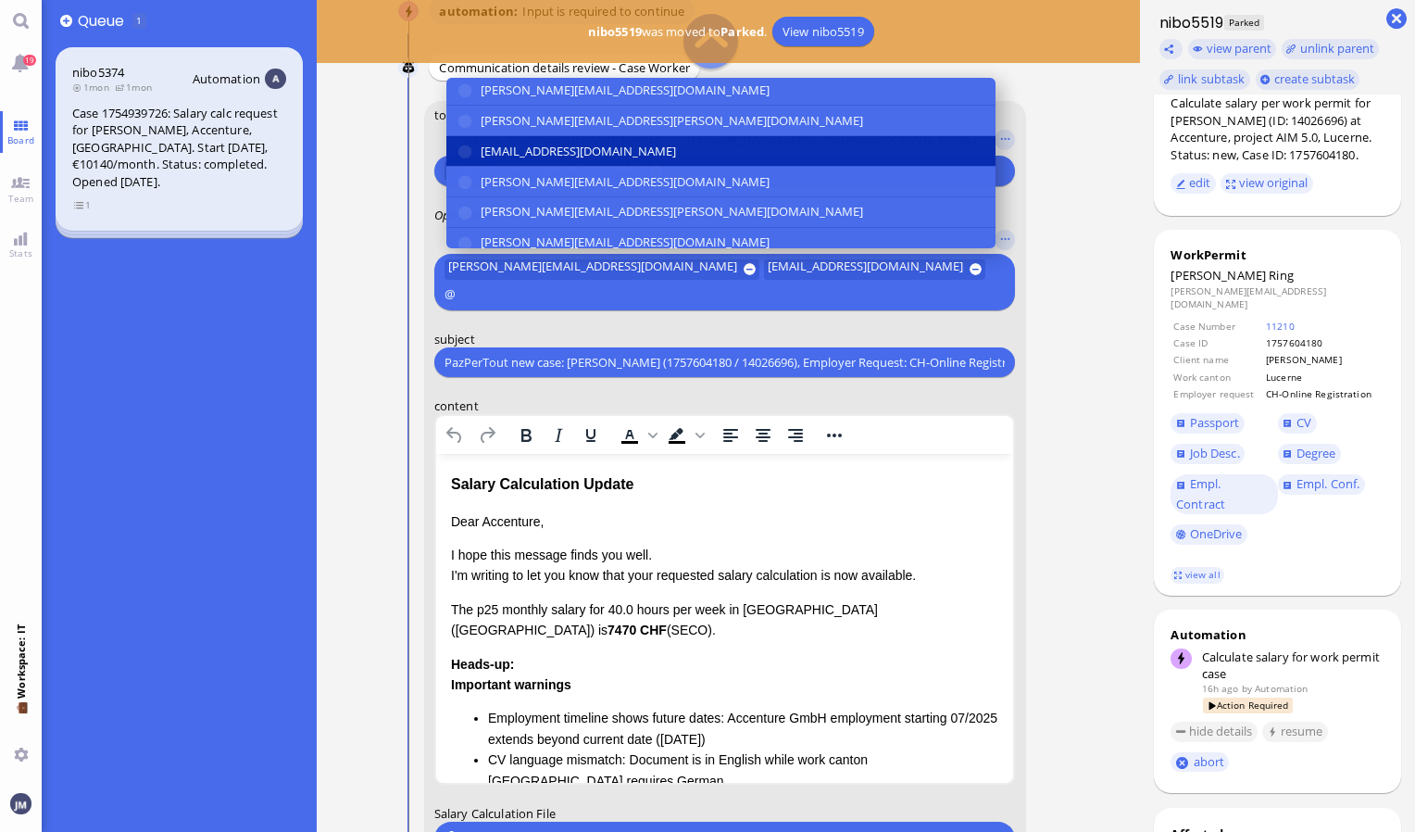
type input "@"
click at [704, 139] on button "[EMAIL_ADDRESS][DOMAIN_NAME]" at bounding box center [720, 151] width 549 height 31
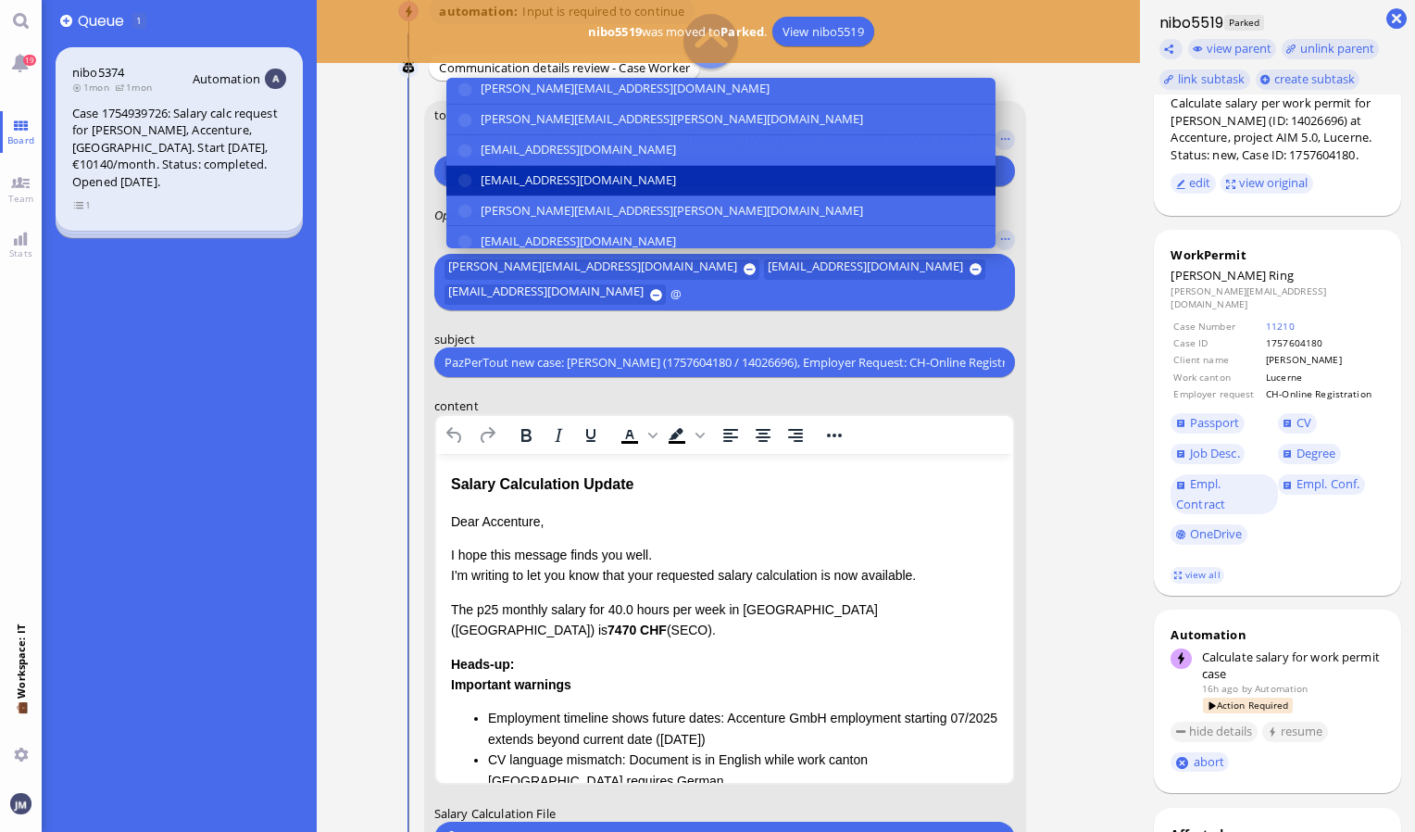
scroll to position [342, 0]
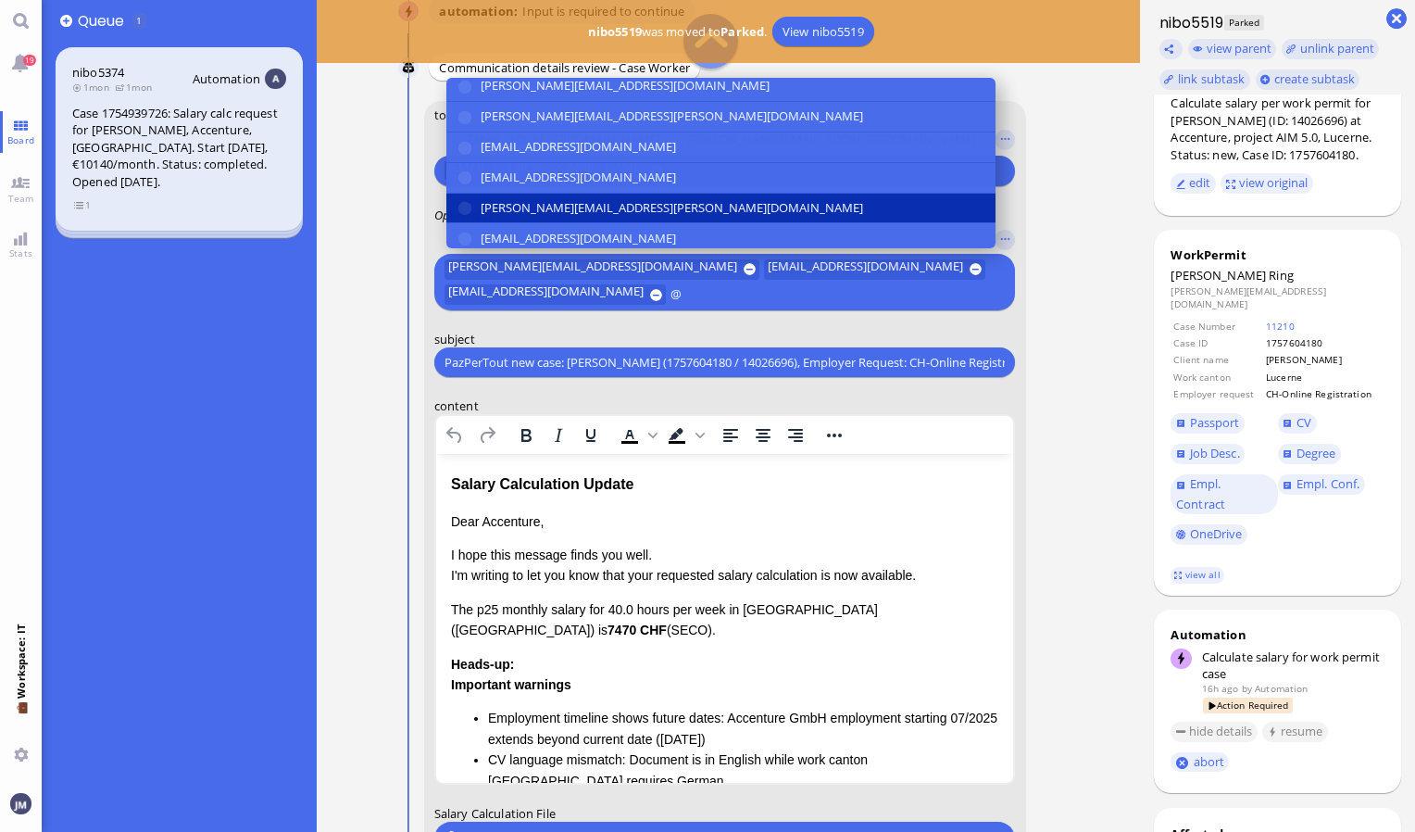
type input "@"
click at [565, 209] on span "[PERSON_NAME][EMAIL_ADDRESS][PERSON_NAME][DOMAIN_NAME]" at bounding box center [672, 207] width 383 height 19
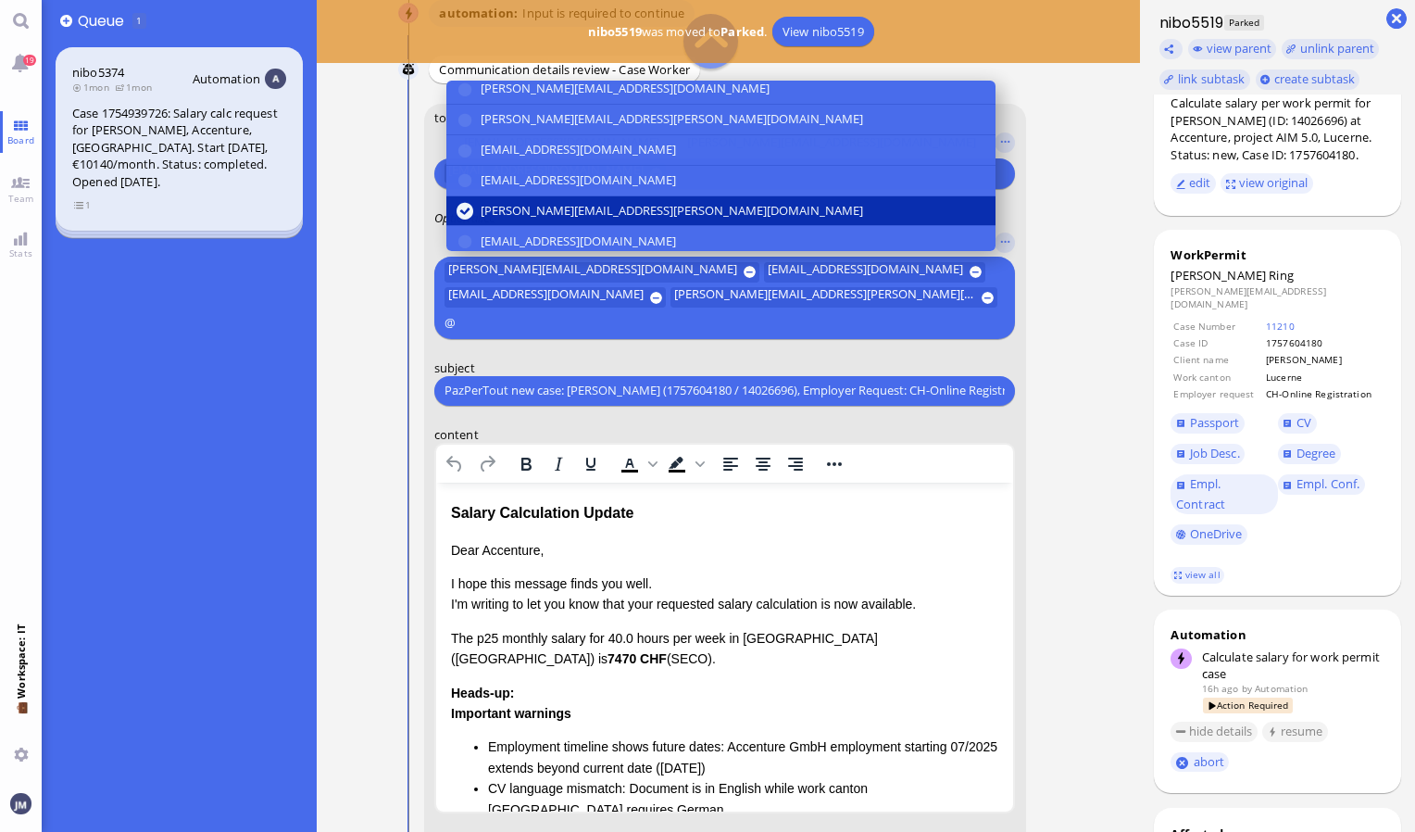
scroll to position [-327, 0]
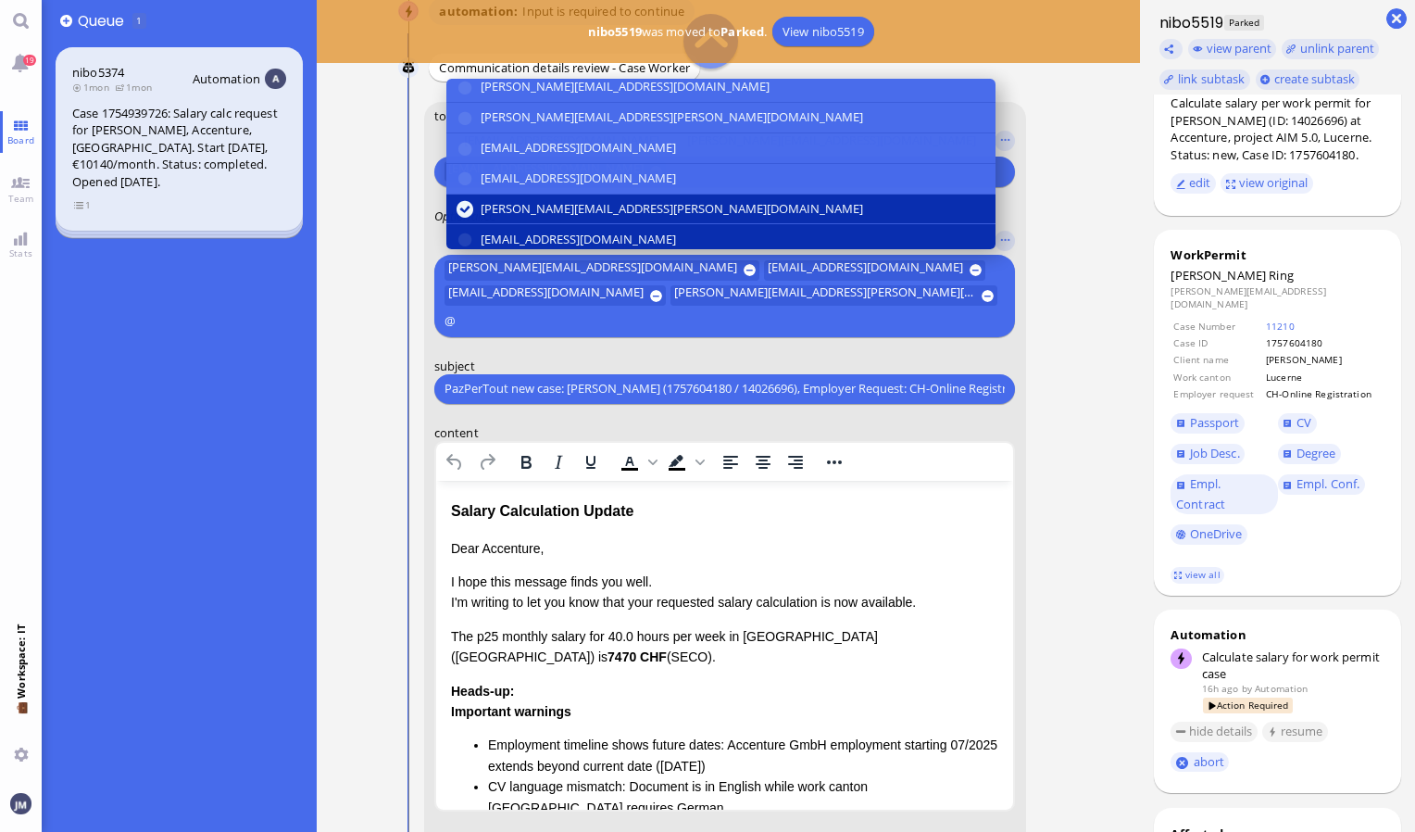
type input "@"
click at [562, 230] on span "[EMAIL_ADDRESS][DOMAIN_NAME]" at bounding box center [578, 239] width 195 height 19
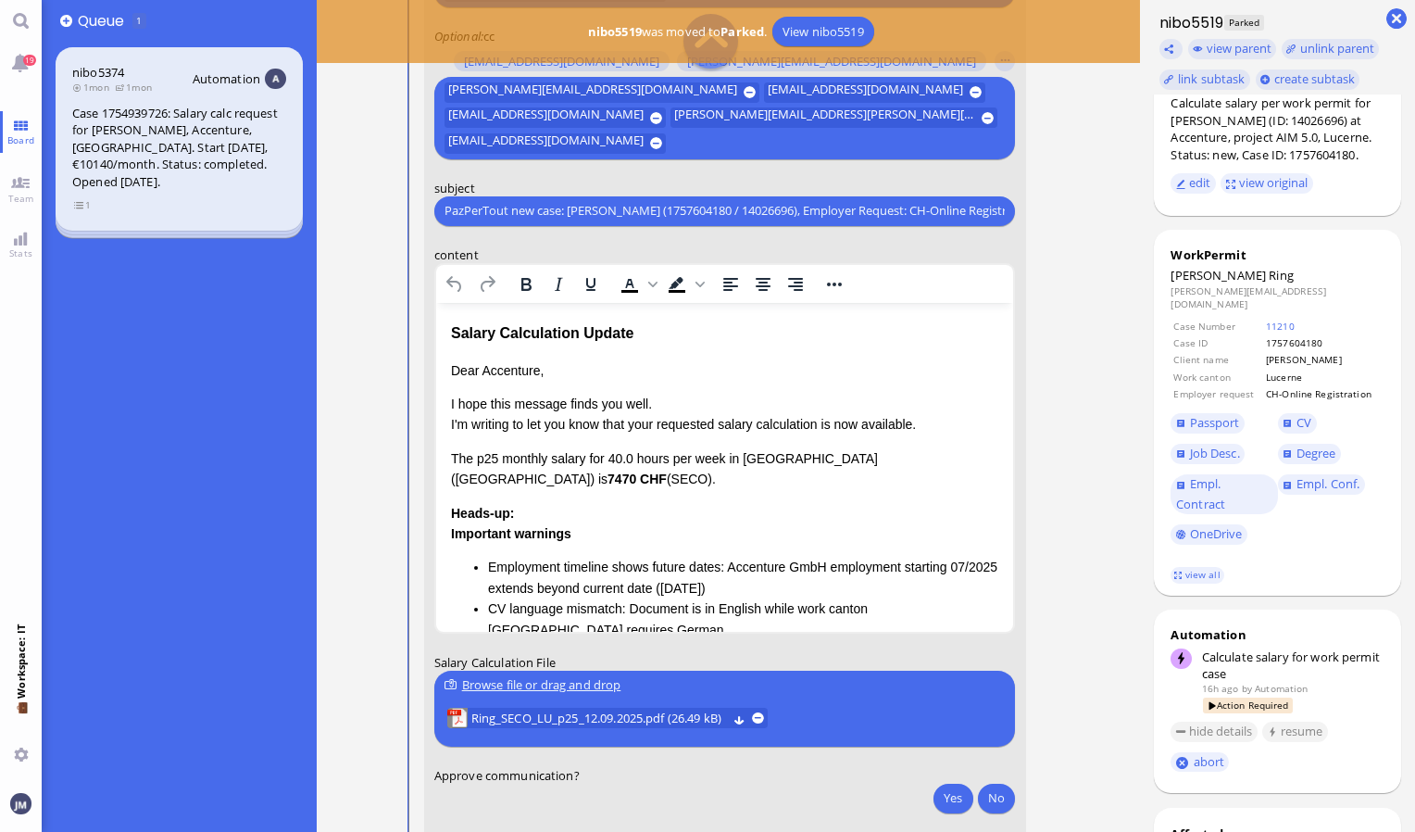
scroll to position [-144, 0]
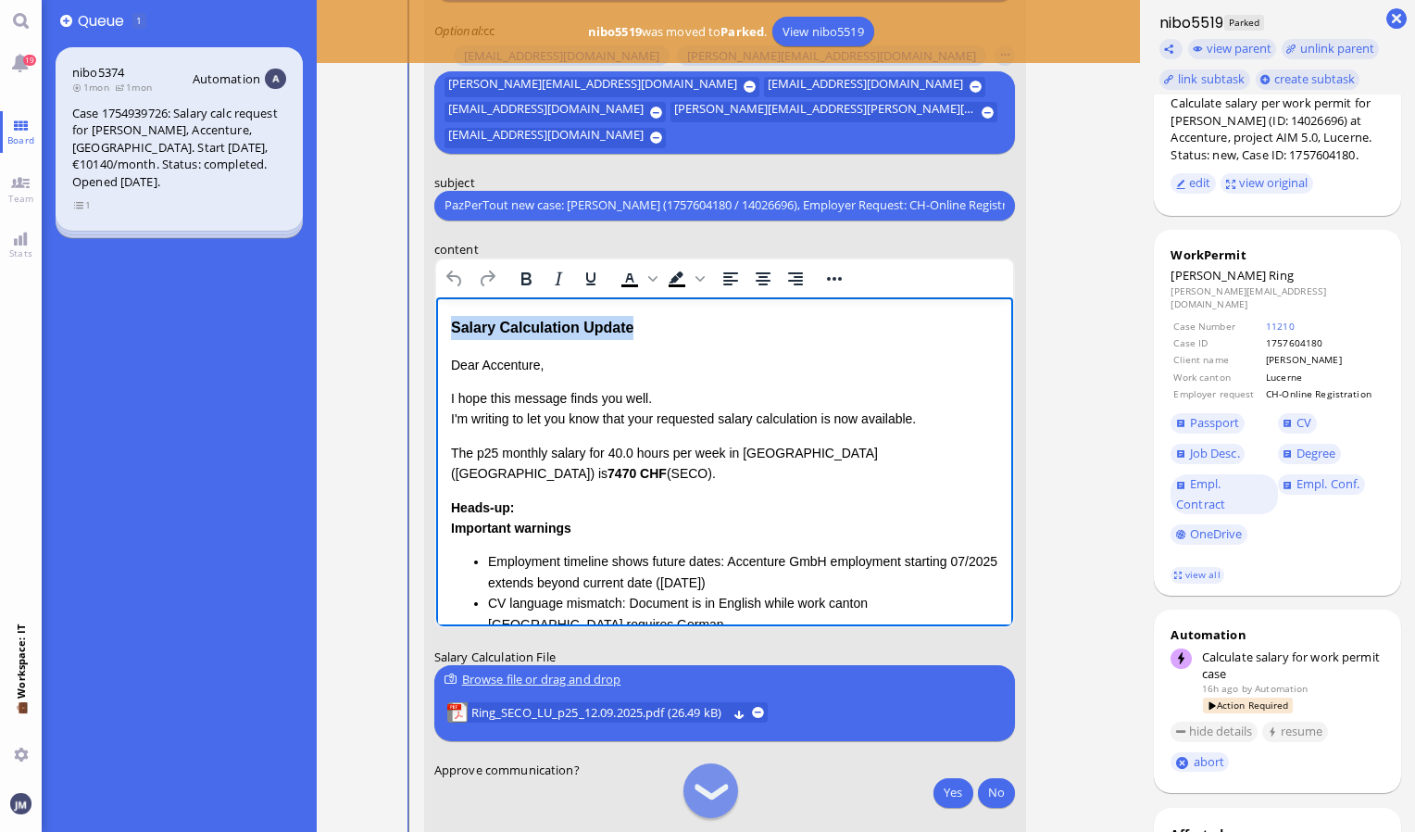
drag, startPoint x: 655, startPoint y: 329, endPoint x: 808, endPoint y: 617, distance: 326.1
click at [435, 321] on html "Salary Calculation Update Dear Accenture, I hope this message finds you well. I…" at bounding box center [724, 547] width 578 height 503
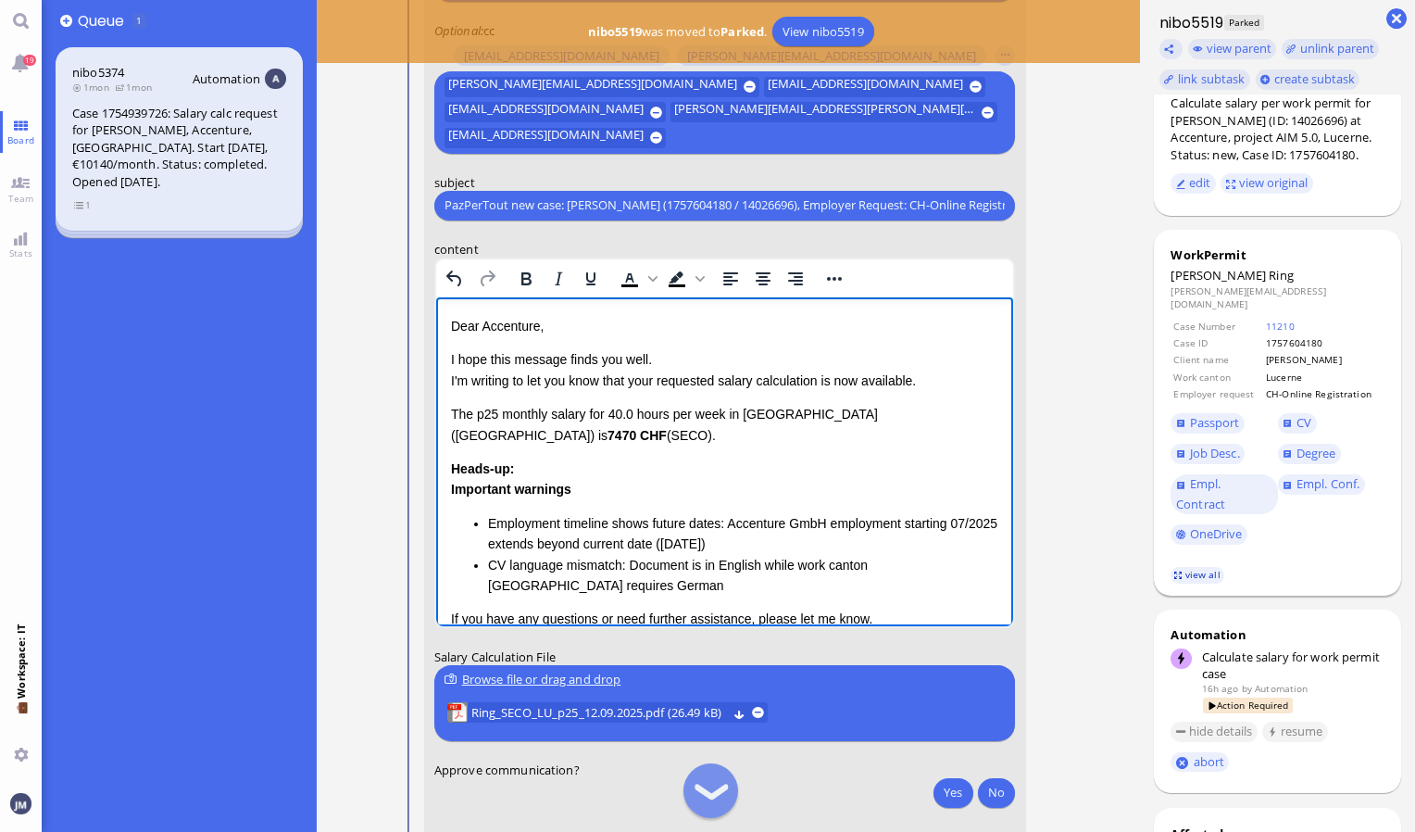
click at [1210, 567] on link "view all" at bounding box center [1198, 575] width 54 height 16
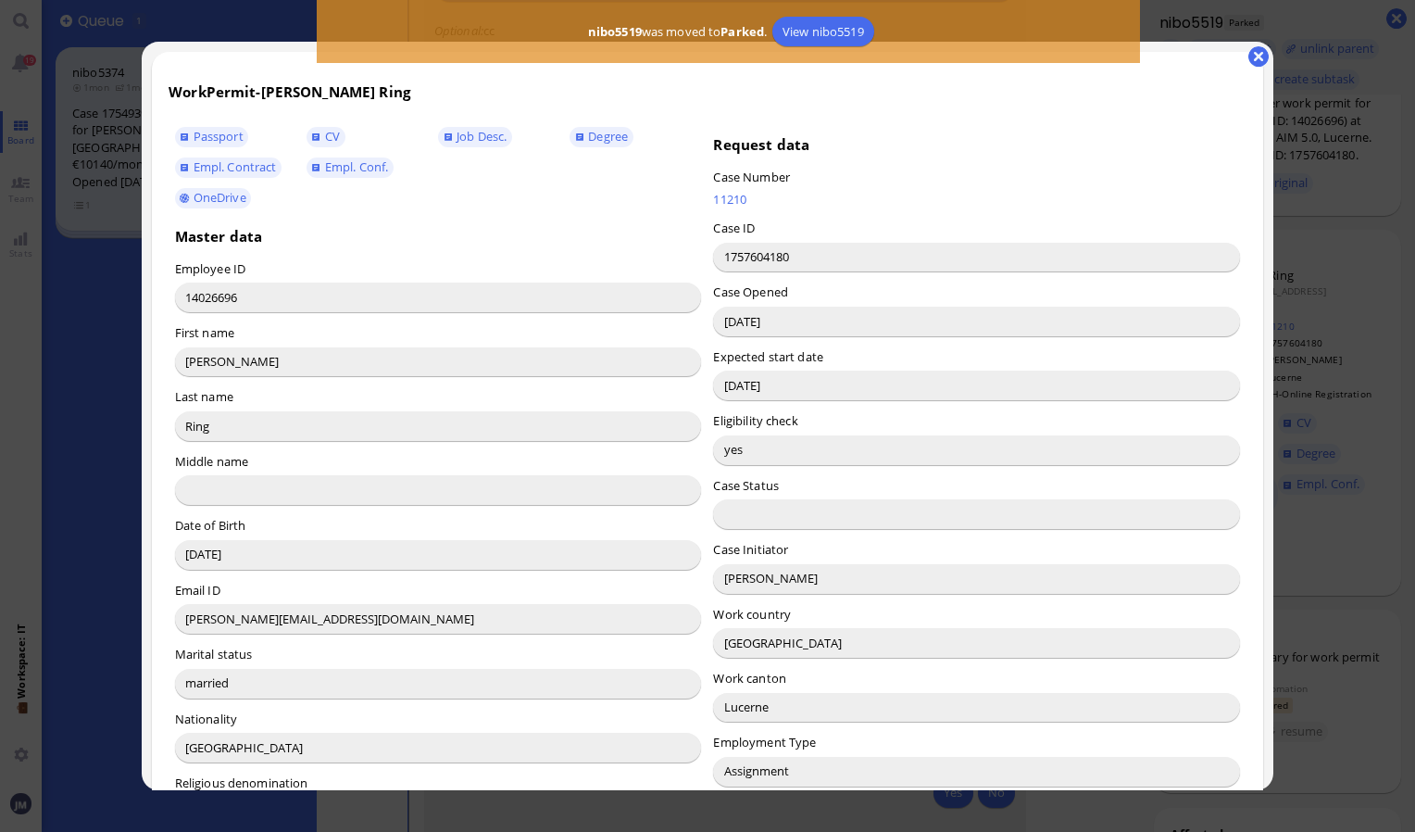
click at [737, 581] on input "Lucio Pistacchi" at bounding box center [976, 579] width 527 height 30
click at [1249, 58] on button "button" at bounding box center [1259, 56] width 20 height 20
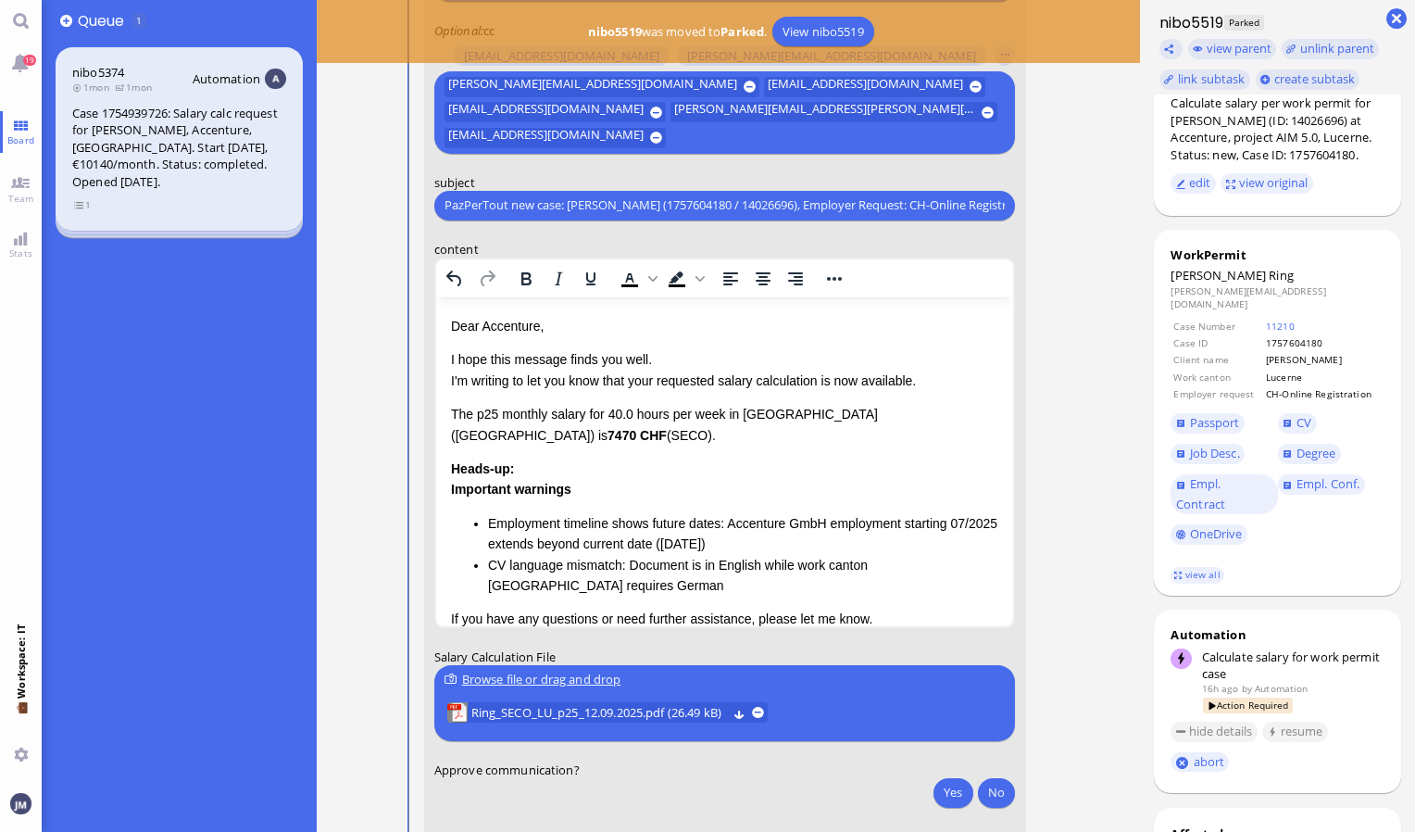
click at [494, 323] on p "Dear Accenture," at bounding box center [724, 325] width 548 height 20
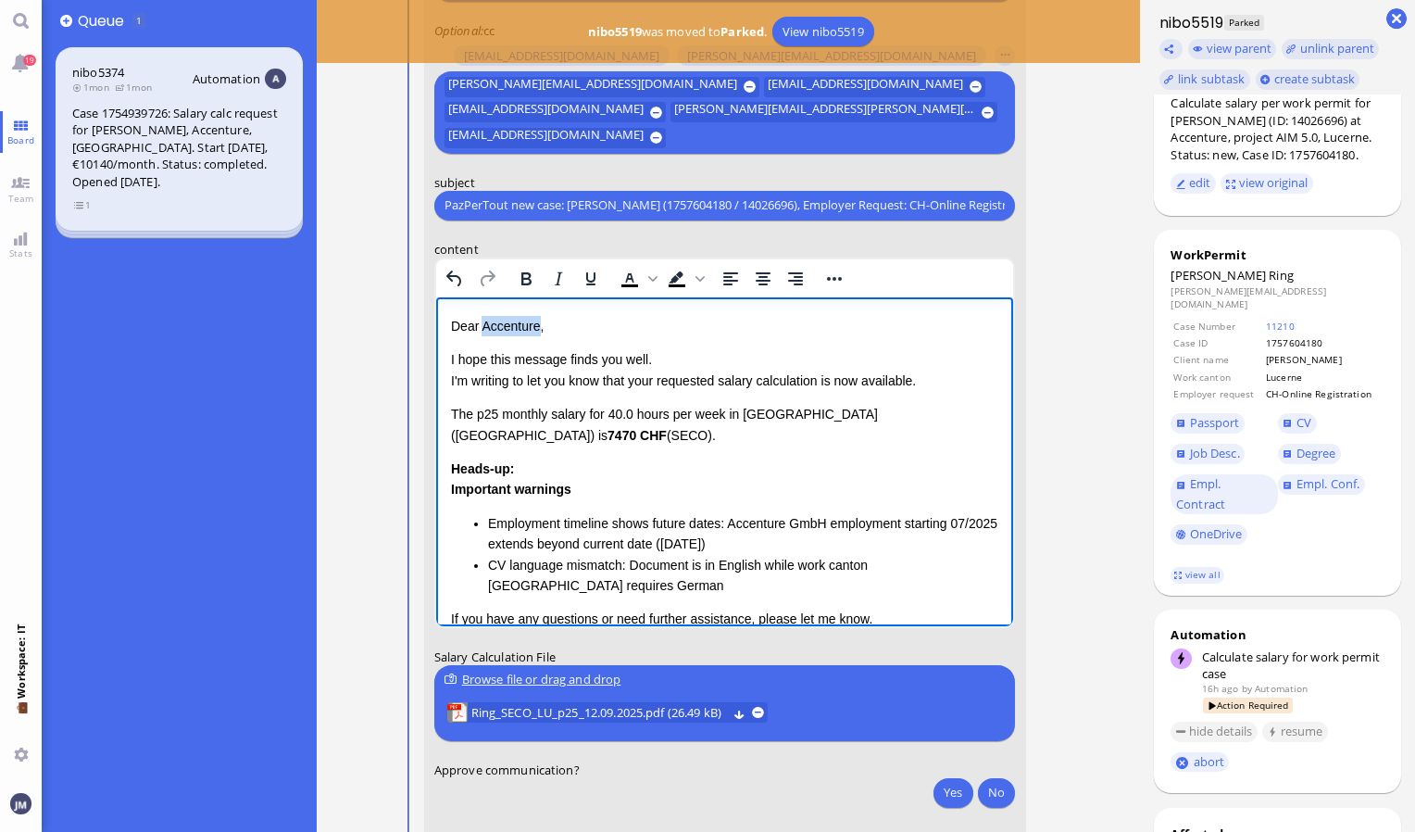
click at [494, 325] on p "Dear Accenture," at bounding box center [724, 325] width 548 height 20
drag, startPoint x: 449, startPoint y: 416, endPoint x: 555, endPoint y: 486, distance: 126.9
click at [557, 488] on html "Dear Lucio, I hope this message finds you well. I'm writing to let you know tha…" at bounding box center [724, 528] width 578 height 464
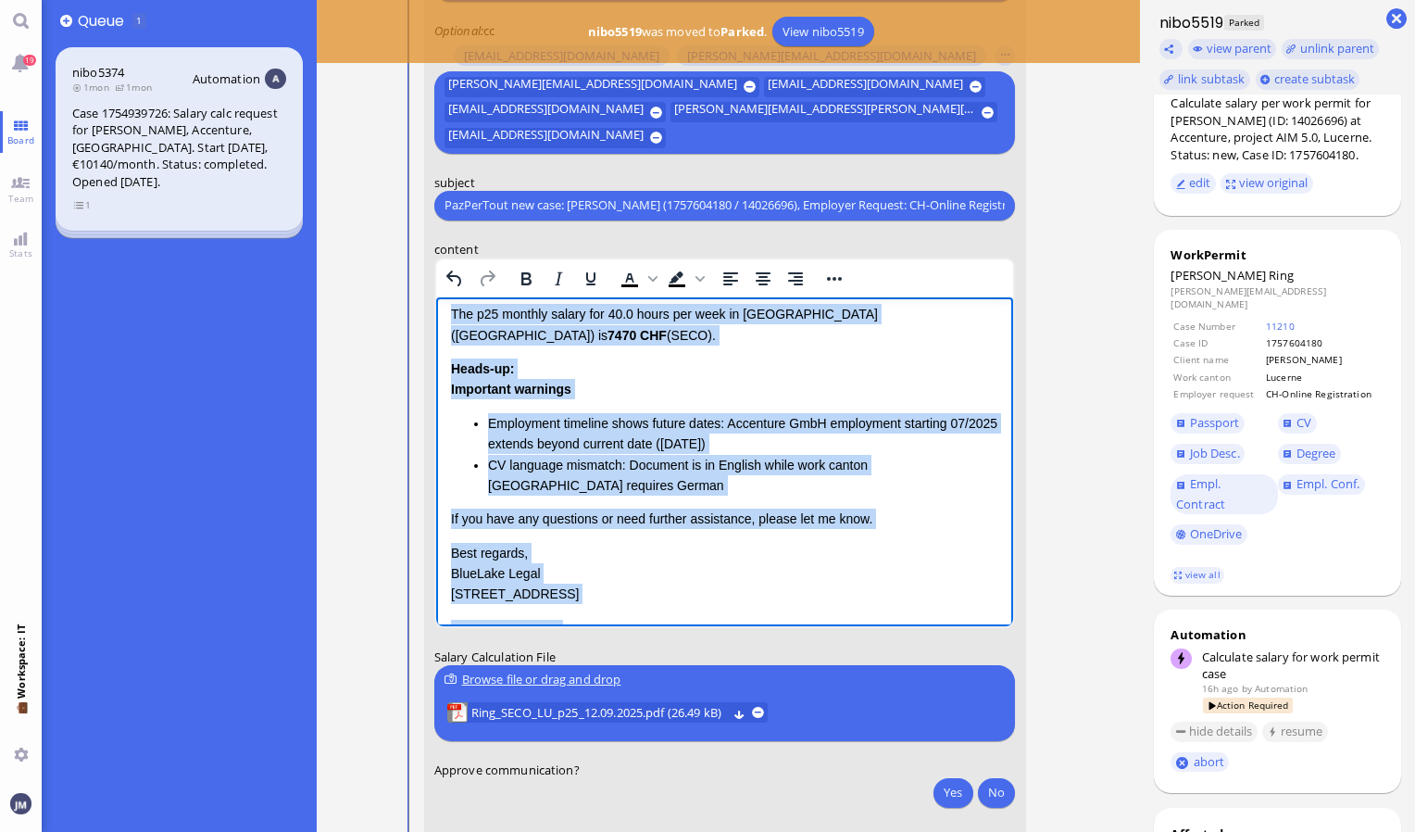
scroll to position [115, 0]
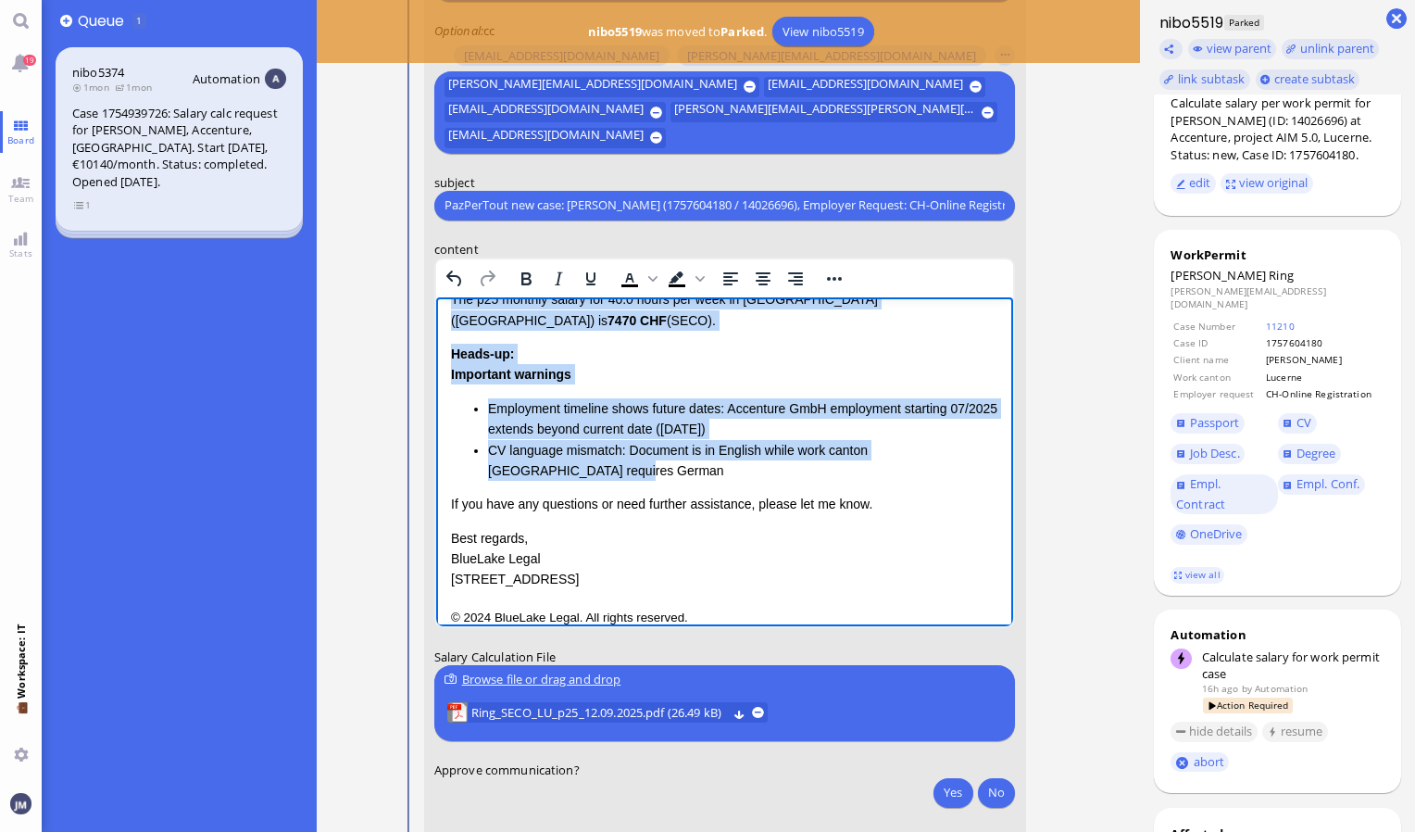
drag, startPoint x: 451, startPoint y: 413, endPoint x: 550, endPoint y: 451, distance: 106.1
click at [550, 451] on div "Dear Lucio, I hope this message finds you well. I'm writing to let you know tha…" at bounding box center [724, 394] width 548 height 389
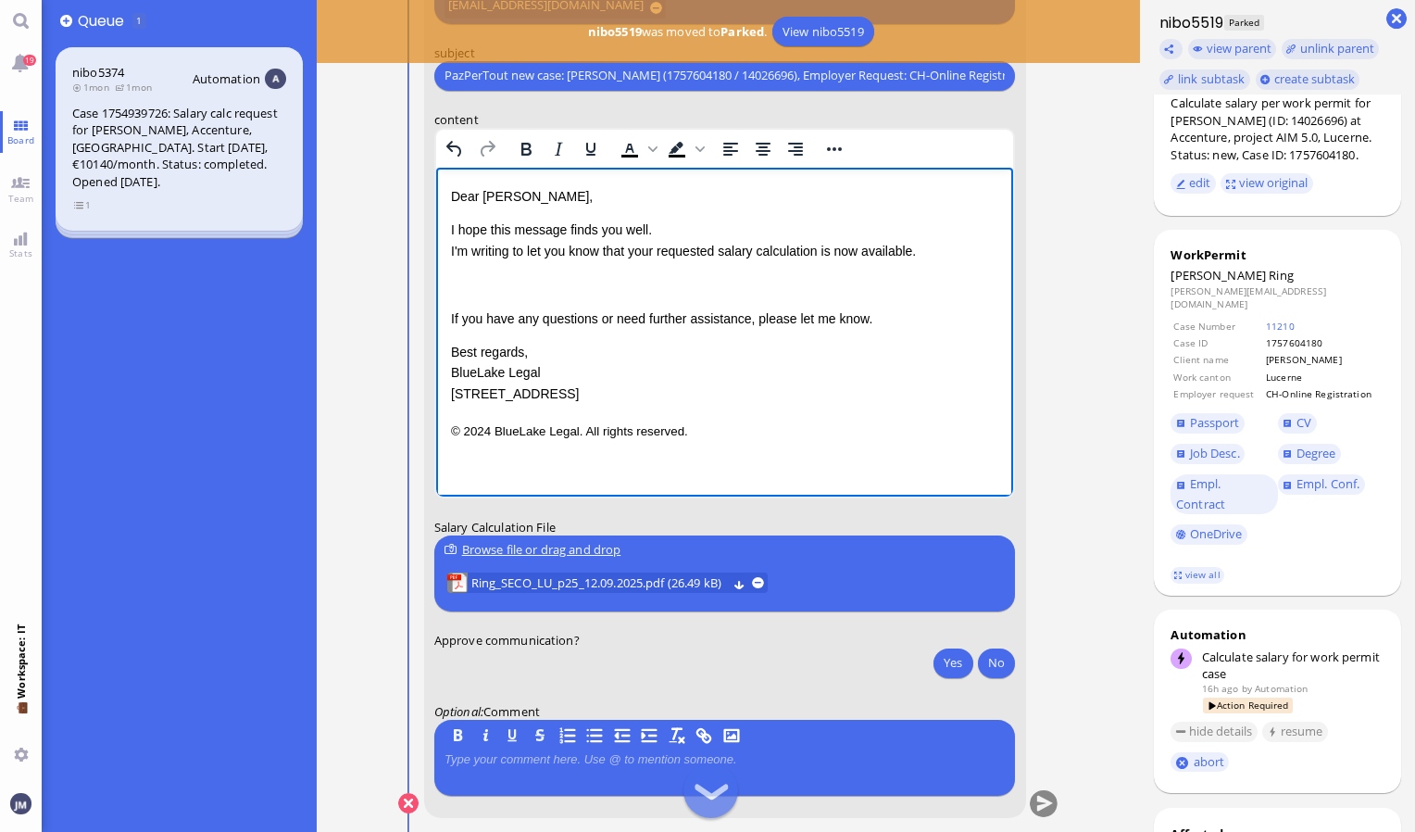
scroll to position [0, 0]
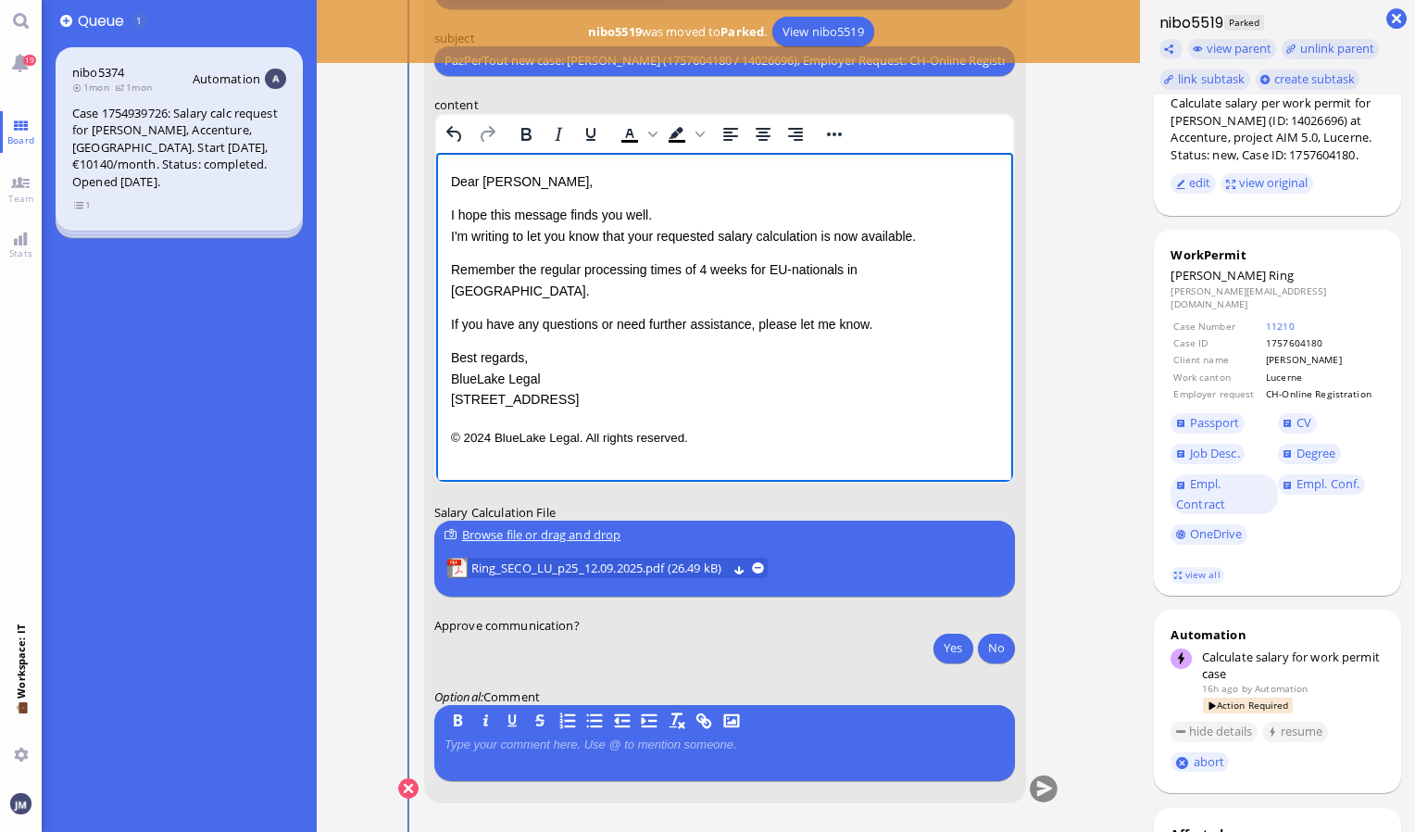
click at [877, 272] on p "Remember the regular processing times of 4 weeks for EU-nationals in [GEOGRAPHI…" at bounding box center [724, 279] width 548 height 42
click at [698, 273] on p "Remember the regular processing times of 4 weeks for EU-nationals in Lucerne." at bounding box center [724, 279] width 548 height 42
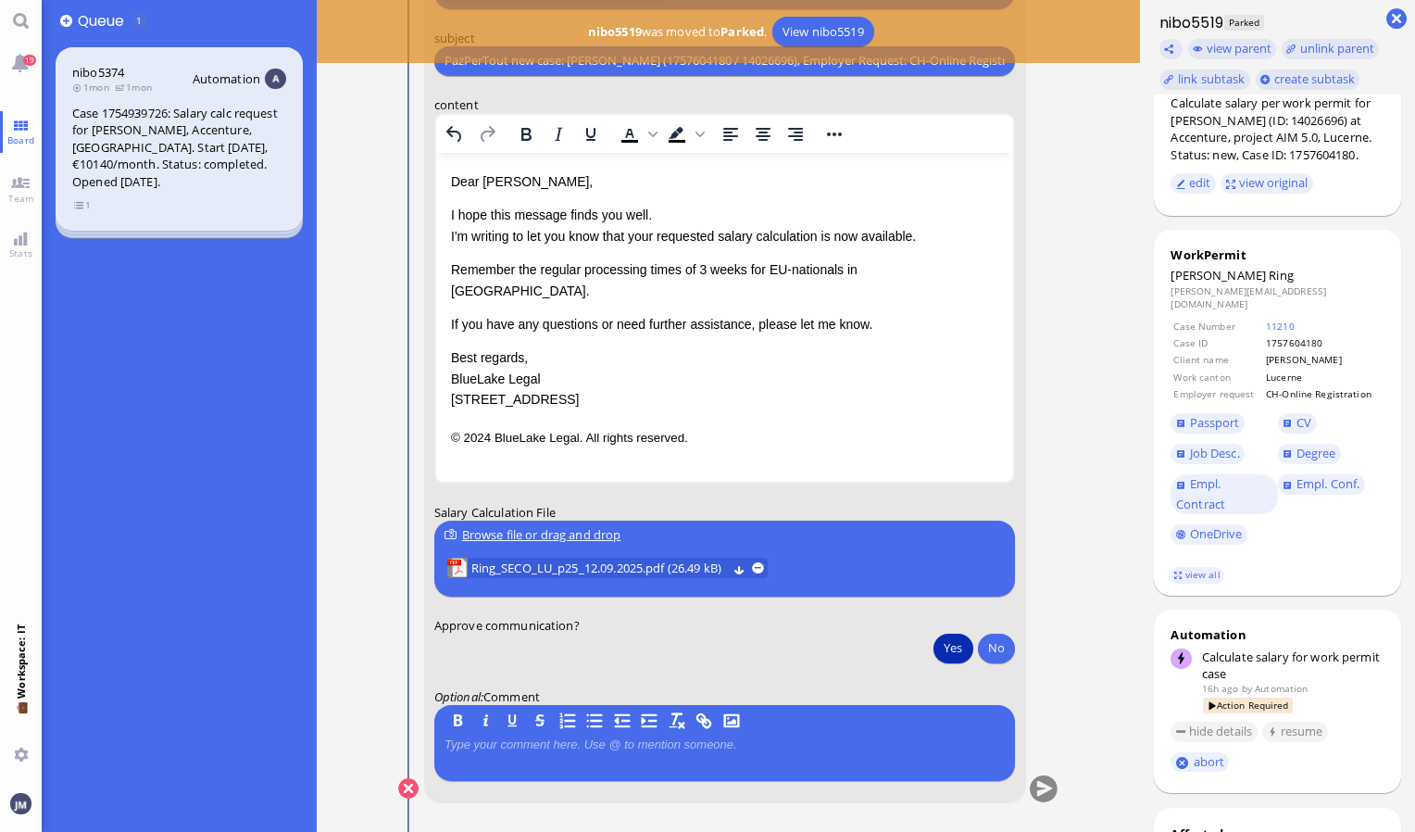
click at [948, 654] on button "Yes" at bounding box center [953, 648] width 39 height 30
click at [1045, 799] on button "submit" at bounding box center [1044, 789] width 28 height 28
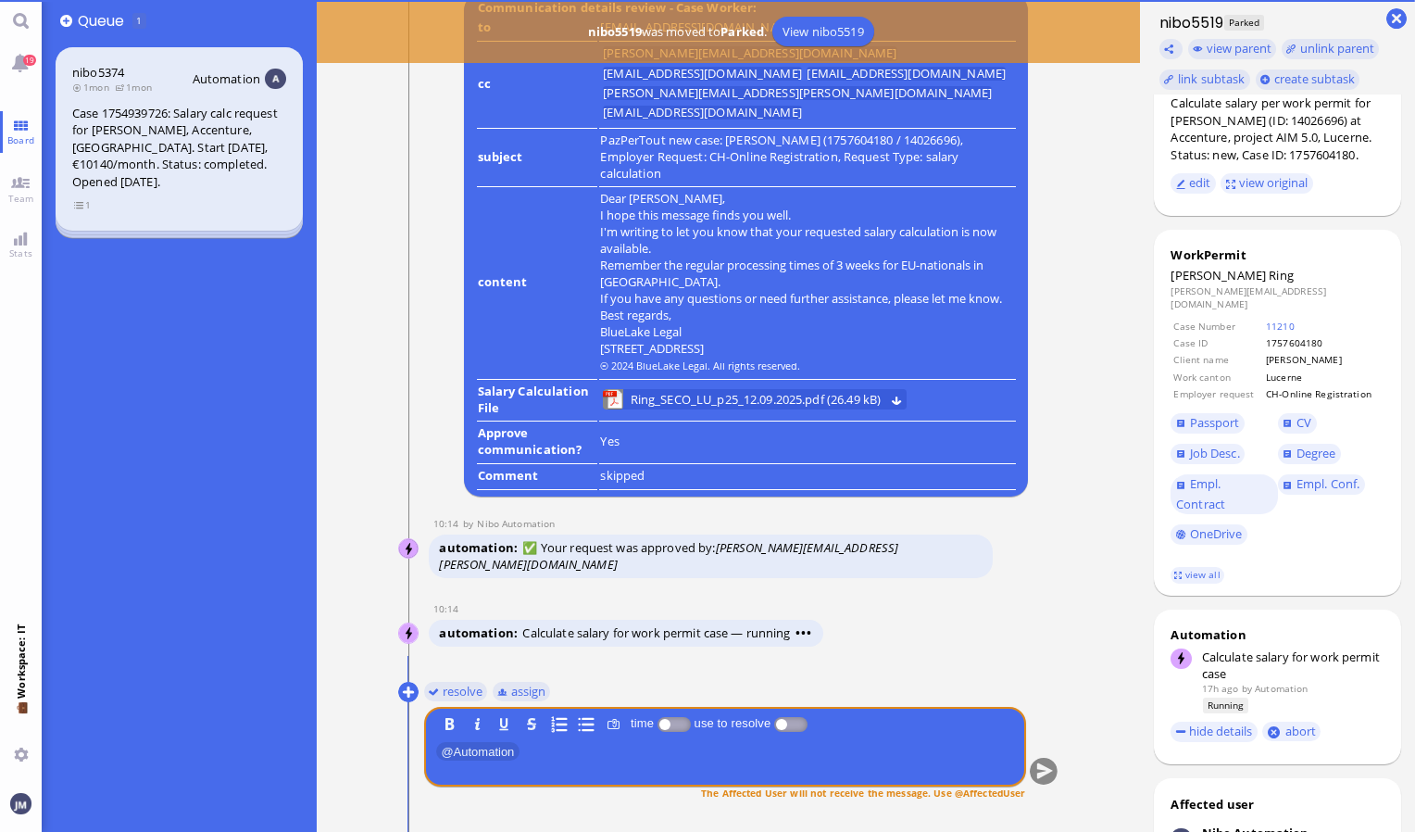
click at [1269, 277] on span "Ring" at bounding box center [1281, 275] width 25 height 17
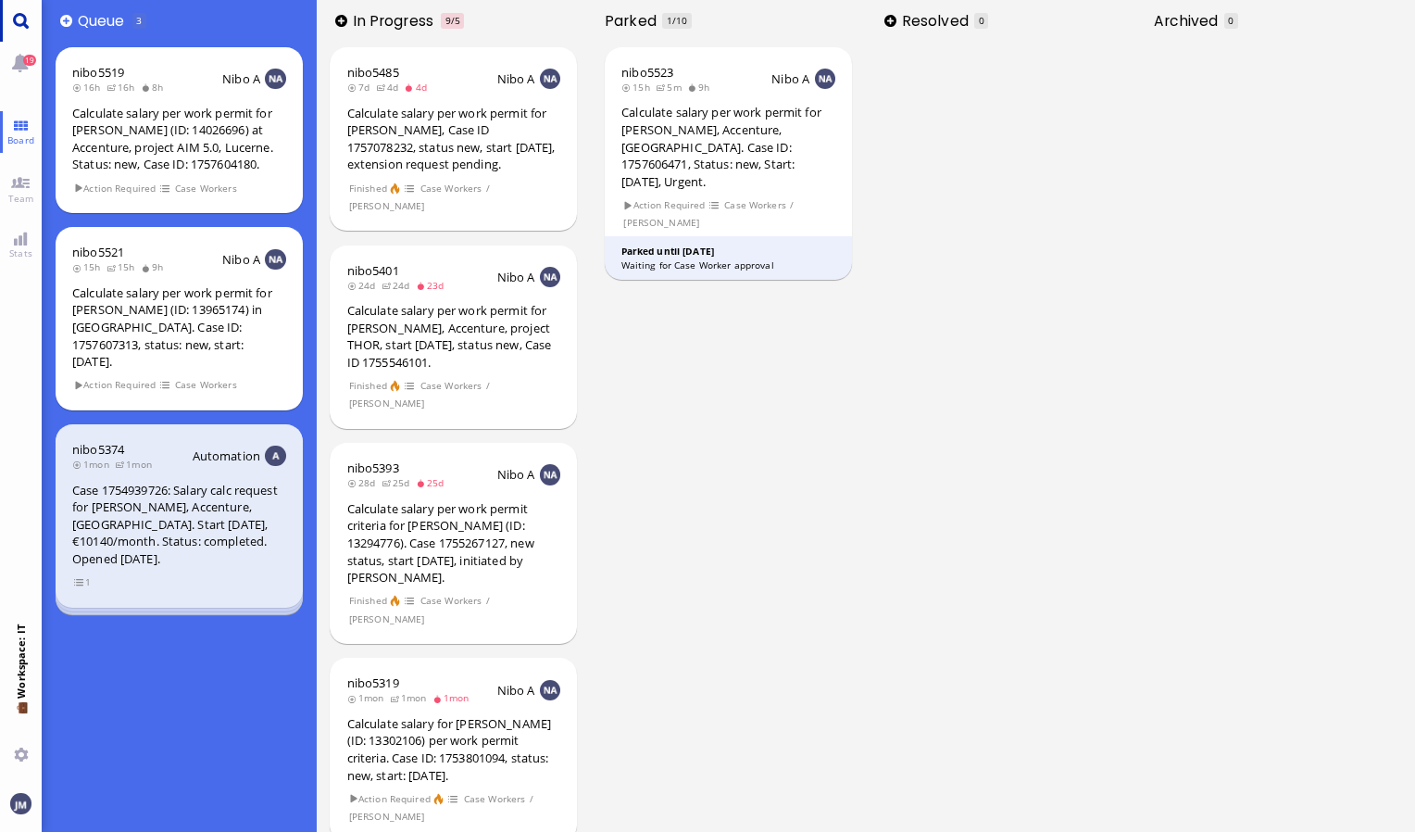
click at [20, 24] on link "Main menu" at bounding box center [21, 21] width 42 height 42
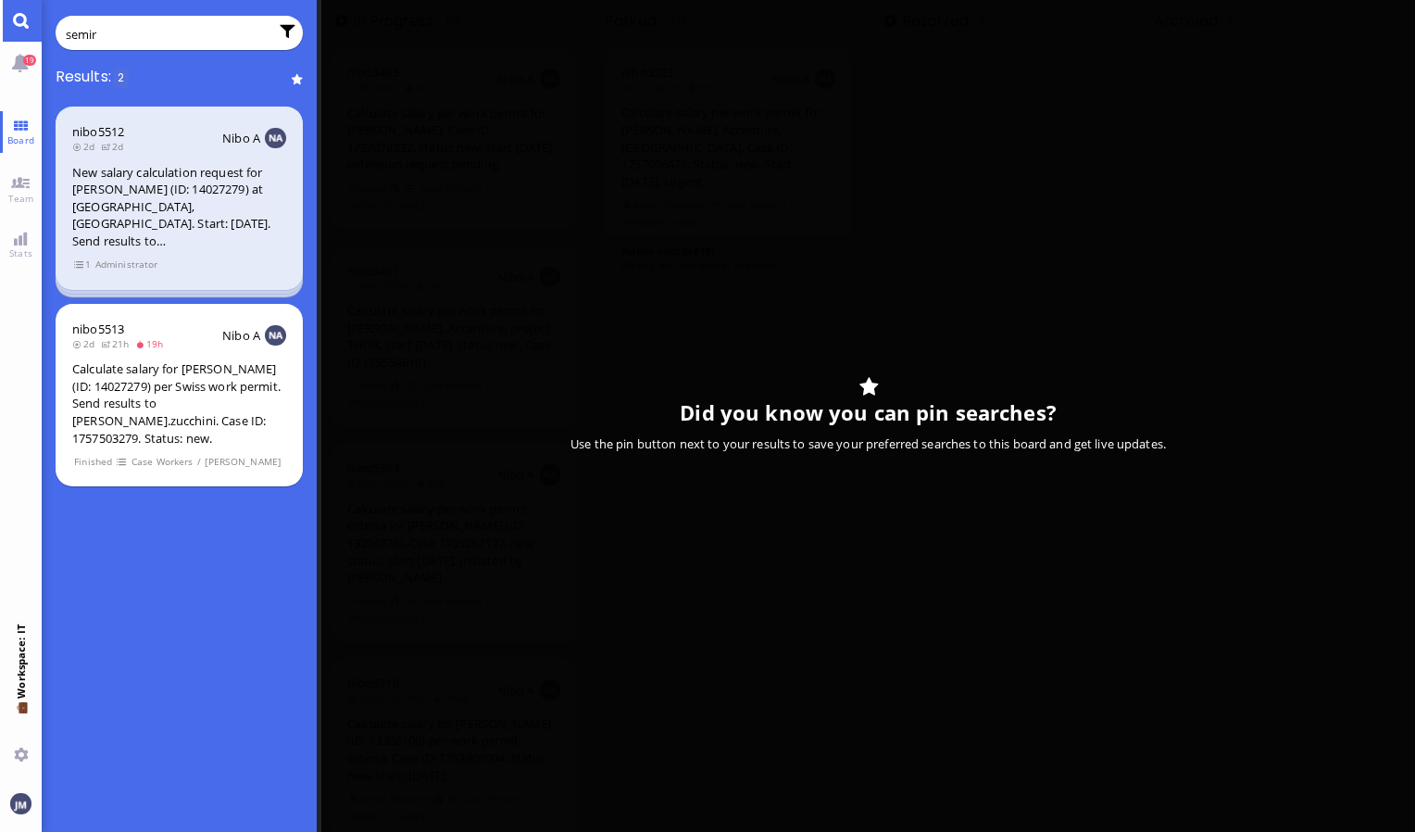
click at [130, 206] on div "New salary calculation request for [PERSON_NAME] (ID: 14027279) at [GEOGRAPHIC_…" at bounding box center [179, 207] width 214 height 86
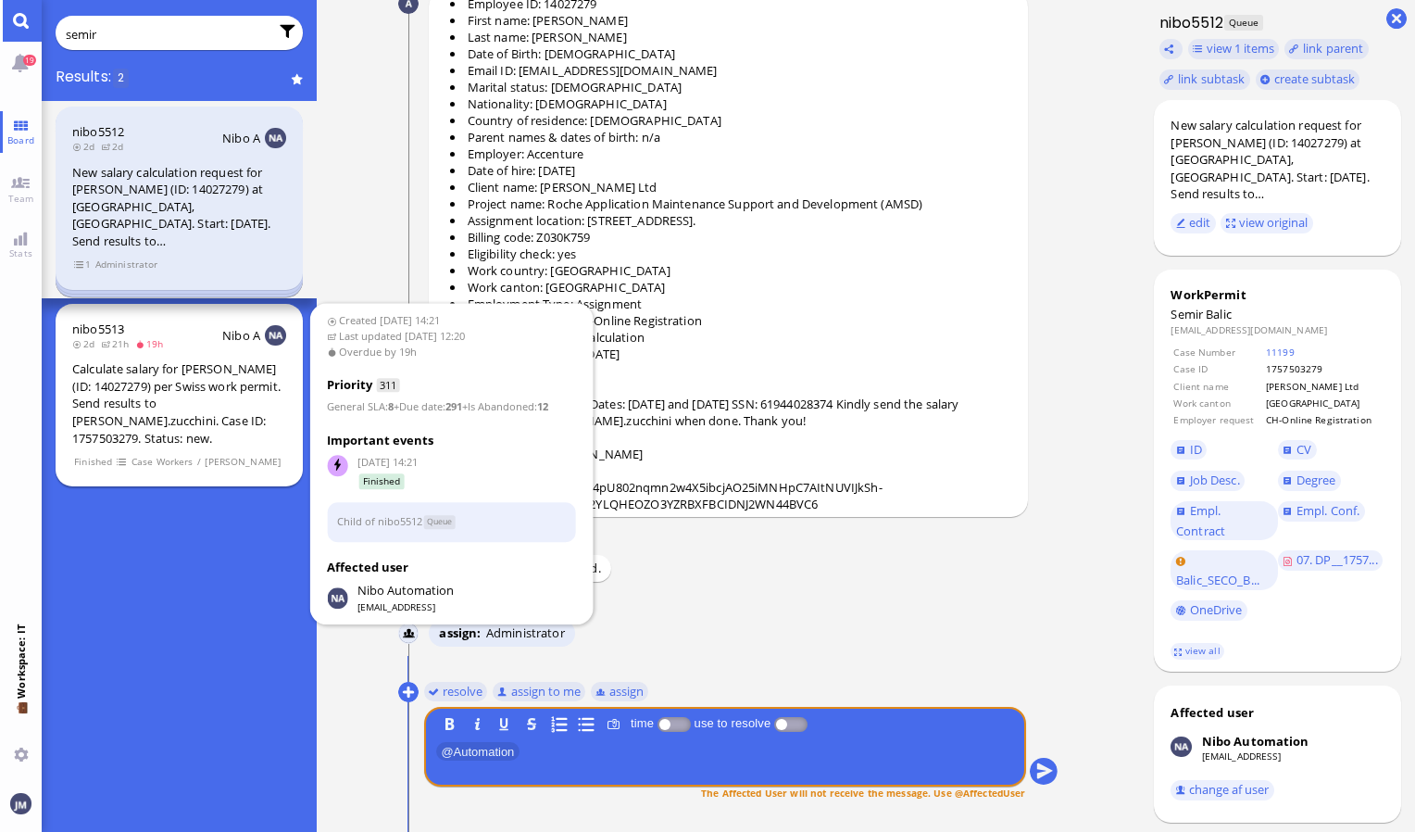
click at [201, 396] on div "Calculate salary for [PERSON_NAME] (ID: 14027279) per Swiss work permit. Send r…" at bounding box center [179, 403] width 214 height 86
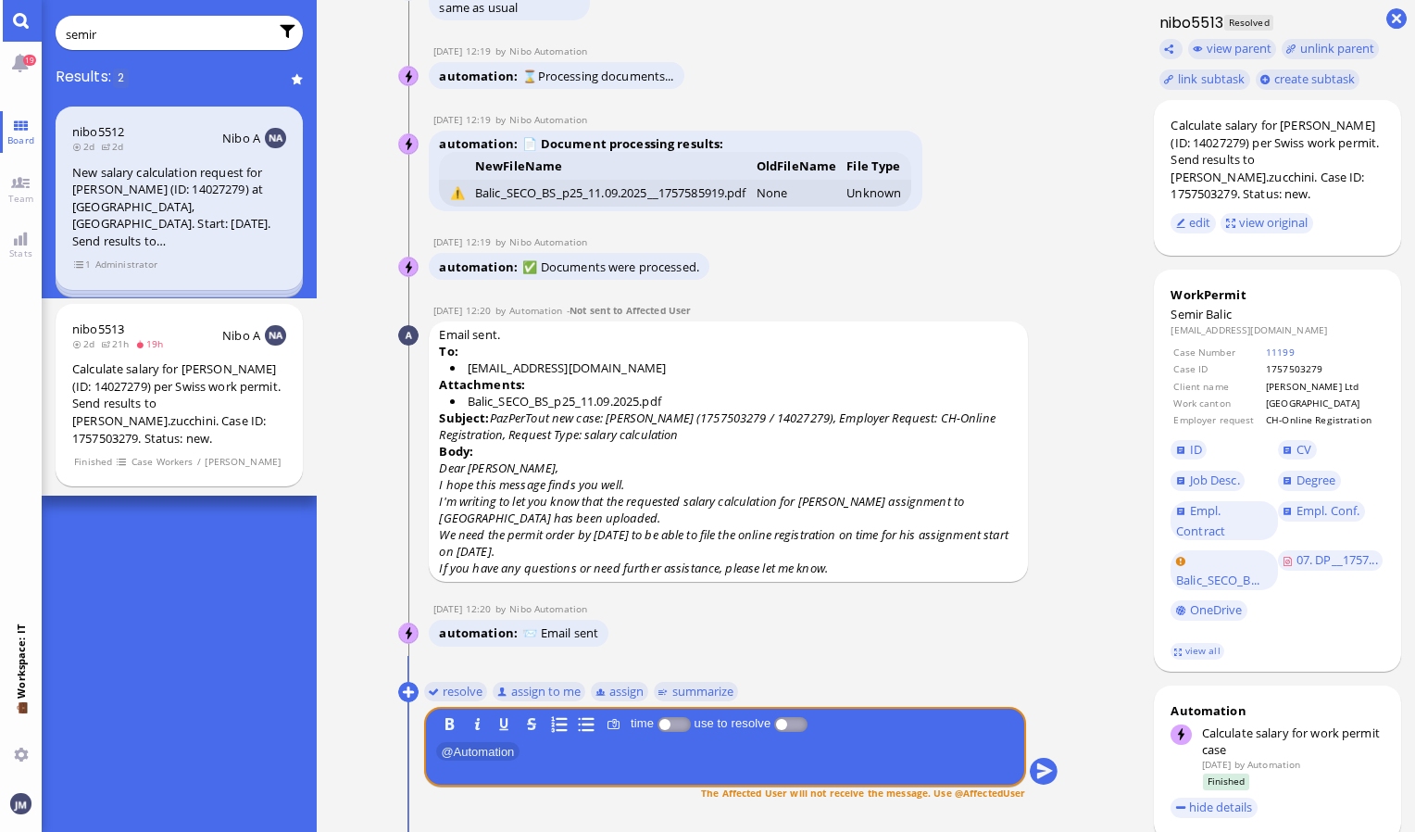
drag, startPoint x: 106, startPoint y: 33, endPoint x: 15, endPoint y: 35, distance: 90.8
click at [15, 35] on app-base "19 Board Team Stats 💼 Workspace: IT You semir Results: 2 nibo5512 2d 2d Nibo A …" at bounding box center [707, 416] width 1415 height 832
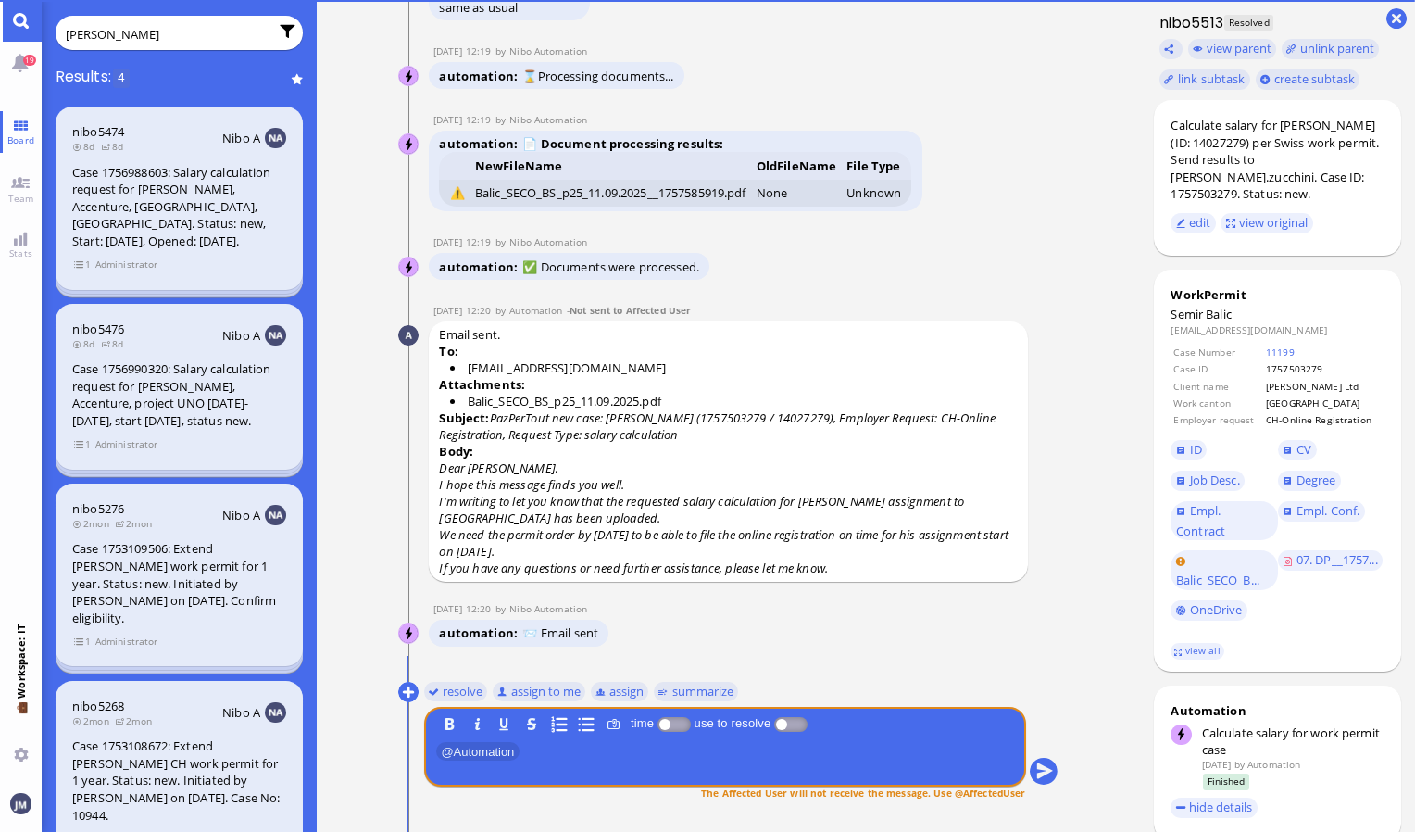
type input "[PERSON_NAME]"
click at [180, 223] on div "Case 1756988603: Salary calculation request for [PERSON_NAME], Accenture, [GEOG…" at bounding box center [179, 207] width 214 height 86
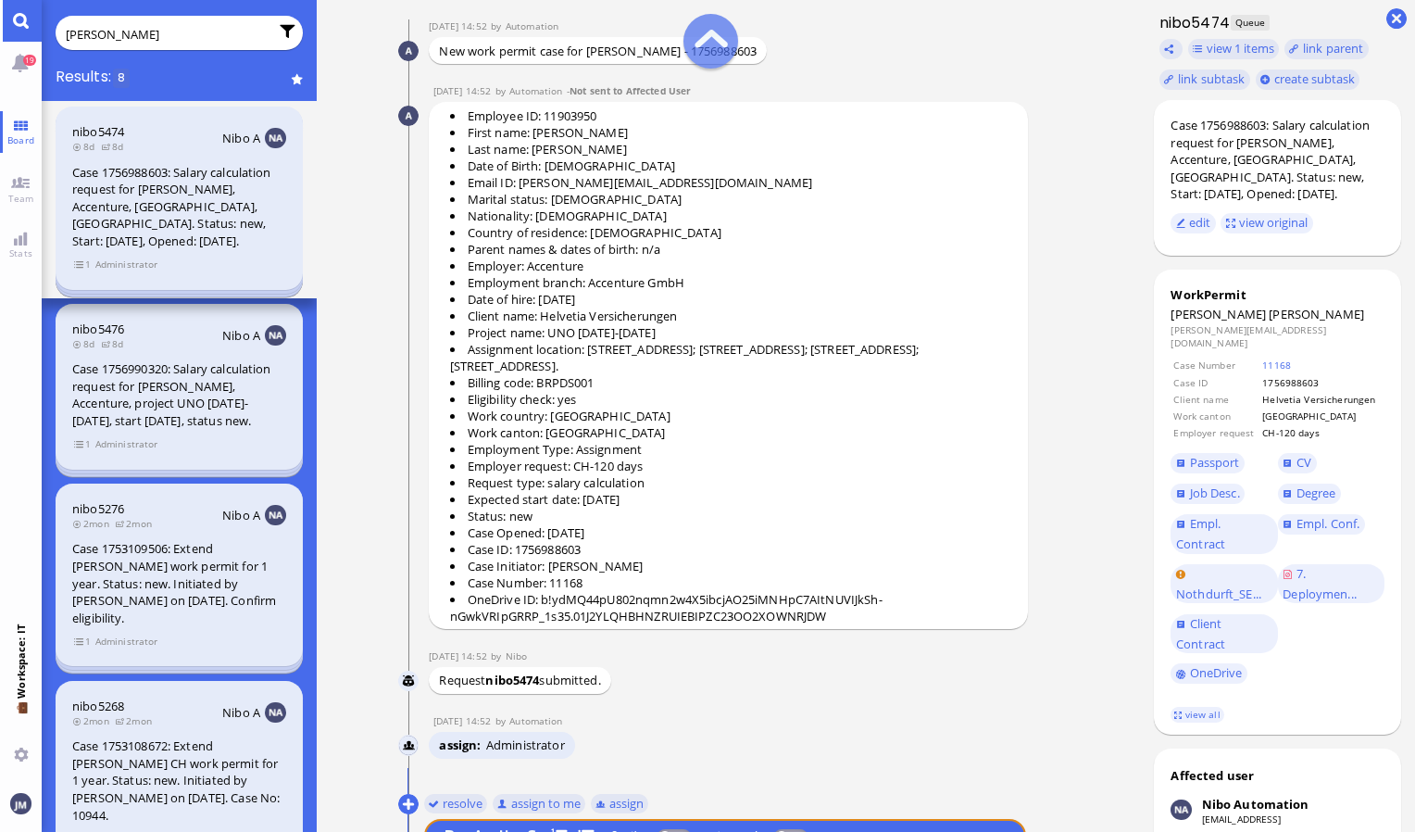
scroll to position [-130, 0]
click at [101, 351] on div "nibo5476 8d 8d Nibo A Case 1756990320: Salary calculation request for [PERSON_N…" at bounding box center [179, 387] width 247 height 166
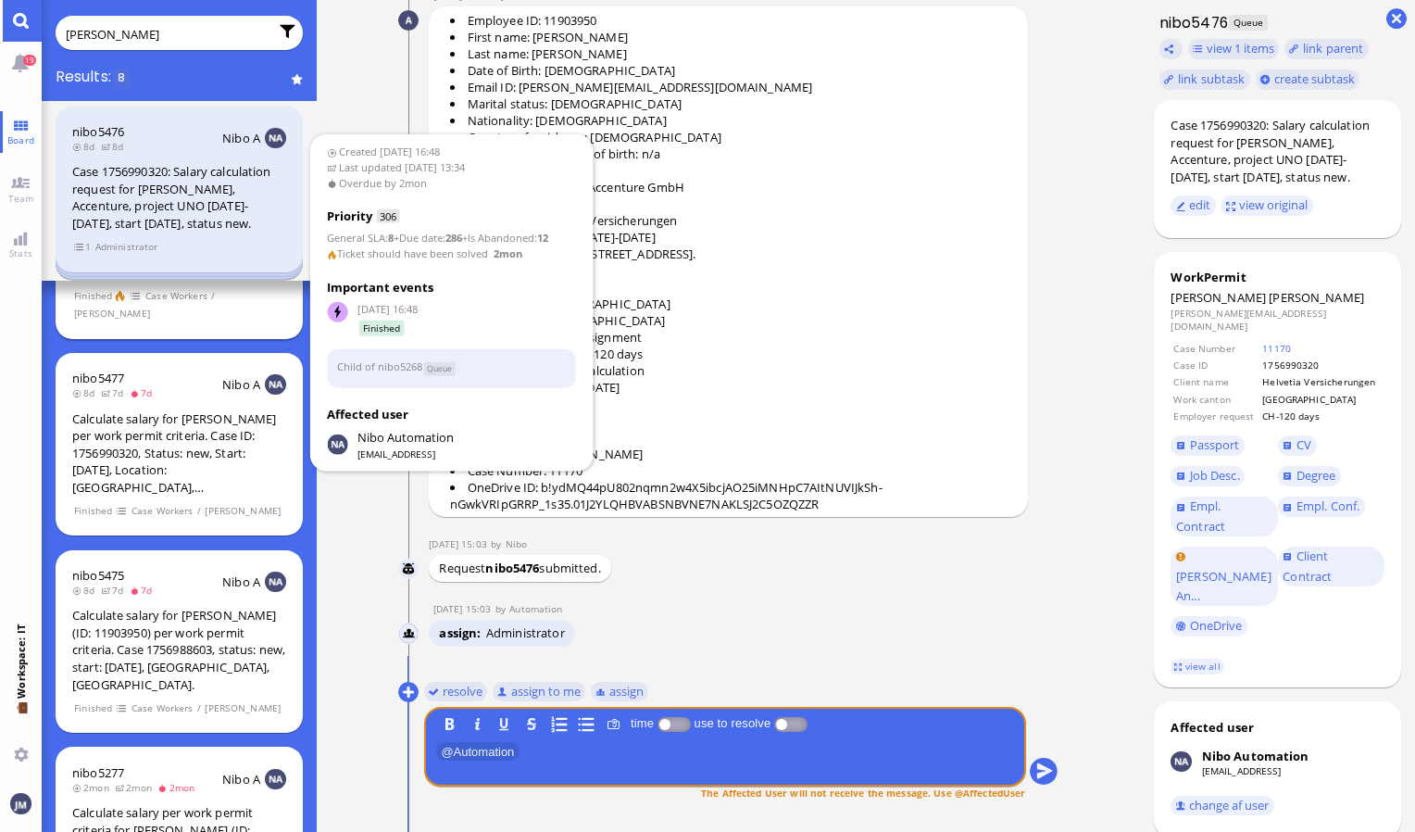
scroll to position [741, 0]
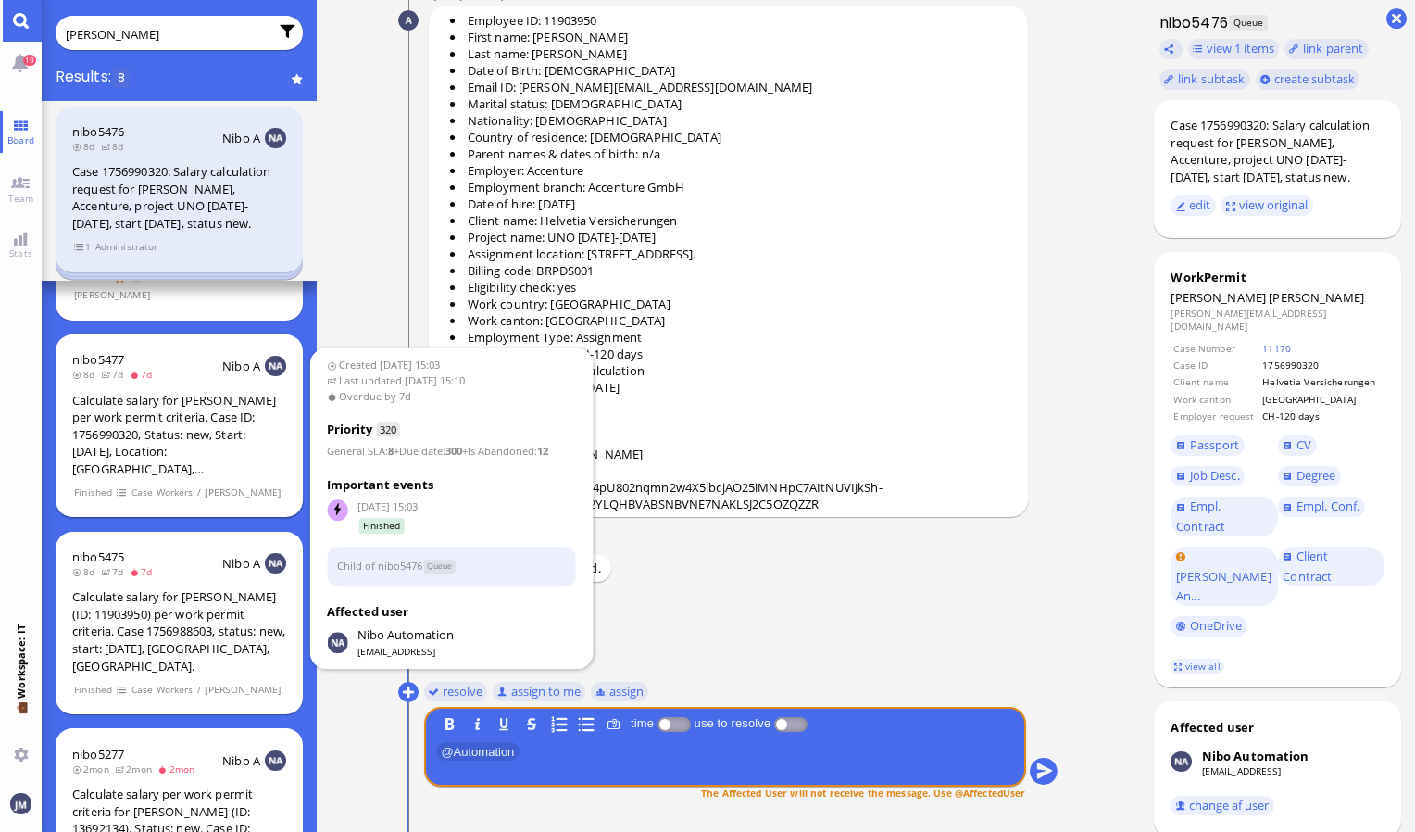
click at [202, 456] on div "Calculate salary for [PERSON_NAME] per work permit criteria. Case ID: 175699032…" at bounding box center [179, 435] width 214 height 86
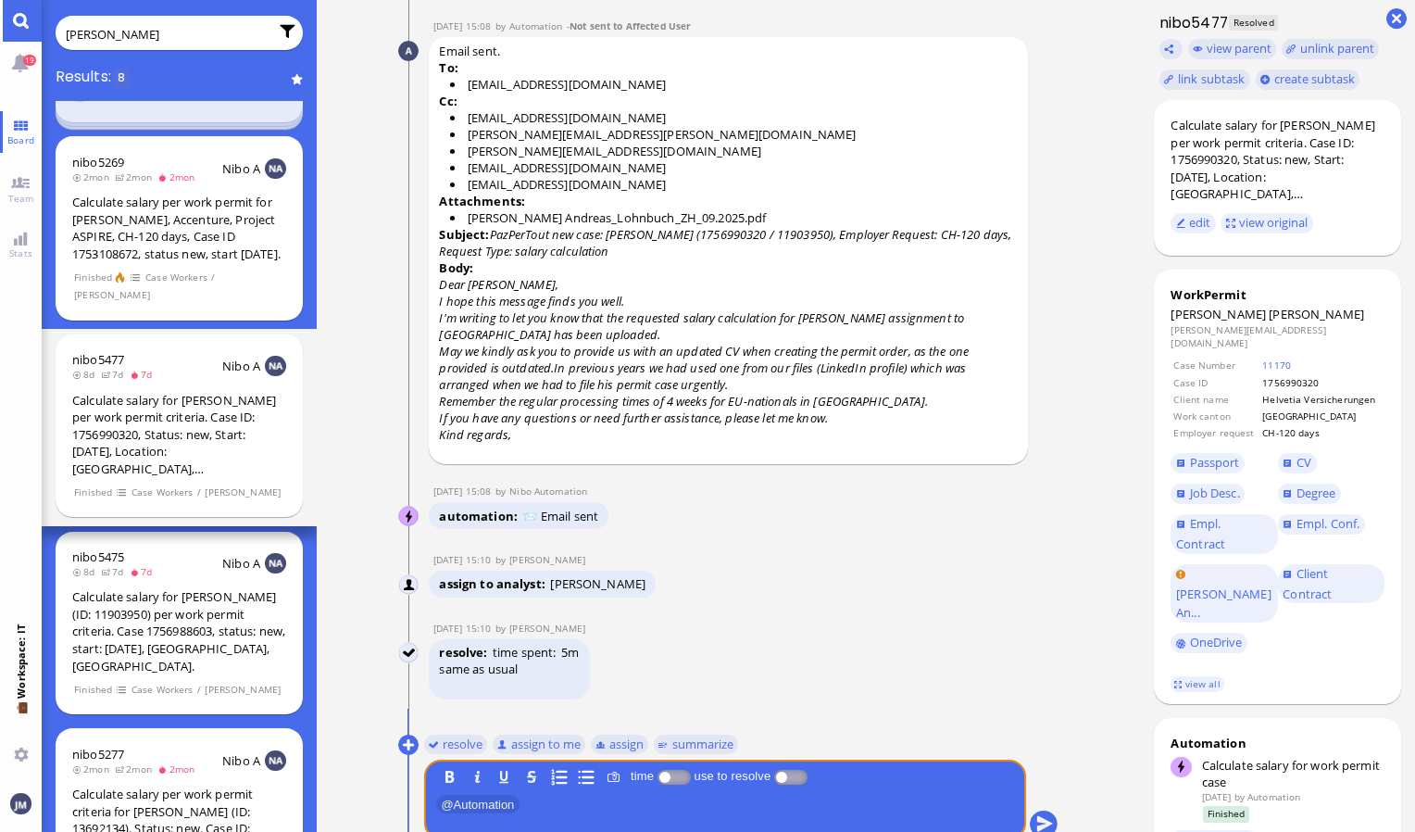
scroll to position [-93, 0]
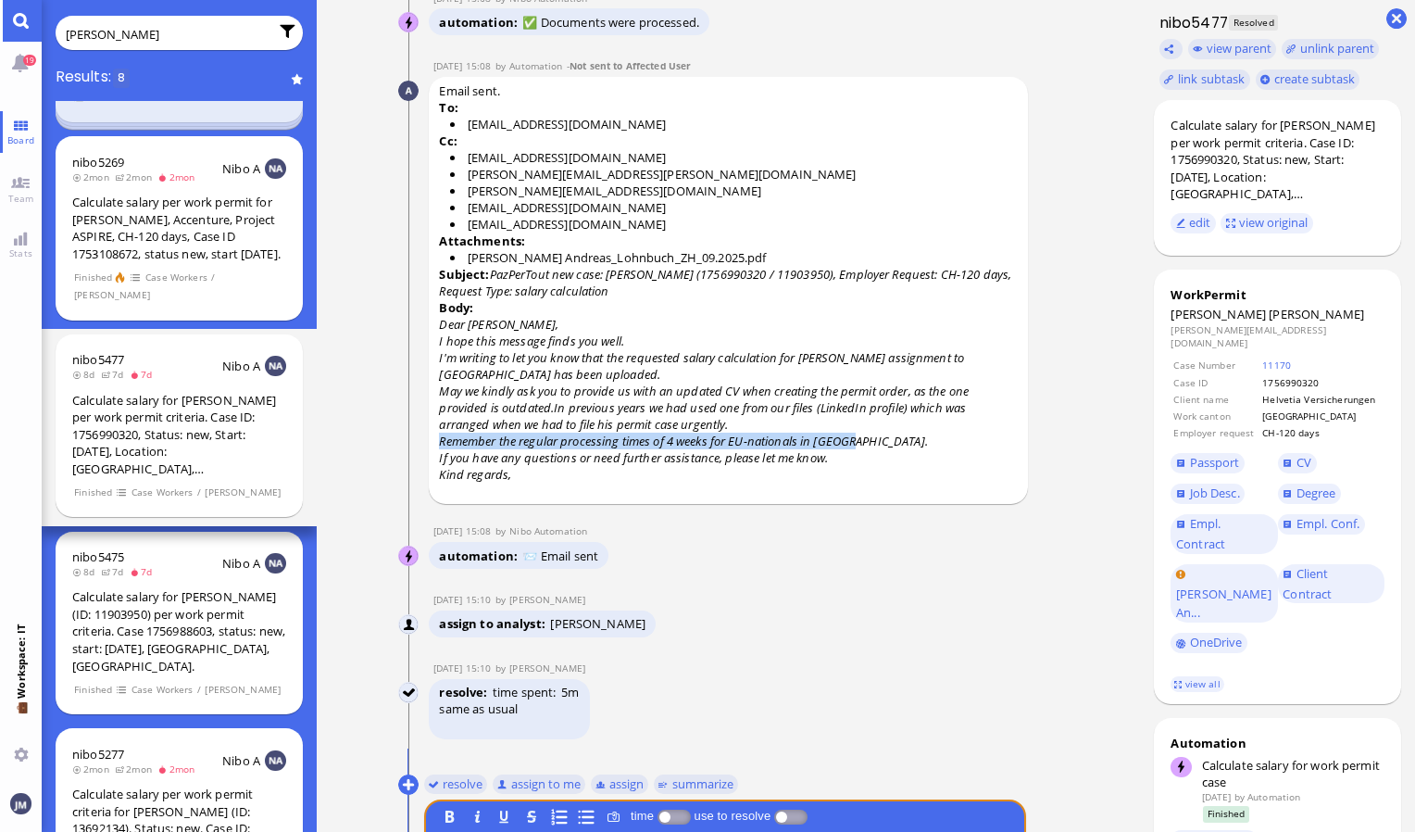
drag, startPoint x: 442, startPoint y: 435, endPoint x: 852, endPoint y: 435, distance: 410.4
click at [852, 435] on span "Remember the regular processing times of 4 weeks for EU-nationals in [GEOGRAPHI…" at bounding box center [683, 441] width 488 height 17
copy span "Remember the regular processing times of 4 weeks for EU-nationals in [GEOGRAPHI…"
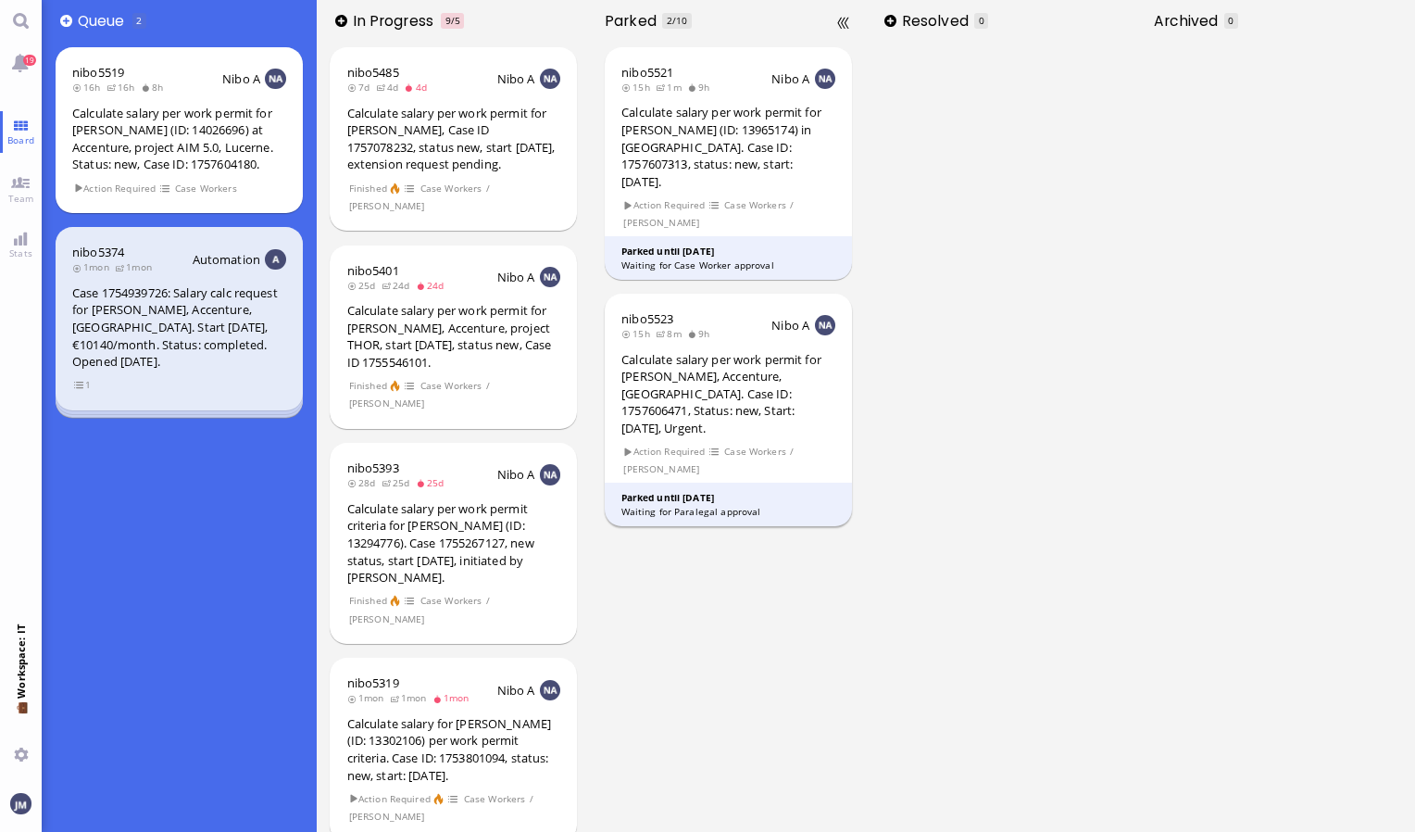
click at [690, 358] on div "Calculate salary per work permit for [PERSON_NAME], Accenture, [GEOGRAPHIC_DATA…" at bounding box center [729, 394] width 214 height 86
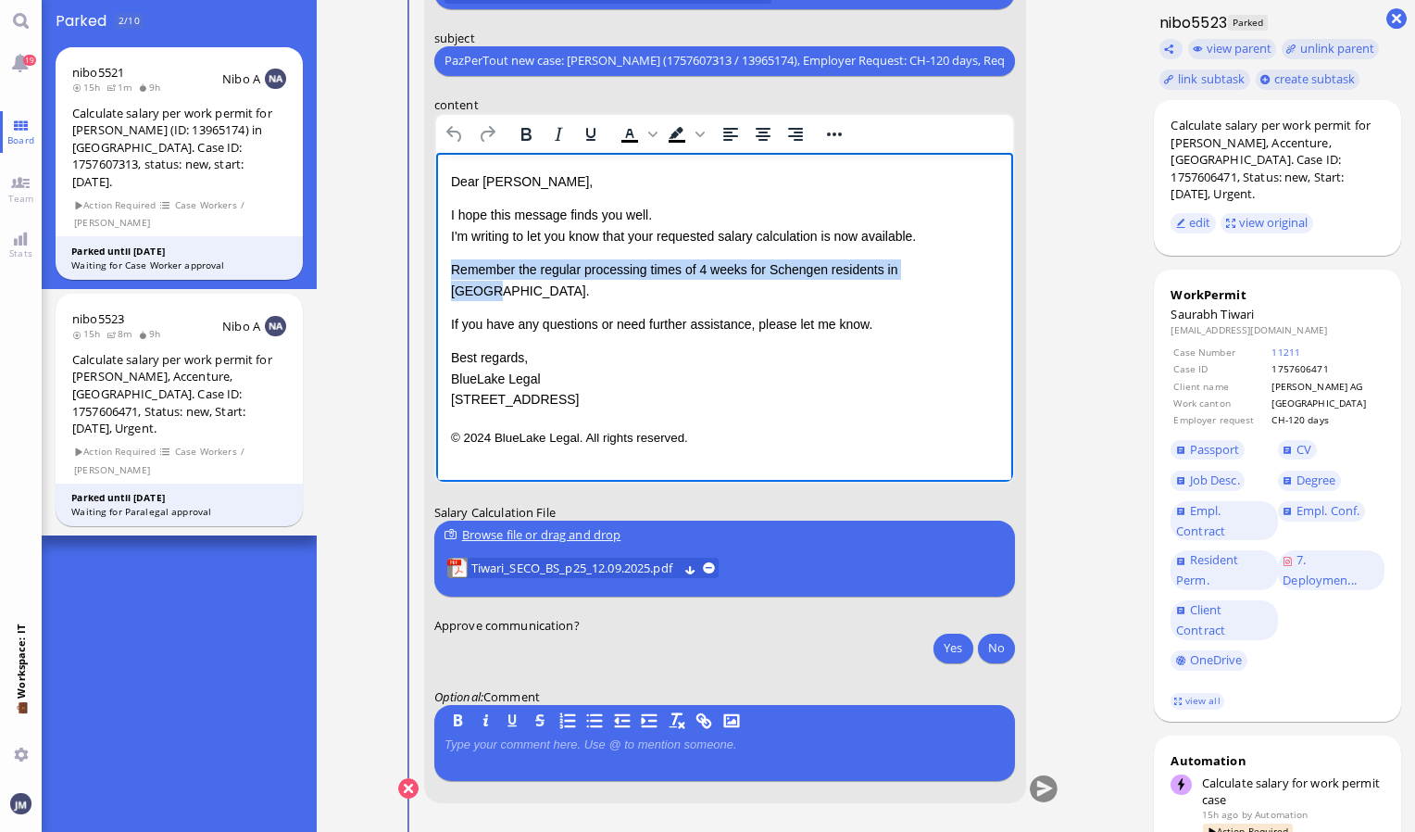
drag, startPoint x: 937, startPoint y: 278, endPoint x: 453, endPoint y: 271, distance: 483.6
click at [453, 271] on p "Remember the regular processing times of 4 weeks for Schengen residents in Base…" at bounding box center [724, 279] width 548 height 42
copy p "Remember the regular processing times of 4 weeks for Schengen residents in Base…"
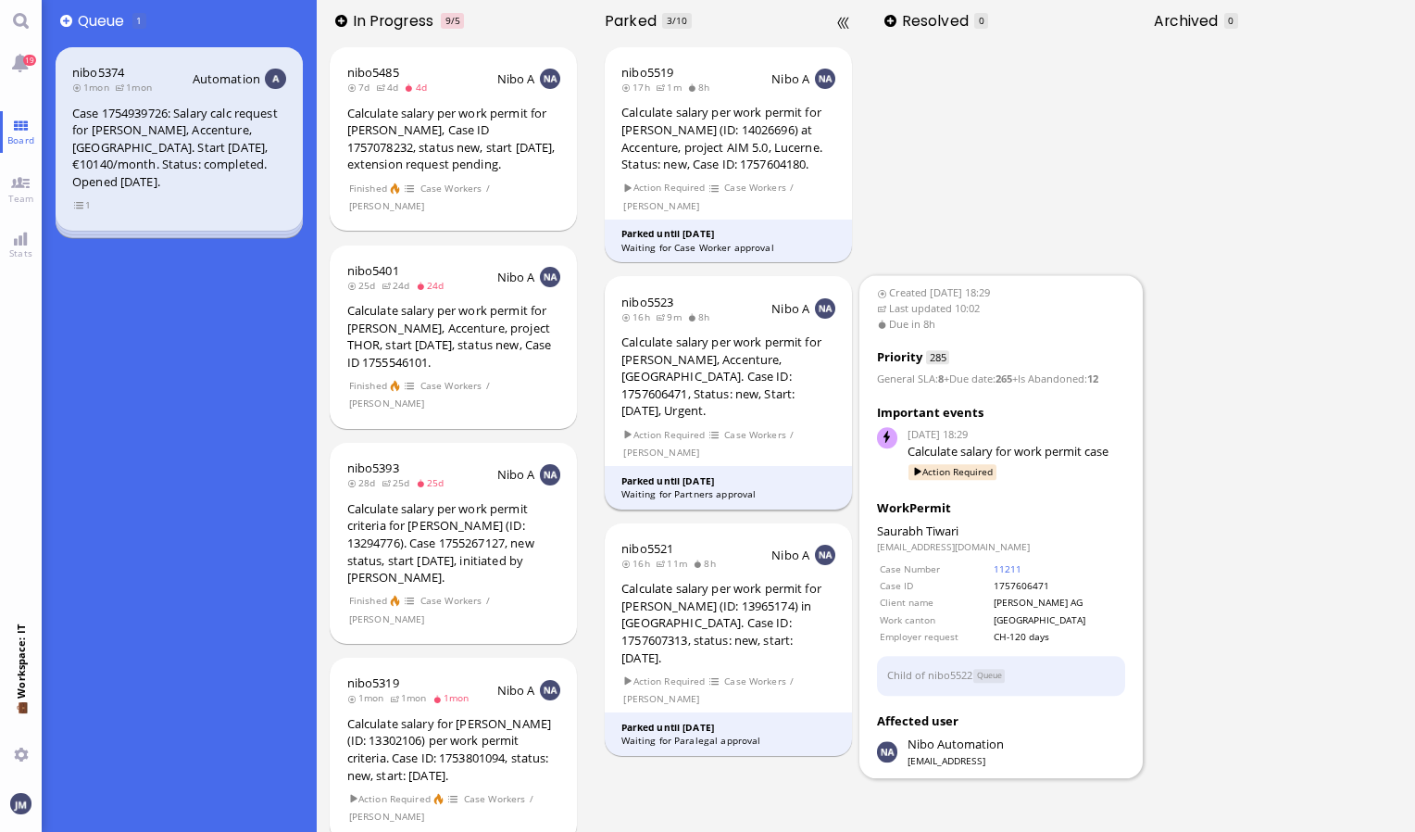
click at [727, 394] on div "Calculate salary per work permit for [PERSON_NAME], Accenture, [GEOGRAPHIC_DATA…" at bounding box center [729, 376] width 214 height 86
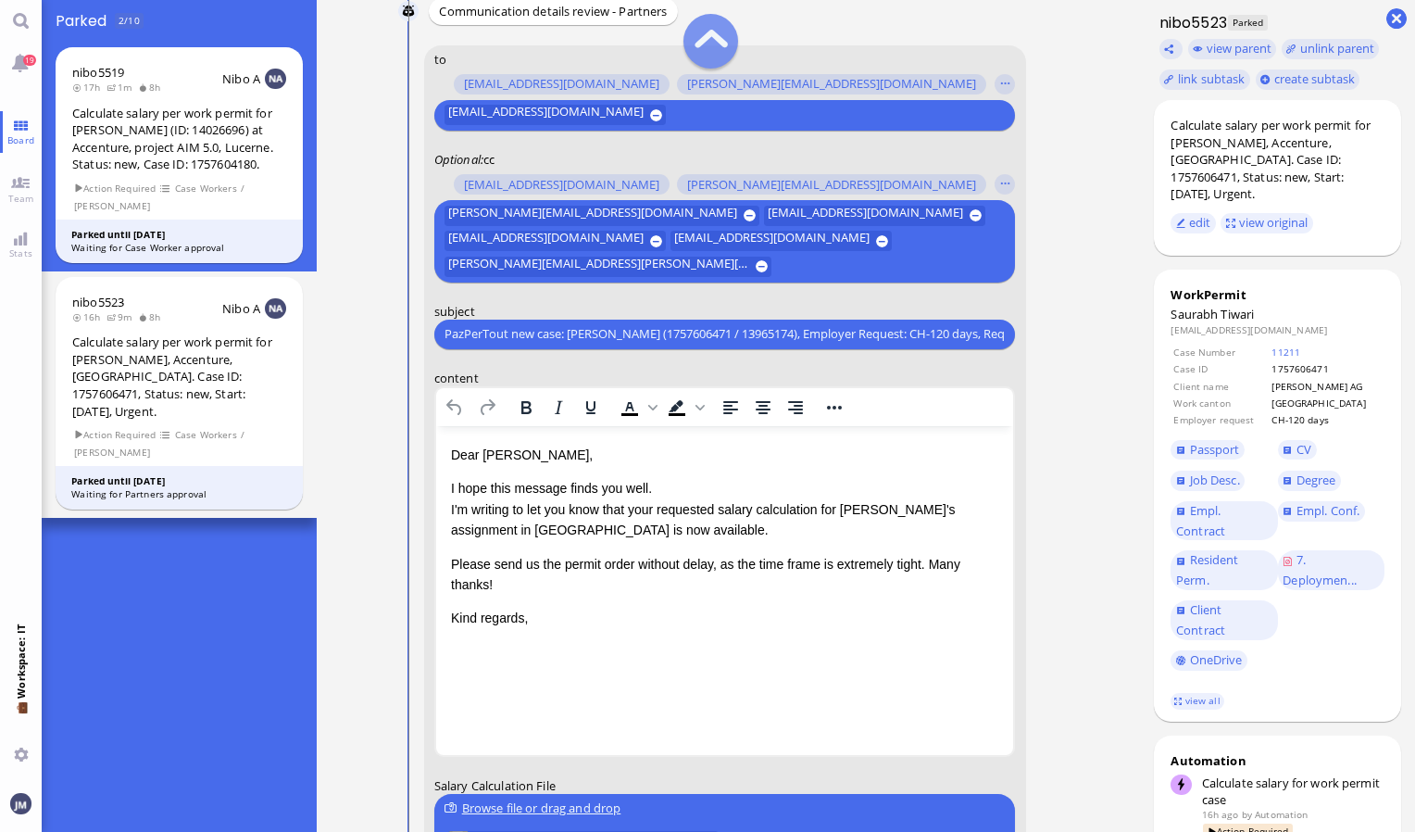
scroll to position [-278, 0]
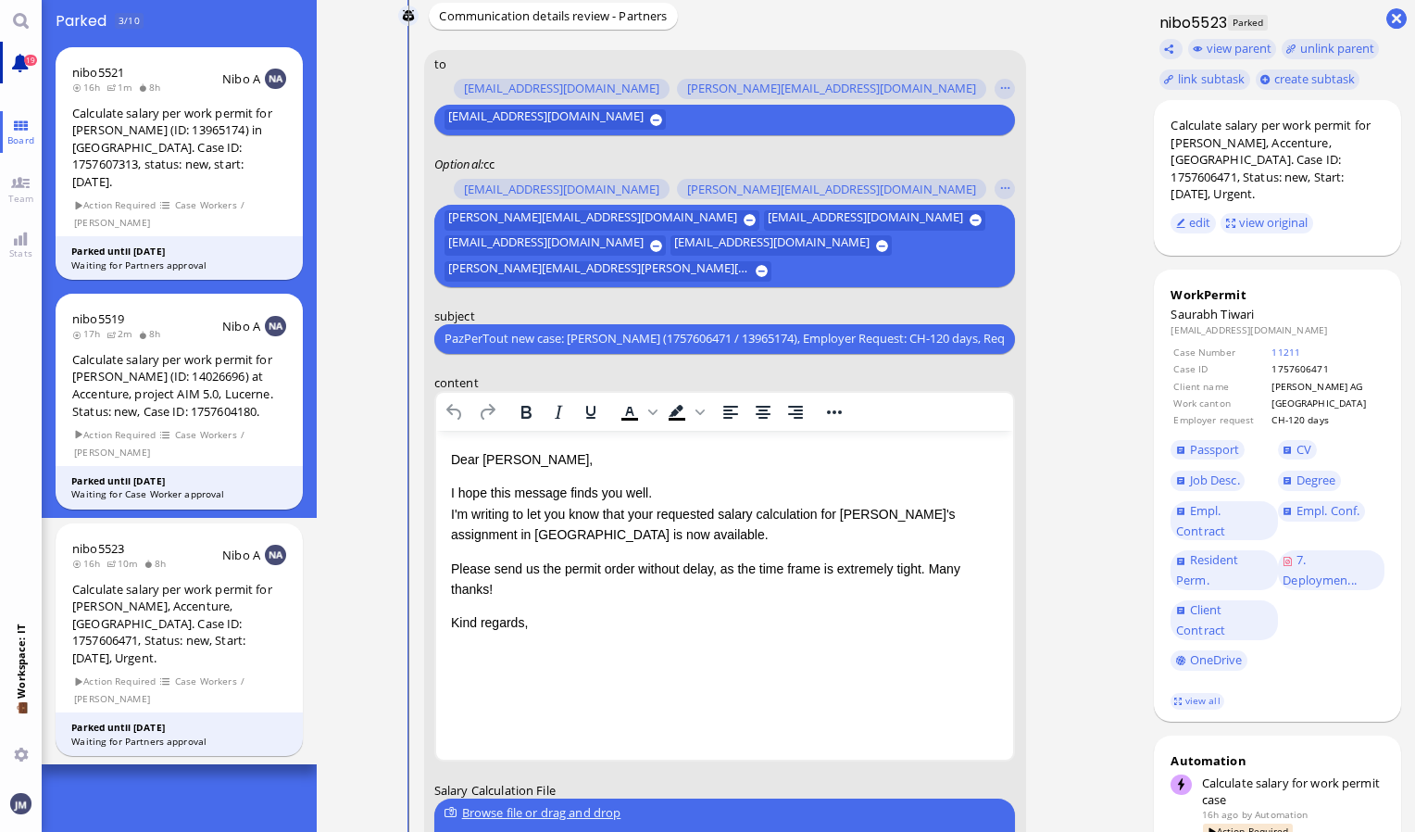
click at [8, 51] on link "19" at bounding box center [21, 63] width 42 height 42
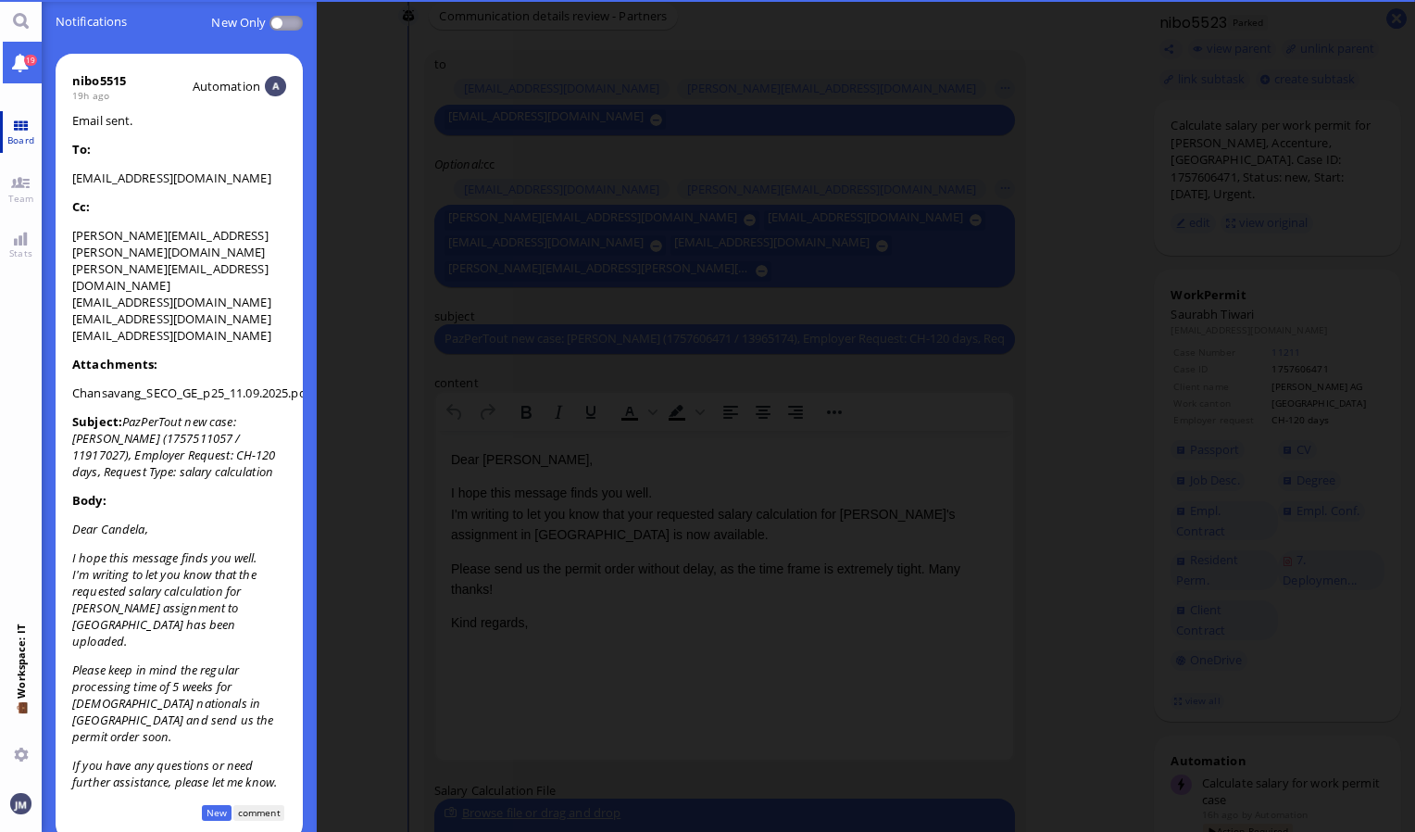
click at [15, 125] on link "Board" at bounding box center [21, 132] width 42 height 42
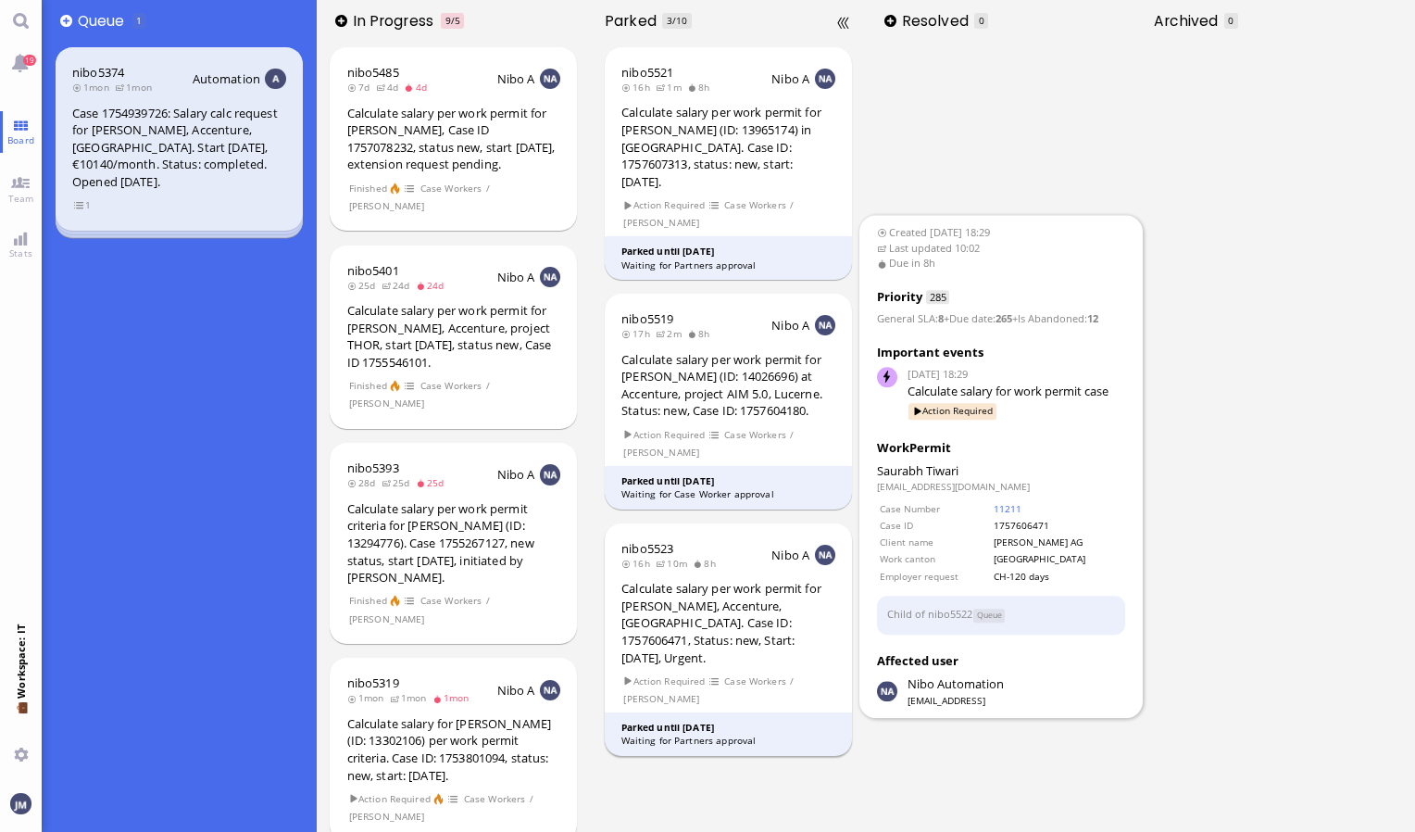
click at [783, 581] on div "Calculate salary per work permit for [PERSON_NAME], Accenture, [GEOGRAPHIC_DATA…" at bounding box center [729, 623] width 214 height 86
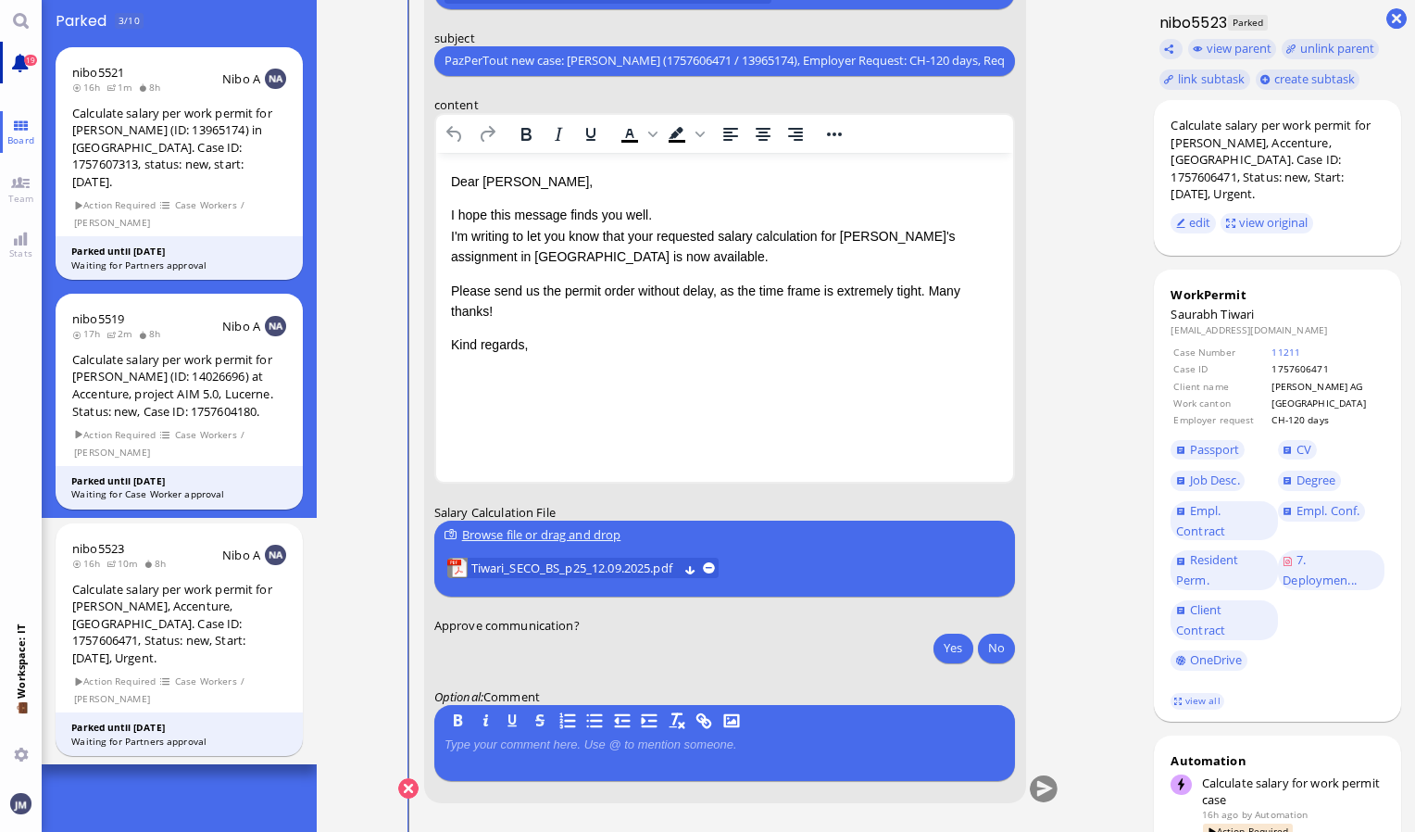
click at [18, 71] on link "19" at bounding box center [21, 63] width 42 height 42
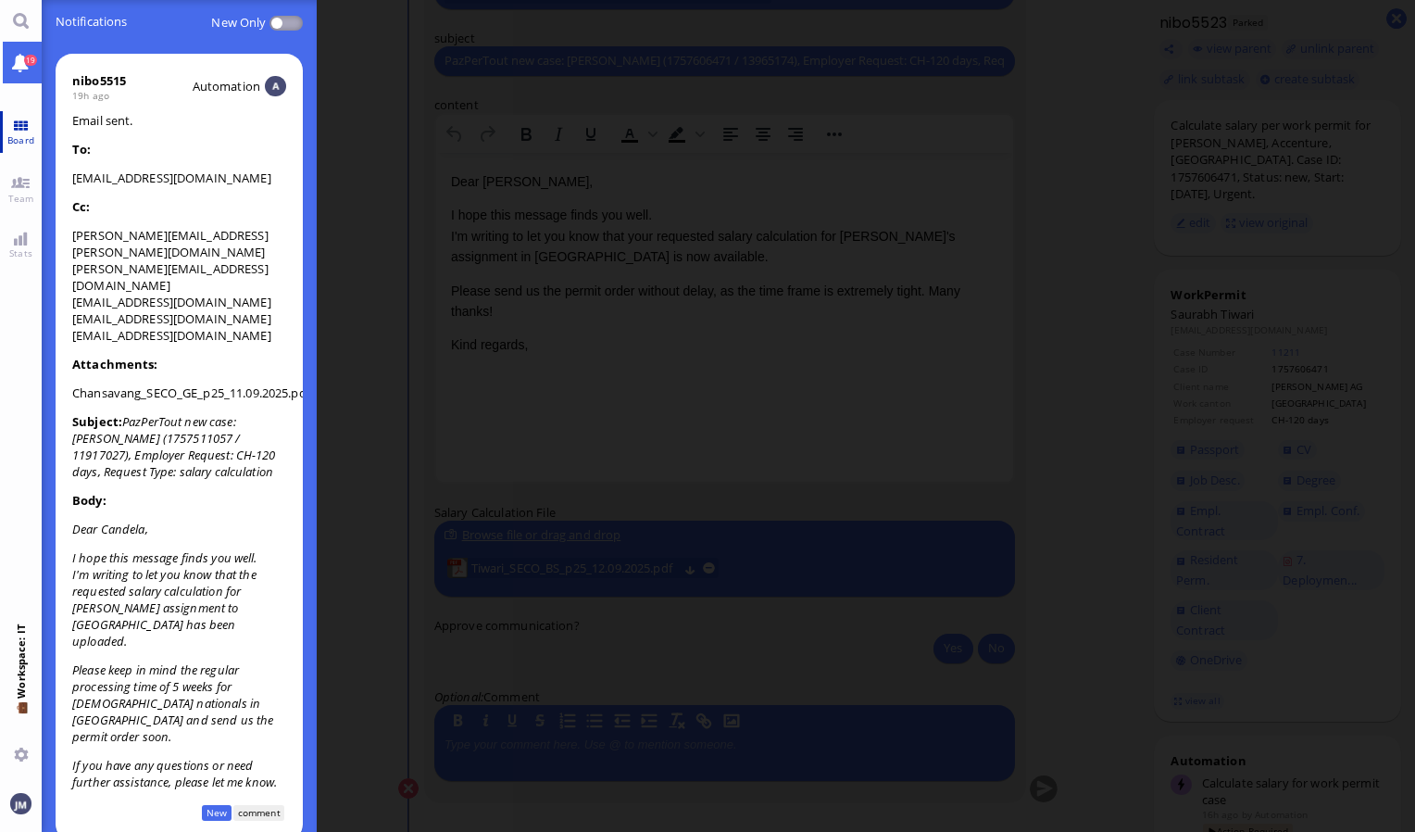
click at [6, 140] on span "Board" at bounding box center [21, 139] width 36 height 13
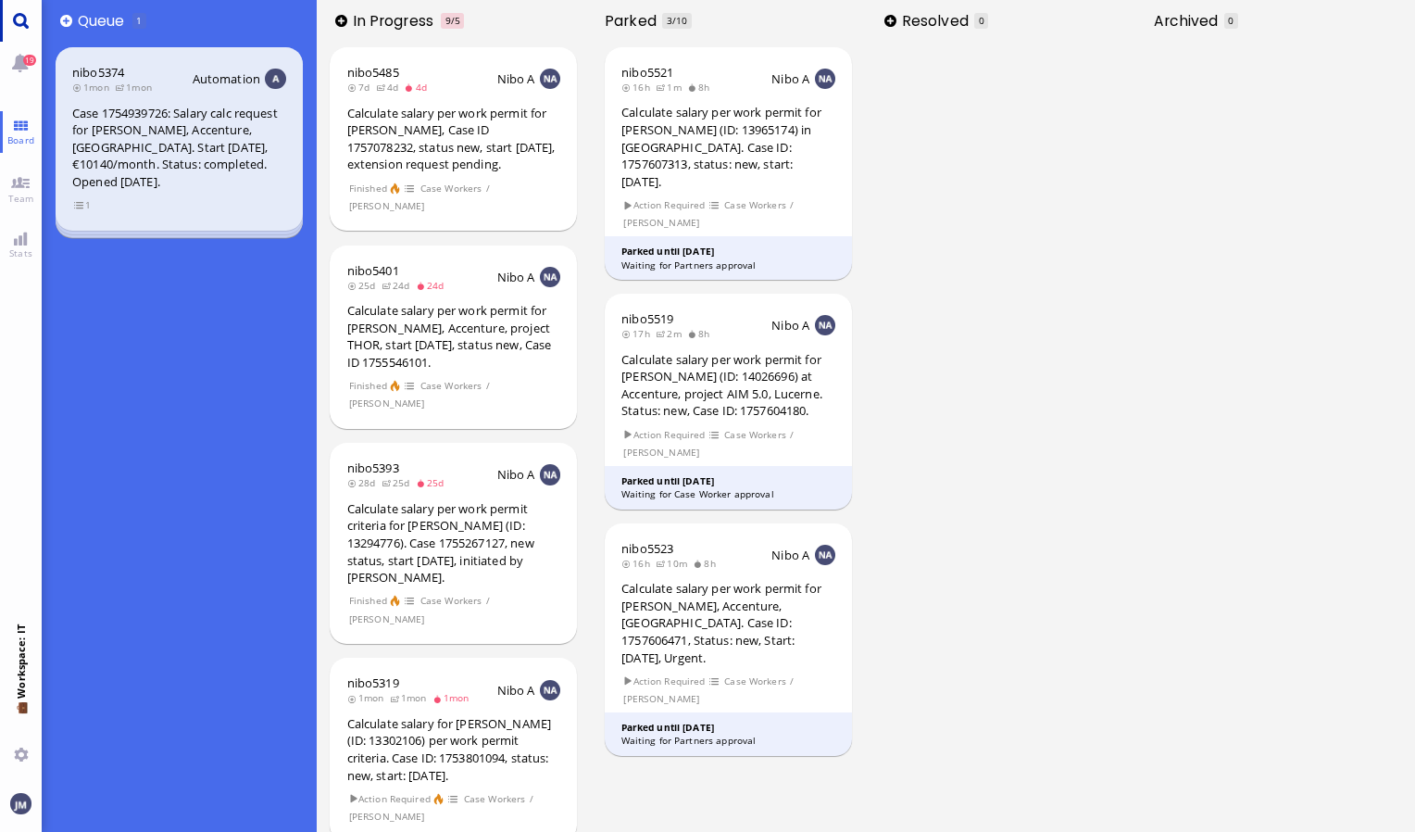
click at [19, 19] on link "Main menu" at bounding box center [21, 21] width 42 height 42
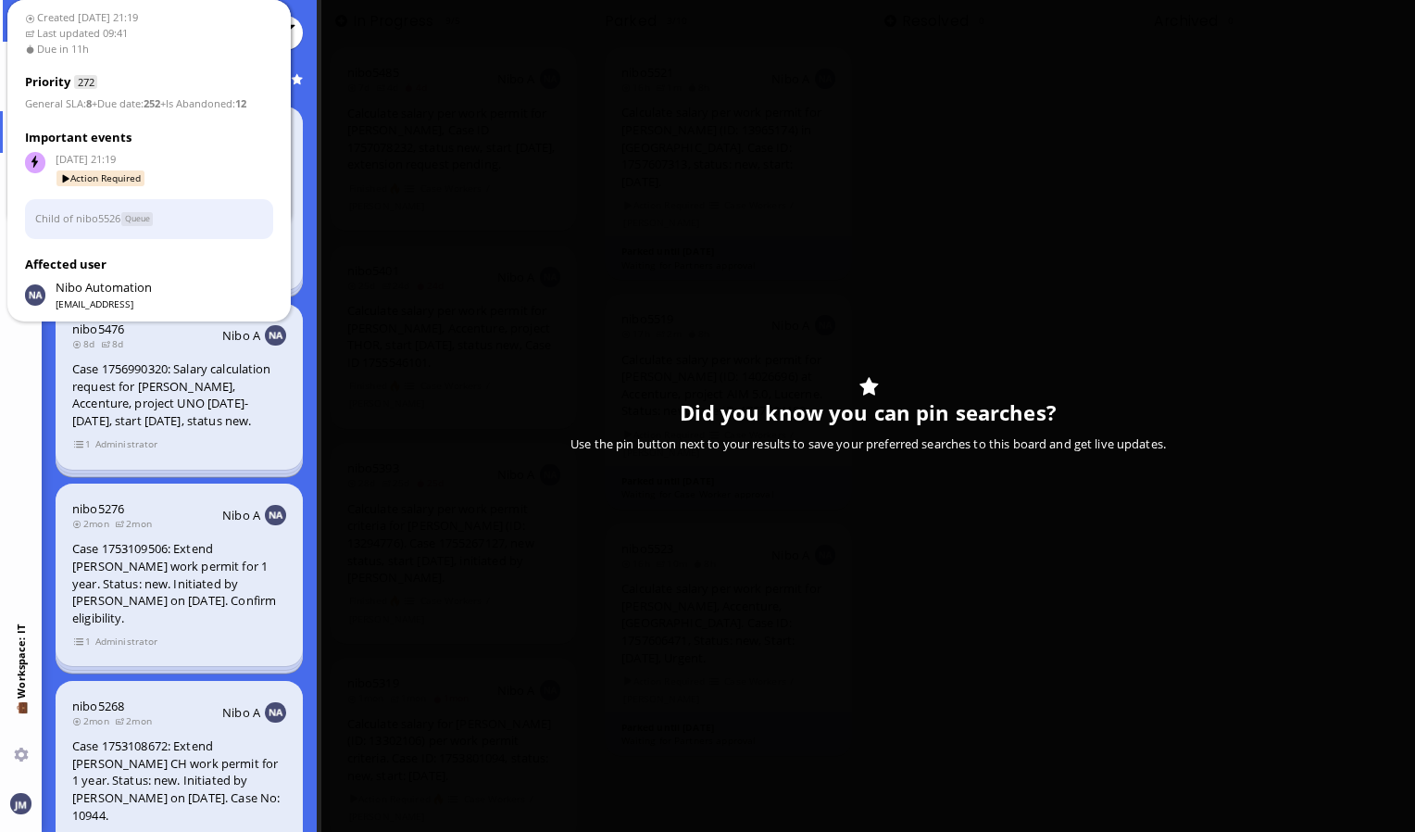
type input "andre"
click at [585, 302] on div at bounding box center [729, 416] width 1374 height 832
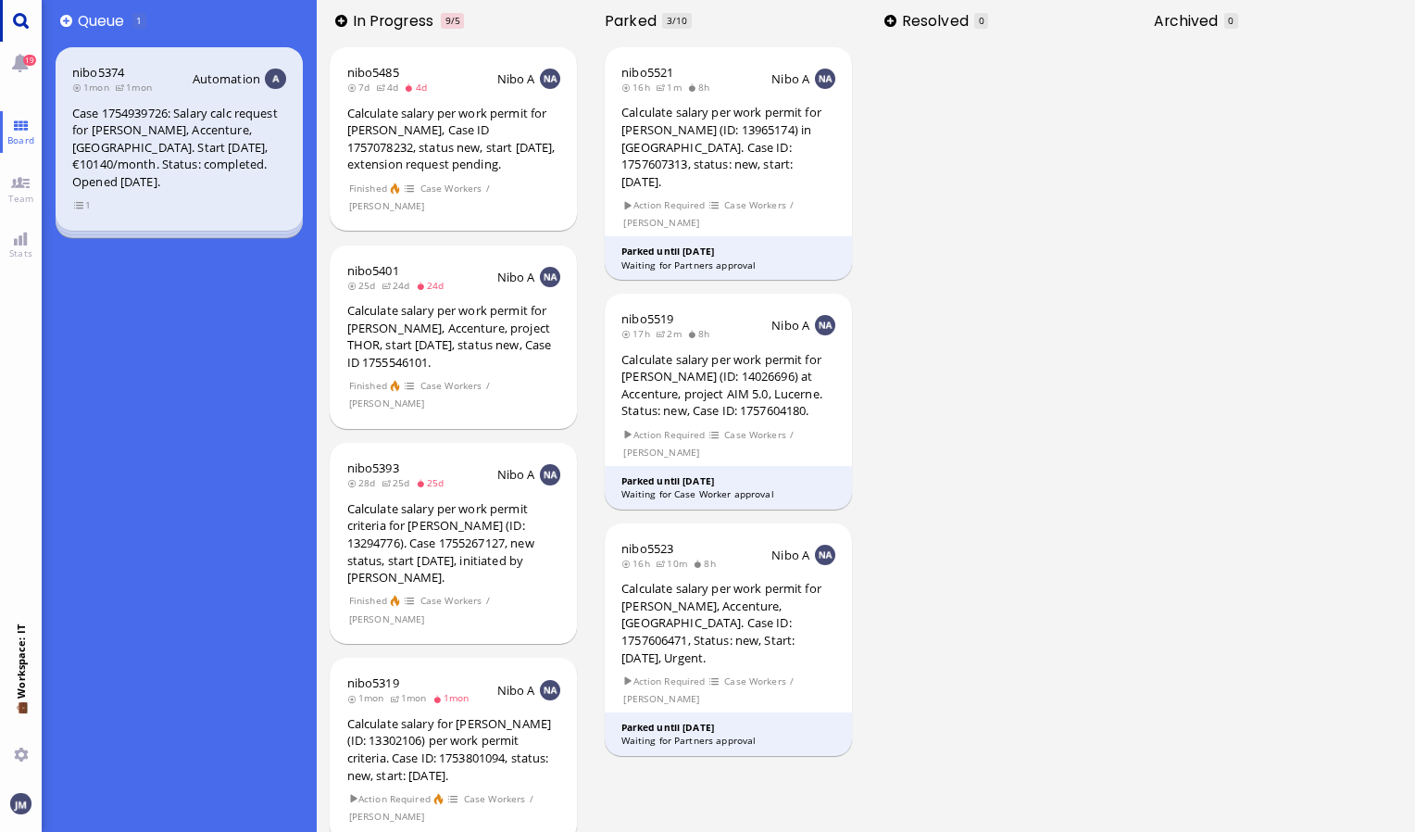
click at [9, 18] on link "Main menu" at bounding box center [21, 21] width 42 height 42
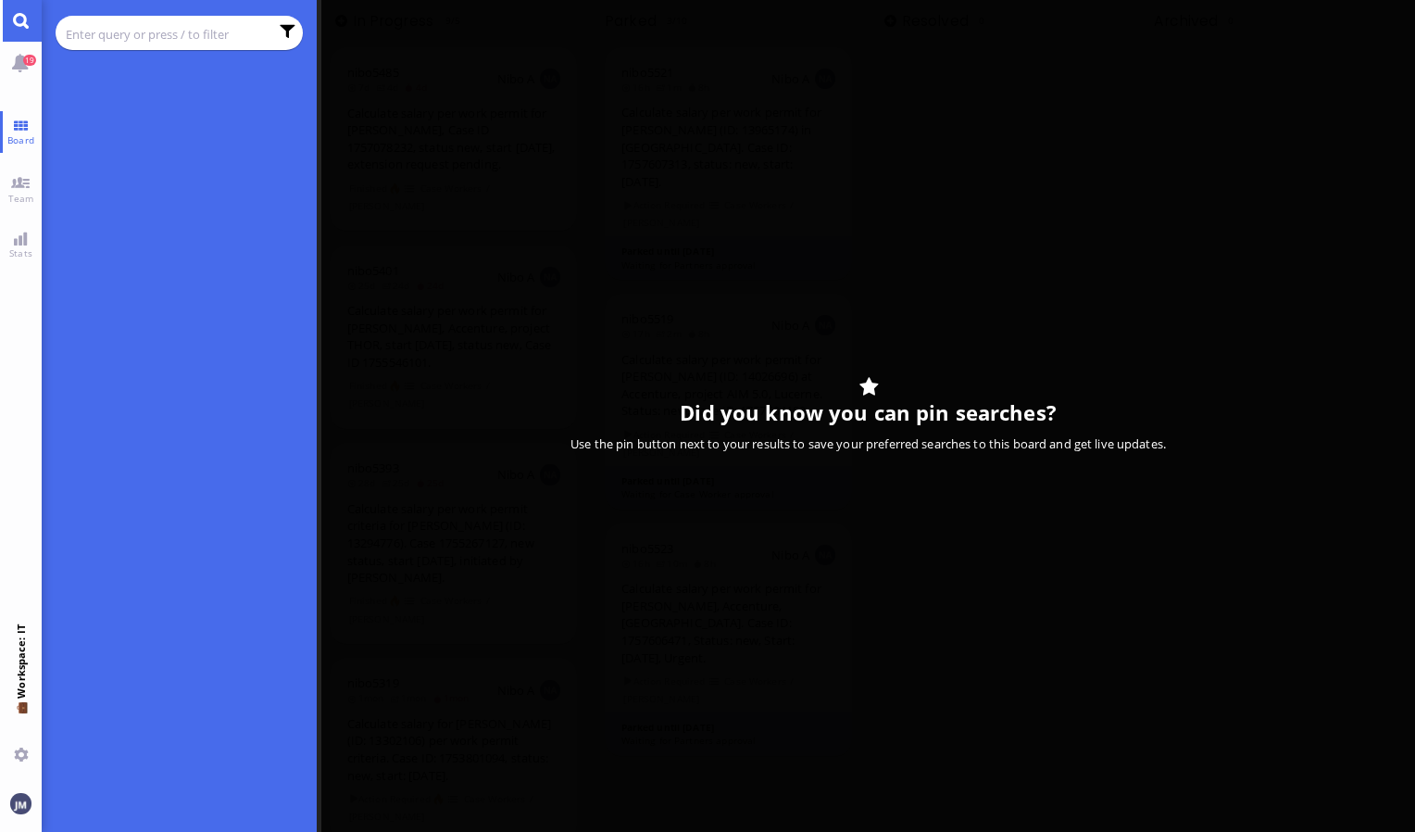
click at [133, 39] on input "text" at bounding box center [167, 34] width 203 height 20
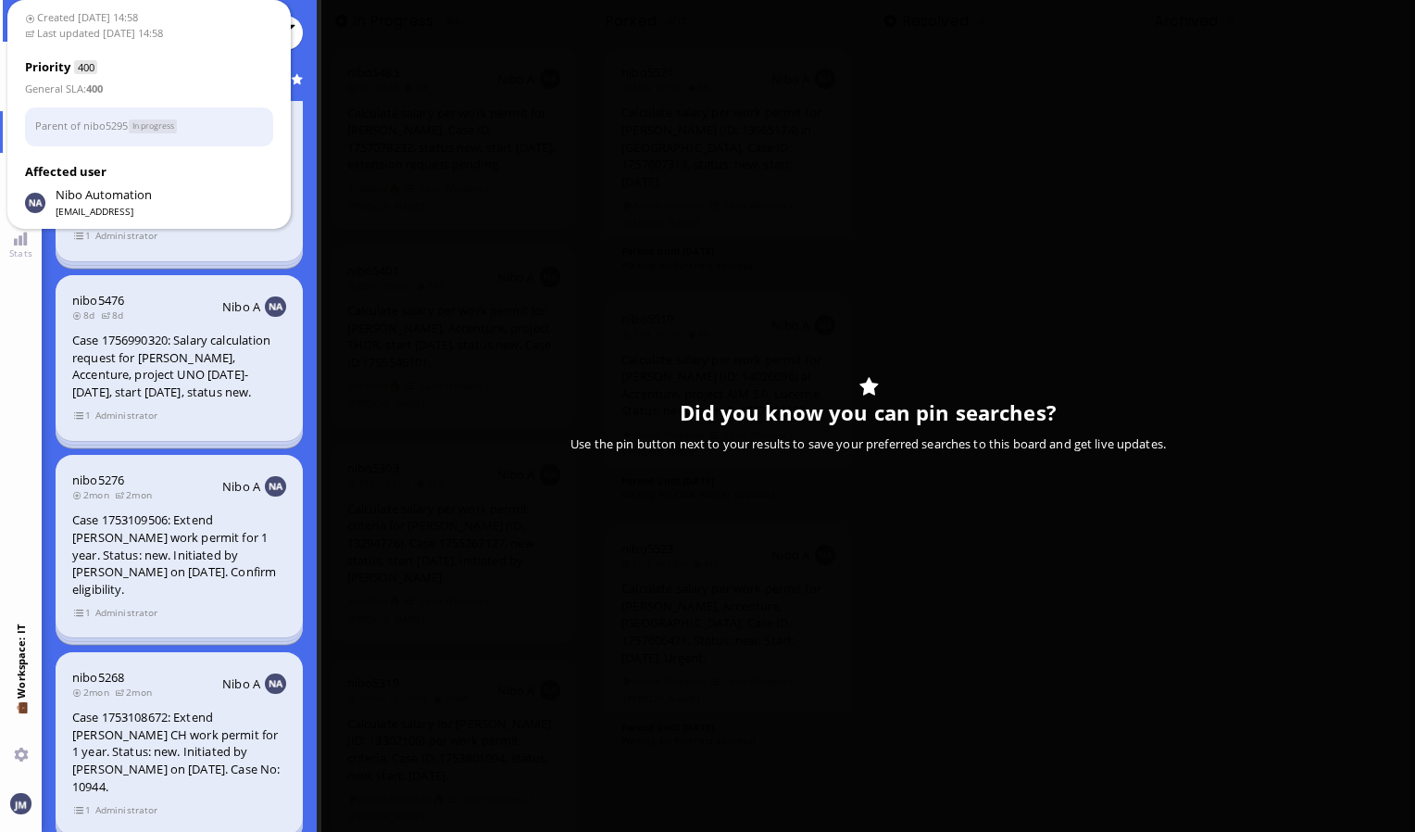
scroll to position [50, 0]
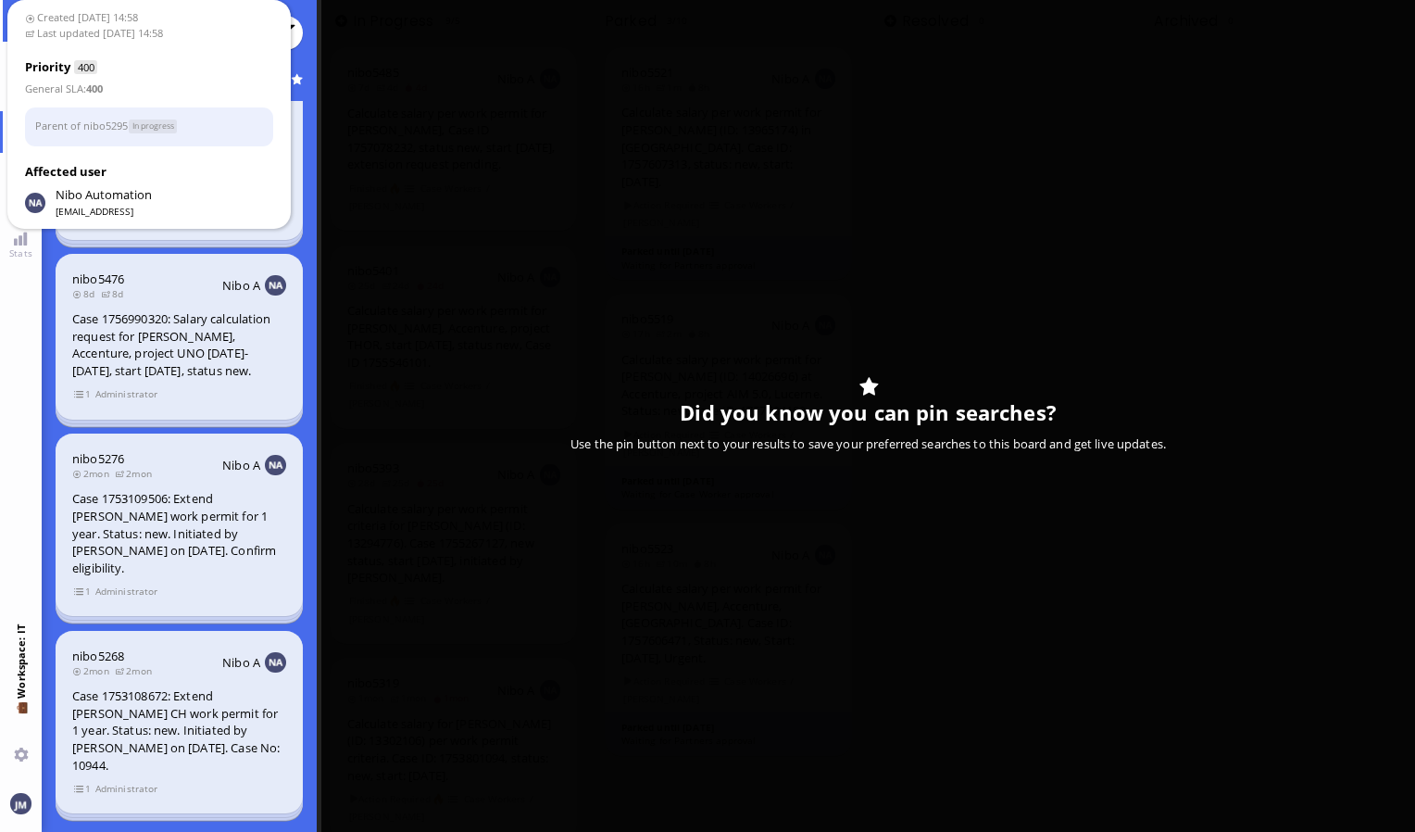
type input "andre"
click at [414, 259] on div at bounding box center [729, 416] width 1374 height 832
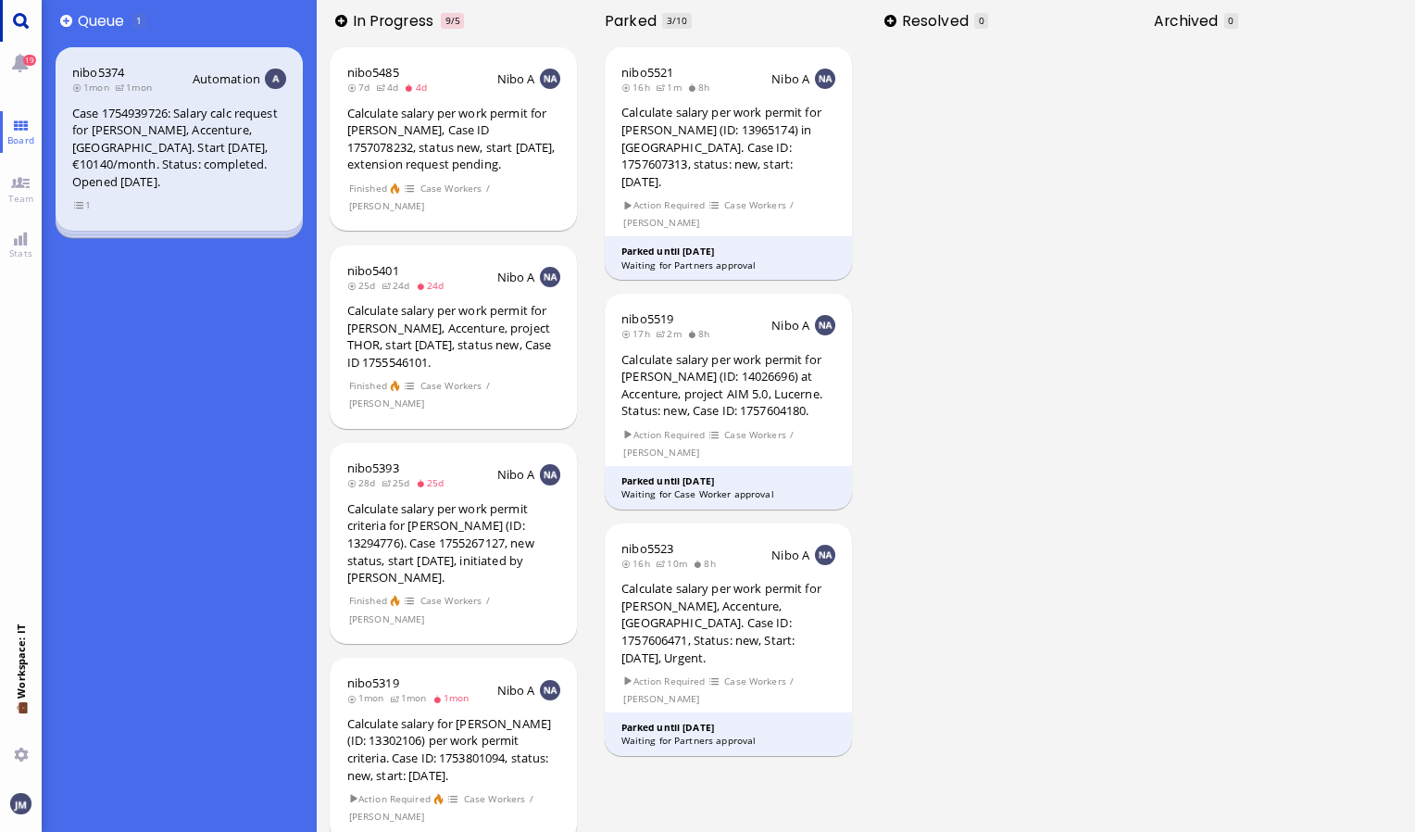
click at [2, 22] on link "Main menu" at bounding box center [21, 21] width 42 height 42
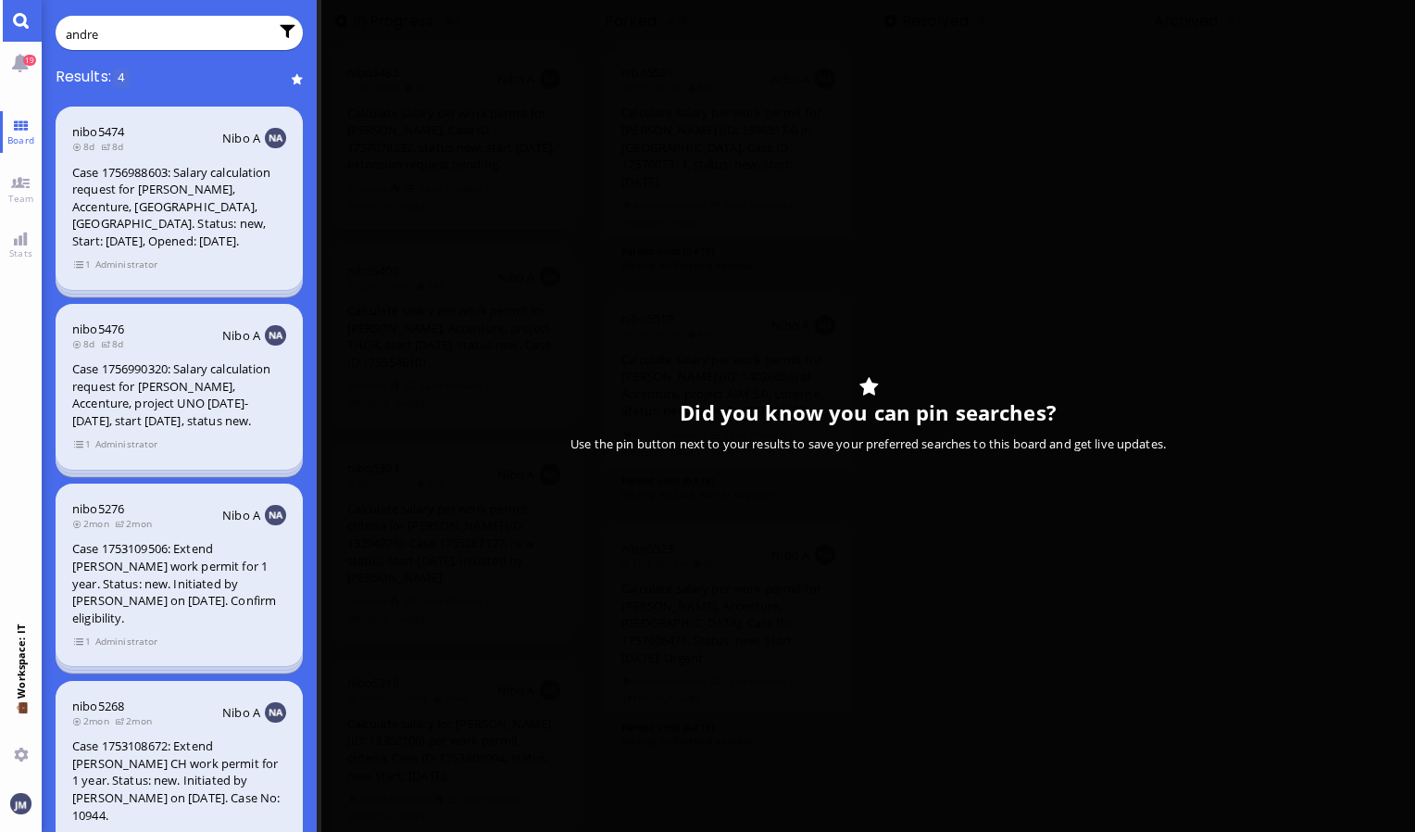
type input "andre"
click at [208, 369] on div "Case 1756990320: Salary calculation request for [PERSON_NAME], Accenture, proje…" at bounding box center [179, 394] width 214 height 69
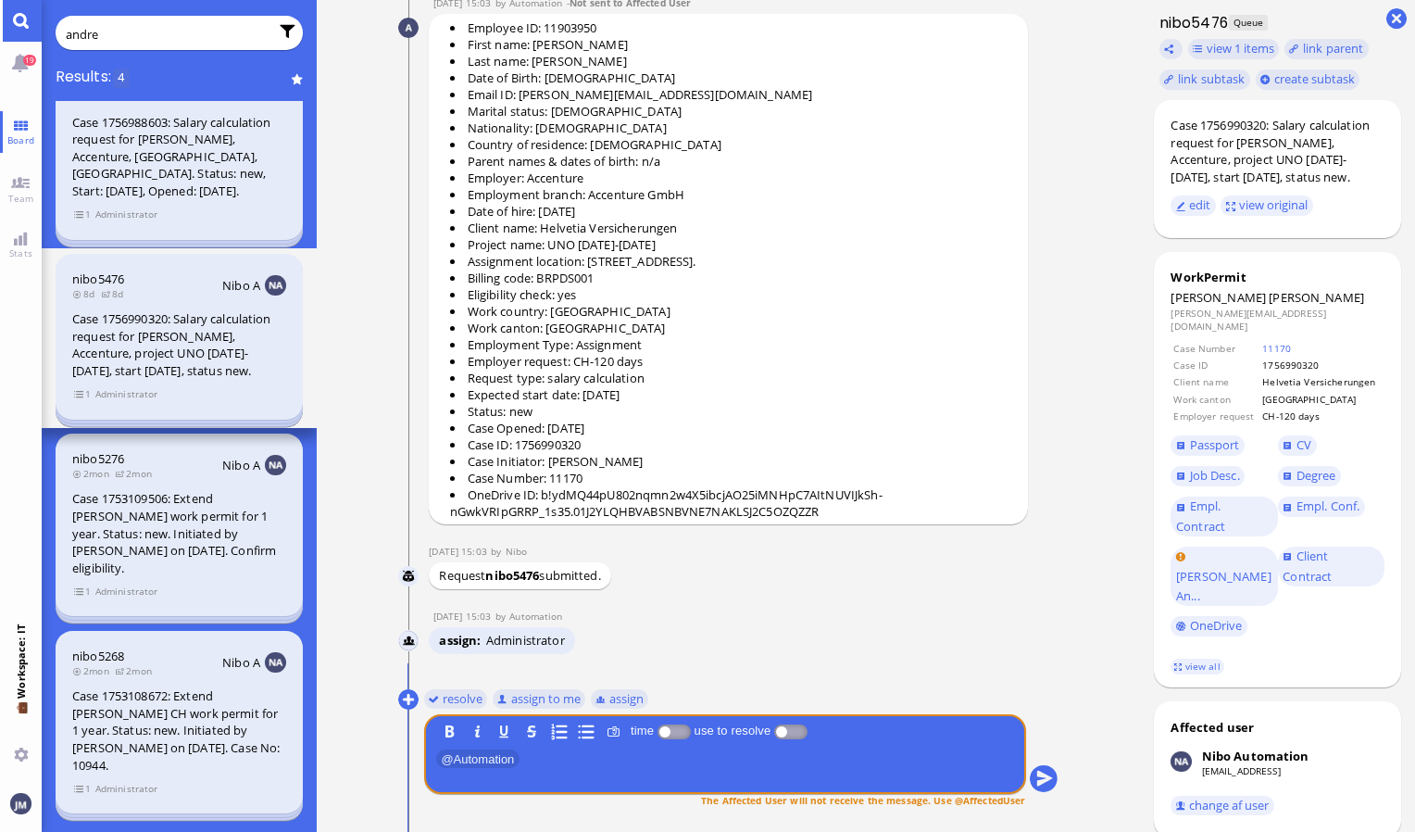
scroll to position [0, 0]
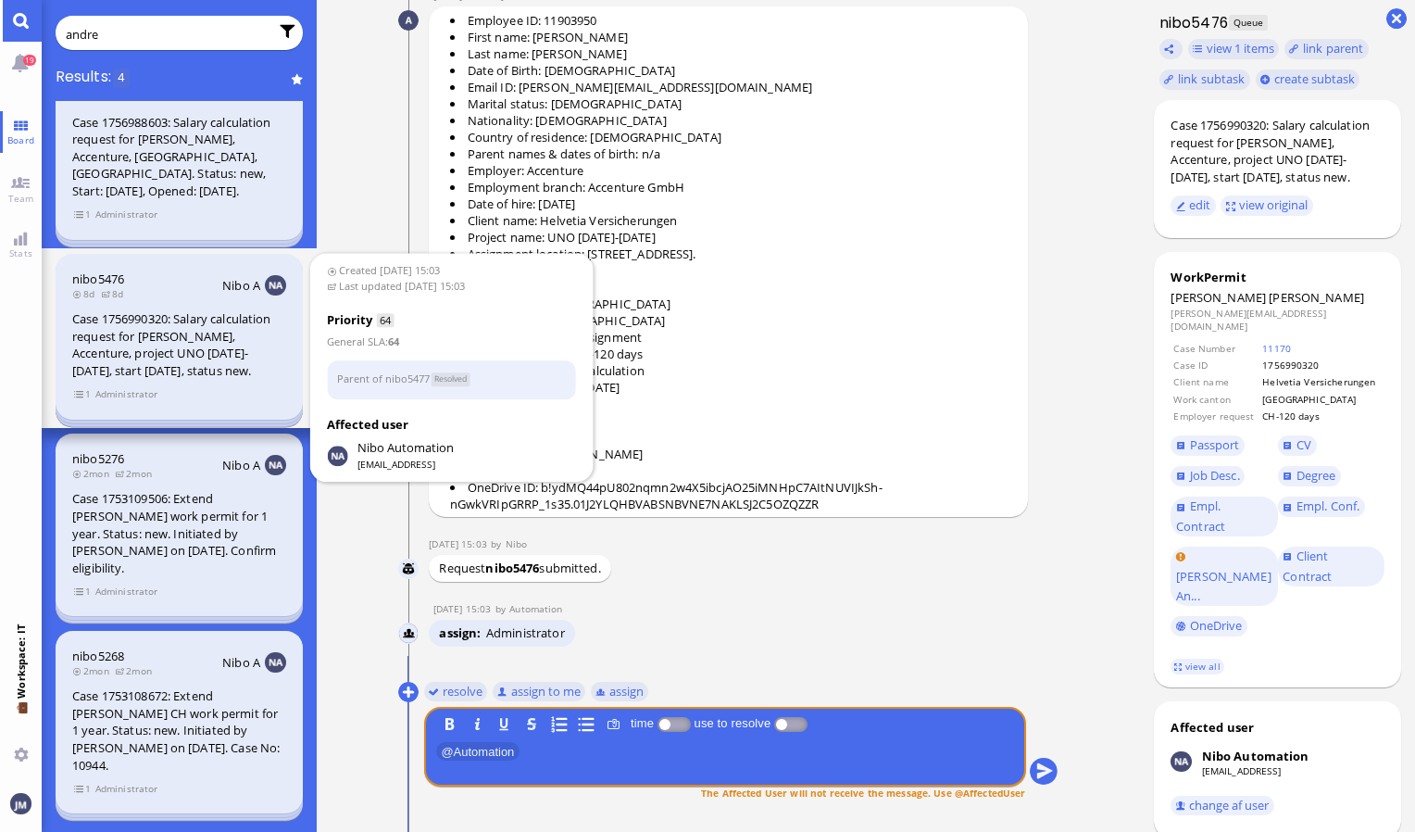
click at [210, 394] on section "1 Administrator" at bounding box center [179, 393] width 214 height 18
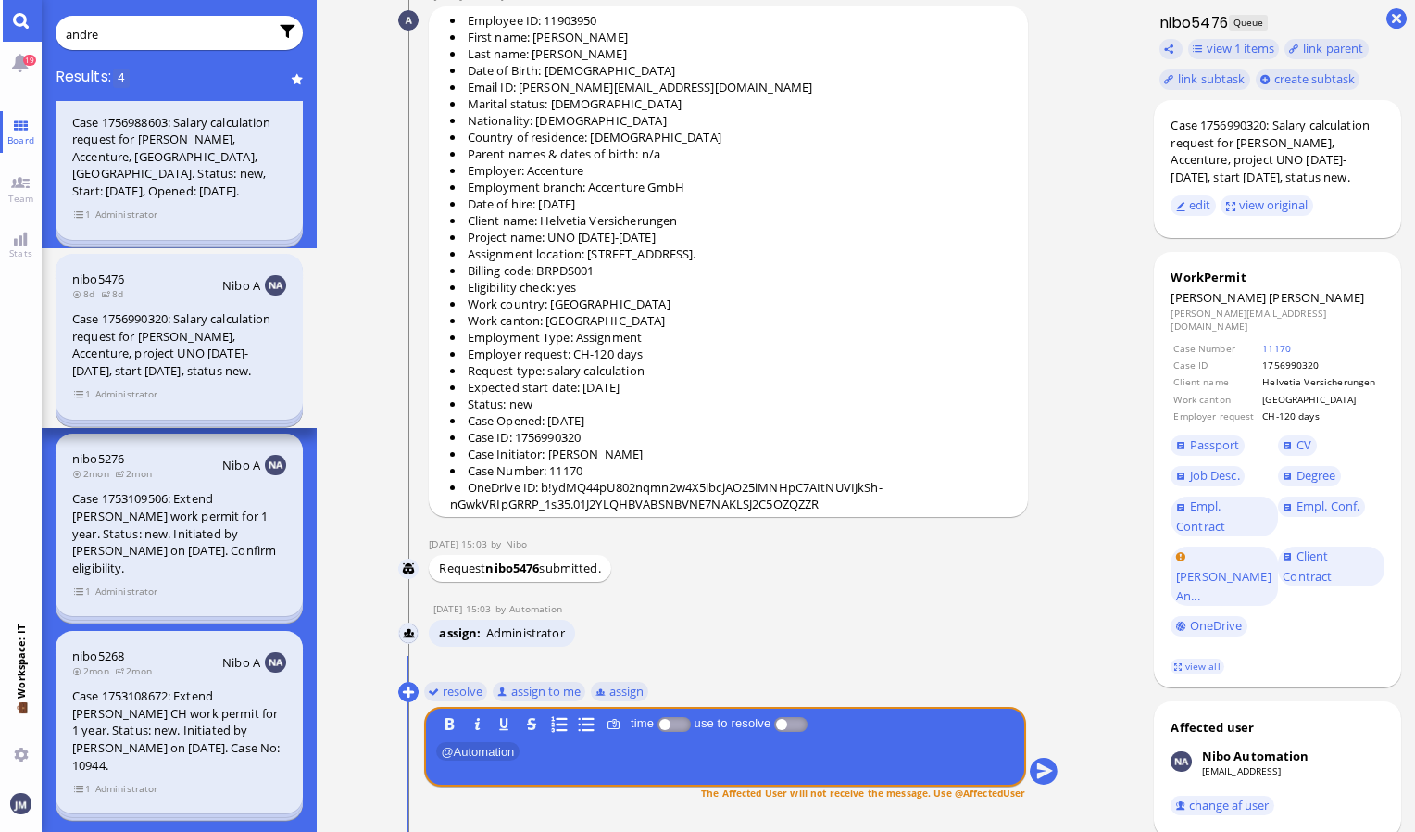
click at [210, 394] on section "1 Administrator" at bounding box center [179, 393] width 214 height 18
drag, startPoint x: 210, startPoint y: 394, endPoint x: 83, endPoint y: 400, distance: 127.1
click at [83, 400] on span "1" at bounding box center [82, 394] width 19 height 16
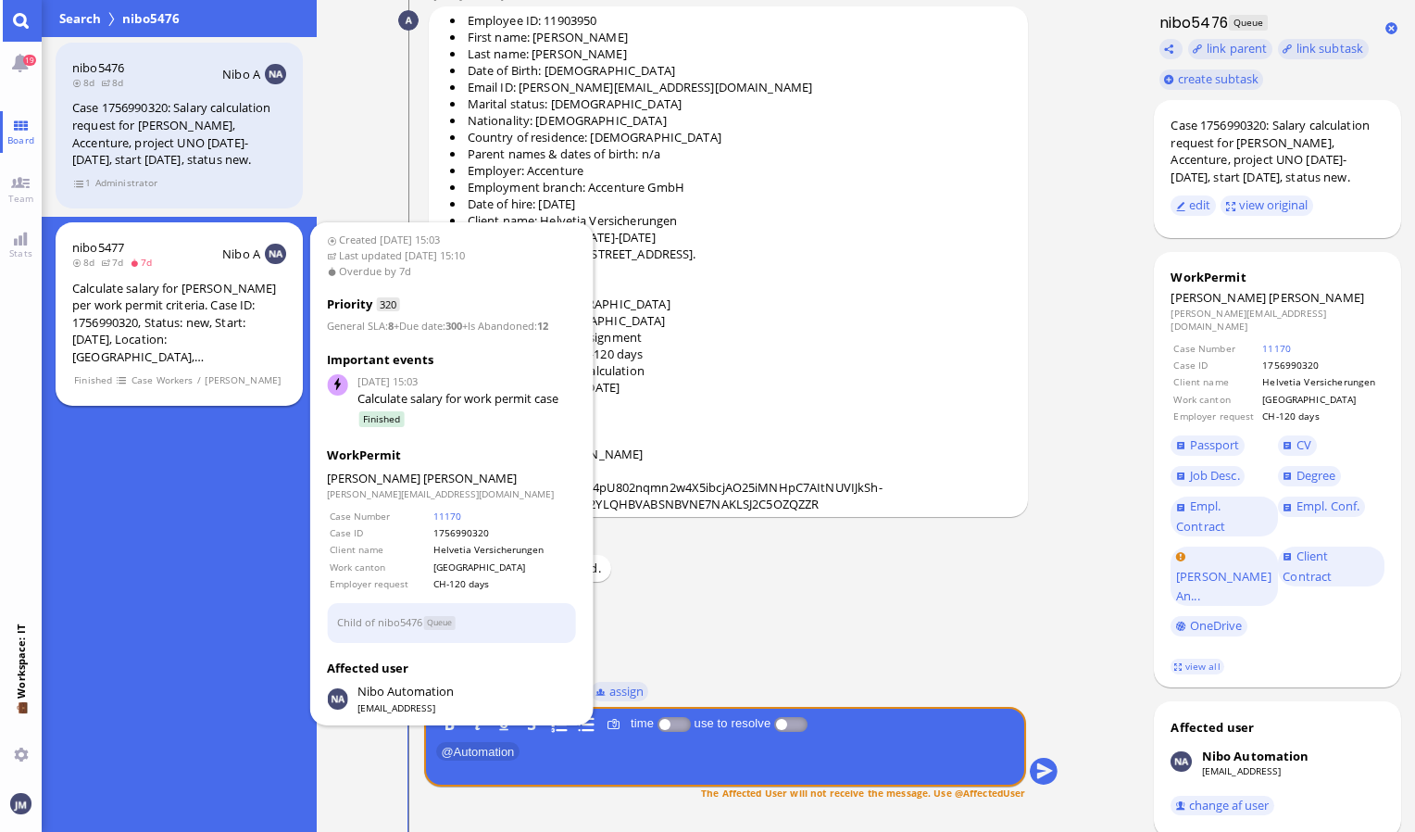
click at [182, 317] on div "Calculate salary for [PERSON_NAME] per work permit criteria. Case ID: 175699032…" at bounding box center [179, 323] width 214 height 86
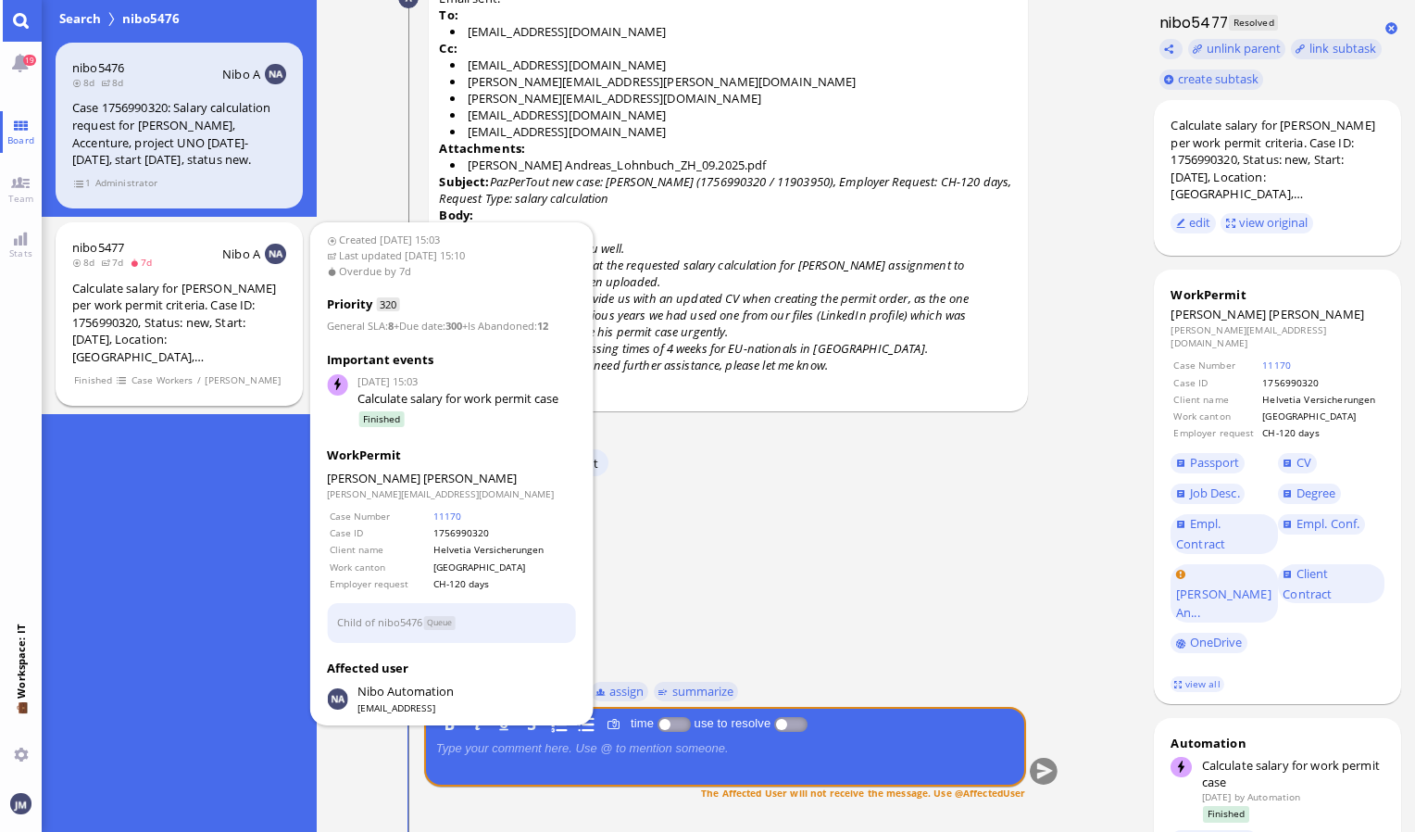
click at [239, 319] on div "Calculate salary for [PERSON_NAME] per work permit criteria. Case ID: 175699032…" at bounding box center [179, 323] width 214 height 86
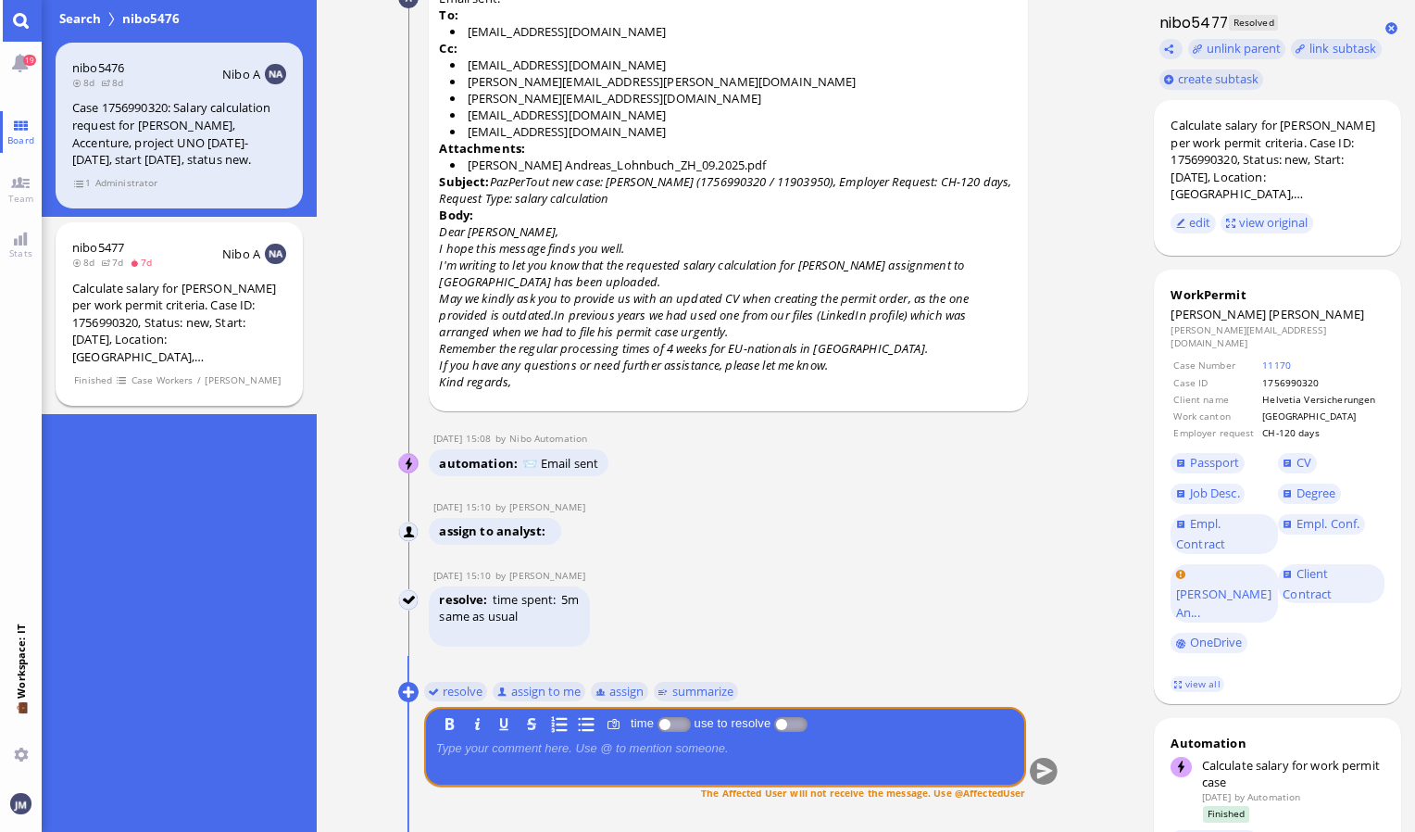
click at [144, 323] on div "Calculate salary for [PERSON_NAME] per work permit criteria. Case ID: 175699032…" at bounding box center [179, 323] width 214 height 86
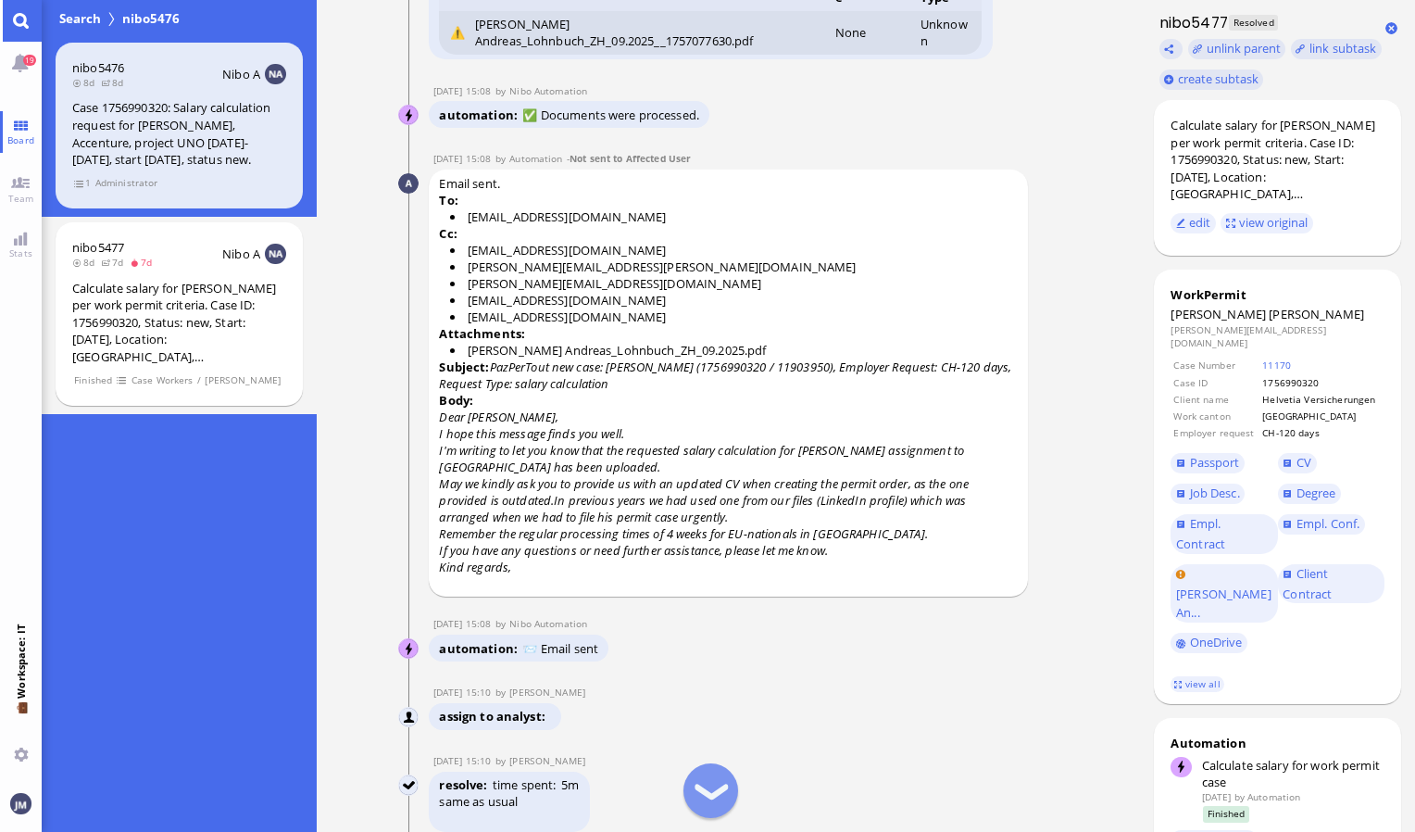
scroll to position [-93, 0]
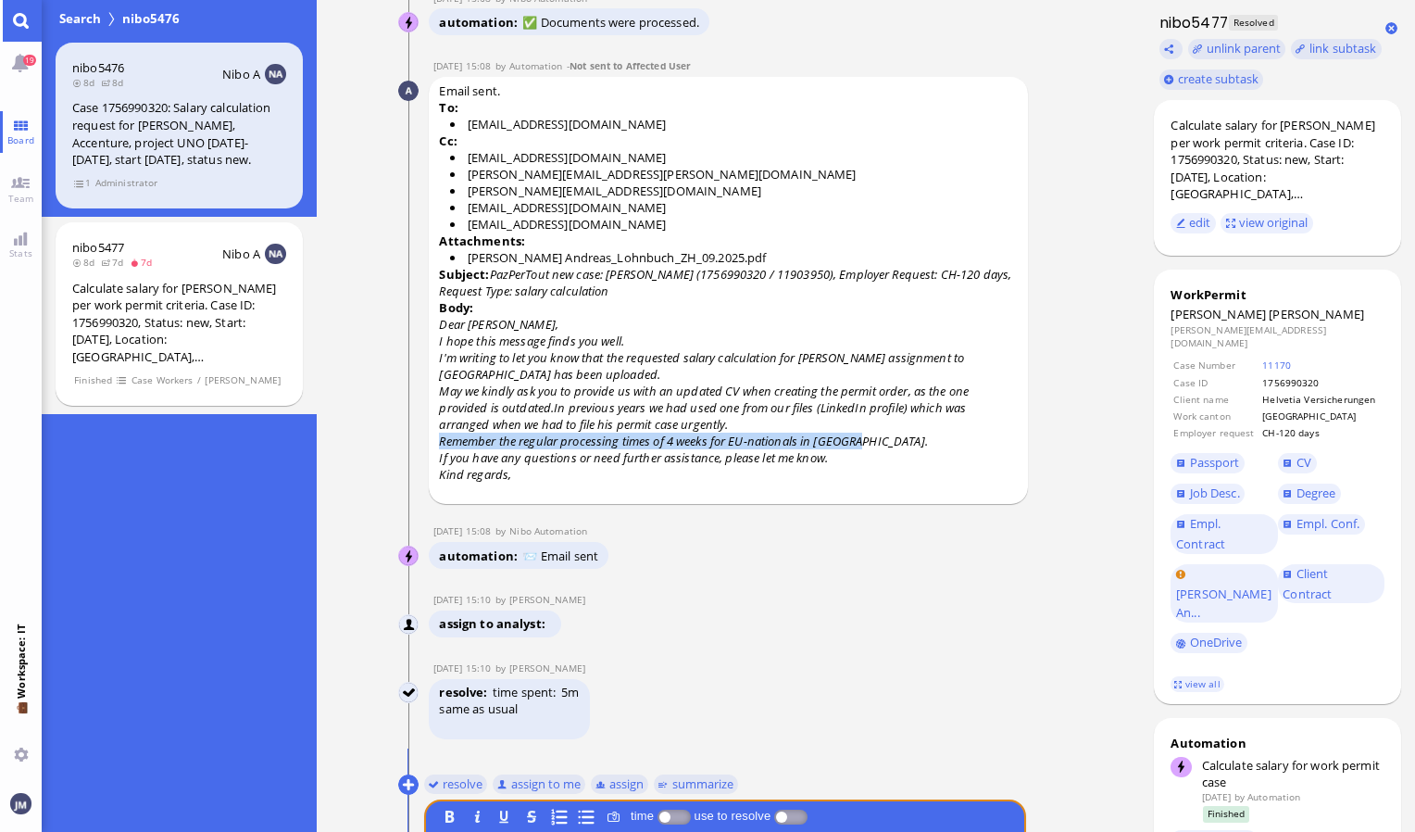
drag, startPoint x: 442, startPoint y: 438, endPoint x: 859, endPoint y: 432, distance: 416.9
click at [859, 433] on p "Remember the regular processing times of 4 weeks for EU-nationals in [GEOGRAPHI…" at bounding box center [728, 441] width 578 height 17
copy span "Remember the regular processing times of 4 weeks for EU-nationals in [GEOGRAPHI…"
